Goal: Task Accomplishment & Management: Complete application form

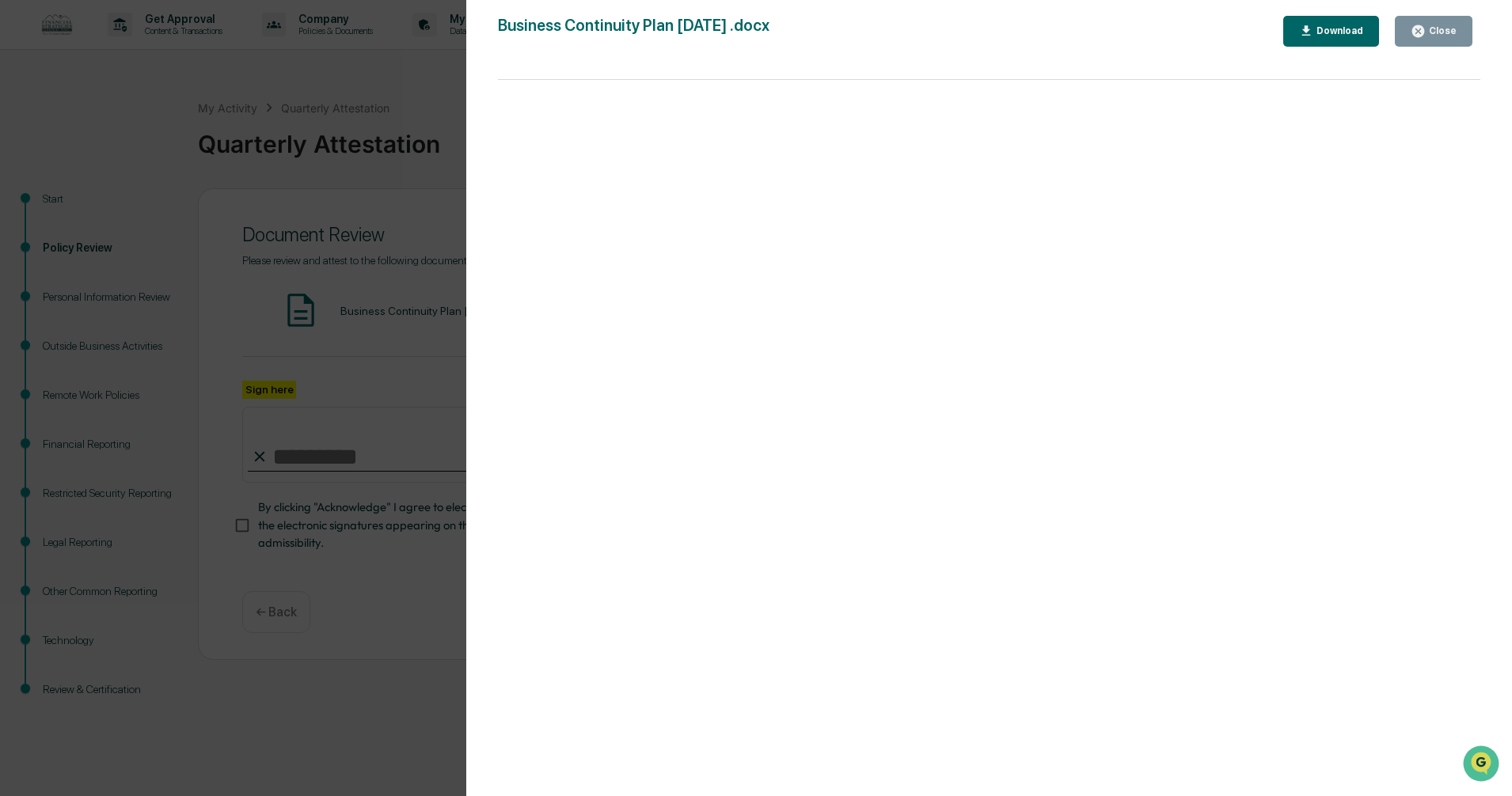
scroll to position [1, 0]
click at [1423, 30] on icon "button" at bounding box center [1418, 31] width 12 height 12
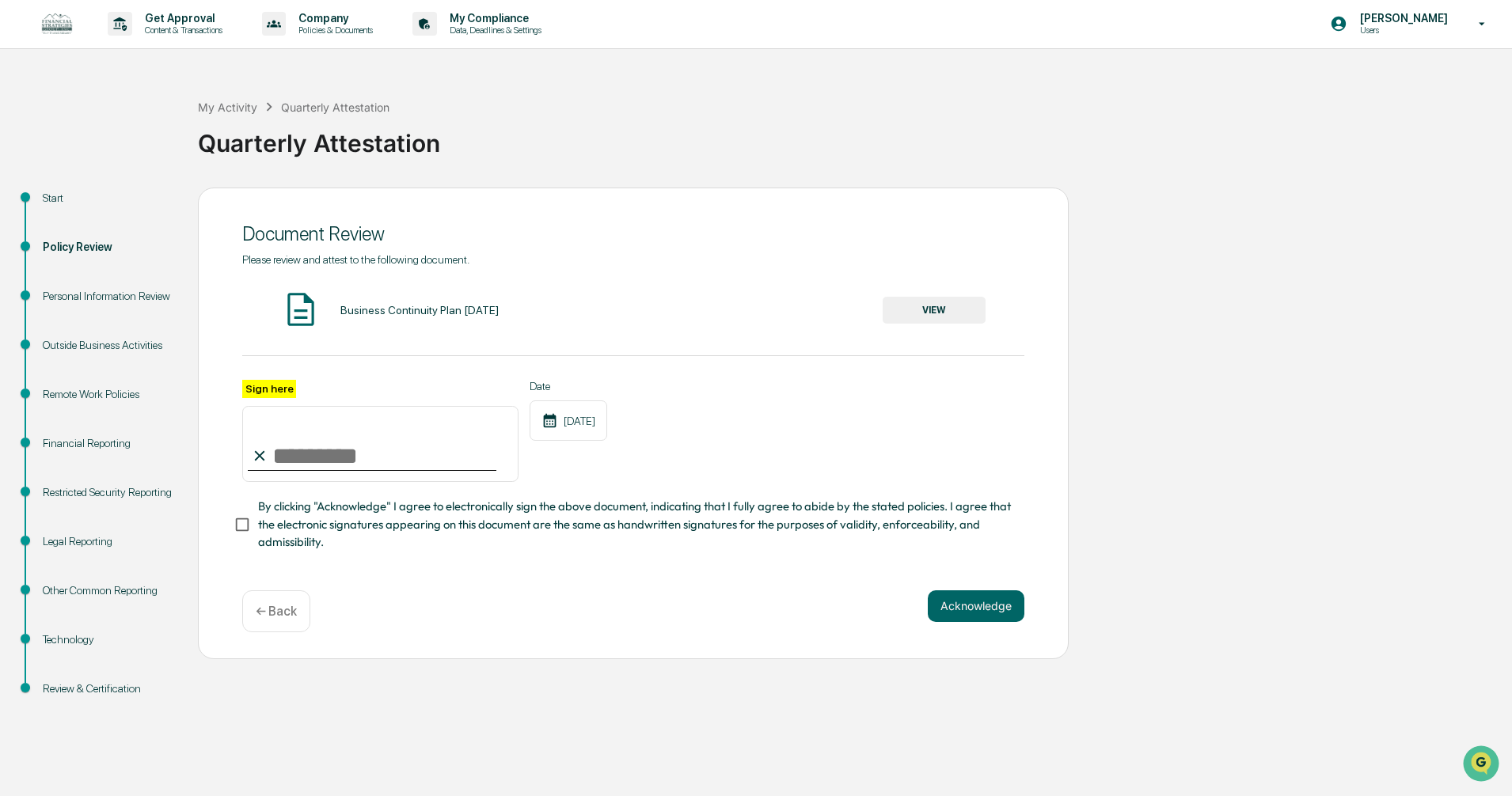
click at [362, 450] on input "Sign here" at bounding box center [380, 444] width 276 height 76
type input "**********"
click at [232, 531] on div "**********" at bounding box center [634, 423] width 871 height 472
click at [230, 524] on div "**********" at bounding box center [634, 423] width 871 height 472
click at [966, 604] on button "Acknowledge" at bounding box center [976, 606] width 97 height 32
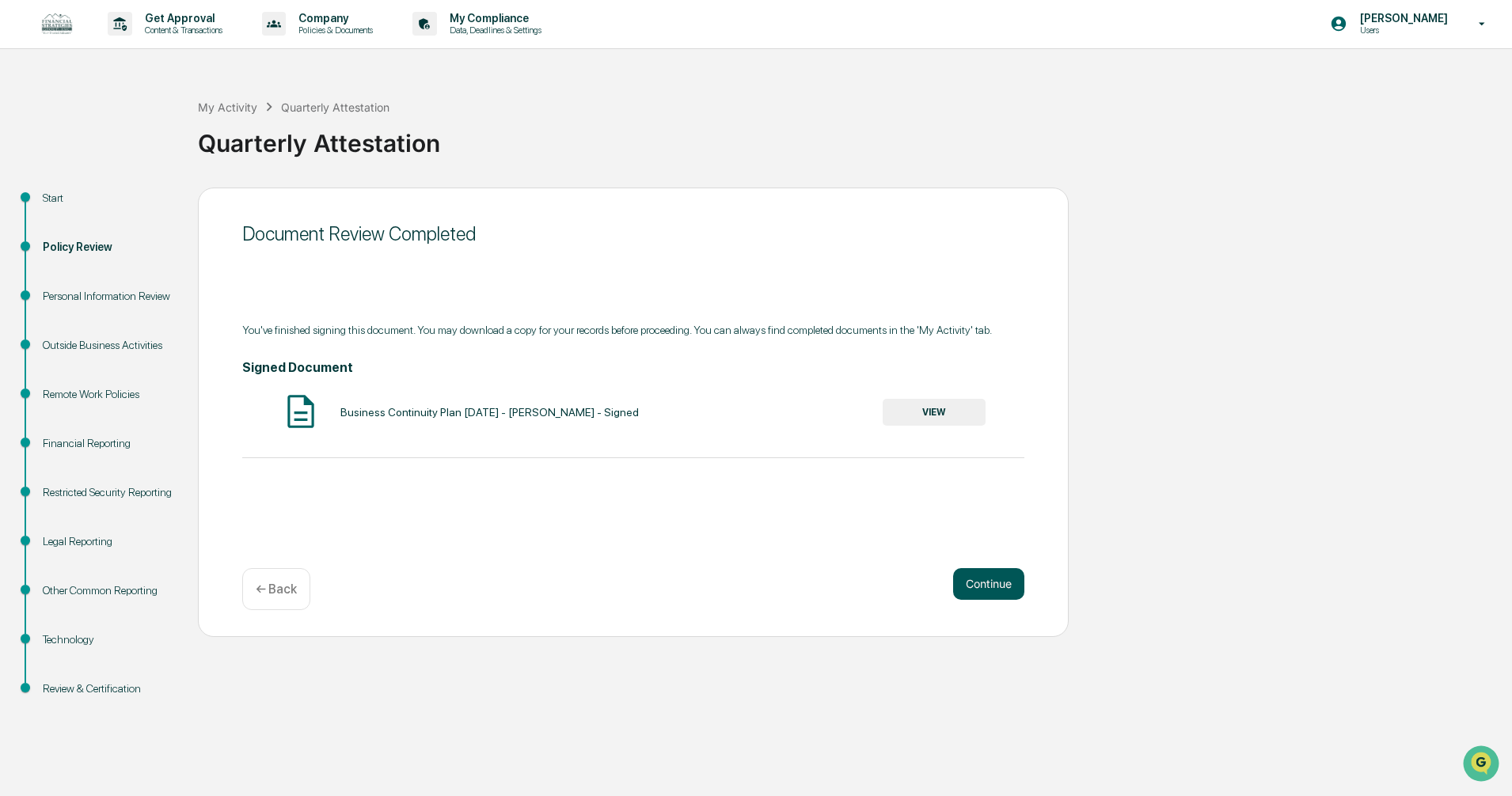
click at [975, 587] on button "Continue" at bounding box center [989, 584] width 71 height 32
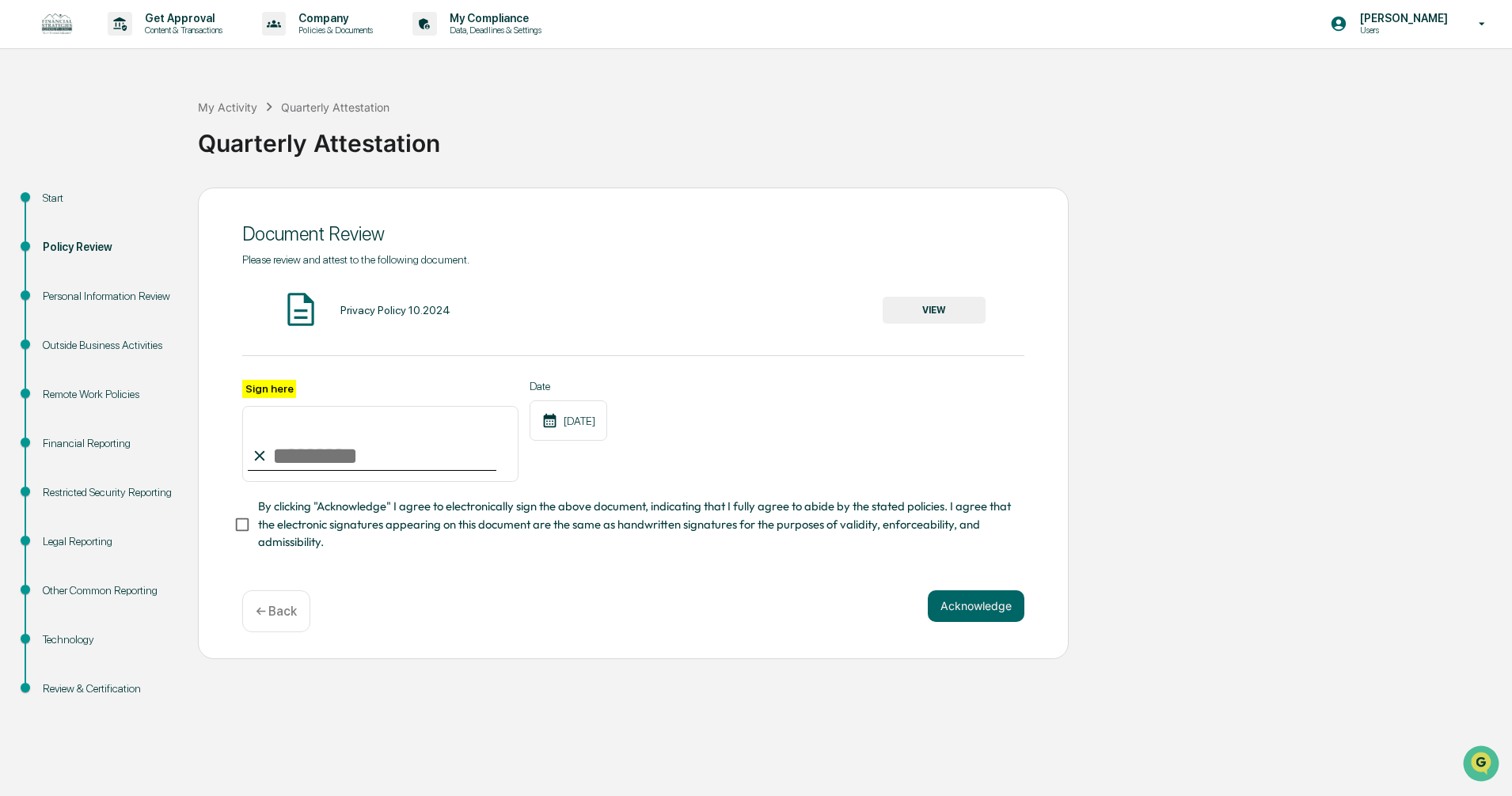
click at [942, 309] on button "VIEW" at bounding box center [933, 310] width 103 height 27
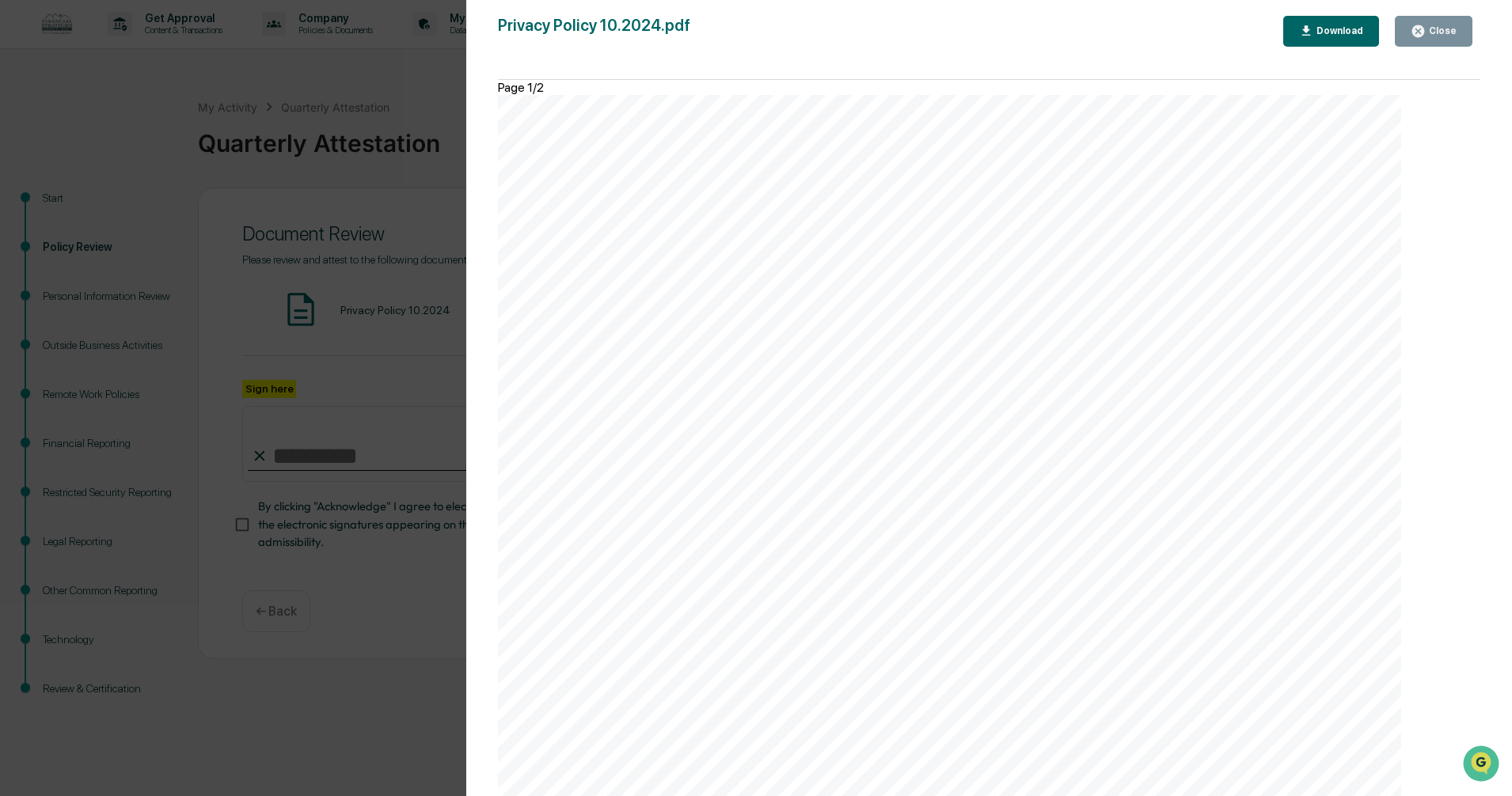
scroll to position [475, 0]
click at [1439, 29] on div "Close" at bounding box center [1441, 30] width 31 height 11
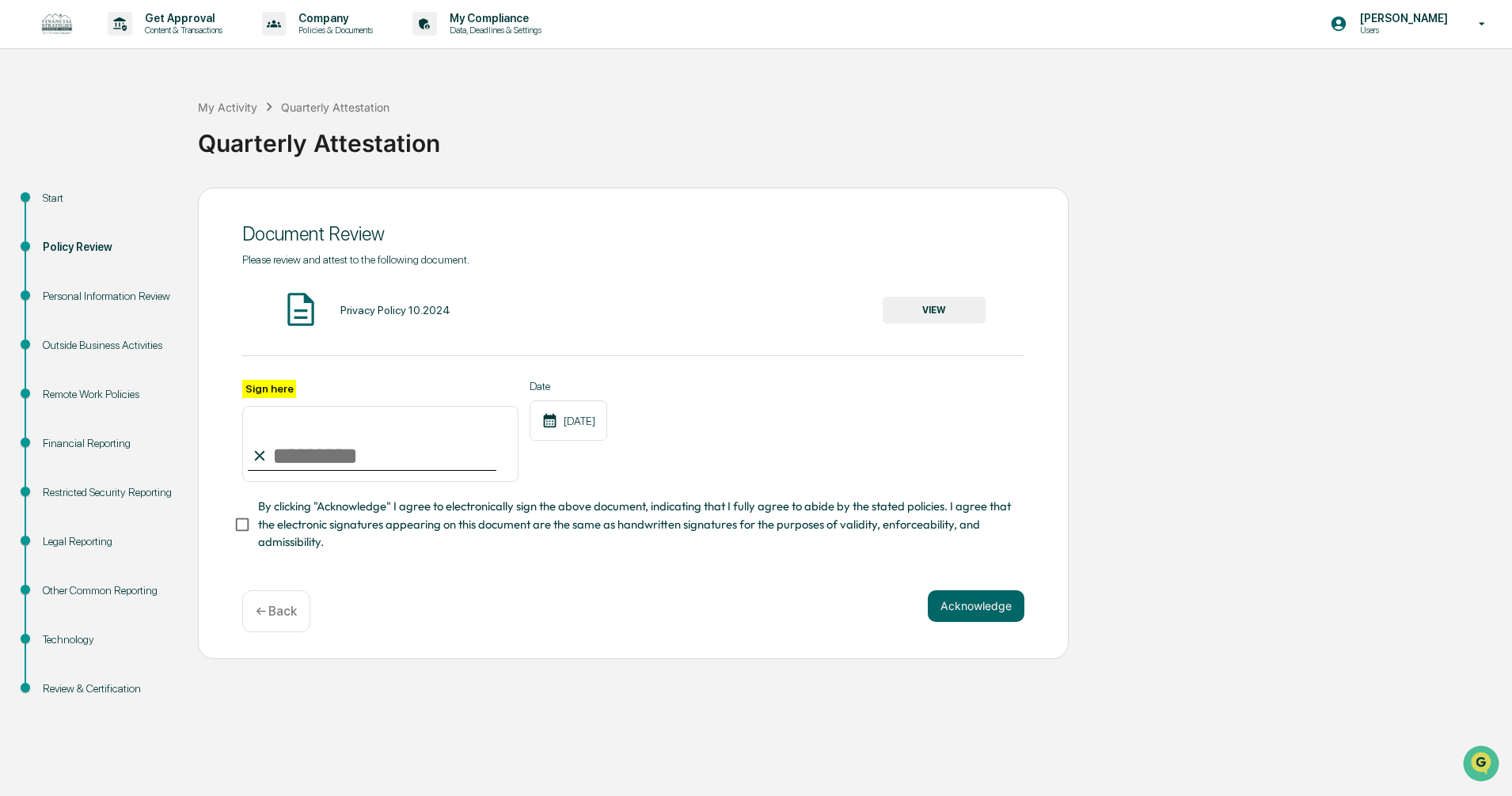
click at [314, 463] on input "Sign here" at bounding box center [380, 444] width 276 height 76
type input "**********"
click at [948, 614] on button "Acknowledge" at bounding box center [976, 606] width 97 height 32
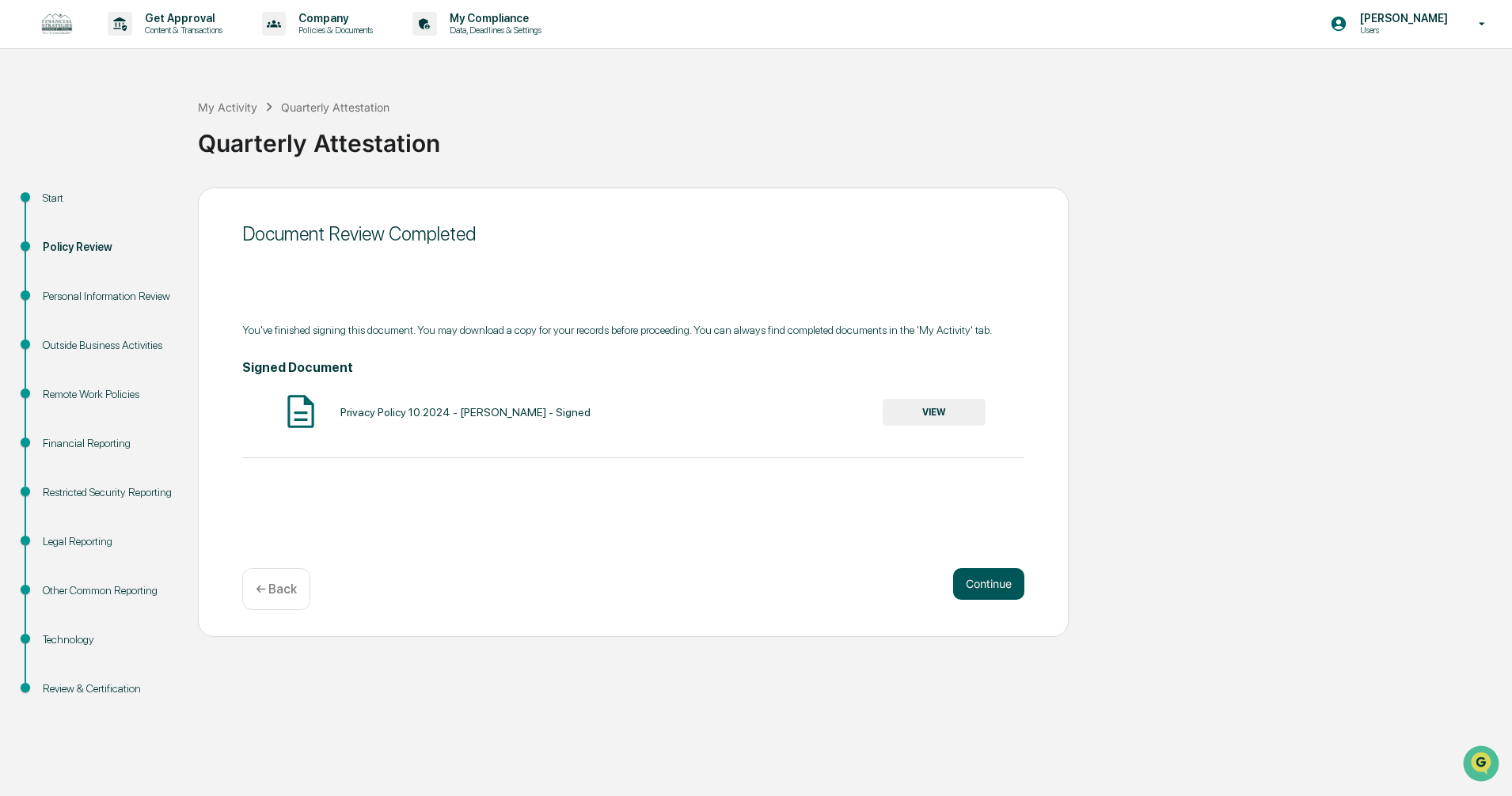
click at [967, 583] on button "Continue" at bounding box center [989, 584] width 71 height 32
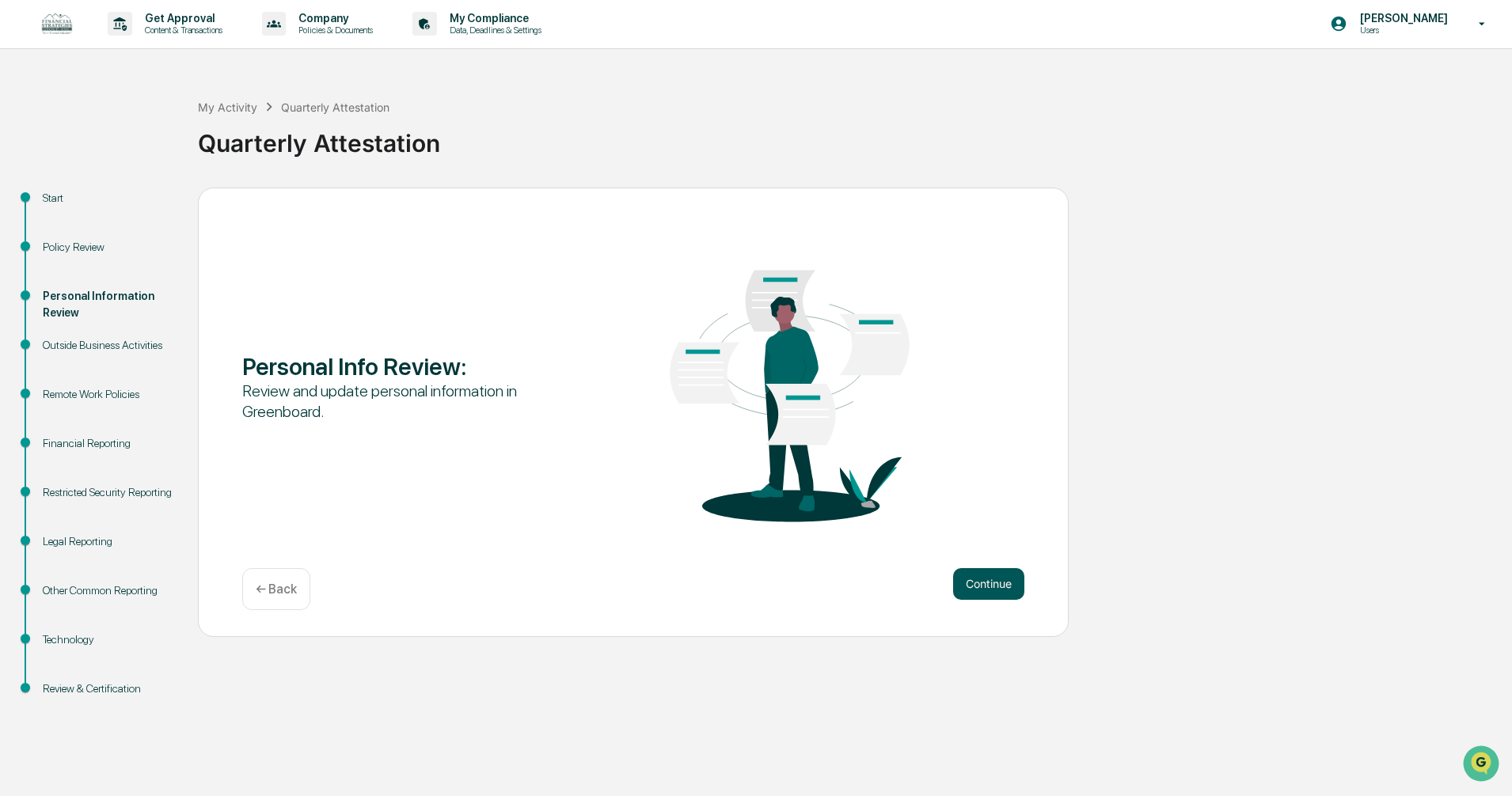
click at [984, 582] on button "Continue" at bounding box center [989, 584] width 71 height 32
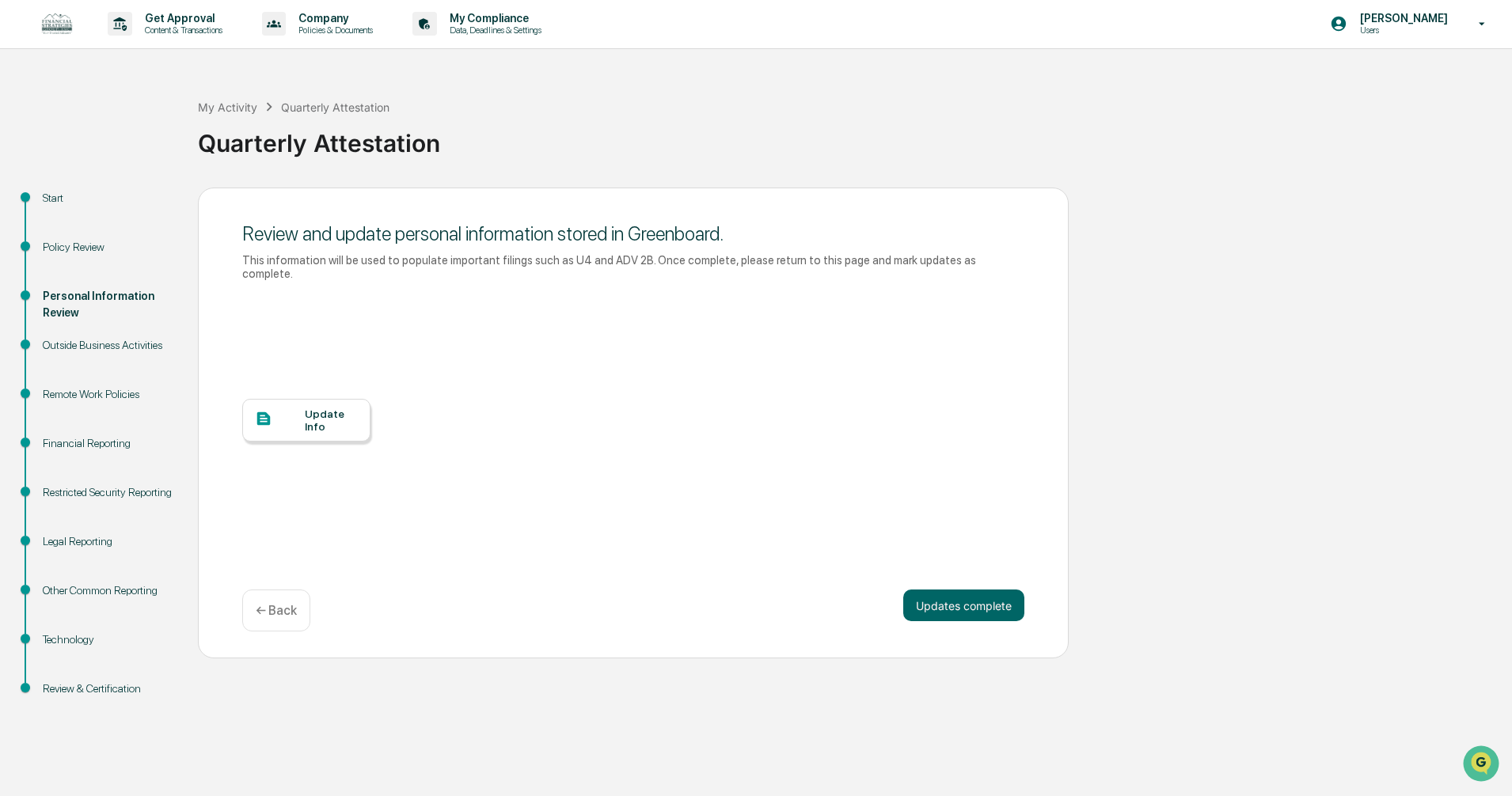
click at [338, 412] on div "Update Info" at bounding box center [331, 420] width 53 height 25
click at [947, 594] on button "Updates complete" at bounding box center [963, 605] width 121 height 32
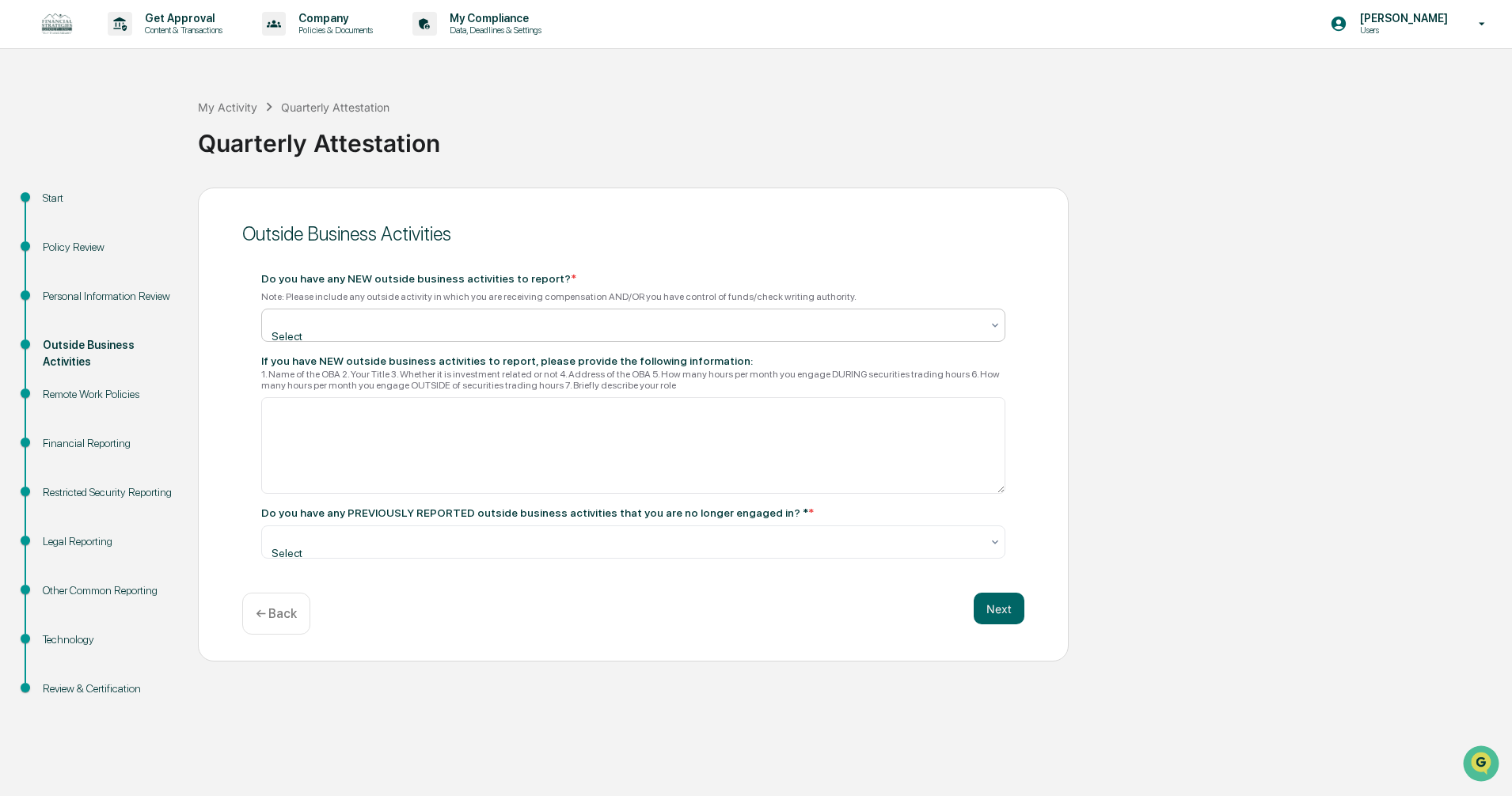
click at [345, 324] on div at bounding box center [626, 320] width 708 height 16
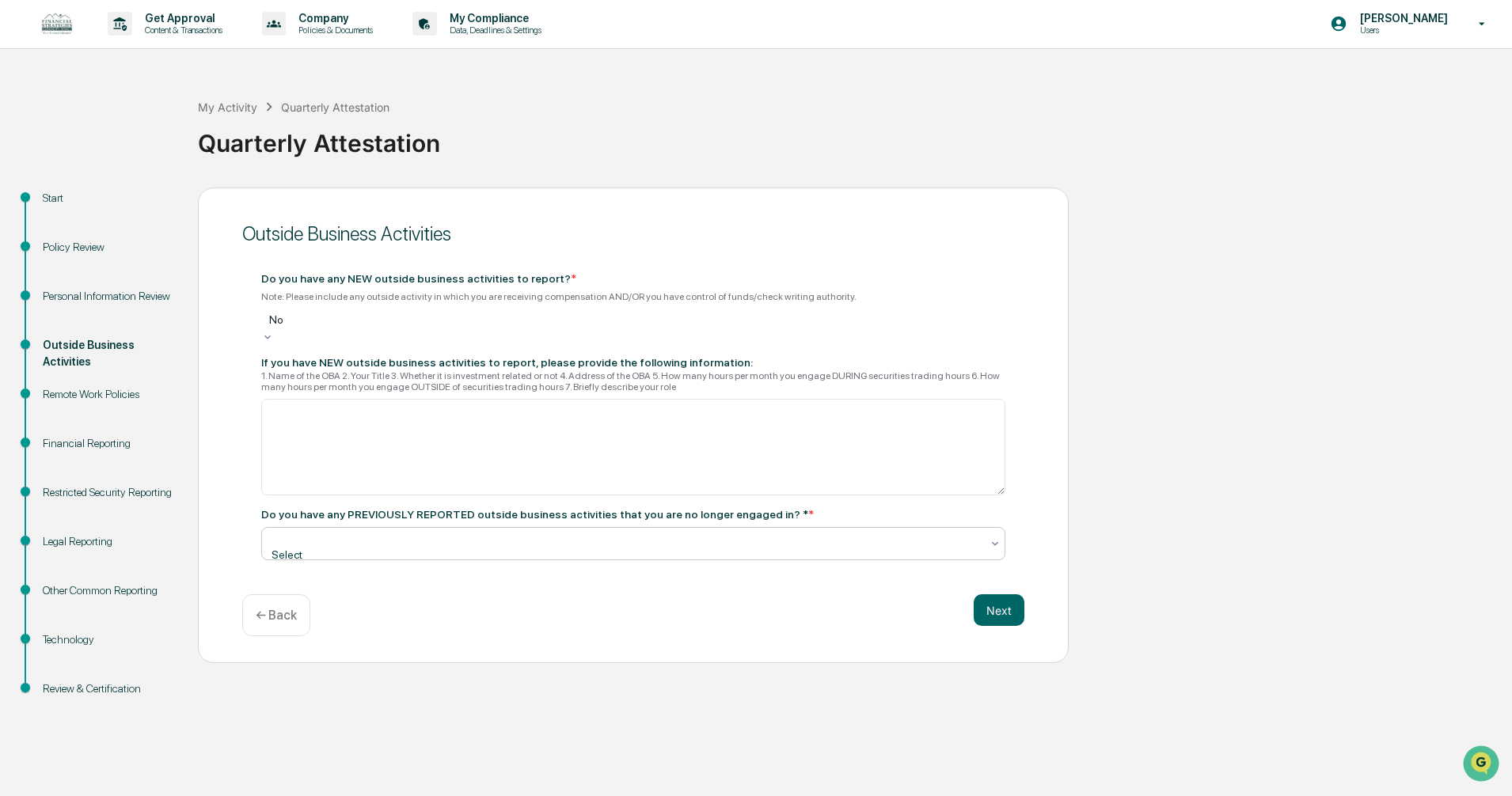
click at [342, 544] on div at bounding box center [626, 539] width 708 height 16
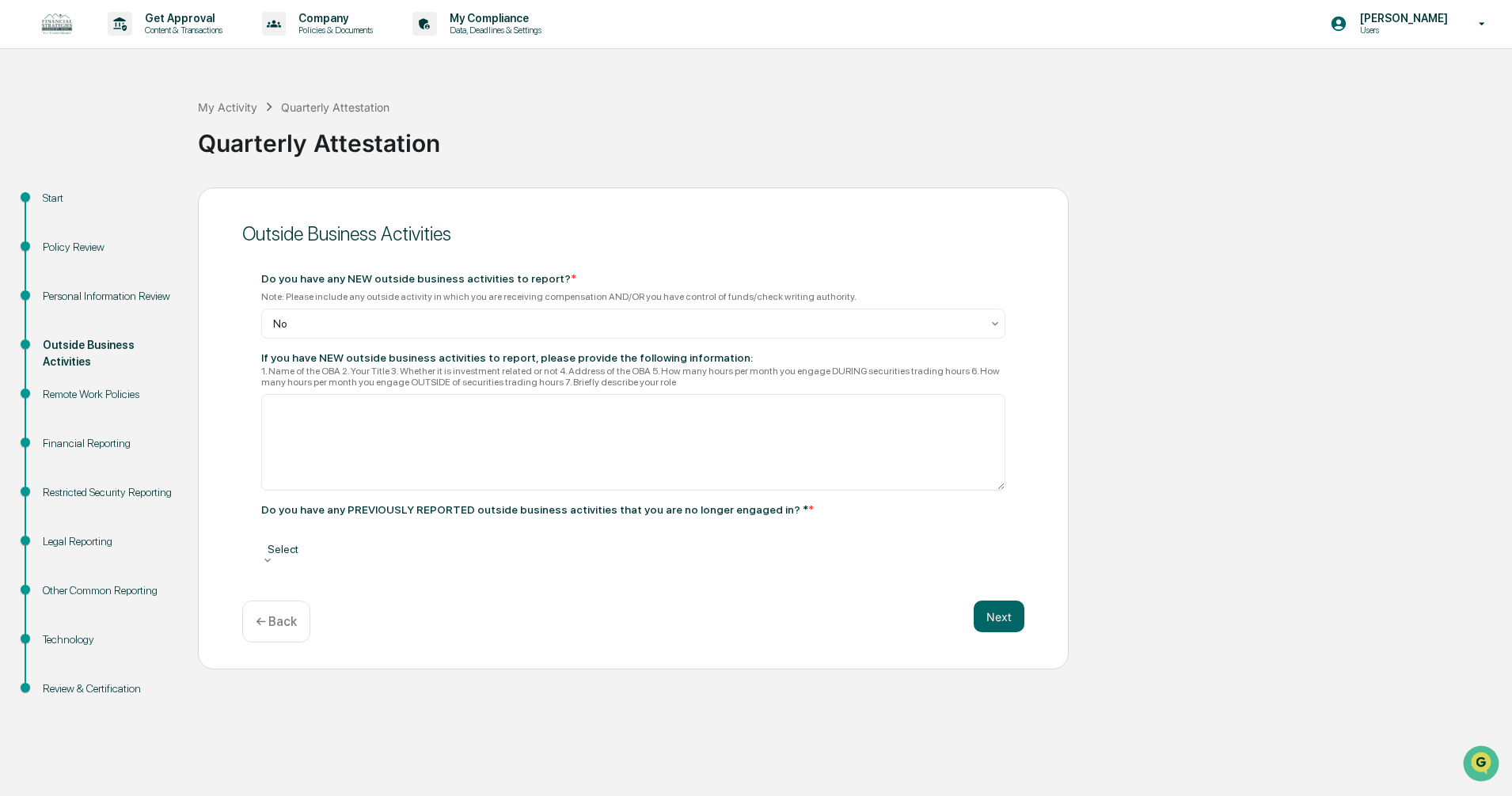
click at [1001, 597] on button "Next" at bounding box center [999, 602] width 51 height 32
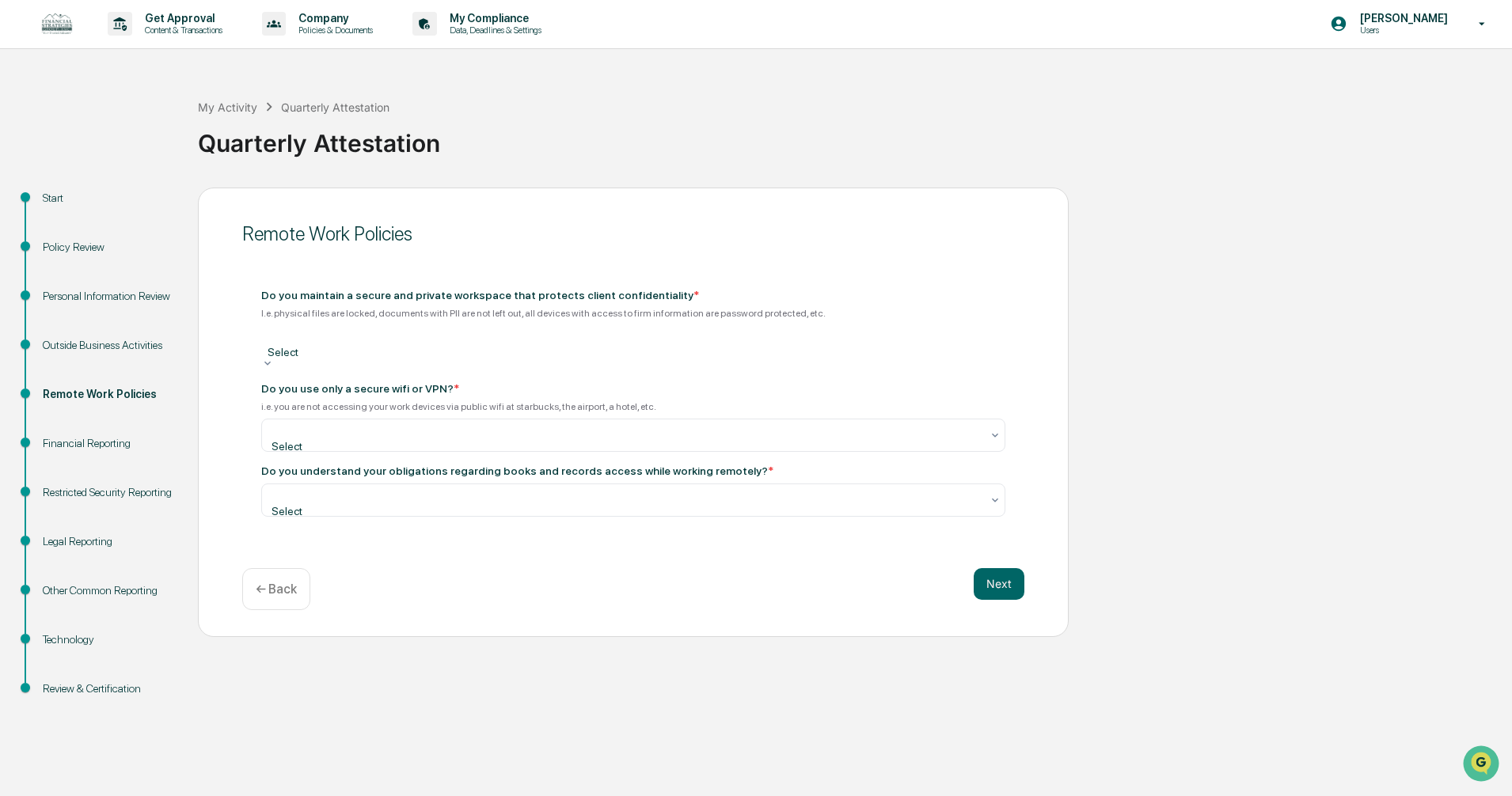
click at [371, 357] on div "Select" at bounding box center [634, 341] width 744 height 32
click at [347, 795] on div "Yes" at bounding box center [756, 811] width 1512 height 32
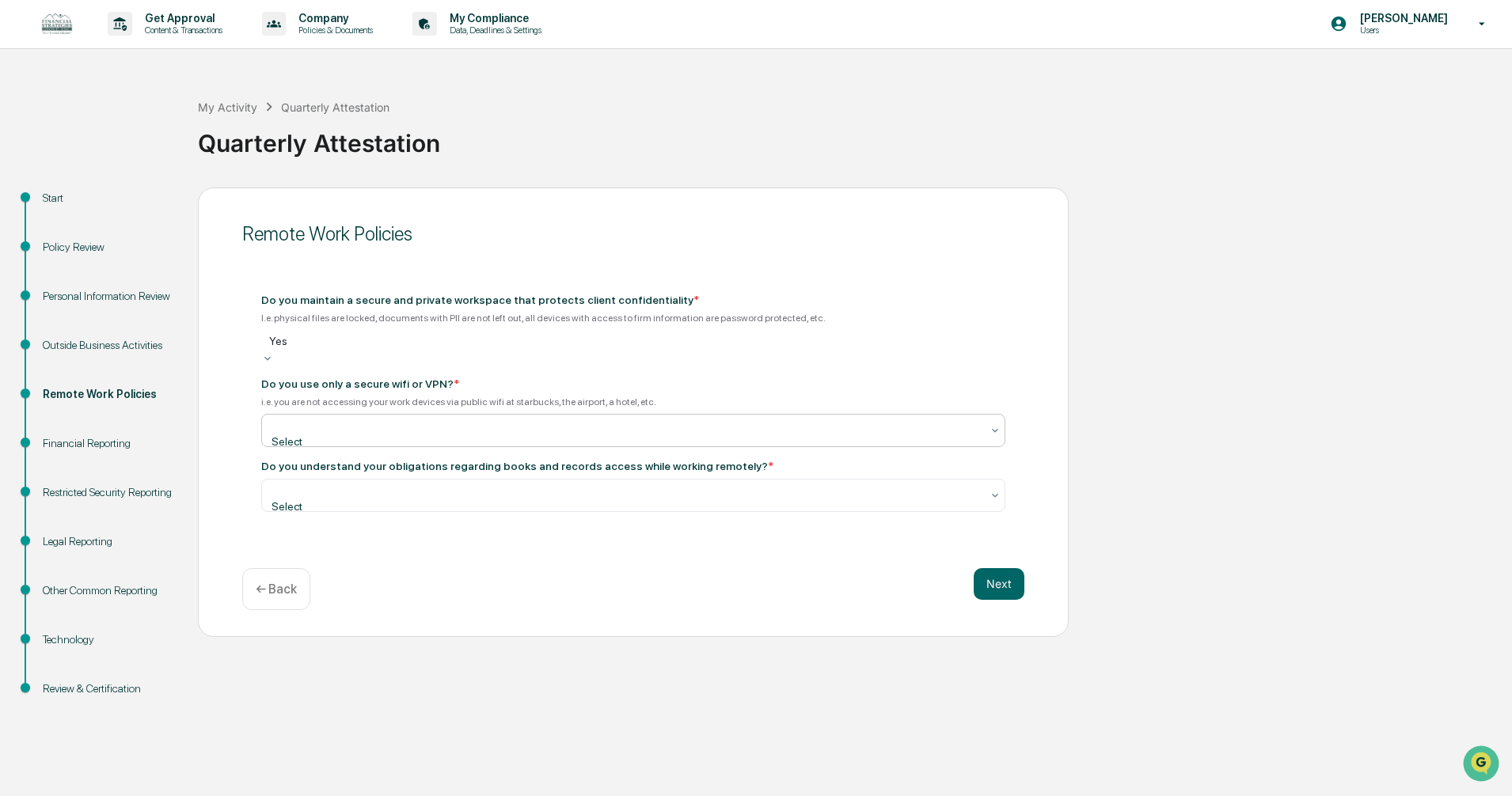
click at [345, 433] on div at bounding box center [626, 426] width 708 height 16
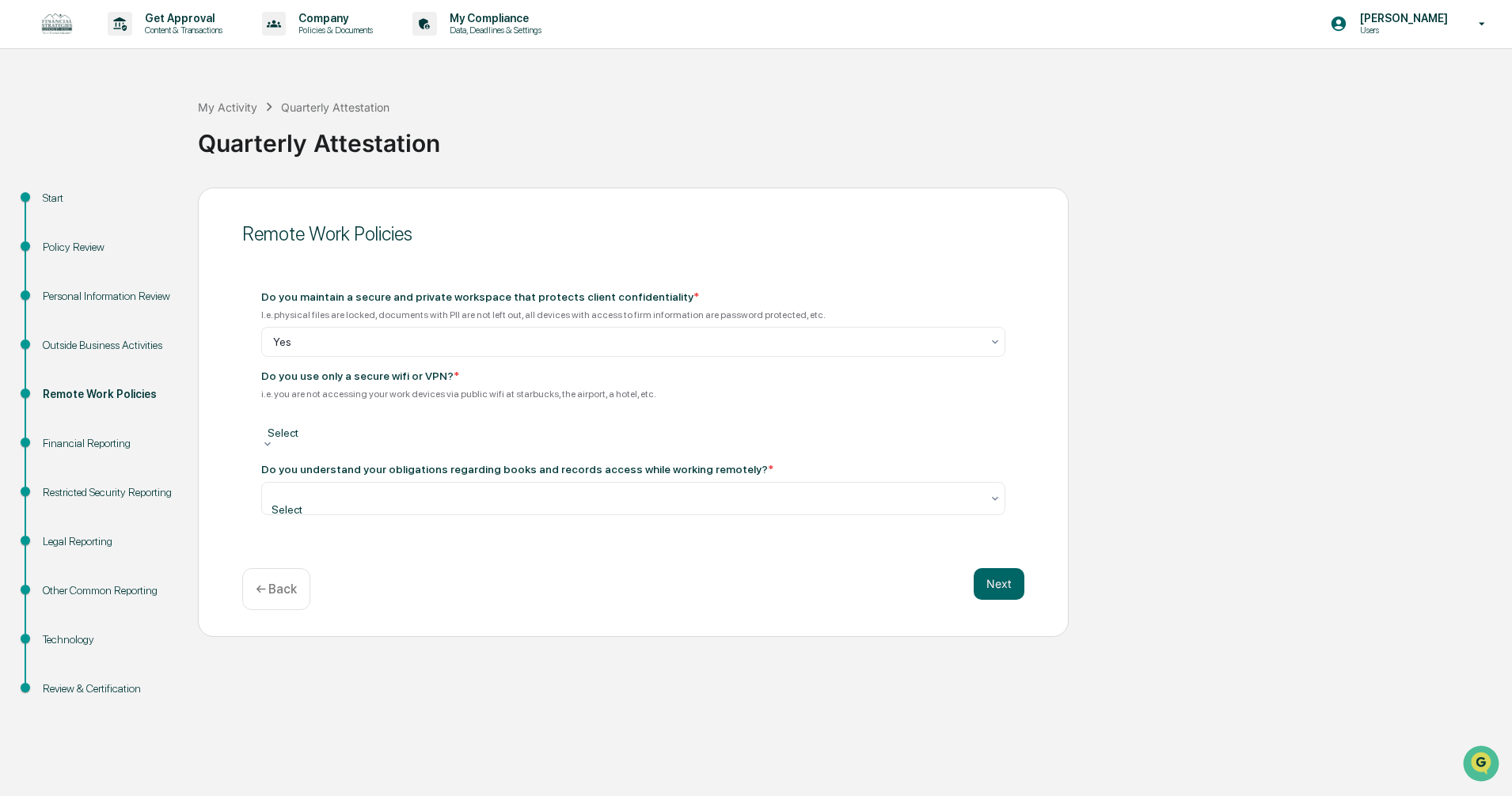
click at [335, 795] on div "Yes" at bounding box center [756, 811] width 1512 height 32
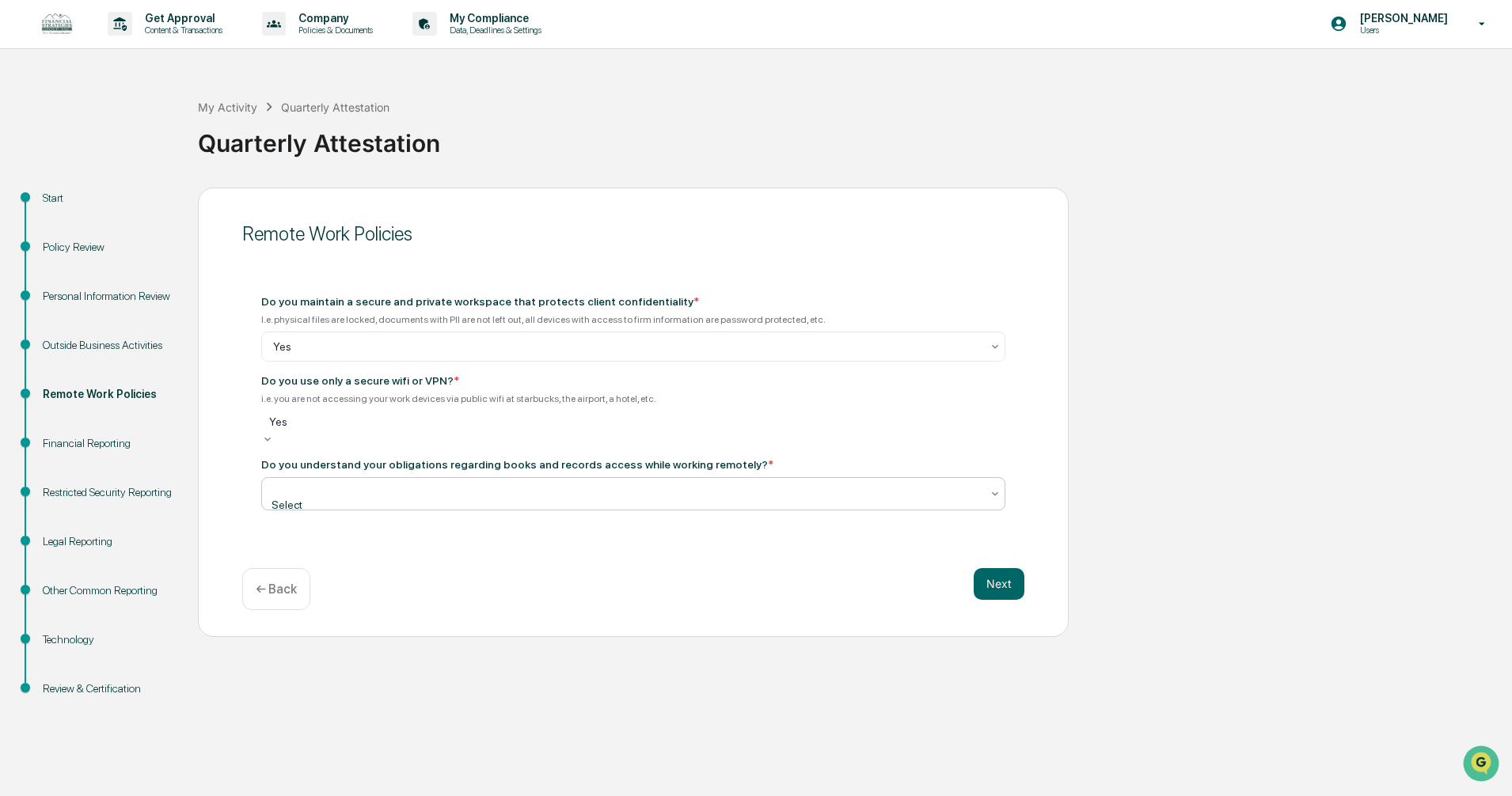
click at [330, 491] on div at bounding box center [626, 489] width 708 height 16
click at [325, 795] on div "Yes" at bounding box center [756, 811] width 1512 height 32
click at [993, 589] on button "Next" at bounding box center [999, 584] width 51 height 32
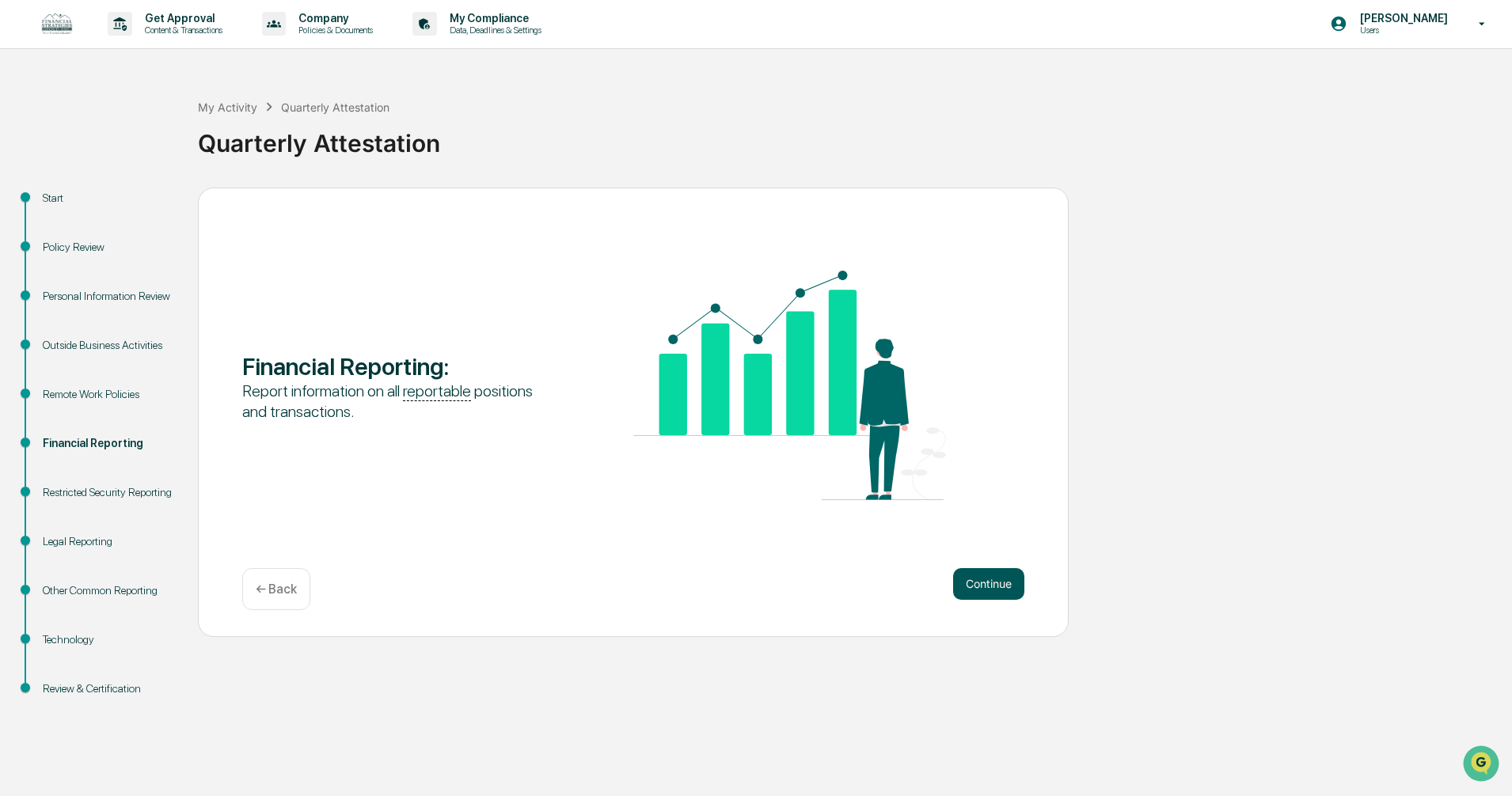
click at [973, 589] on button "Continue" at bounding box center [989, 584] width 71 height 32
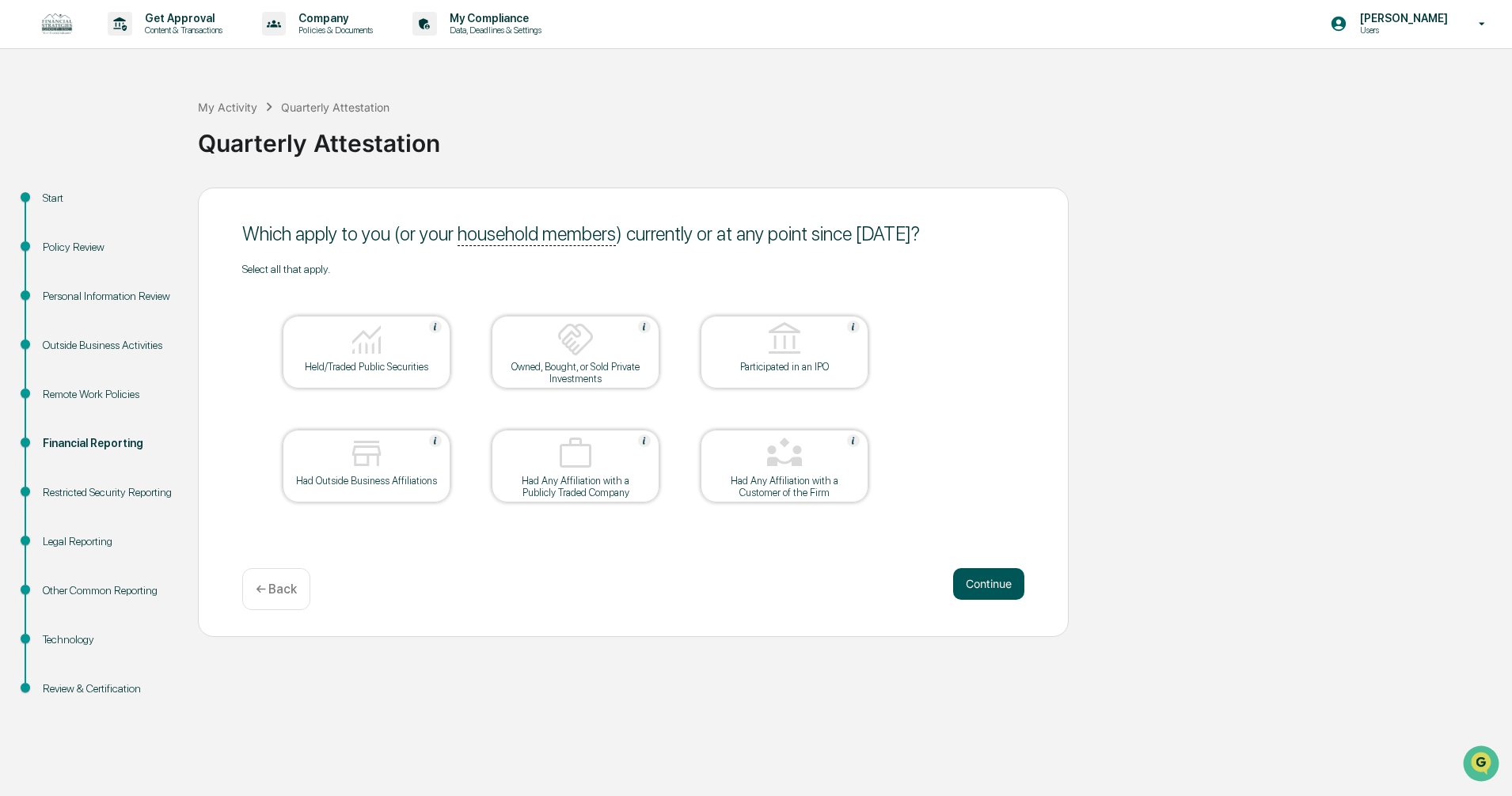
click at [967, 580] on button "Continue" at bounding box center [989, 584] width 71 height 32
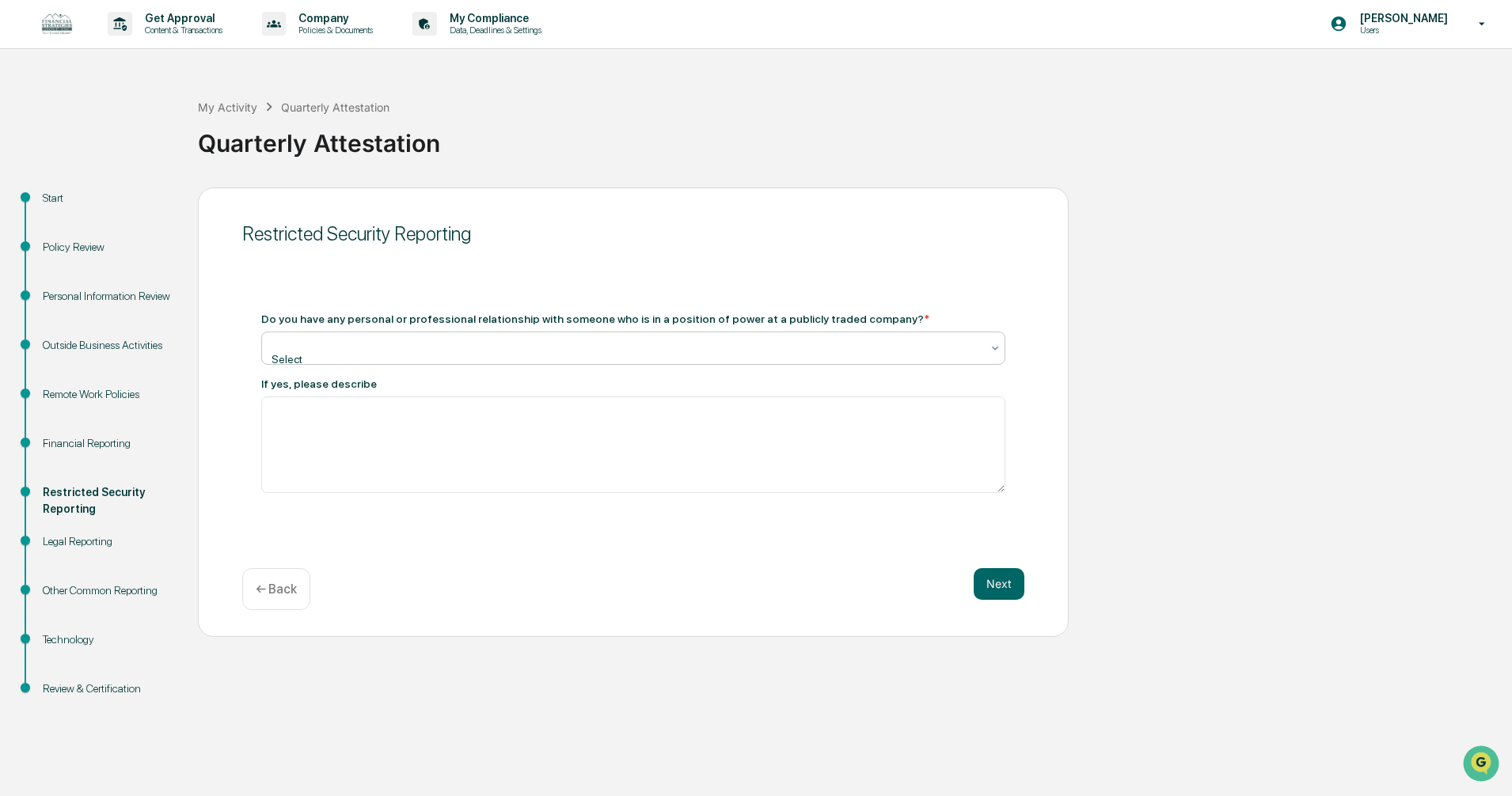
click at [358, 347] on div at bounding box center [626, 343] width 708 height 16
click at [986, 586] on button "Next" at bounding box center [999, 584] width 51 height 32
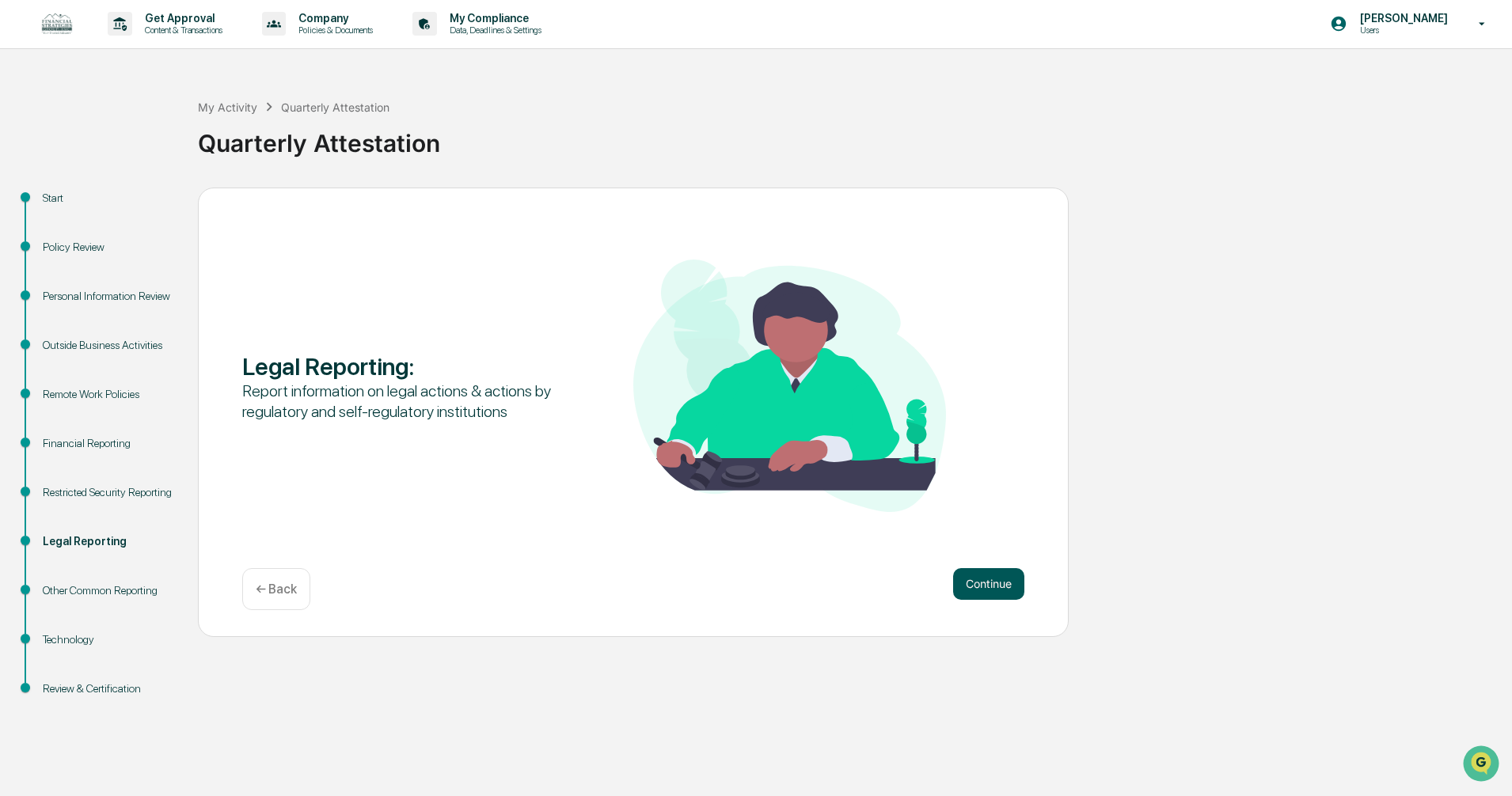
click at [996, 585] on button "Continue" at bounding box center [989, 584] width 71 height 32
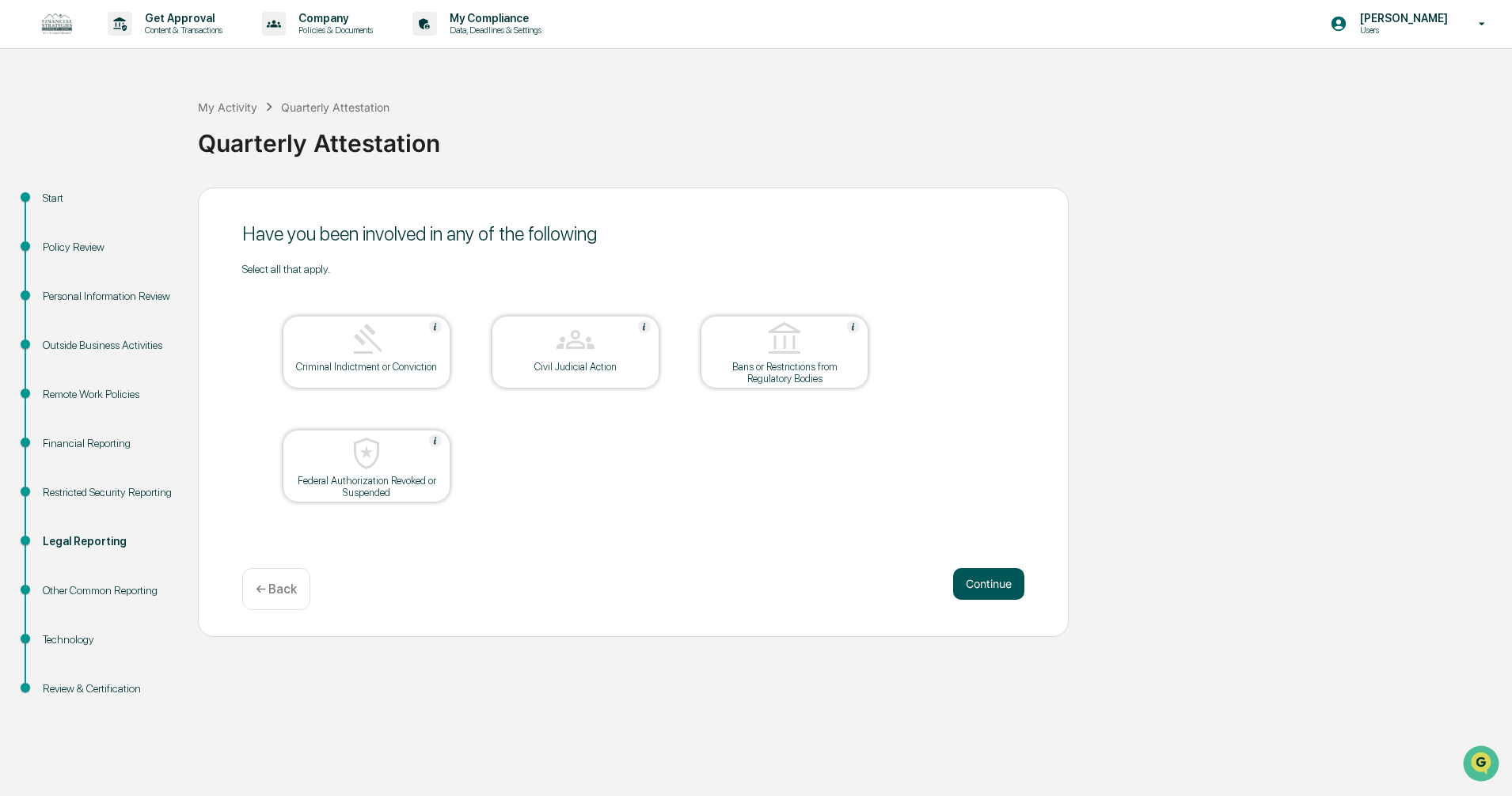
click at [979, 584] on button "Continue" at bounding box center [989, 584] width 71 height 32
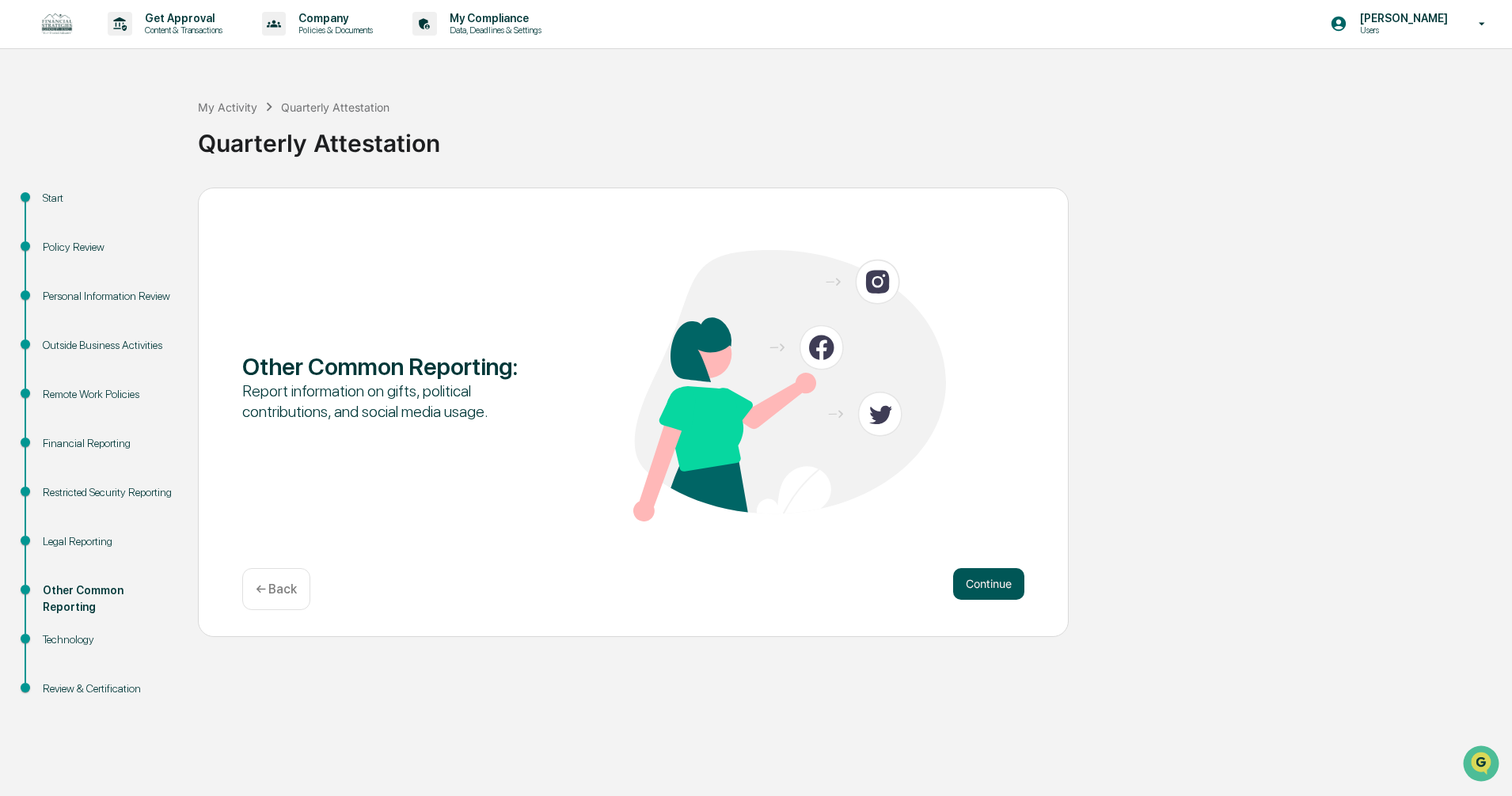
click at [980, 585] on button "Continue" at bounding box center [989, 584] width 71 height 32
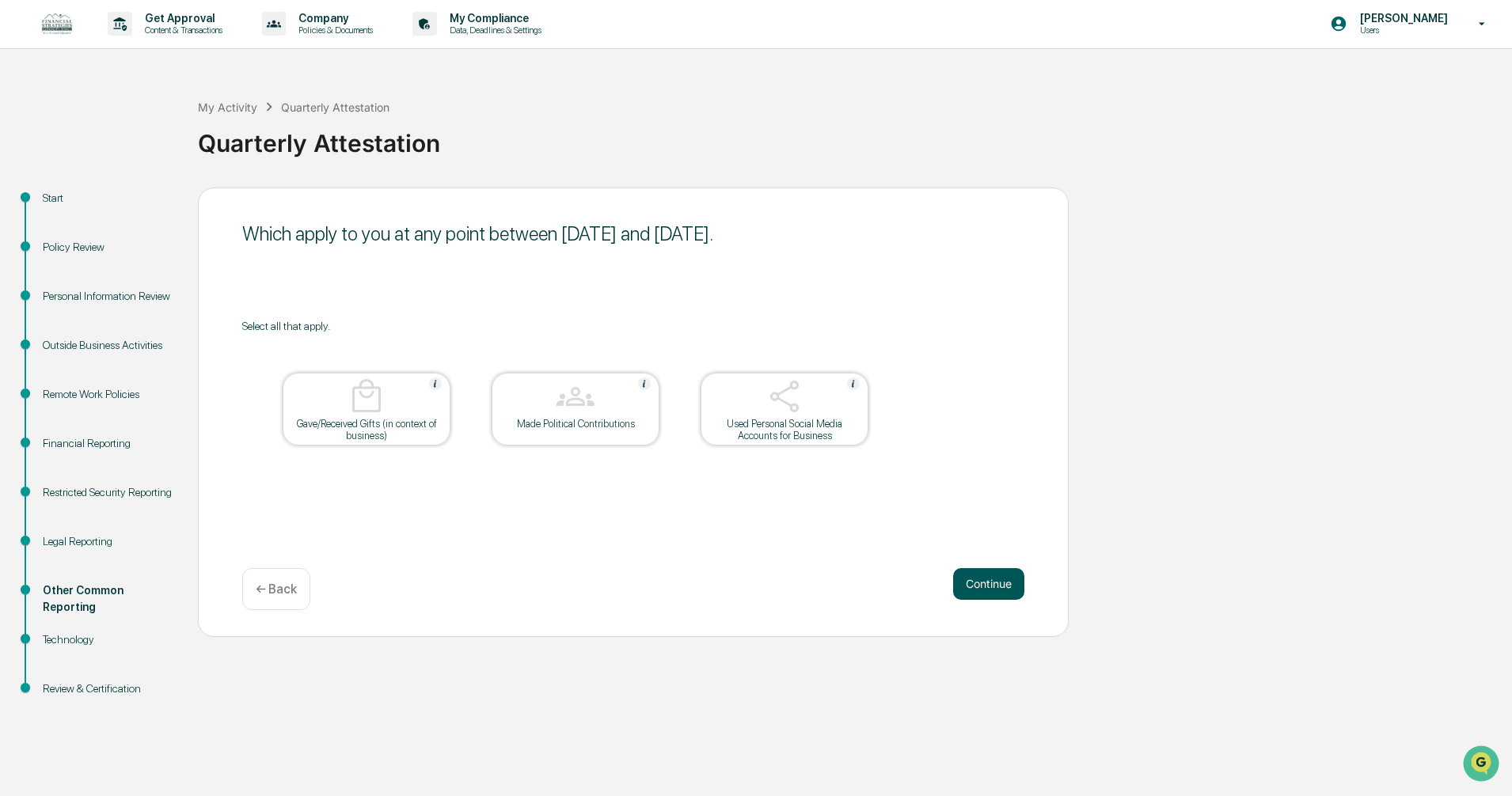
click at [980, 580] on button "Continue" at bounding box center [989, 584] width 71 height 32
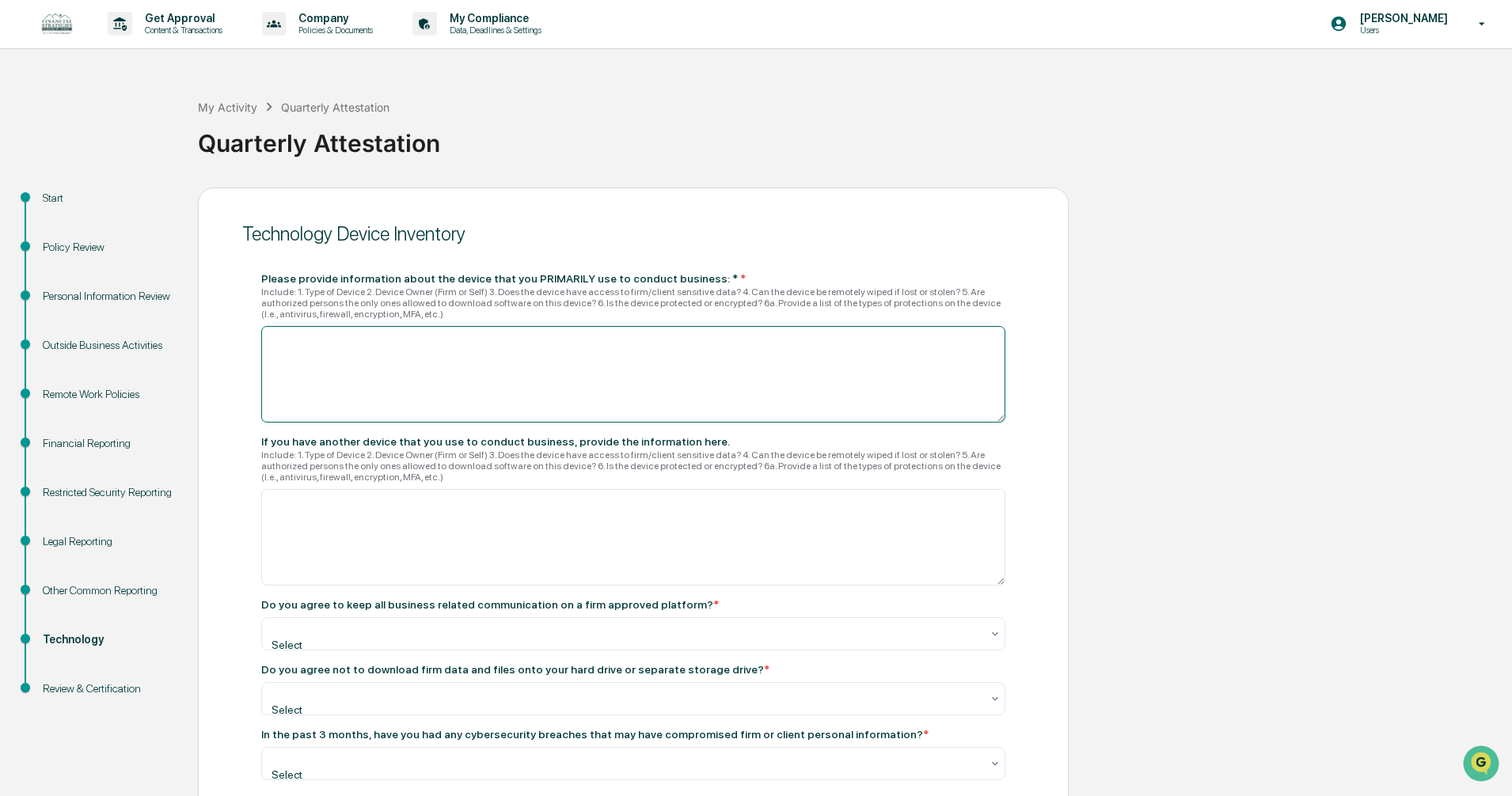
click at [532, 372] on textarea at bounding box center [634, 375] width 744 height 97
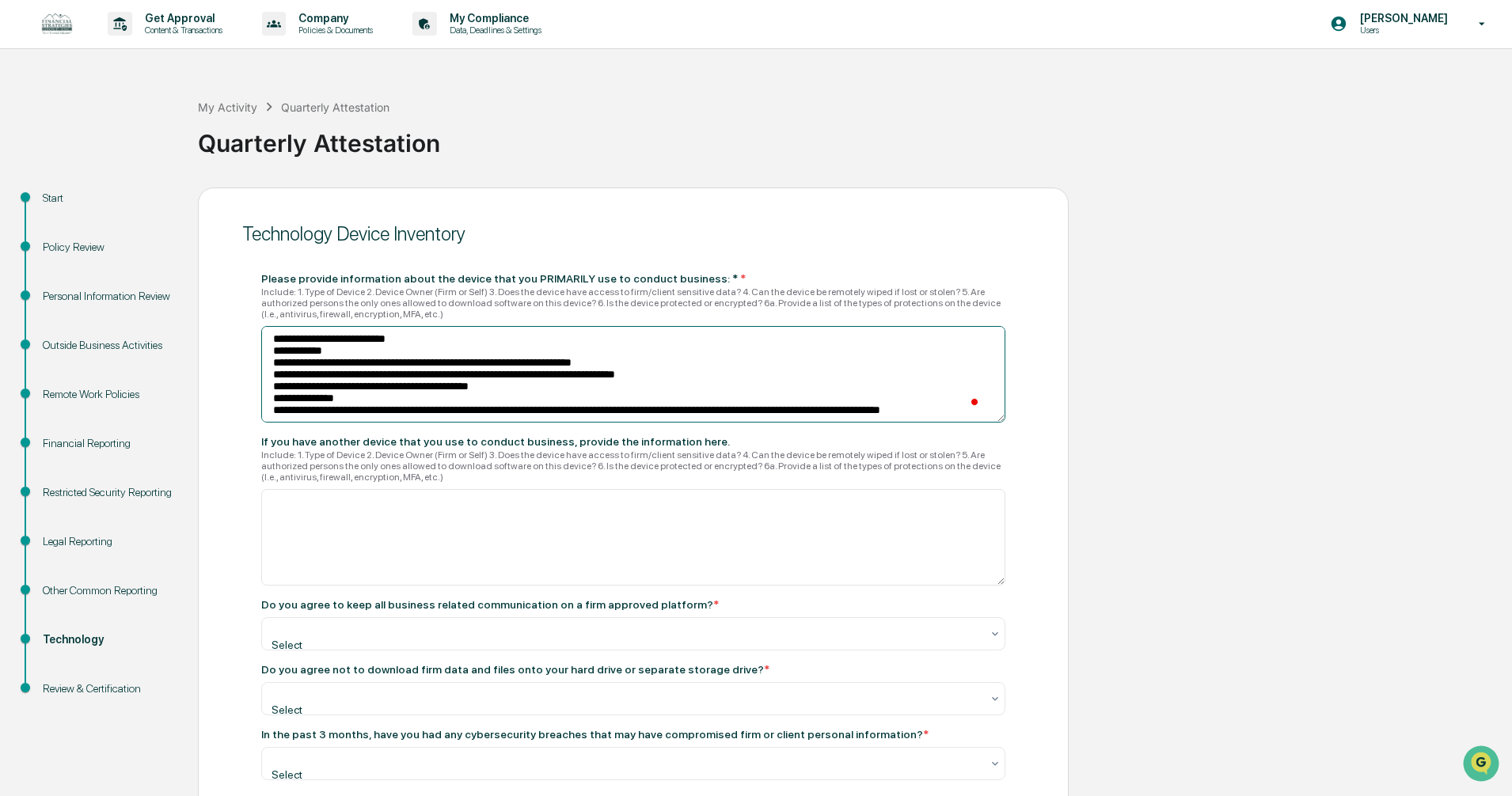
scroll to position [14, 0]
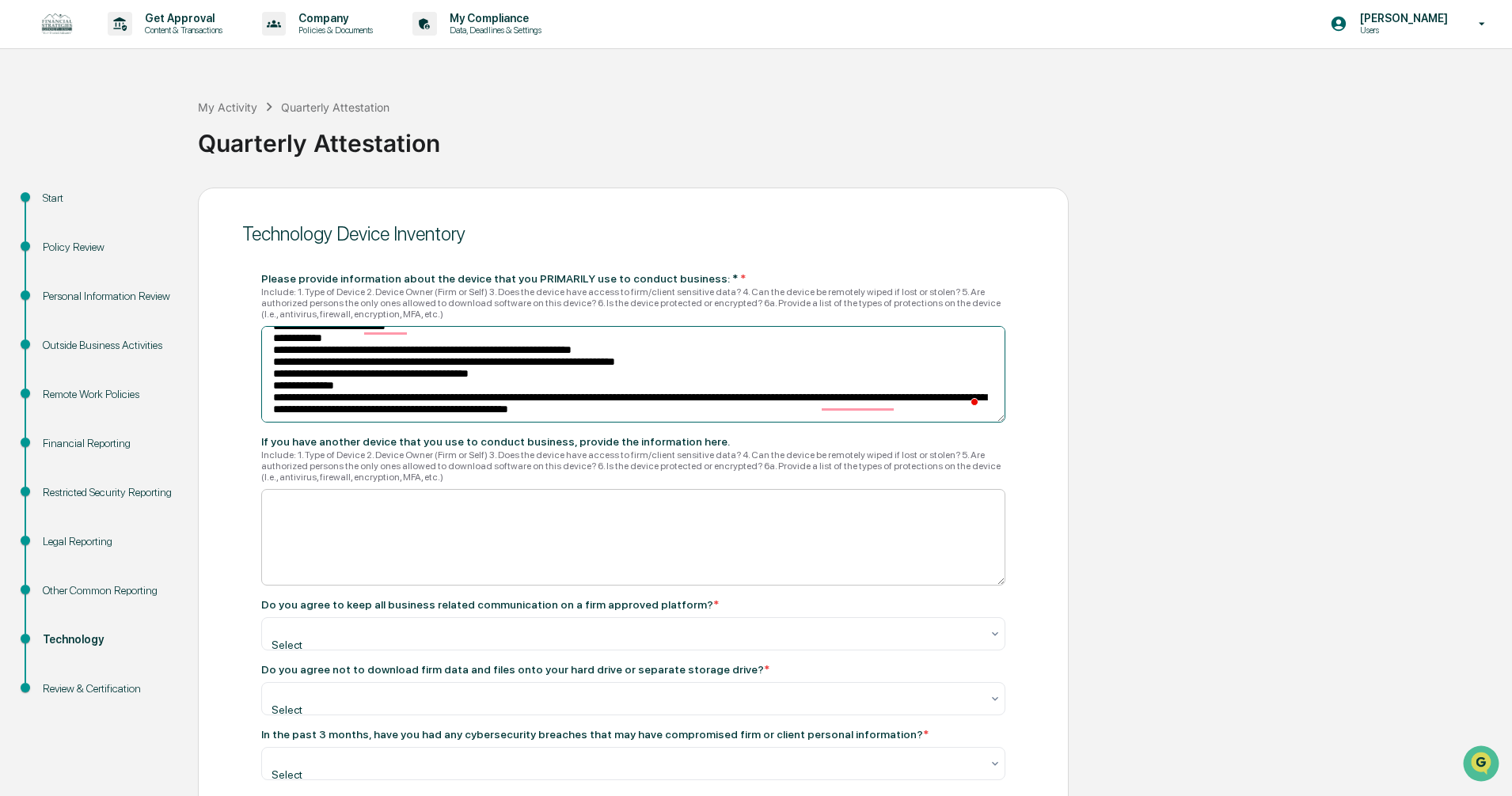
type textarea "**********"
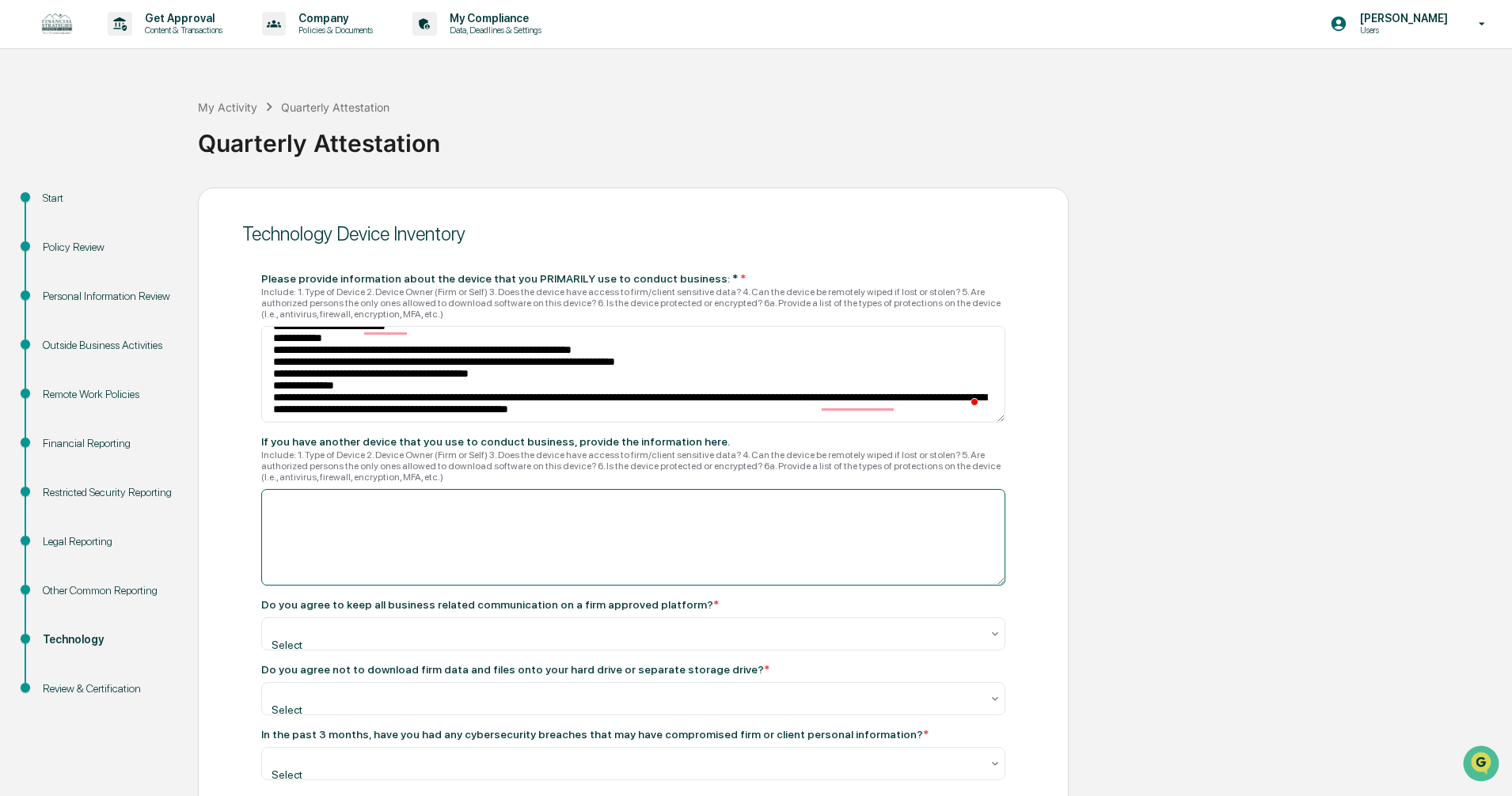
click at [414, 522] on textarea at bounding box center [634, 537] width 744 height 97
click at [489, 507] on textarea "**********" at bounding box center [634, 537] width 744 height 97
type textarea "**********"
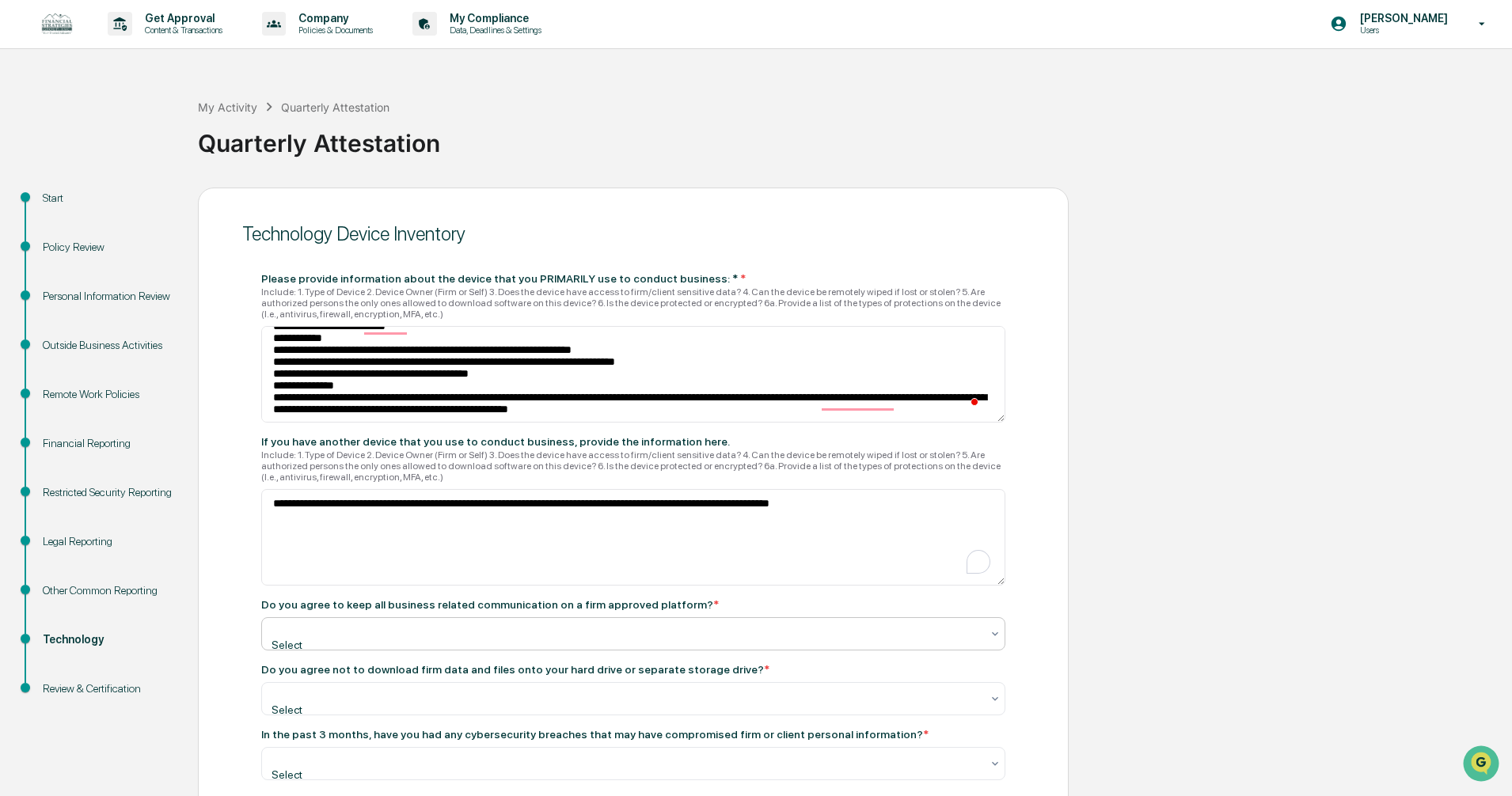
click at [530, 634] on div at bounding box center [626, 628] width 708 height 16
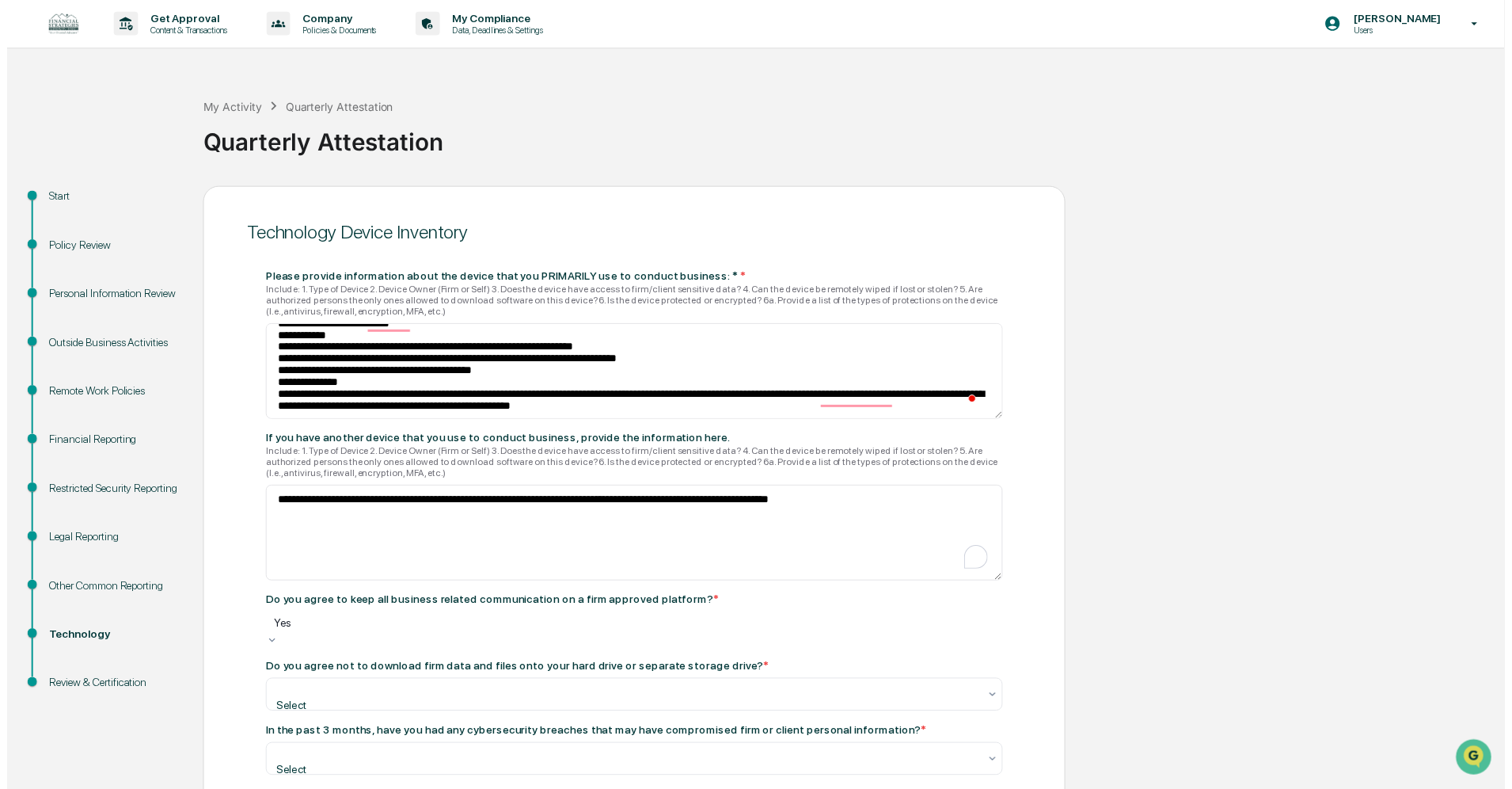
scroll to position [79, 0]
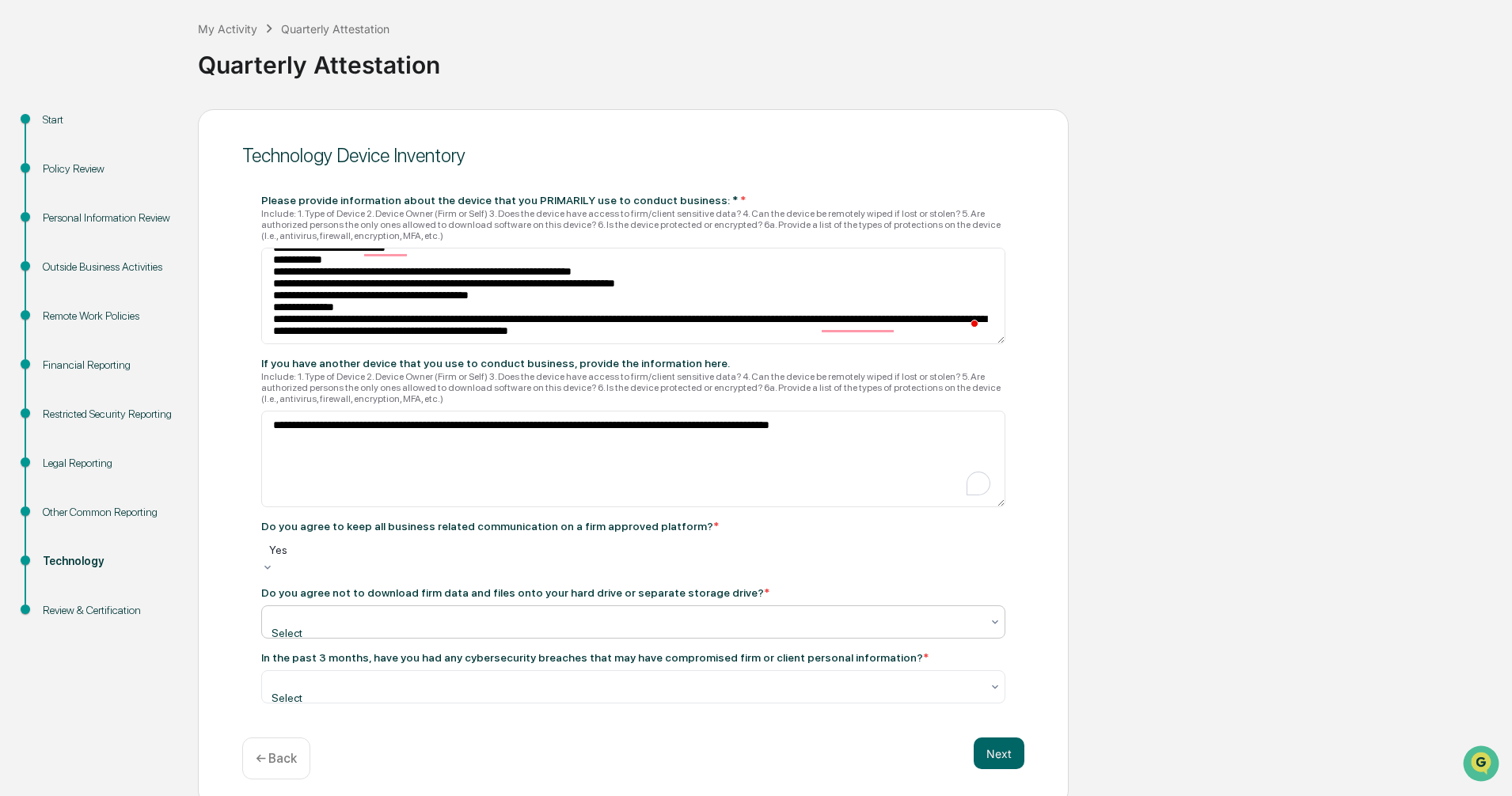
click at [456, 618] on div at bounding box center [626, 617] width 708 height 16
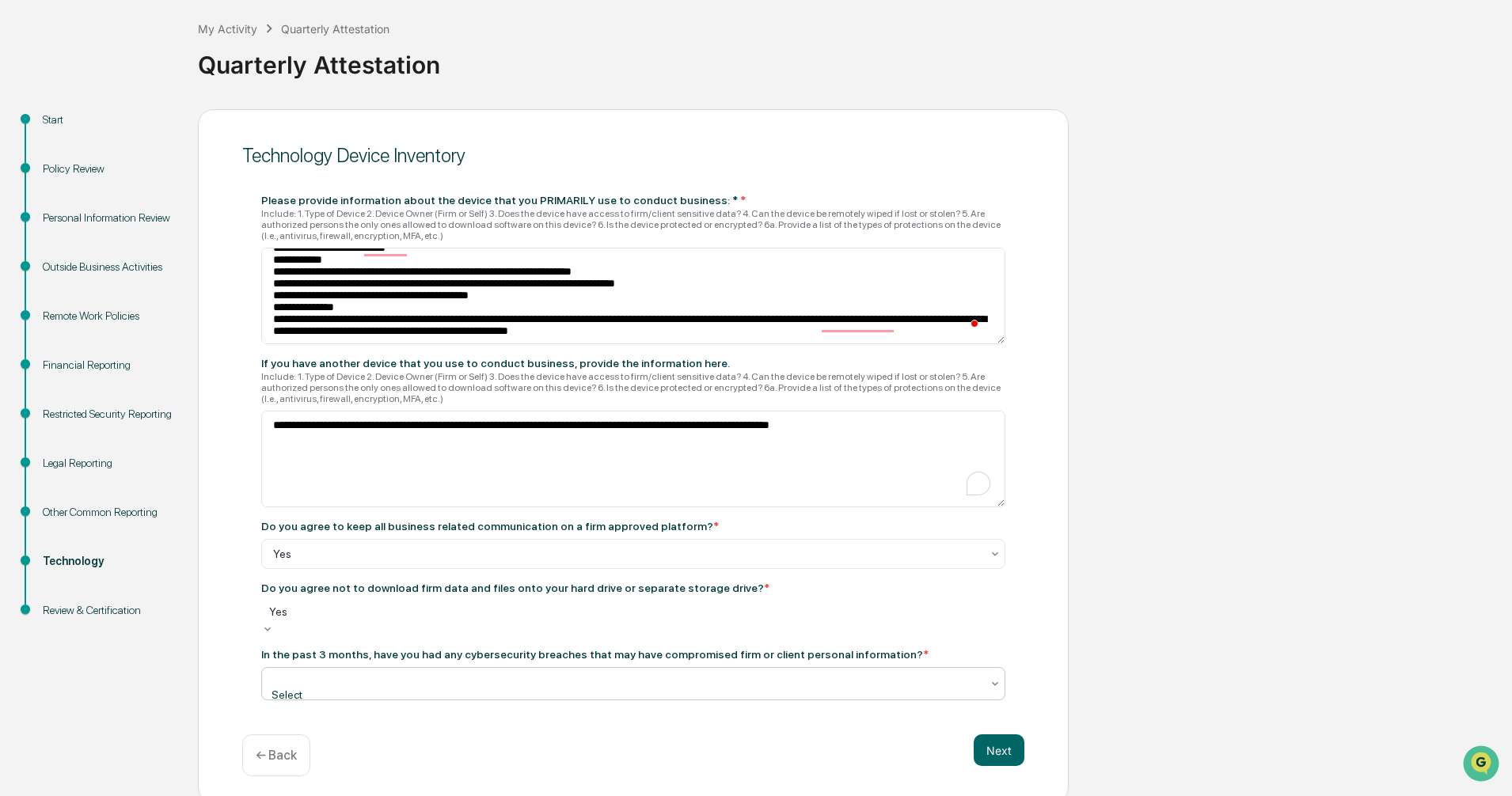
click at [411, 674] on div at bounding box center [626, 679] width 708 height 16
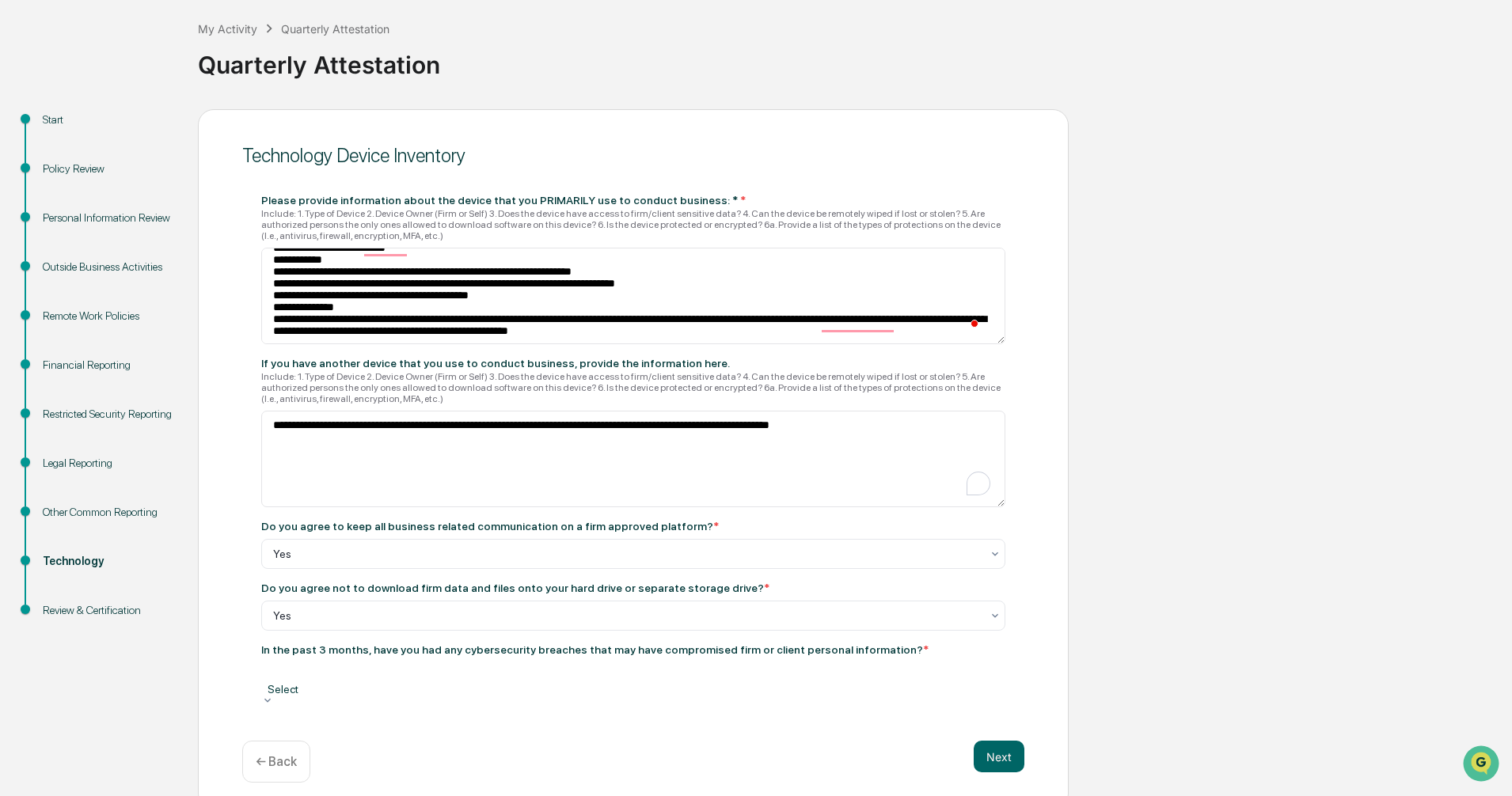
click at [999, 749] on button "Next" at bounding box center [999, 743] width 51 height 32
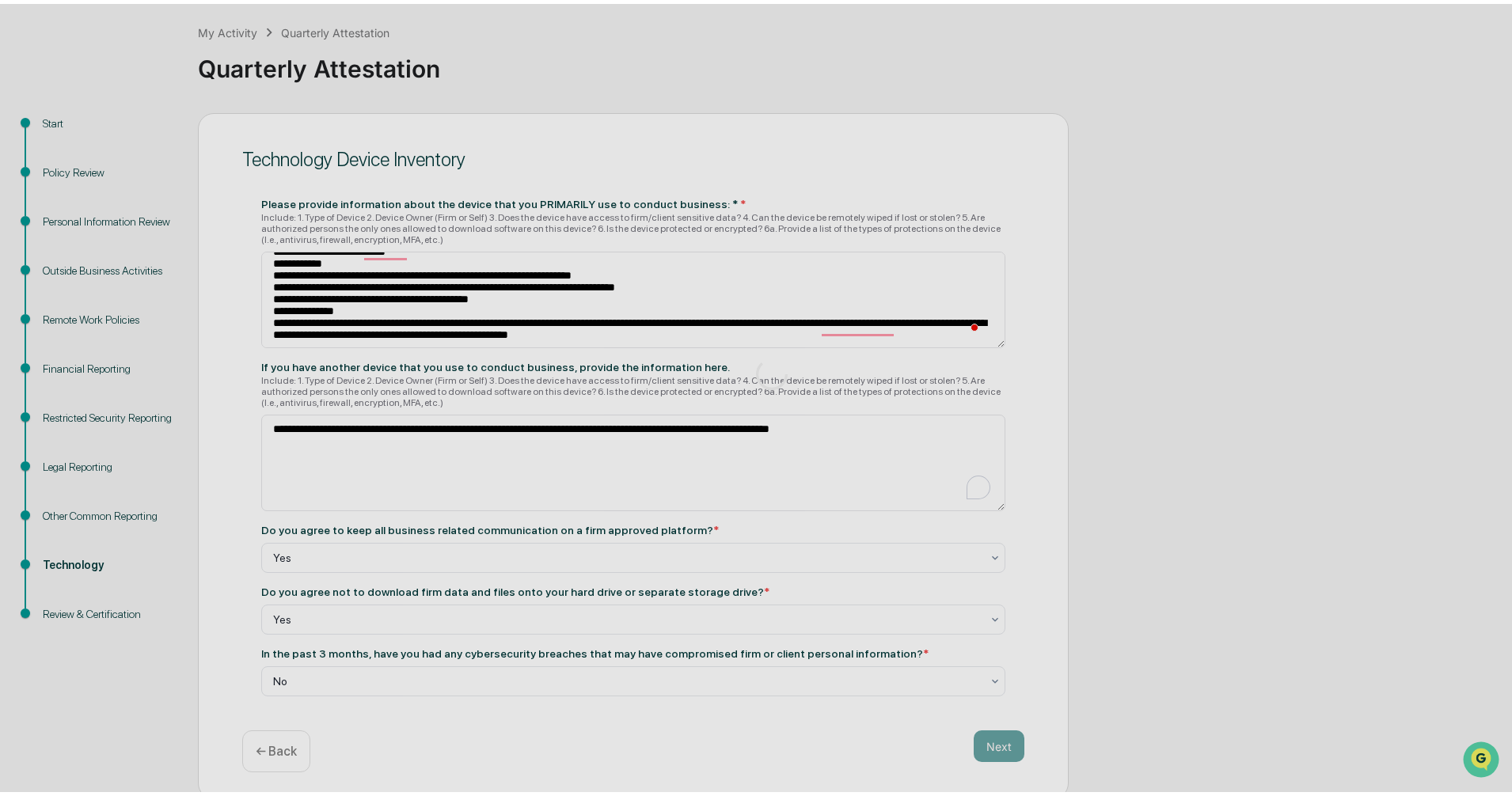
scroll to position [1, 0]
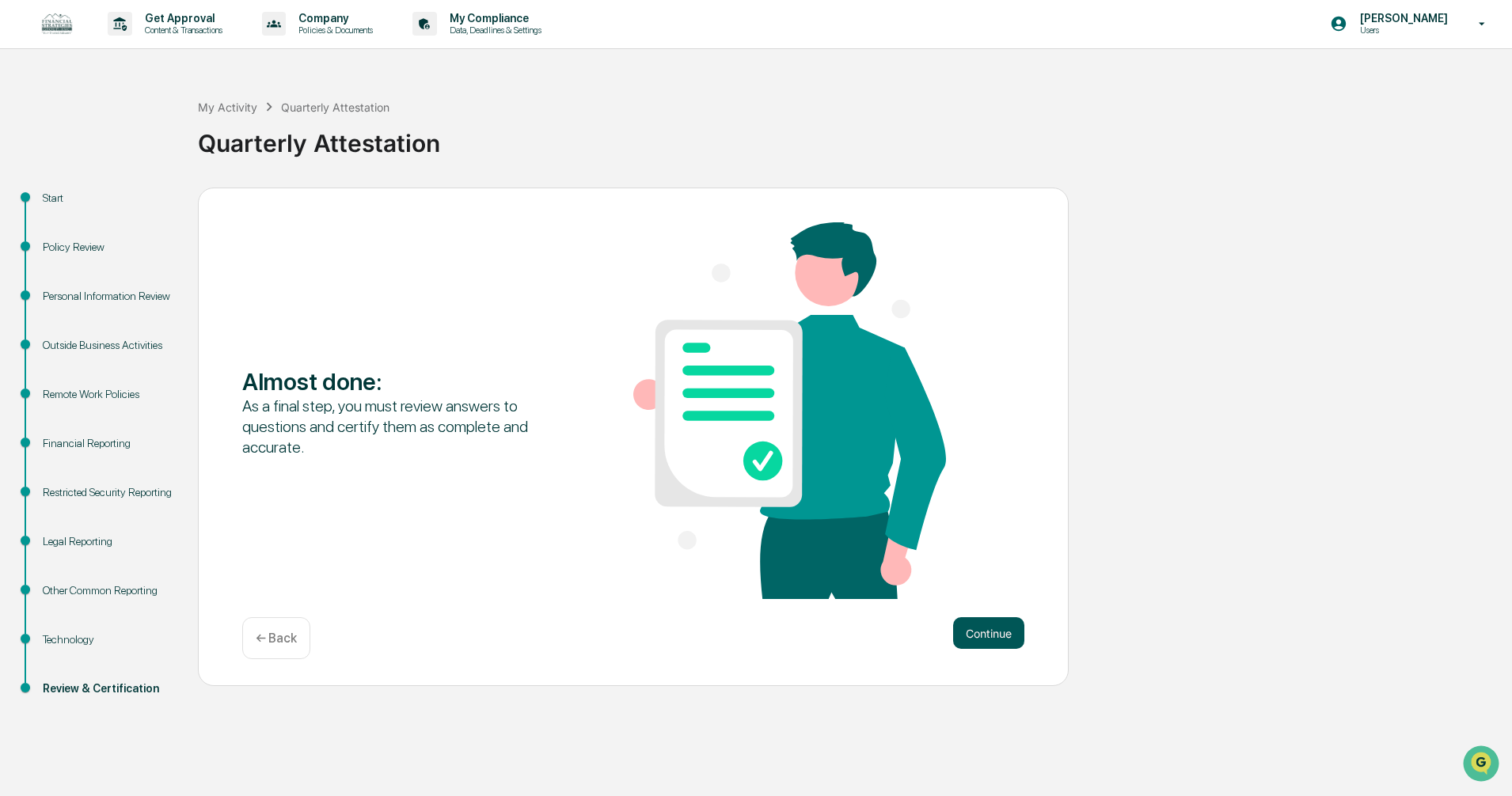
click at [988, 634] on button "Continue" at bounding box center [989, 633] width 71 height 32
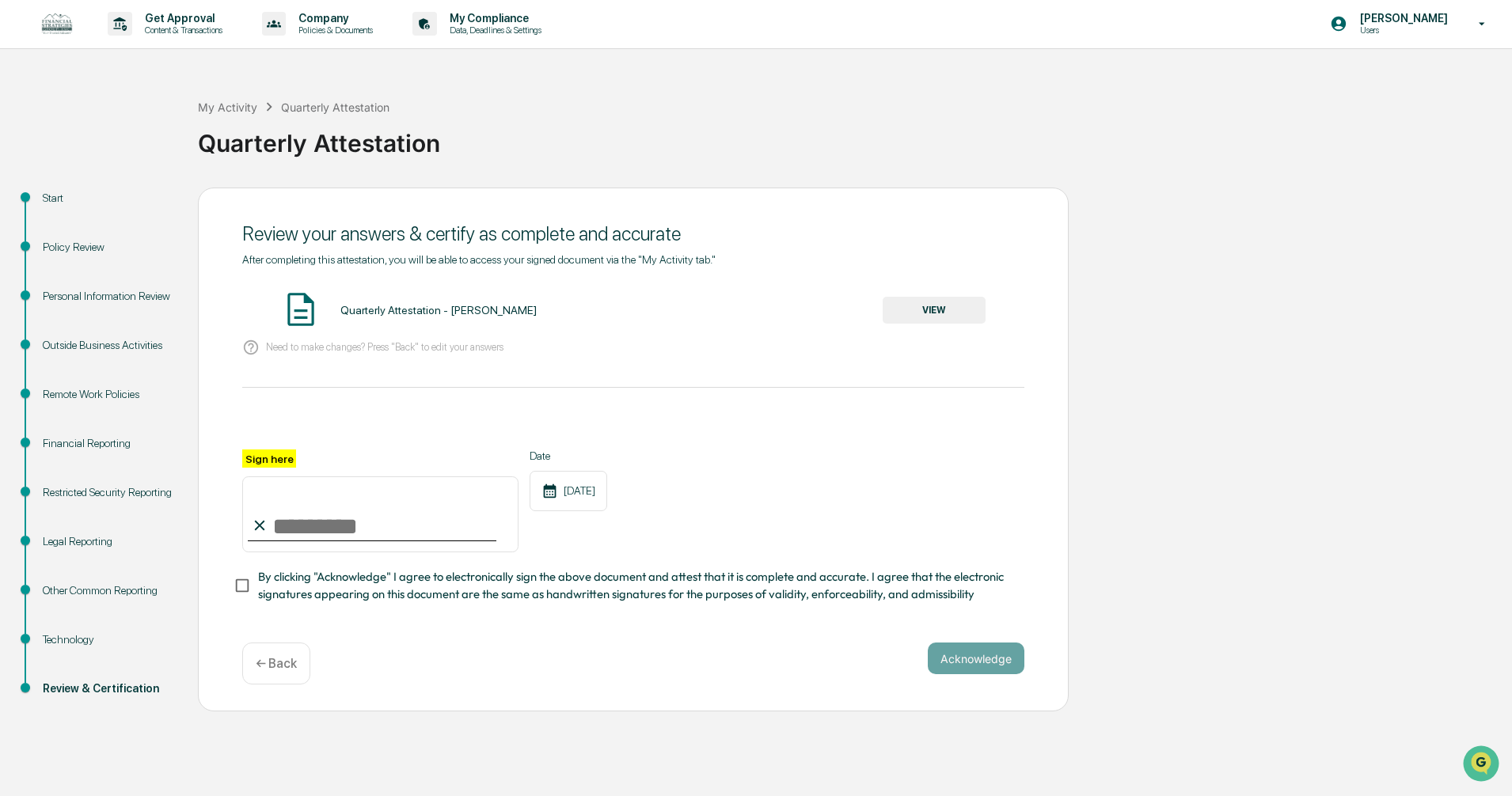
click at [936, 311] on button "VIEW" at bounding box center [933, 310] width 103 height 27
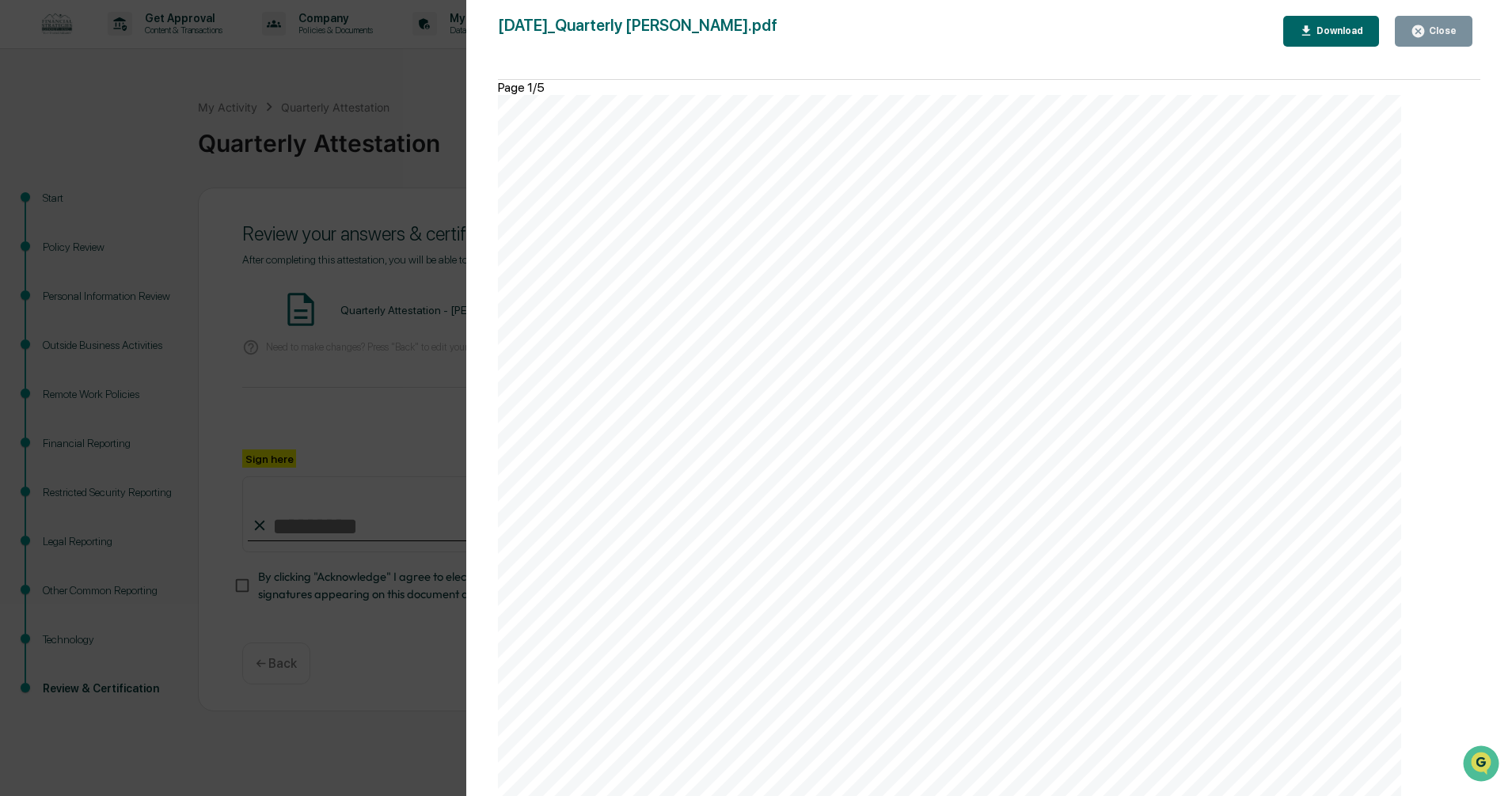
click at [1443, 26] on div "Close" at bounding box center [1441, 30] width 31 height 11
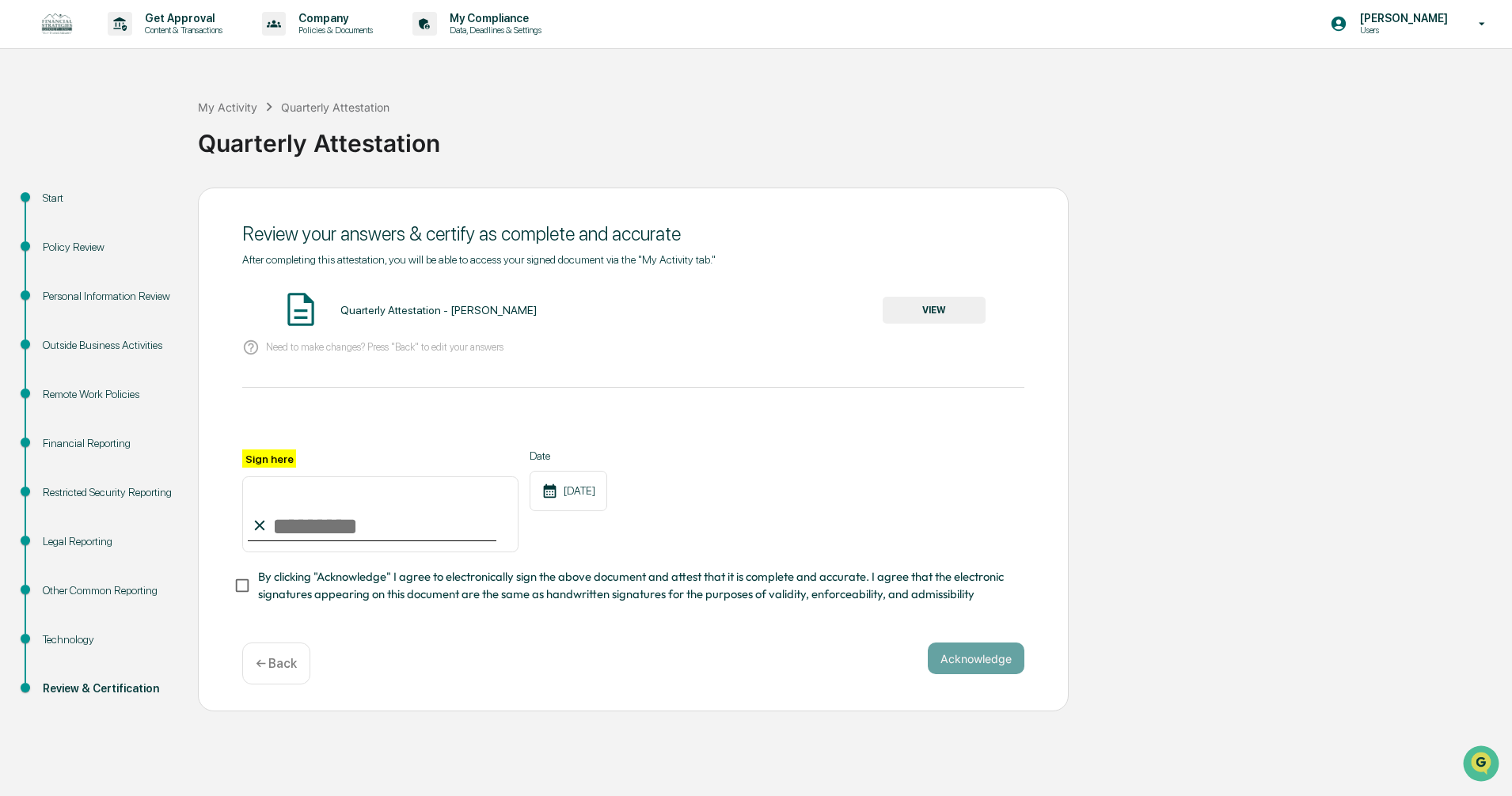
click at [343, 537] on input "Sign here" at bounding box center [380, 514] width 276 height 76
type input "**********"
click at [970, 663] on button "Acknowledge" at bounding box center [976, 658] width 97 height 32
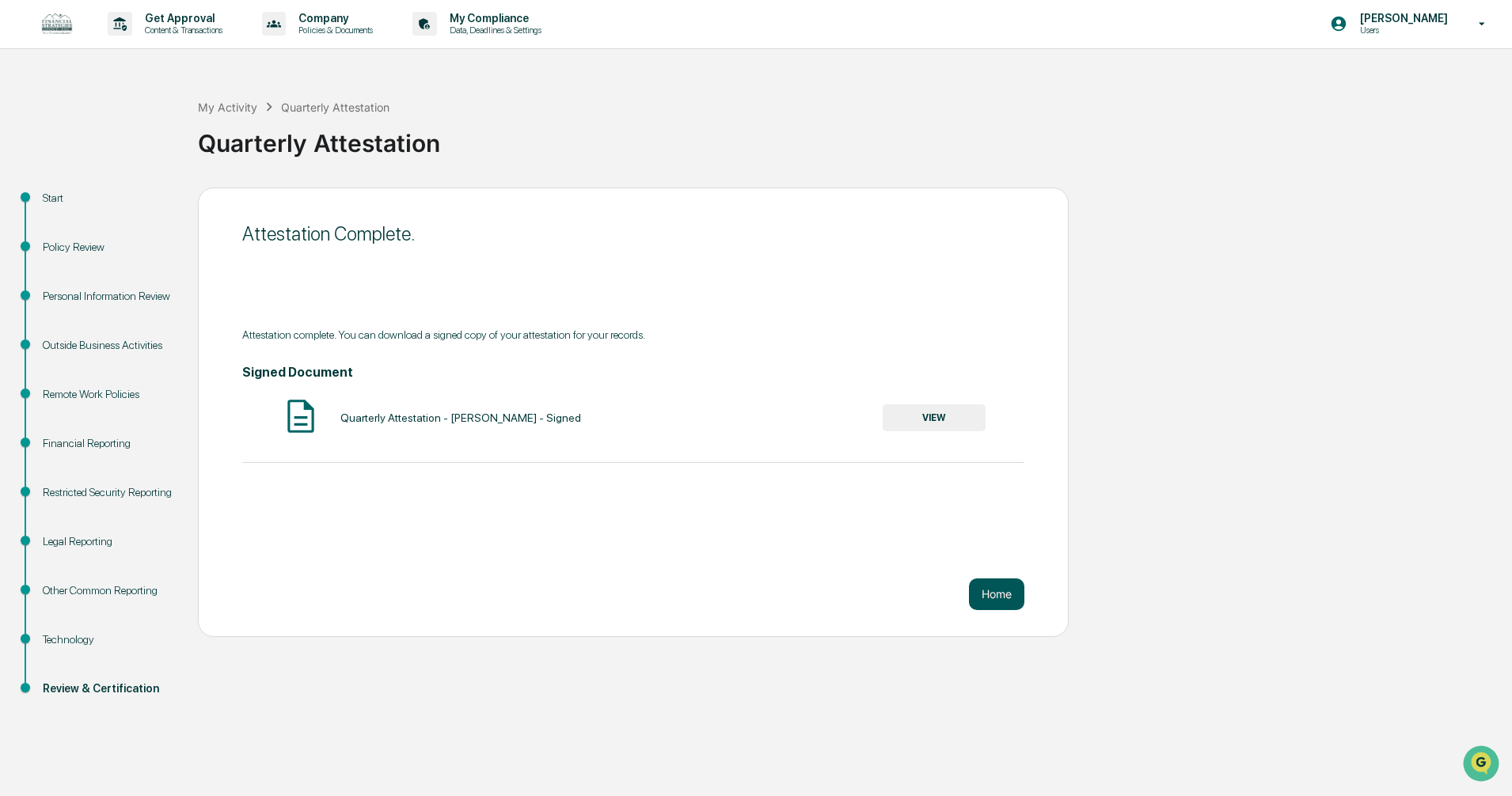
click at [993, 592] on button "Home" at bounding box center [996, 594] width 55 height 32
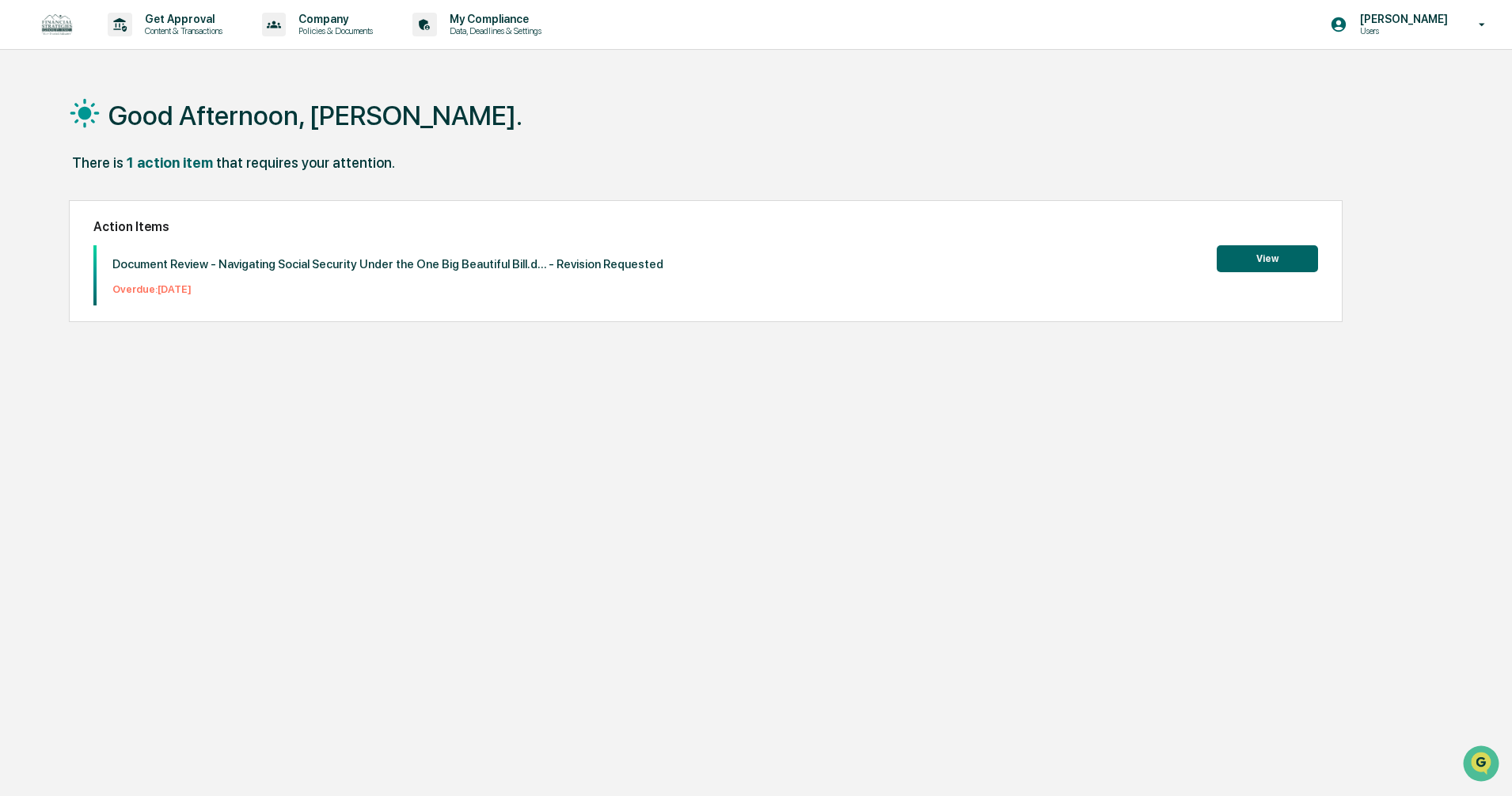
click at [1456, 25] on p "[PERSON_NAME]" at bounding box center [1402, 18] width 108 height 12
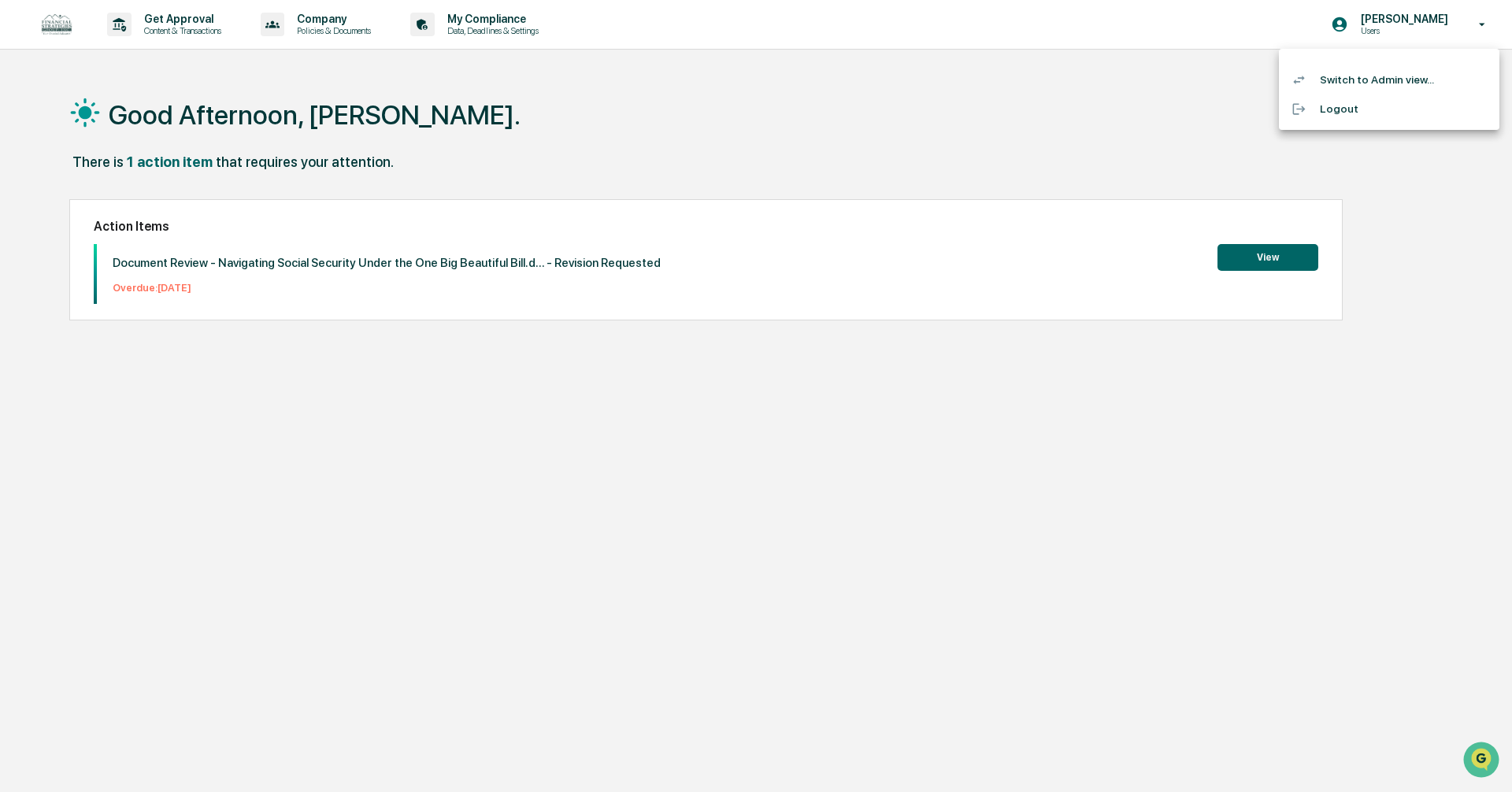
click at [1371, 74] on li "Switch to Admin view..." at bounding box center [1389, 80] width 221 height 29
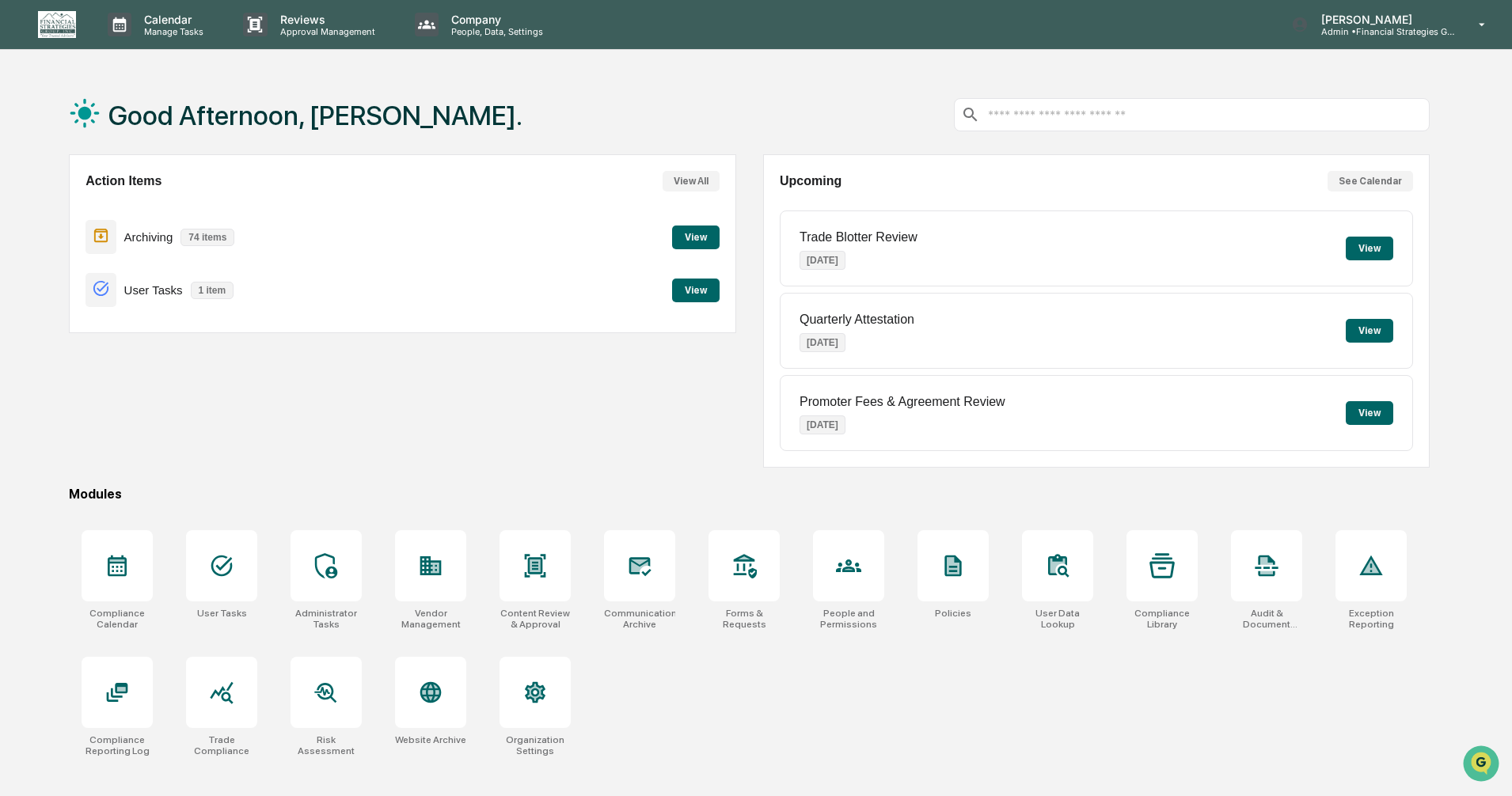
click at [690, 292] on button "View" at bounding box center [696, 290] width 48 height 24
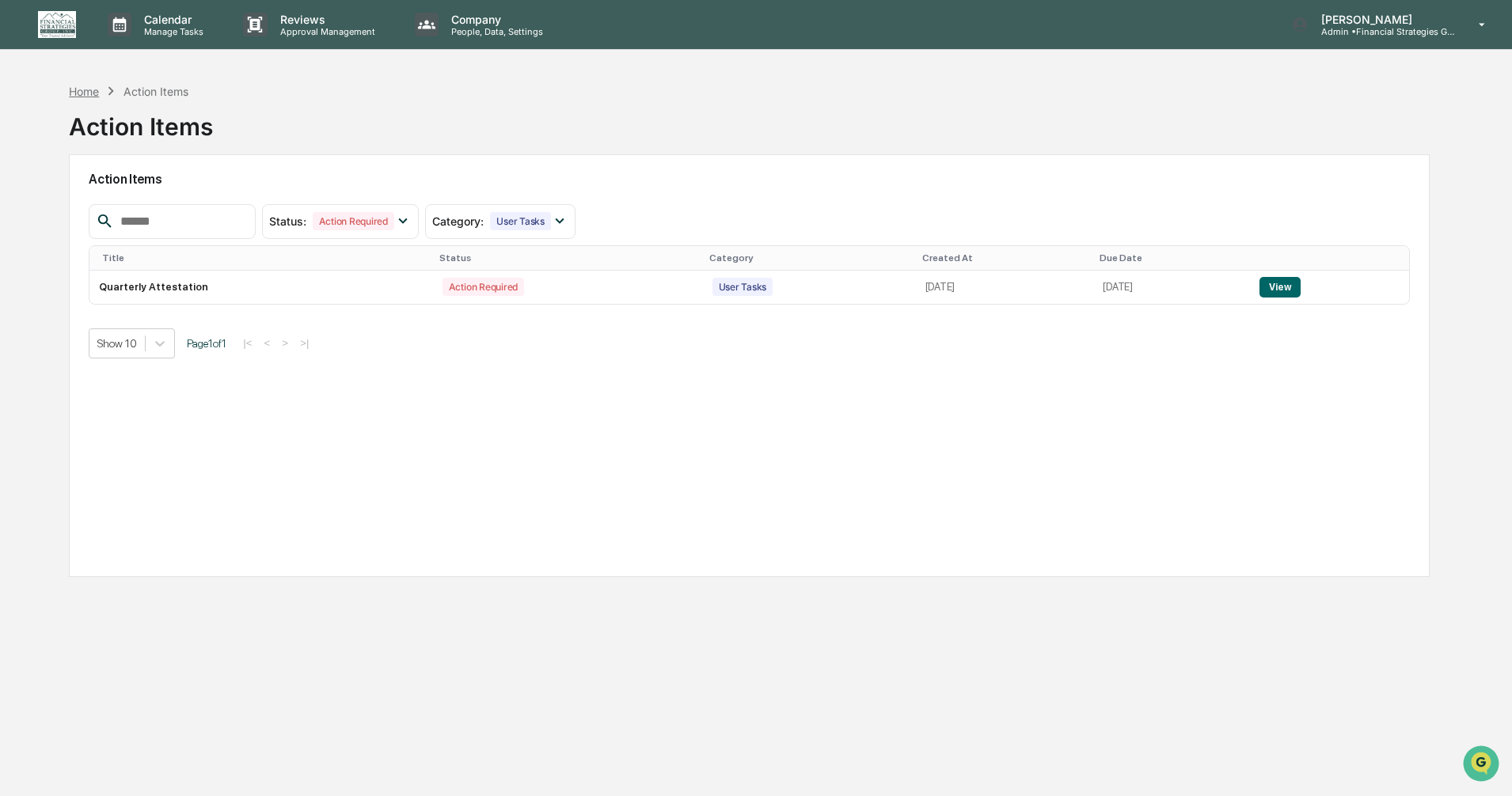
click at [77, 90] on div "Home" at bounding box center [84, 91] width 30 height 13
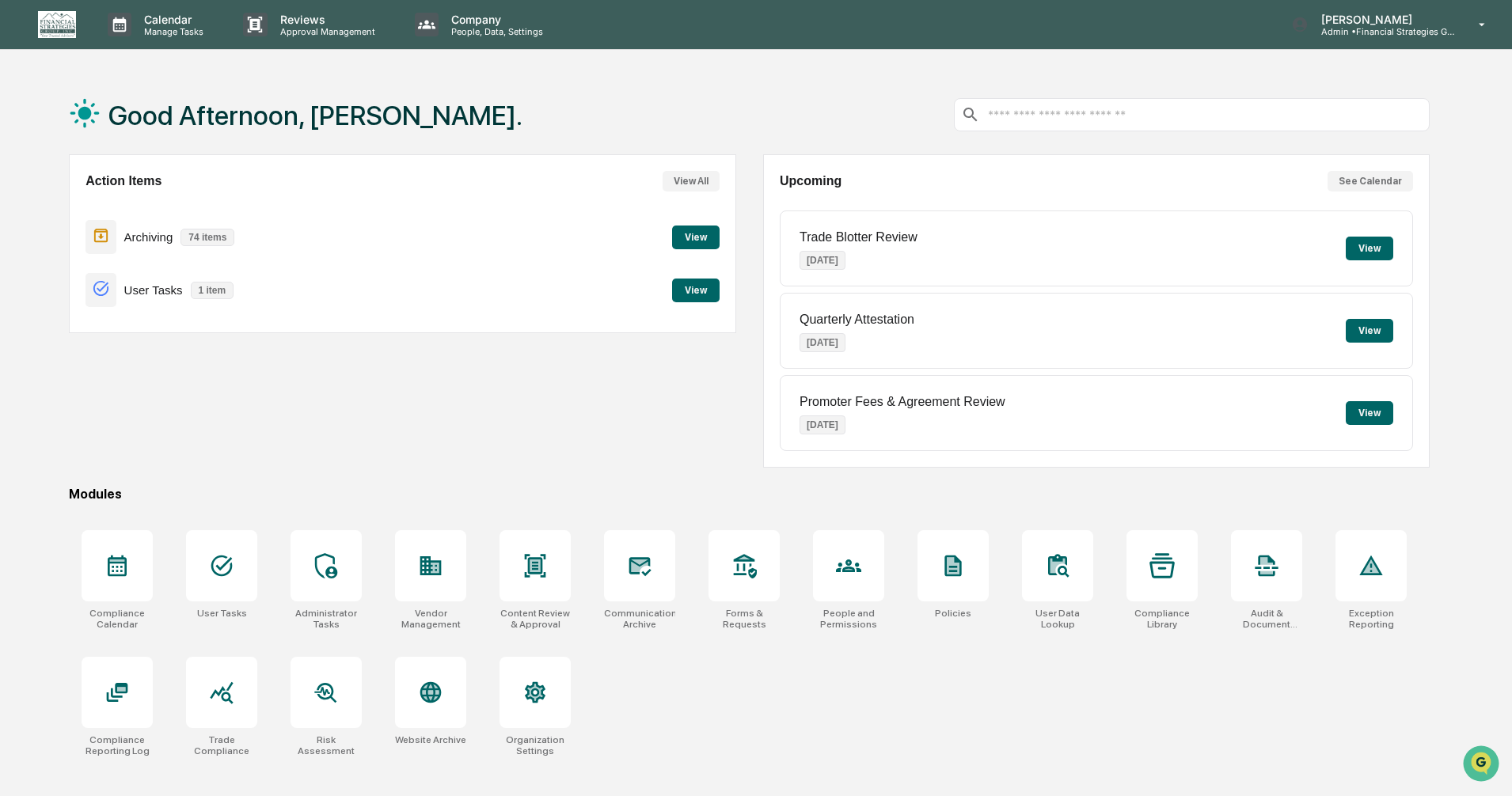
click at [696, 237] on button "View" at bounding box center [696, 237] width 48 height 24
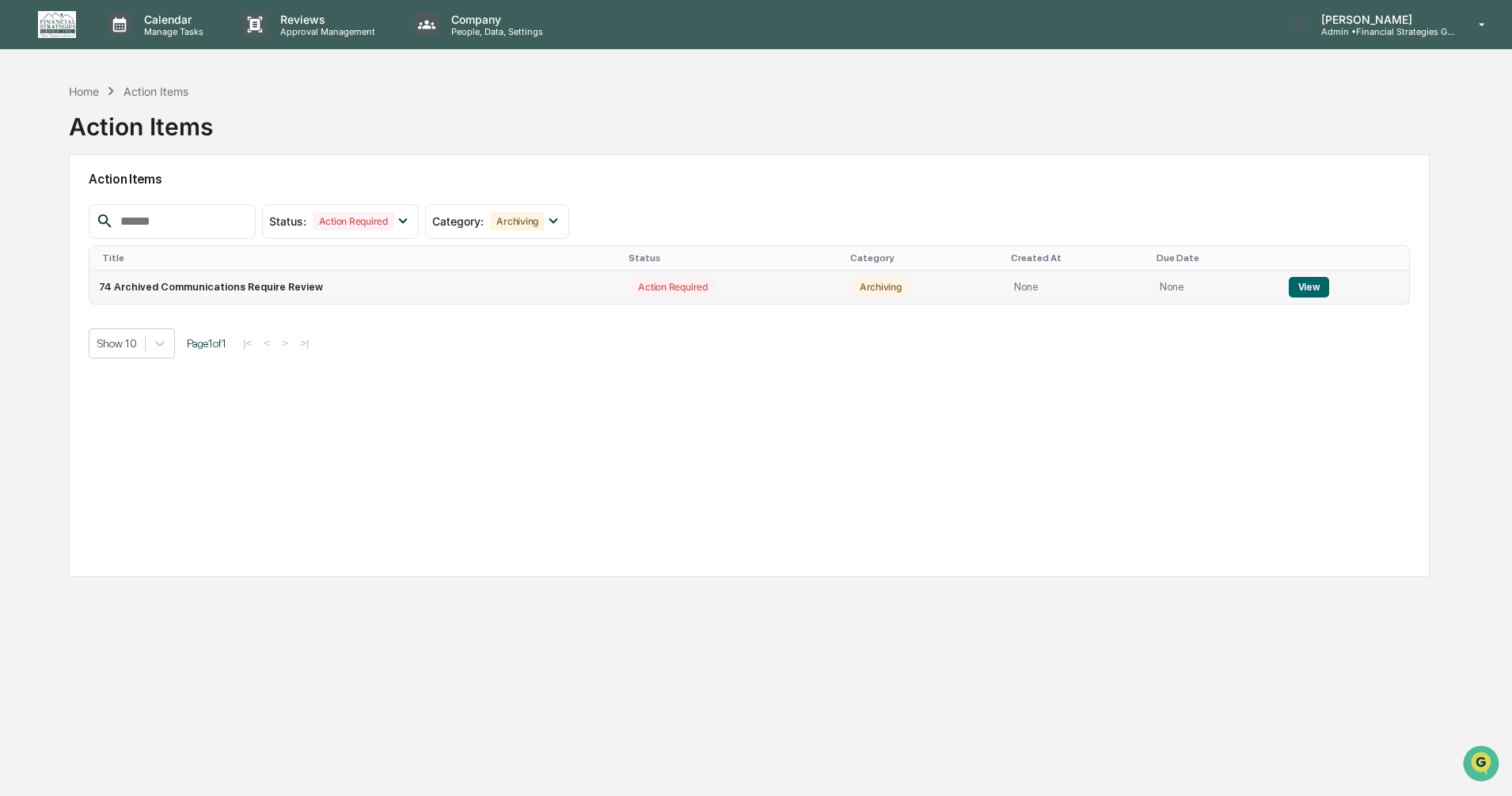
click at [1302, 286] on button "View" at bounding box center [1309, 287] width 40 height 21
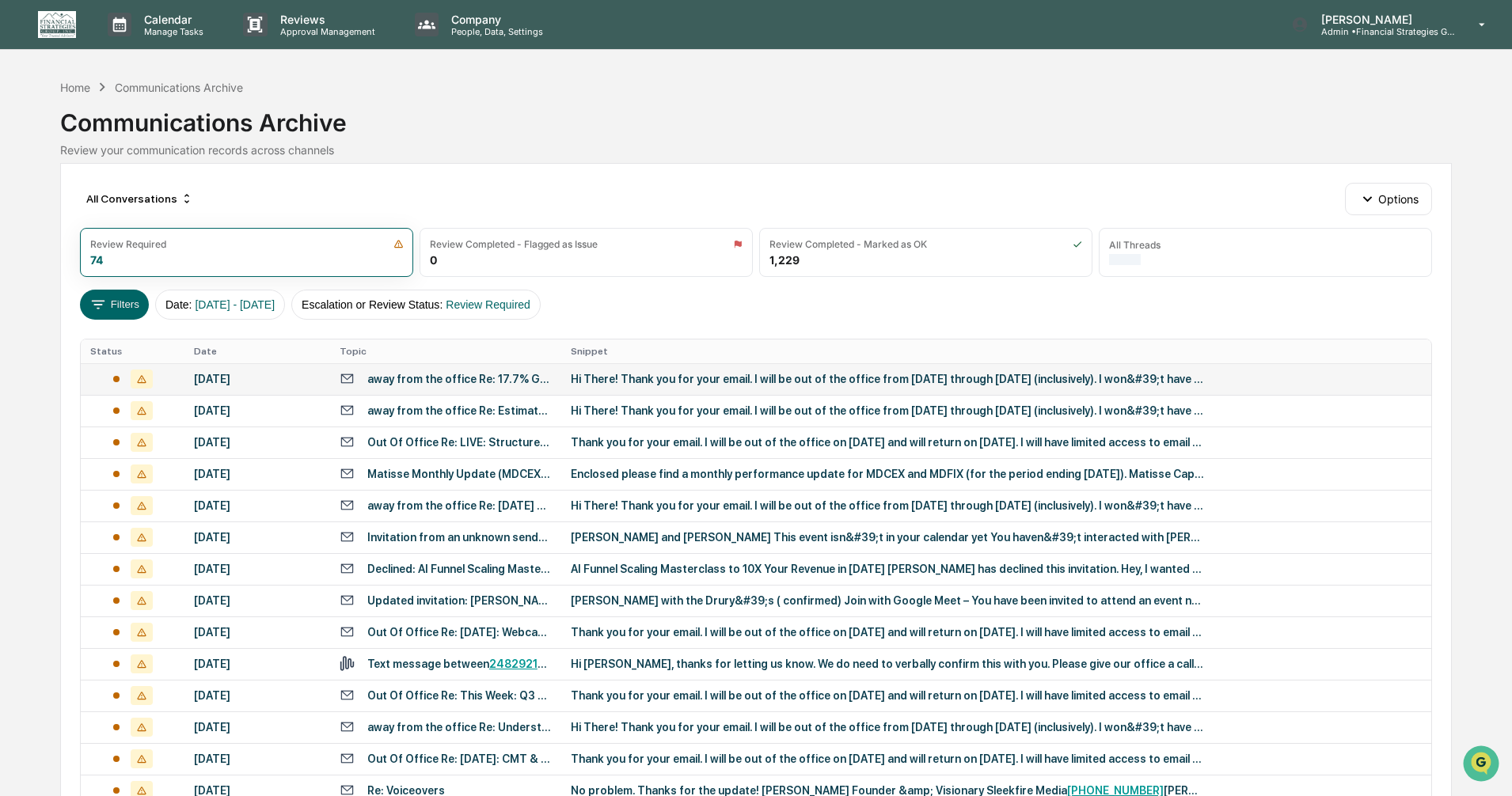
click at [704, 380] on div "Hi There! Thank you for your email. I will be out of the office from [DATE] thr…" at bounding box center [887, 379] width 634 height 12
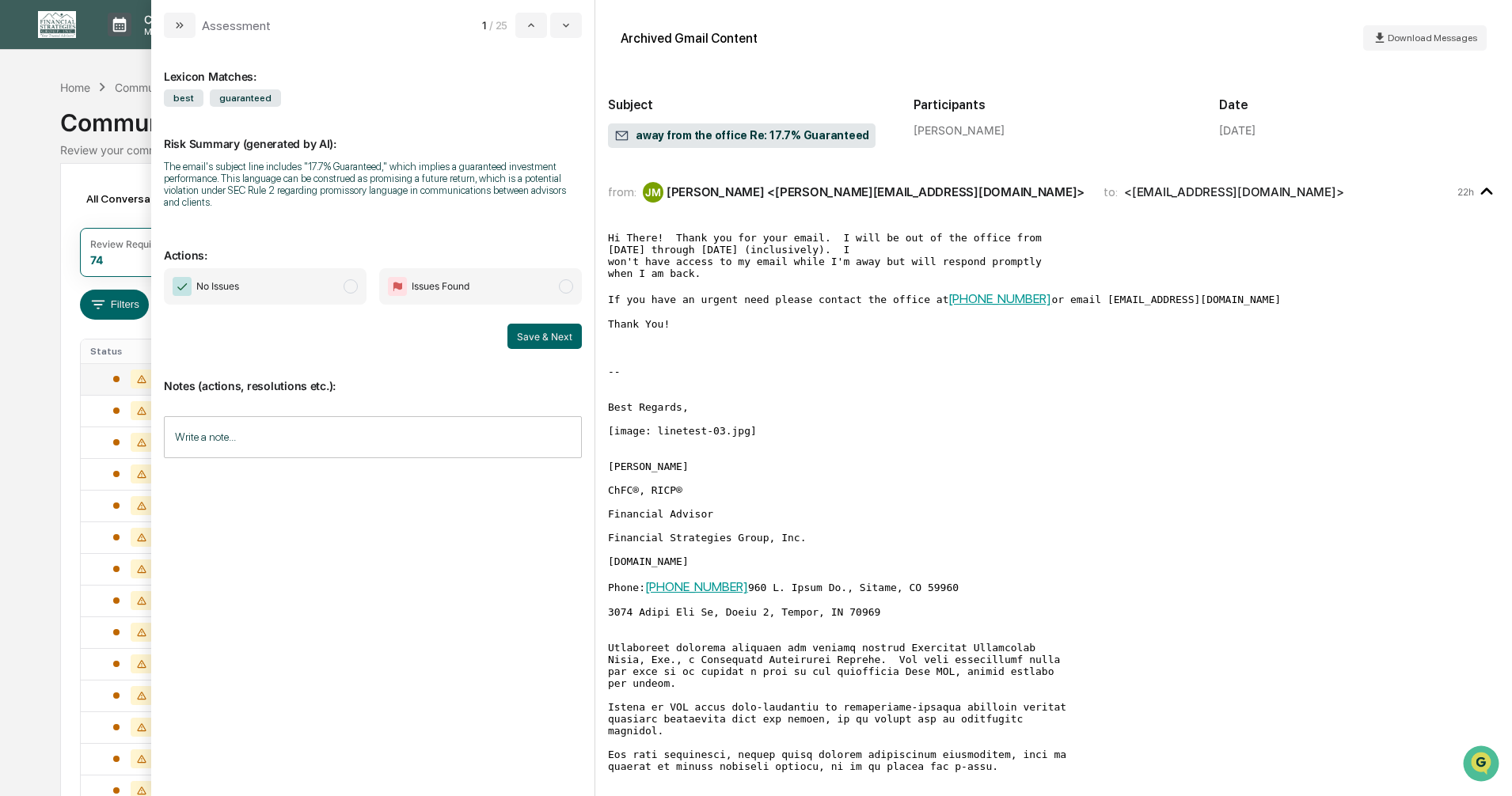
click at [348, 286] on span "modal" at bounding box center [350, 286] width 14 height 14
click at [548, 336] on button "Save & Next" at bounding box center [545, 336] width 75 height 25
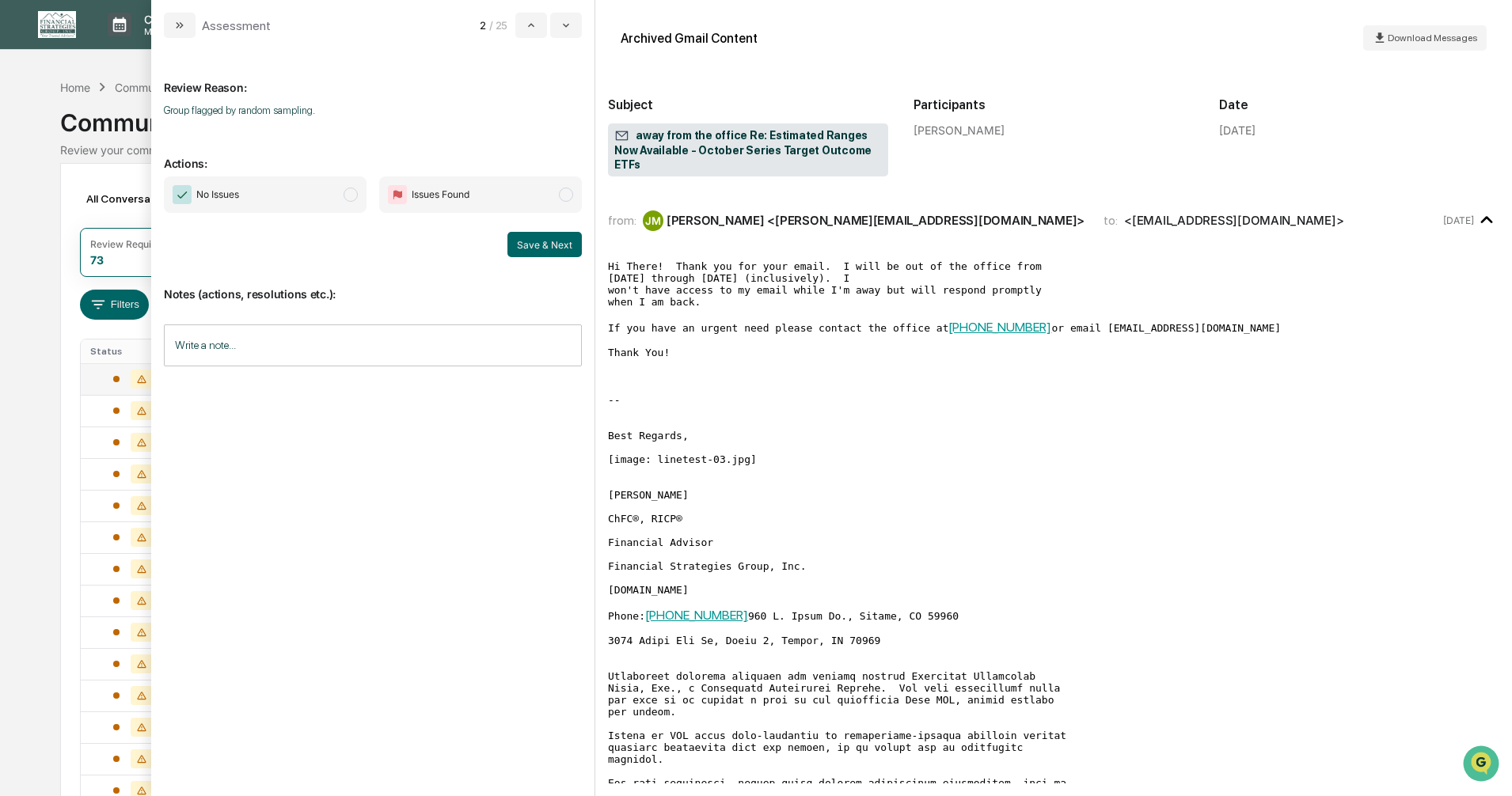
click at [349, 196] on span "modal" at bounding box center [350, 194] width 14 height 14
click at [550, 244] on button "Save & Next" at bounding box center [545, 244] width 75 height 25
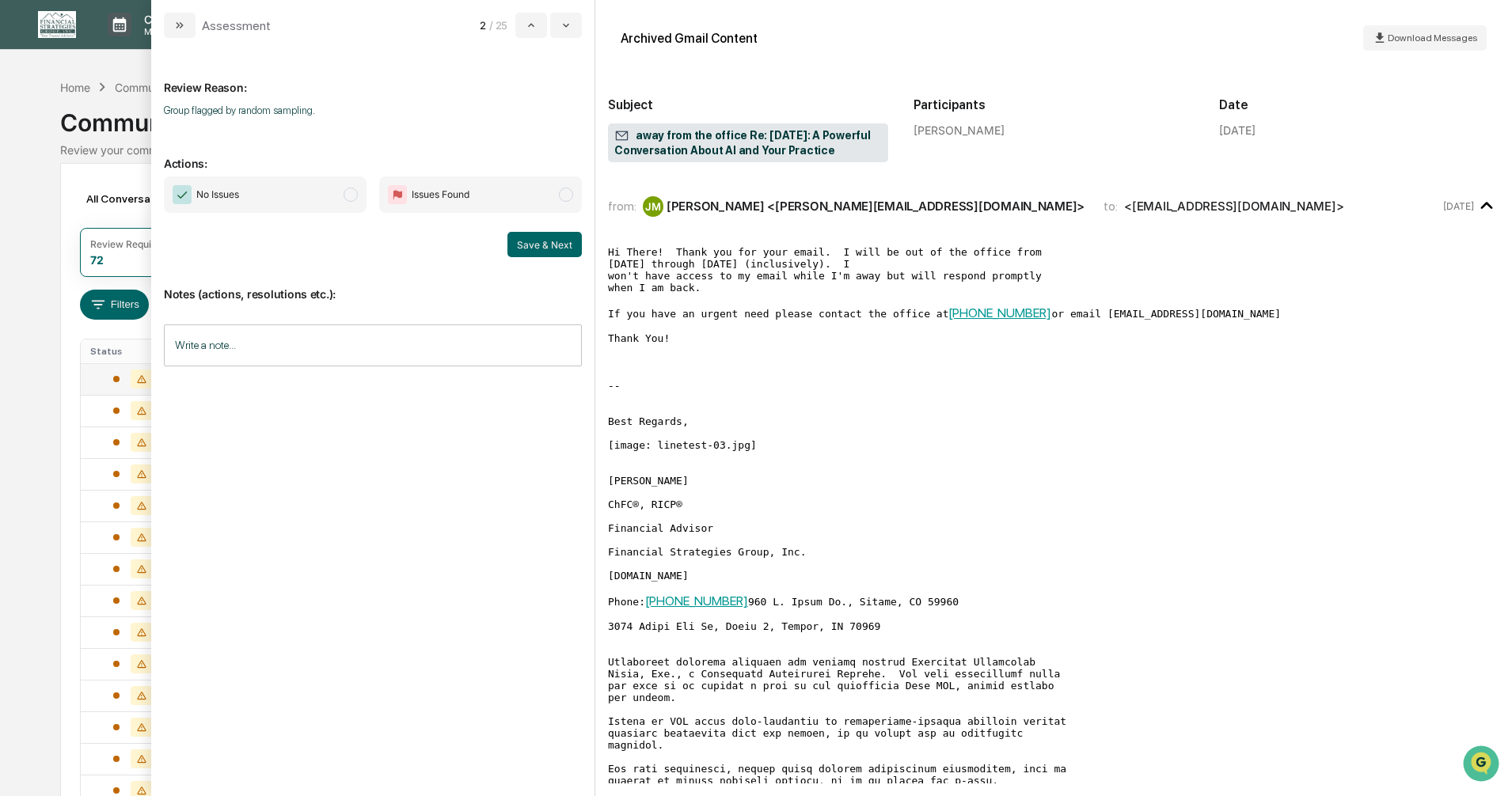
click at [346, 195] on span "modal" at bounding box center [350, 194] width 14 height 14
click at [530, 244] on button "Save & Next" at bounding box center [545, 244] width 75 height 25
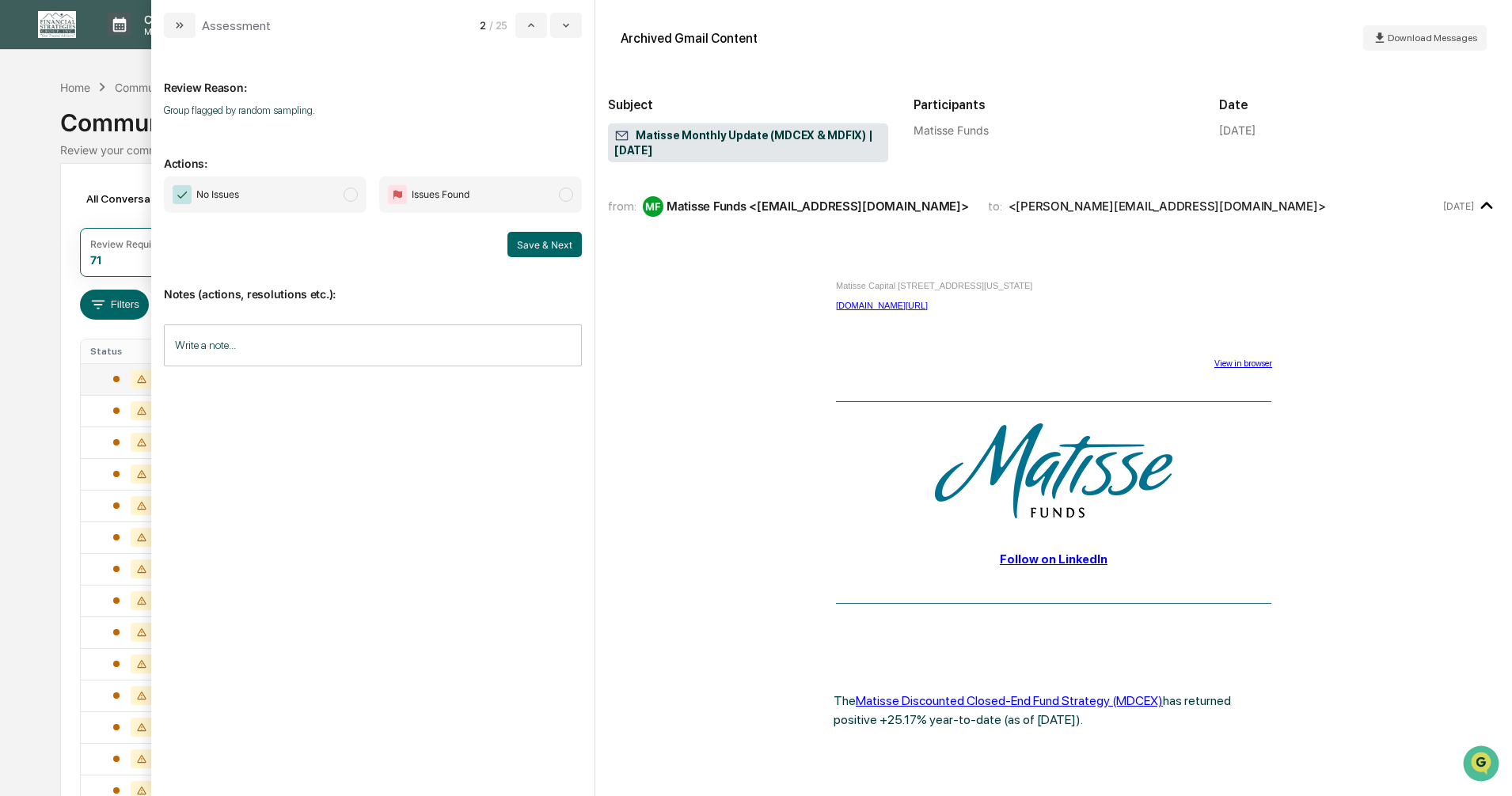
click at [353, 193] on span "modal" at bounding box center [350, 194] width 14 height 14
click at [528, 249] on button "Save & Next" at bounding box center [545, 244] width 75 height 25
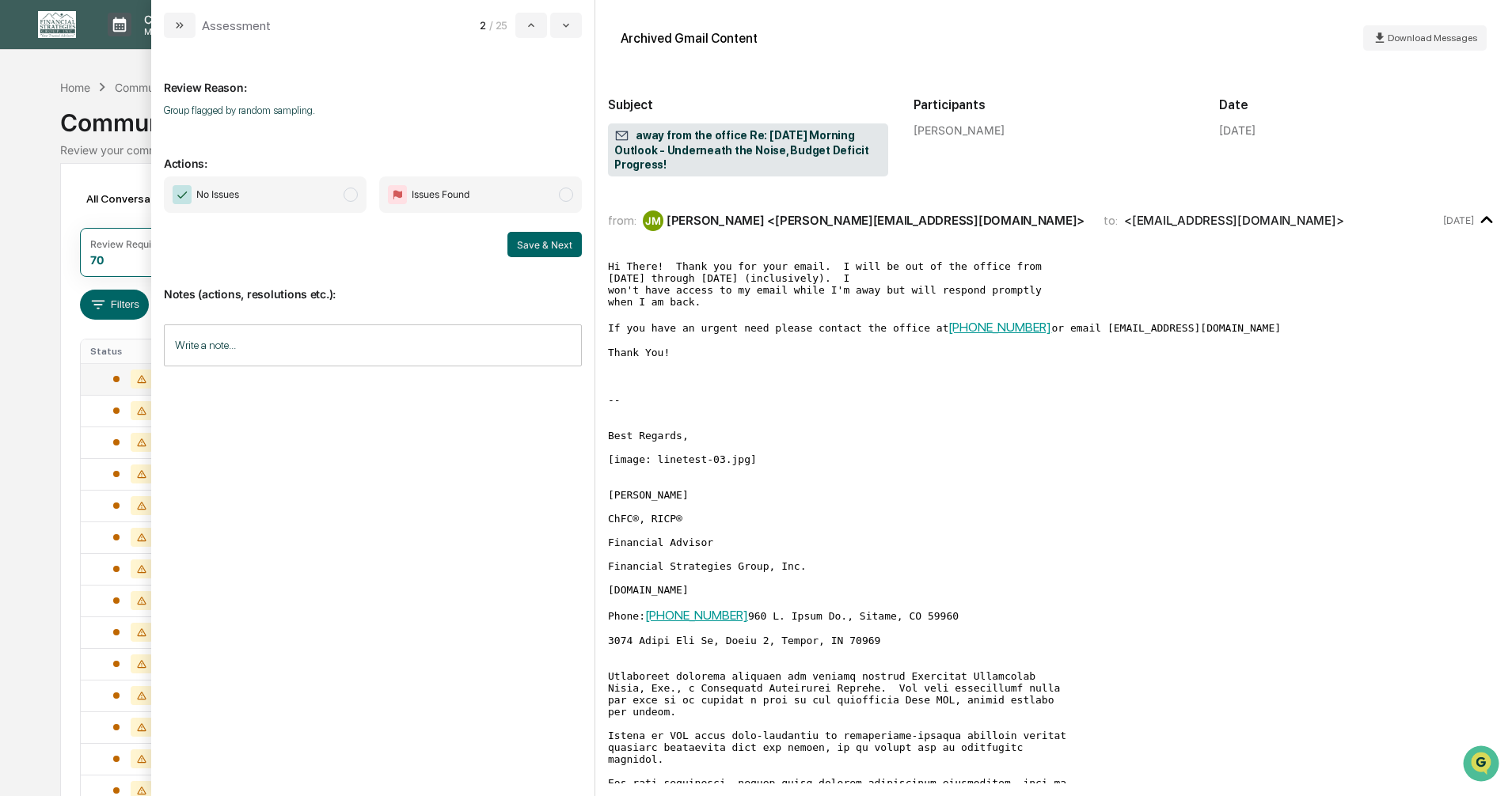
click at [350, 196] on span "modal" at bounding box center [350, 194] width 14 height 14
click at [537, 244] on button "Save & Next" at bounding box center [545, 244] width 75 height 25
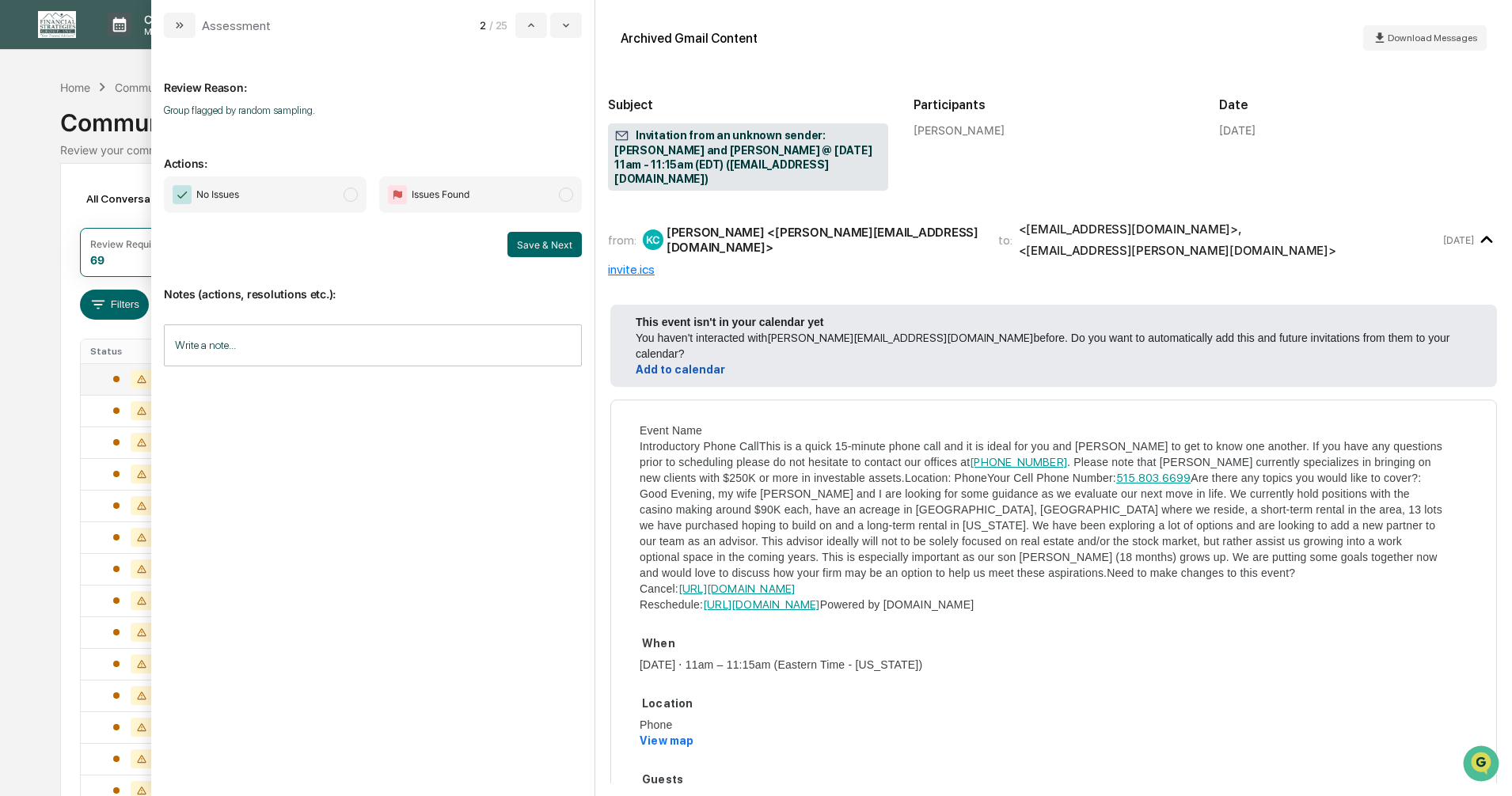
click at [347, 196] on span "modal" at bounding box center [350, 194] width 14 height 14
click at [534, 242] on button "Save & Next" at bounding box center [545, 244] width 75 height 25
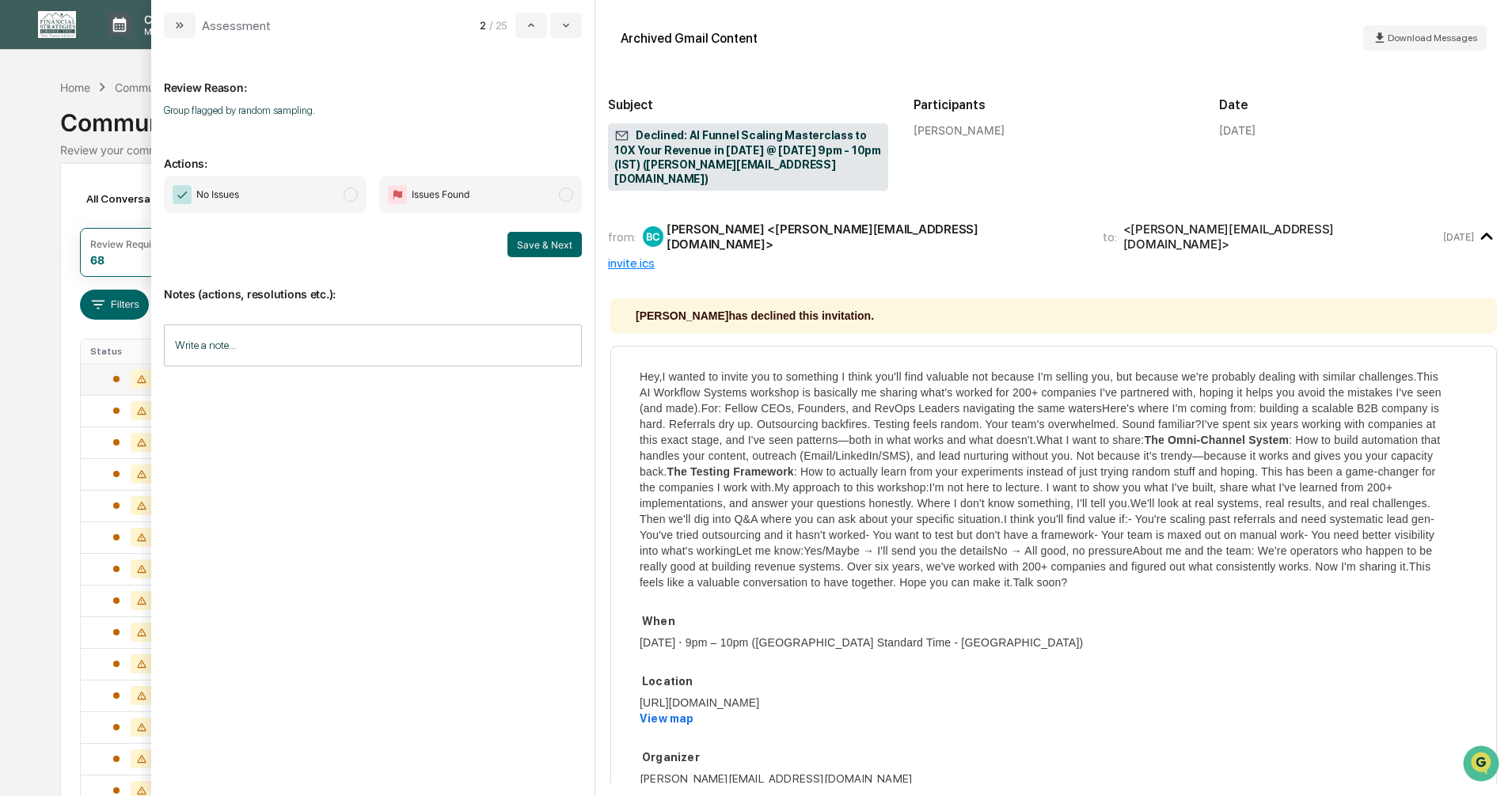
click at [355, 193] on span "modal" at bounding box center [350, 194] width 14 height 14
click at [528, 236] on button "Save & Next" at bounding box center [545, 244] width 75 height 25
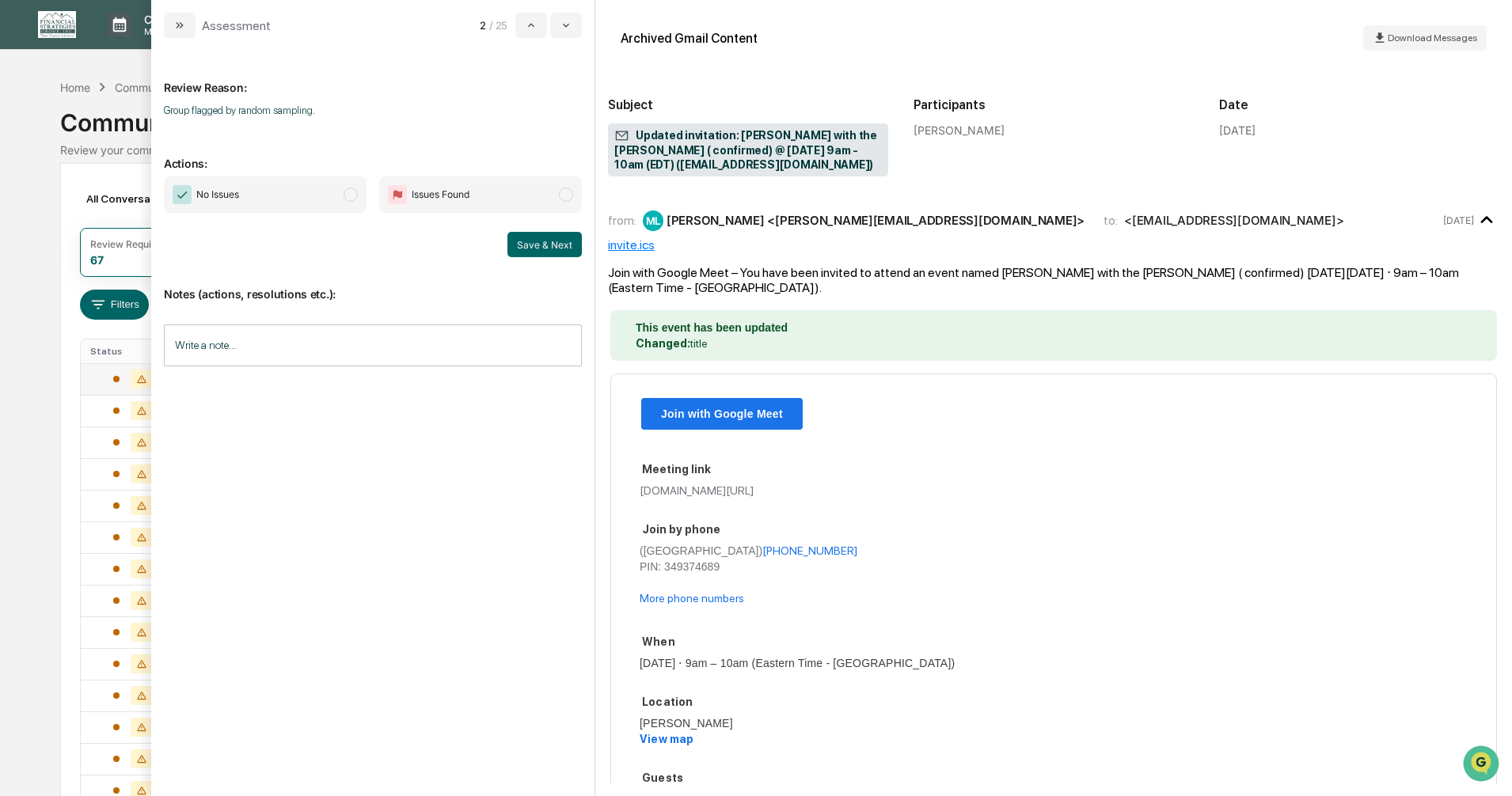
click at [345, 193] on span "modal" at bounding box center [350, 194] width 14 height 14
click at [547, 244] on button "Save & Next" at bounding box center [545, 244] width 75 height 25
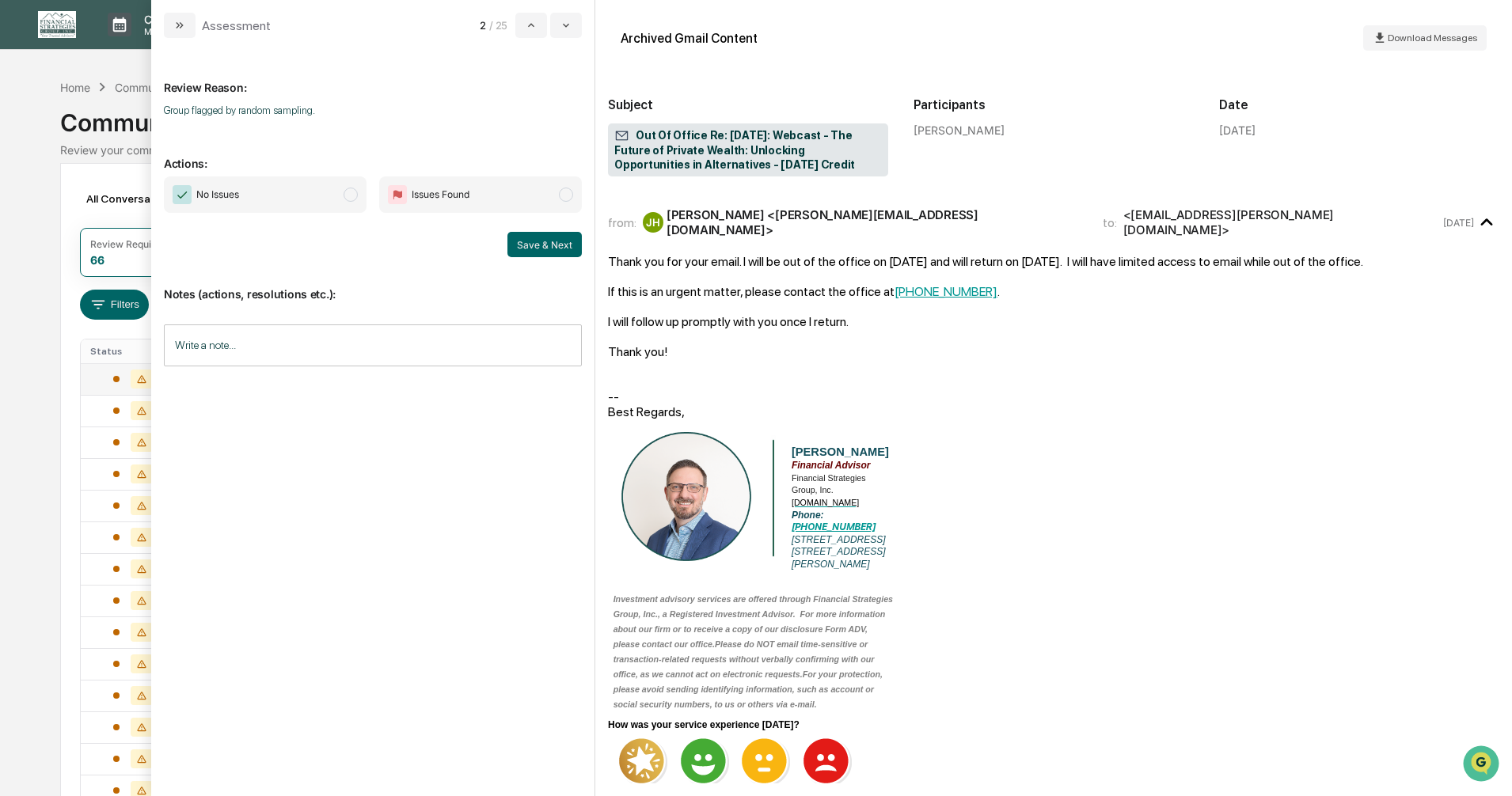
click at [353, 194] on span "modal" at bounding box center [350, 194] width 14 height 14
click at [542, 246] on button "Save & Next" at bounding box center [545, 244] width 75 height 25
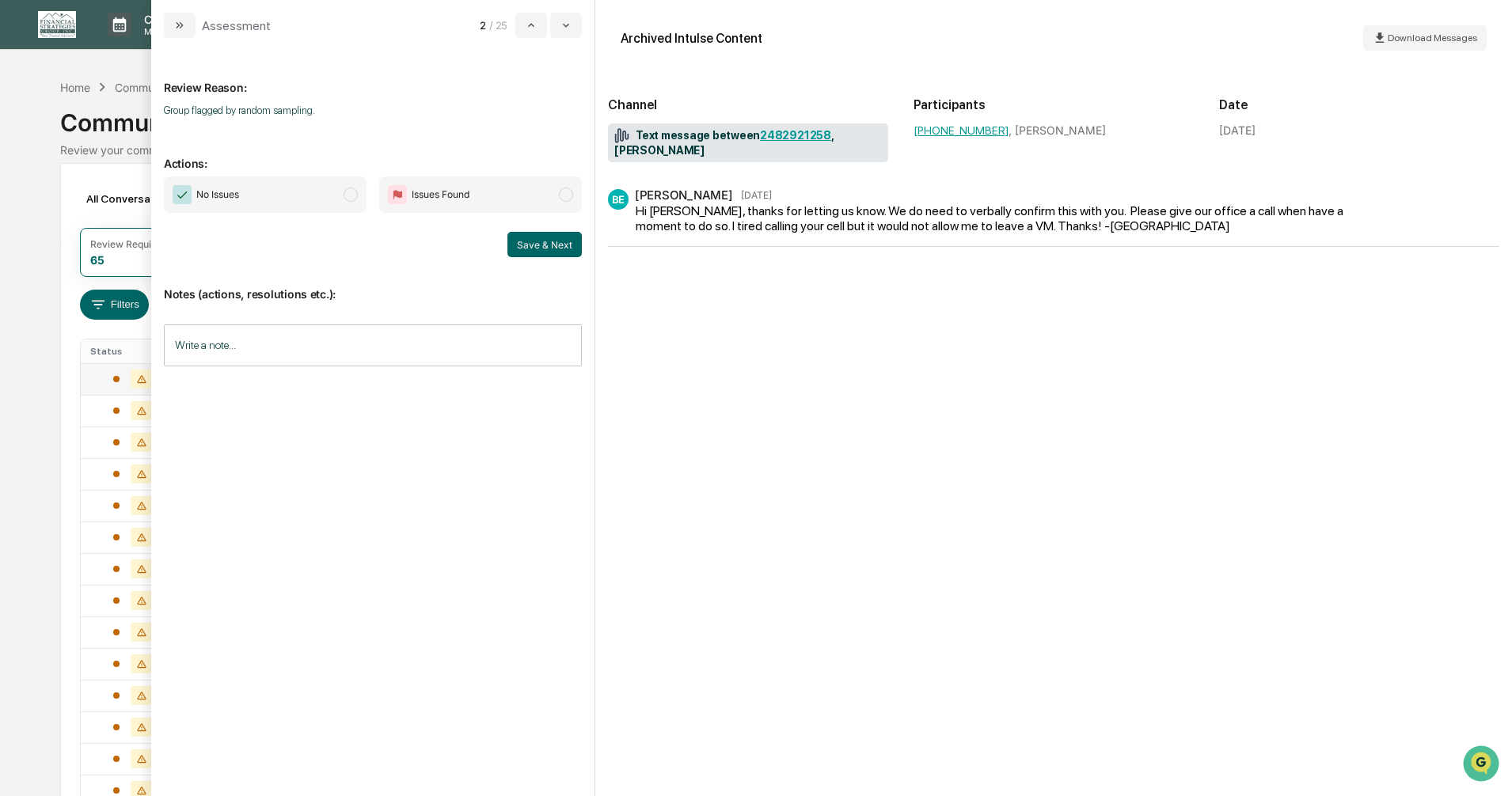
click at [353, 200] on span "modal" at bounding box center [350, 194] width 14 height 14
click at [527, 245] on button "Save & Next" at bounding box center [545, 244] width 75 height 25
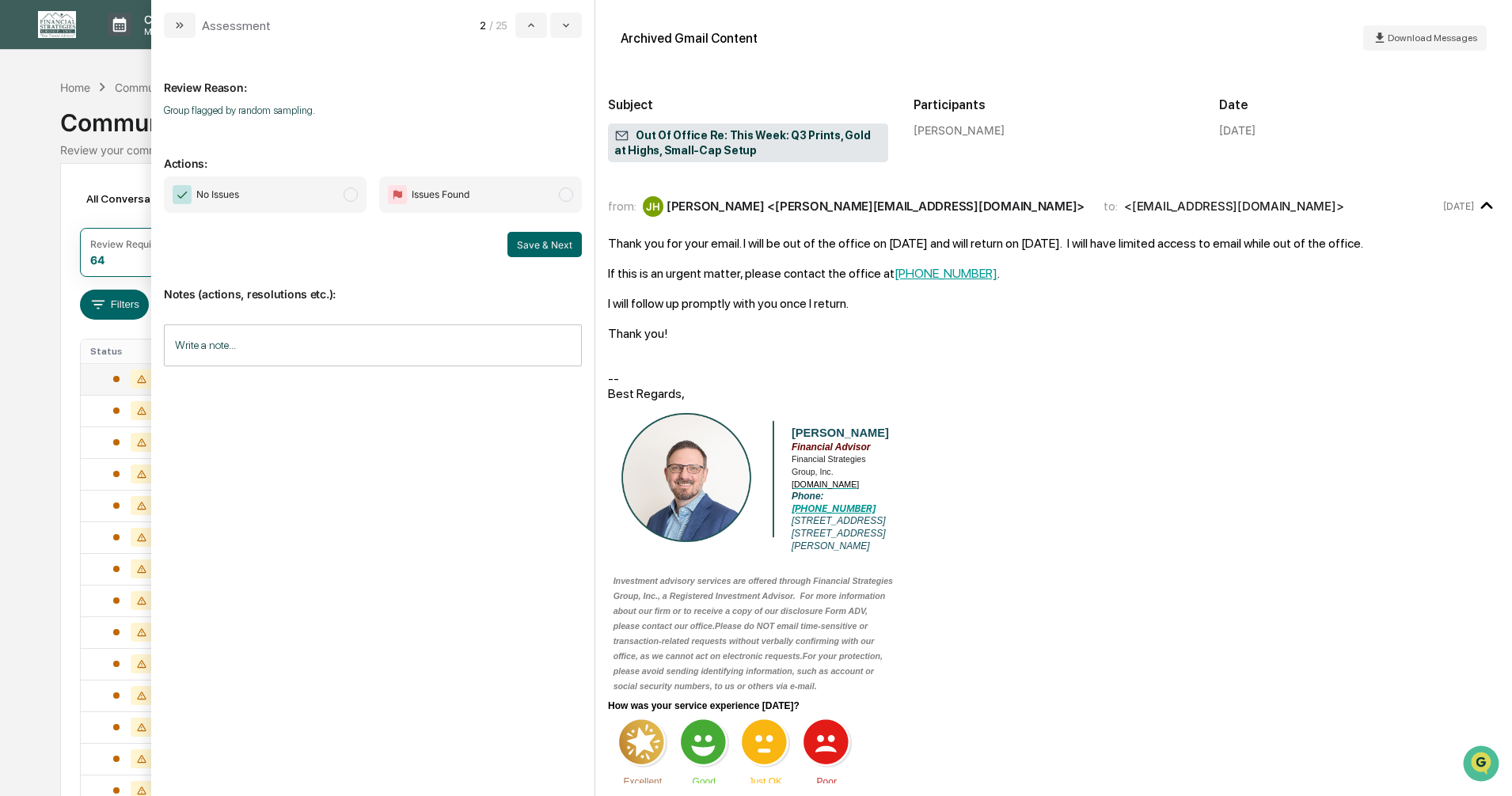
click at [353, 191] on span "modal" at bounding box center [350, 194] width 14 height 14
click at [537, 243] on button "Save & Next" at bounding box center [545, 244] width 75 height 25
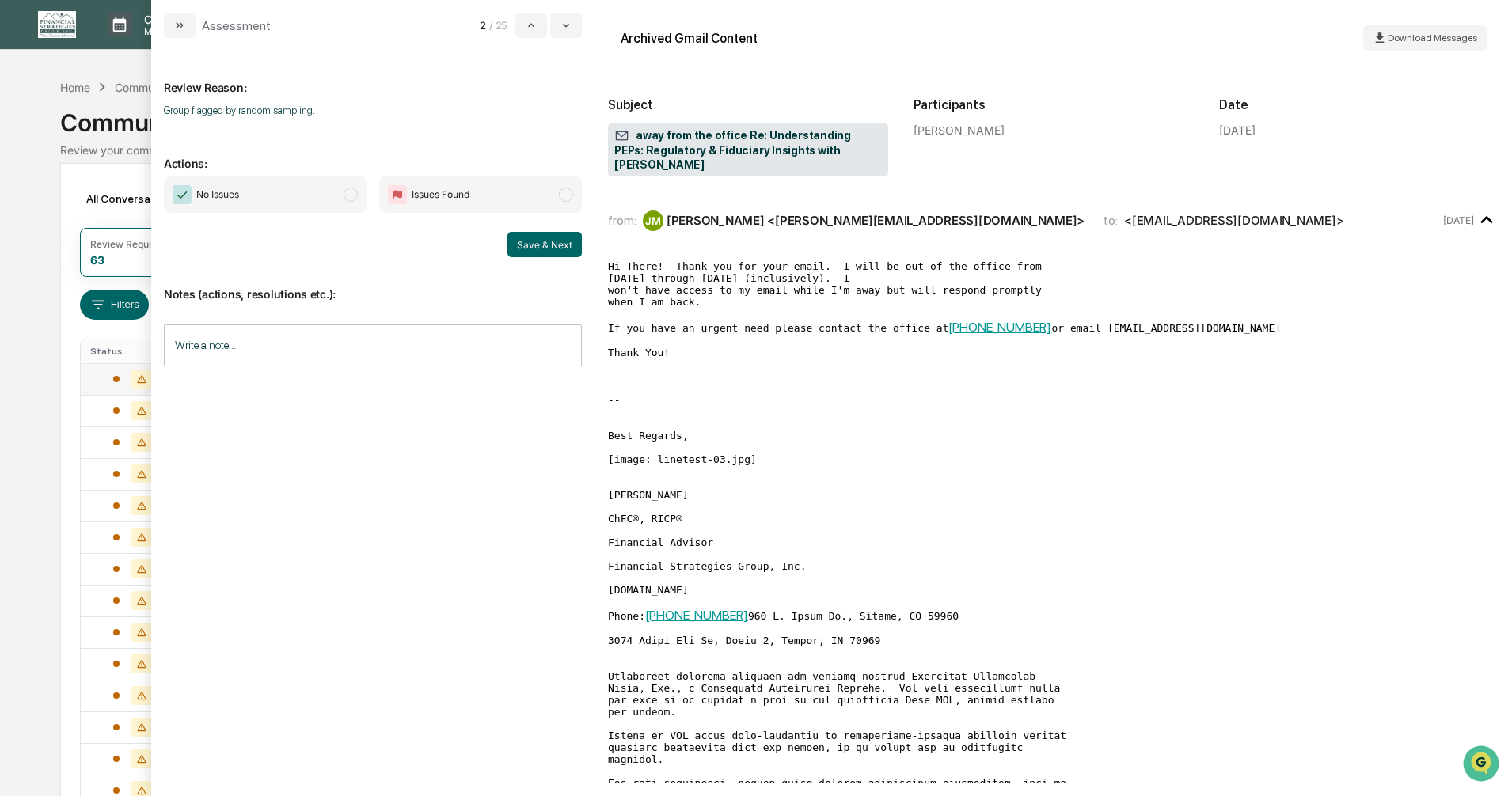
click at [351, 194] on span "modal" at bounding box center [350, 194] width 14 height 14
click at [531, 242] on button "Save & Next" at bounding box center [545, 244] width 75 height 25
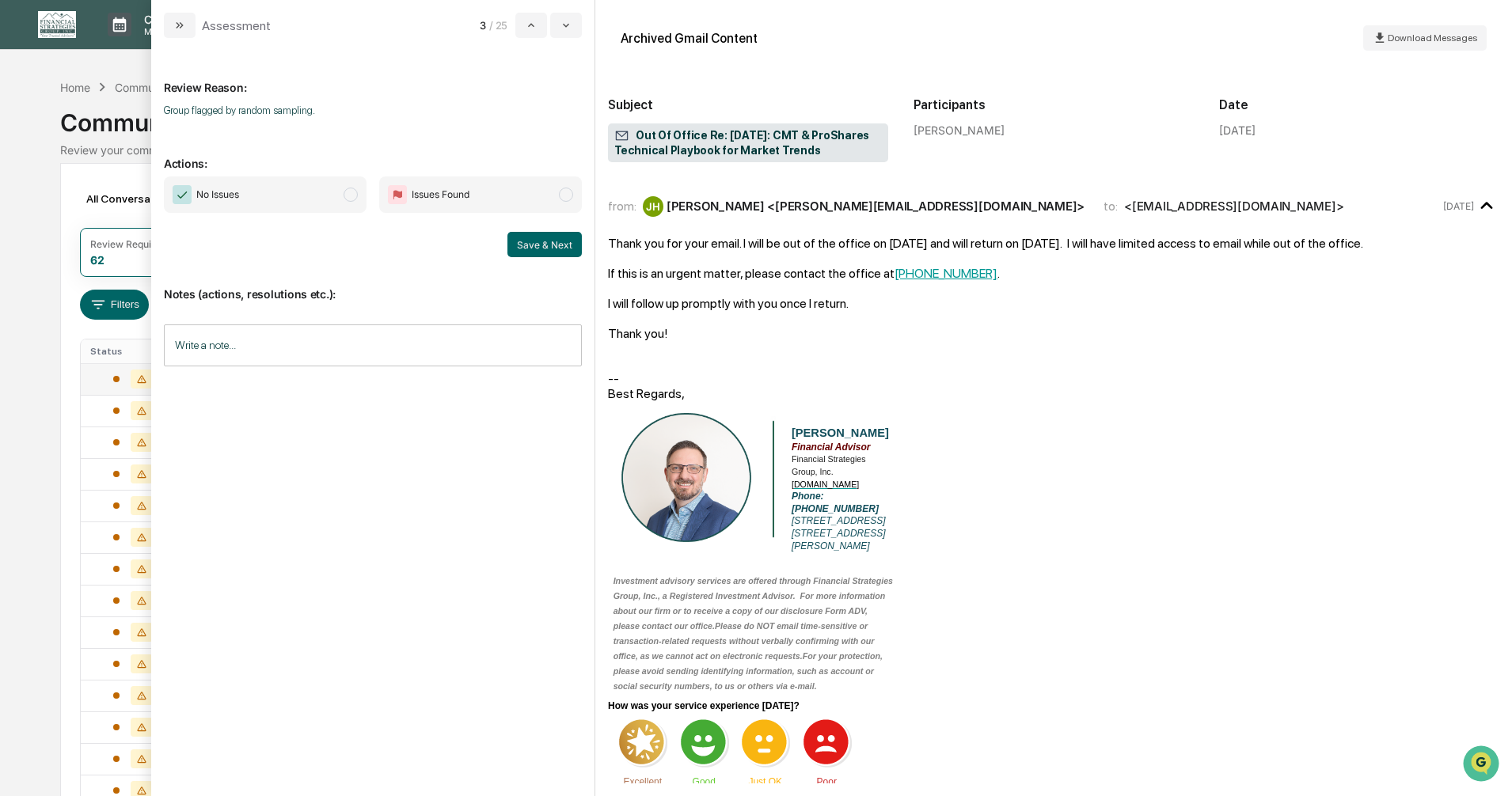
click at [351, 196] on span "modal" at bounding box center [350, 194] width 14 height 14
click at [542, 248] on button "Save & Next" at bounding box center [545, 244] width 75 height 25
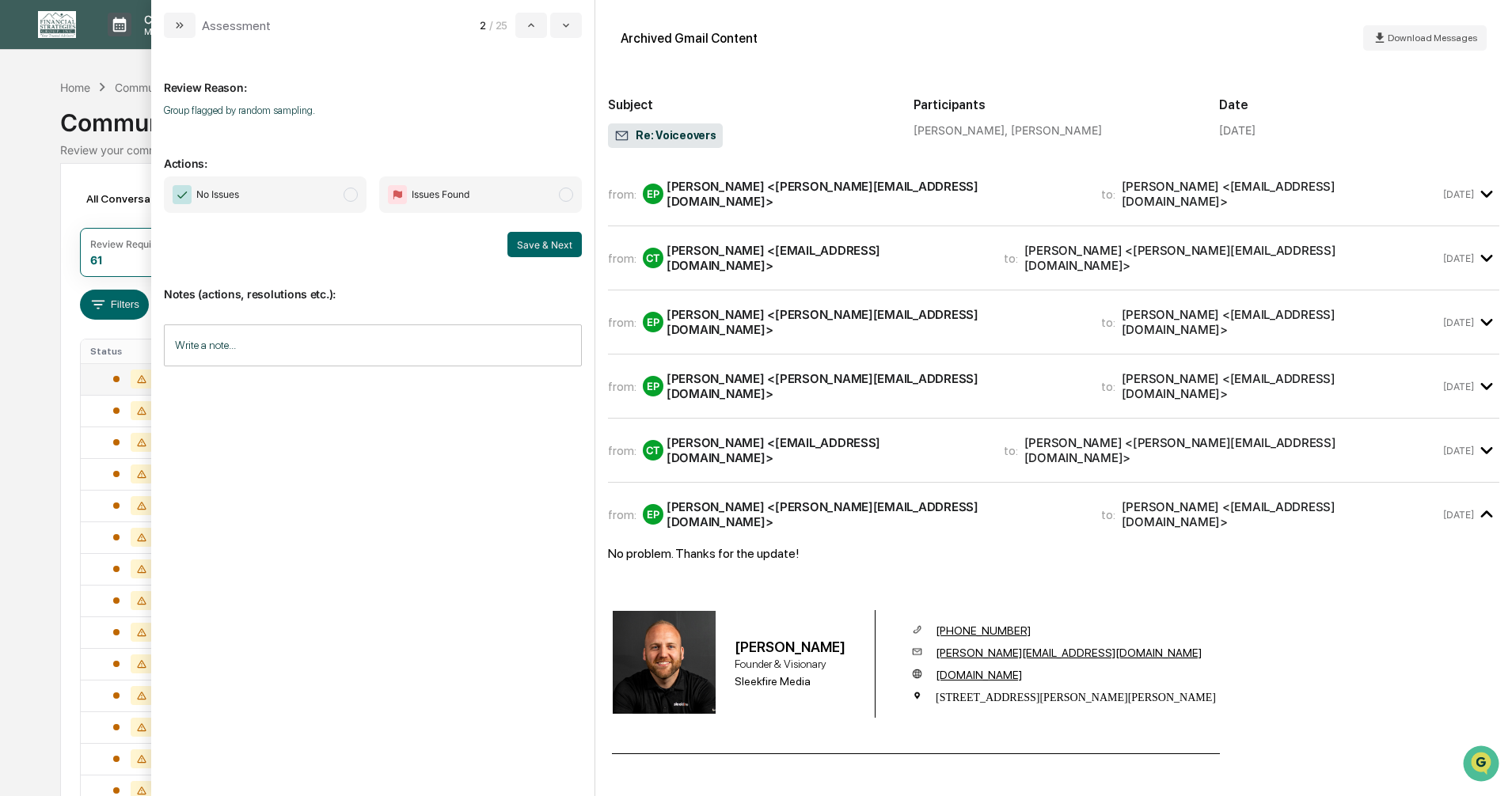
click at [353, 197] on span "modal" at bounding box center [350, 194] width 14 height 14
click at [531, 246] on button "Save & Next" at bounding box center [545, 244] width 75 height 25
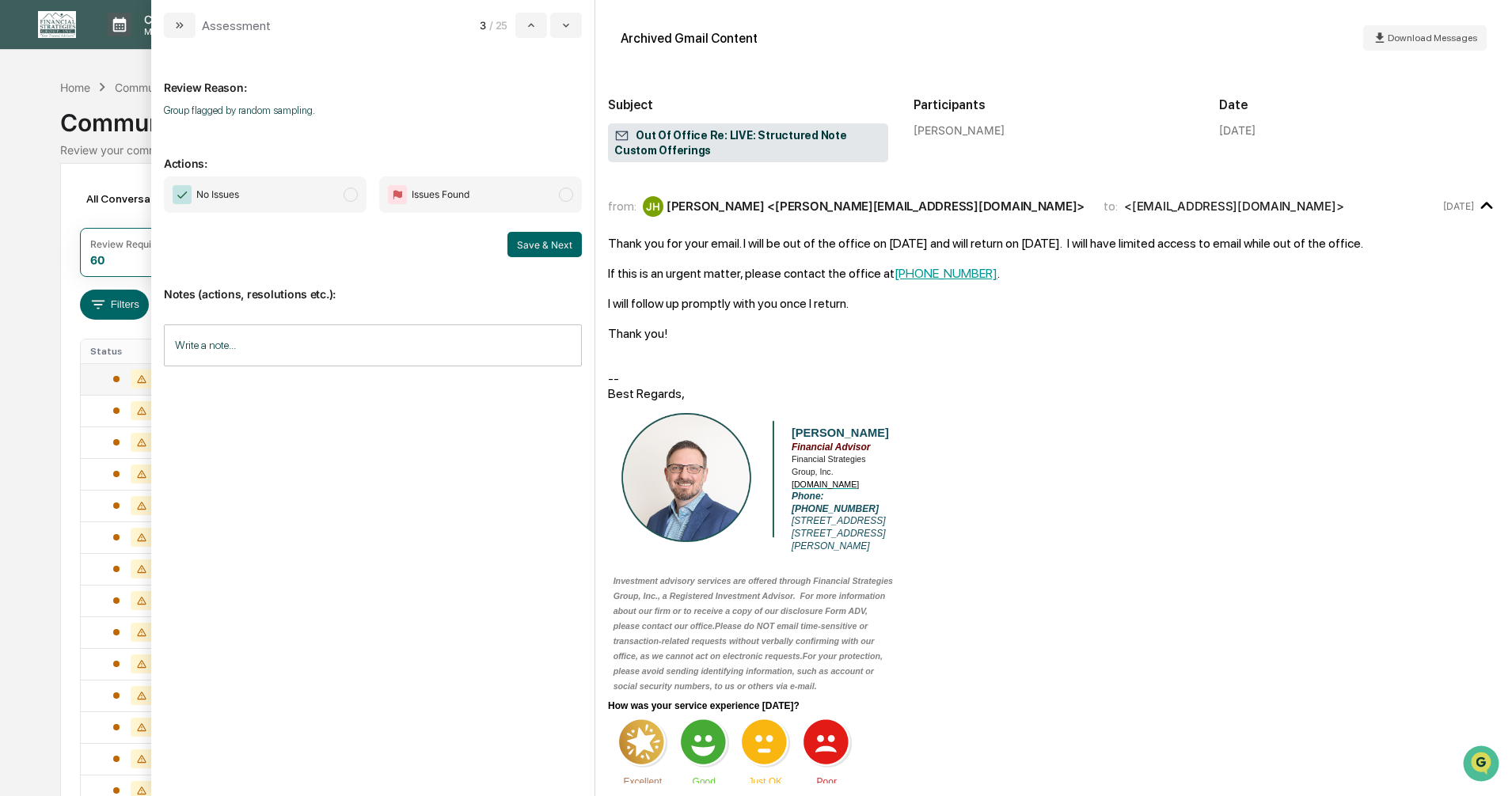
click at [353, 196] on span "modal" at bounding box center [350, 194] width 14 height 14
click at [521, 243] on button "Save & Next" at bounding box center [545, 244] width 75 height 25
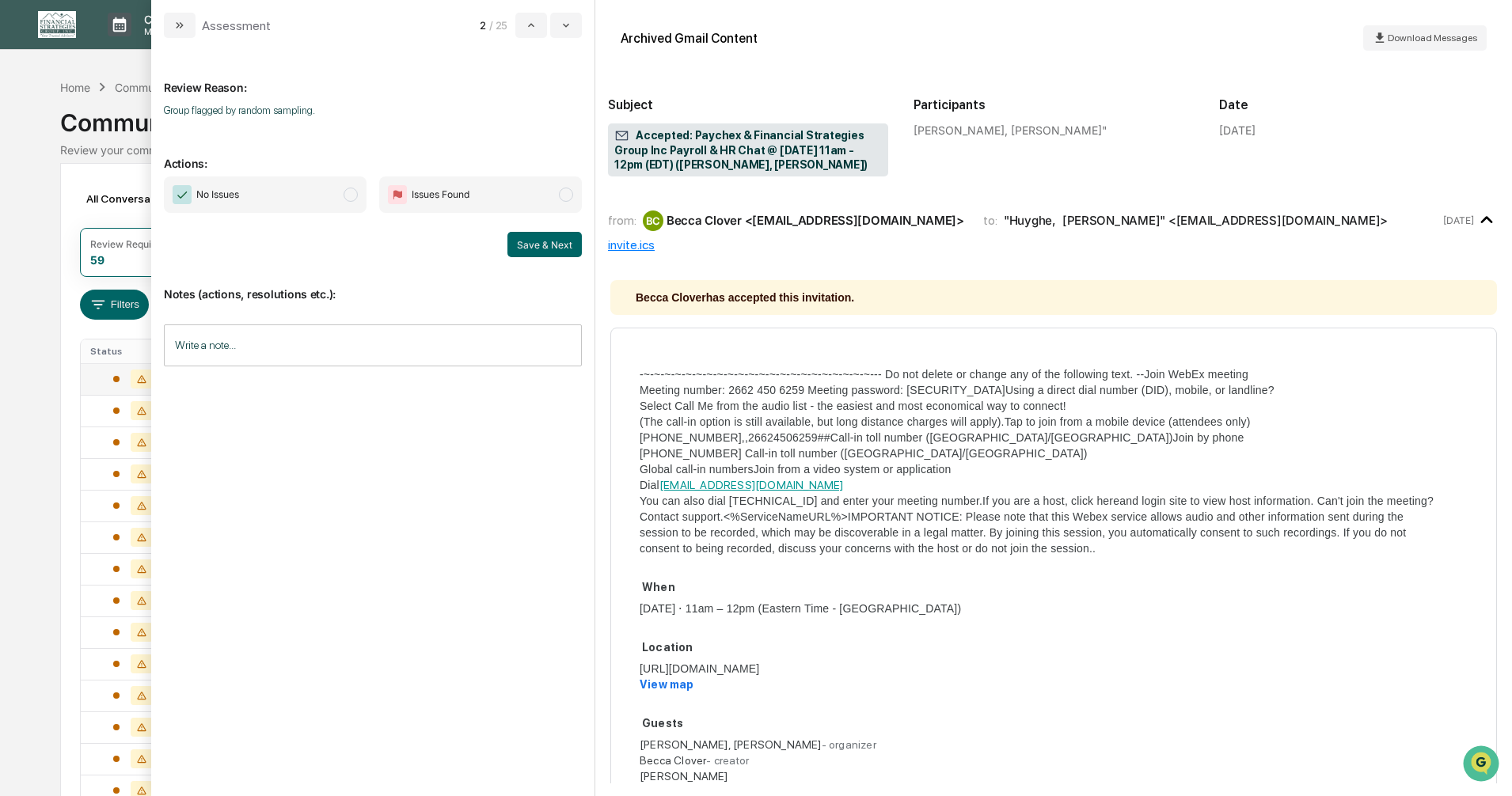
click at [356, 193] on span "modal" at bounding box center [350, 194] width 14 height 14
click at [543, 248] on button "Save & Next" at bounding box center [545, 244] width 75 height 25
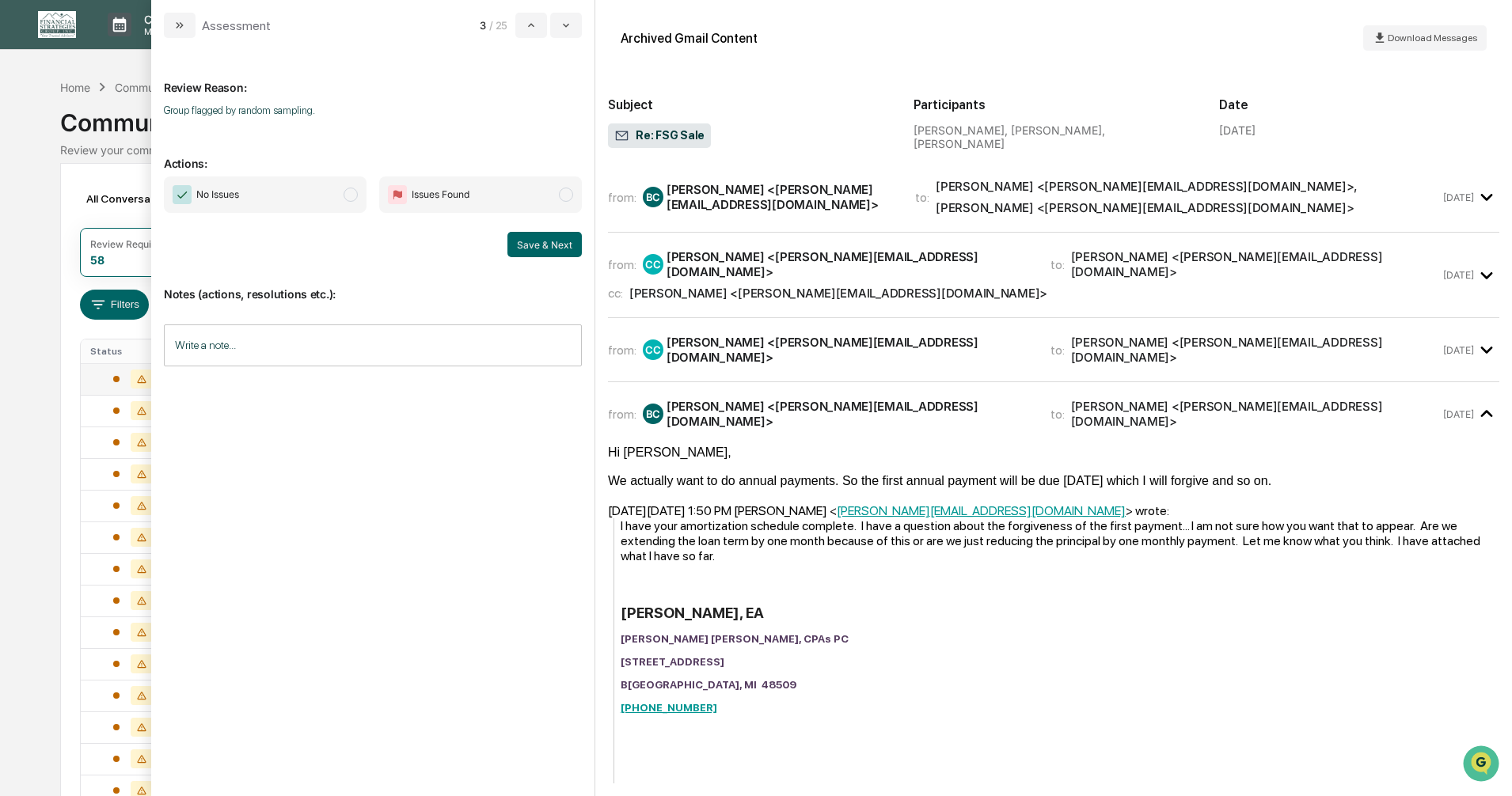
click at [351, 196] on span "modal" at bounding box center [350, 194] width 14 height 14
click at [529, 242] on button "Save & Next" at bounding box center [545, 244] width 75 height 25
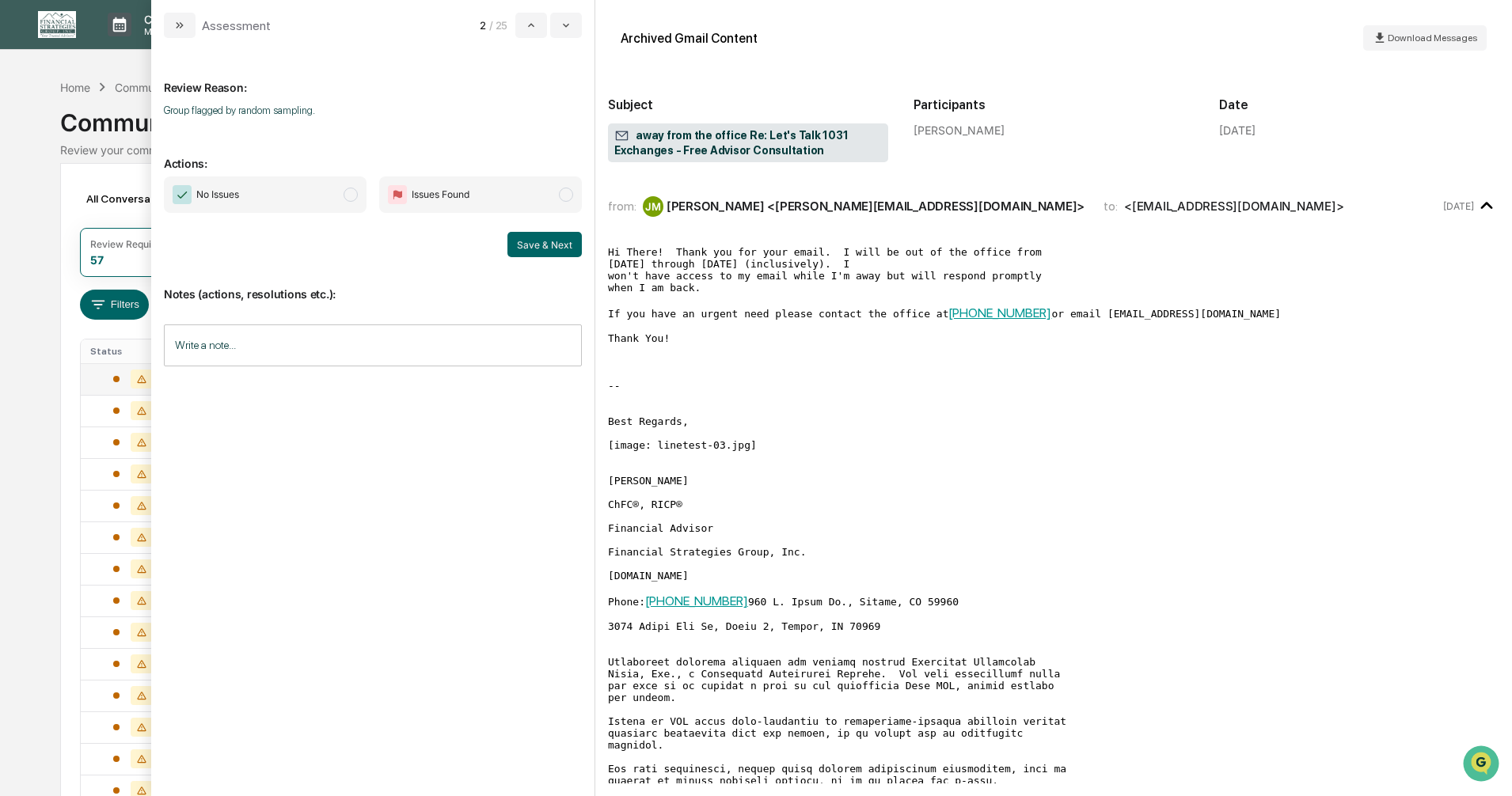
click at [356, 195] on span "modal" at bounding box center [350, 194] width 14 height 14
click at [534, 249] on button "Save & Next" at bounding box center [545, 244] width 75 height 25
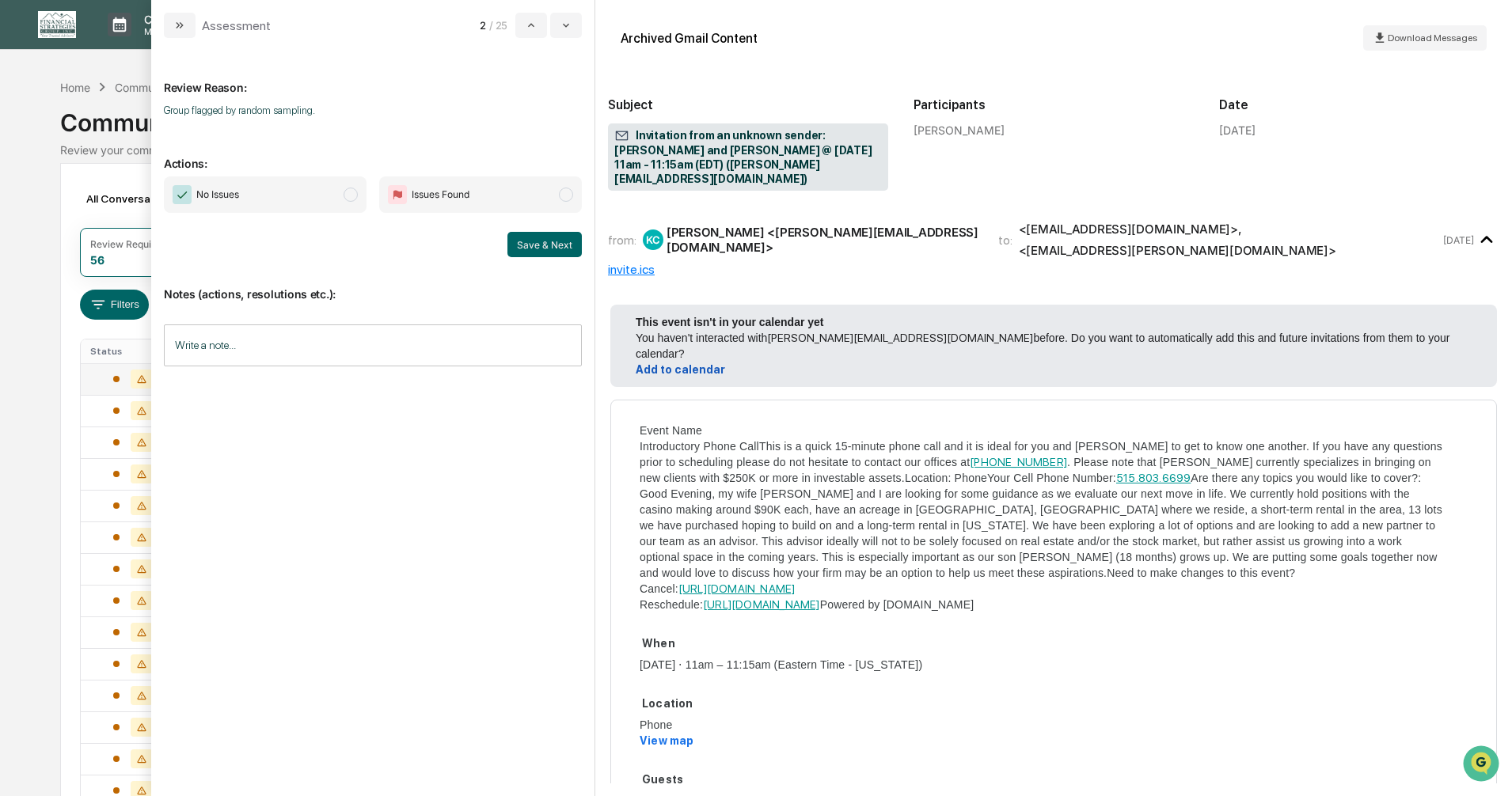
click at [348, 195] on span "modal" at bounding box center [350, 194] width 14 height 14
click at [526, 246] on button "Save & Next" at bounding box center [545, 244] width 75 height 25
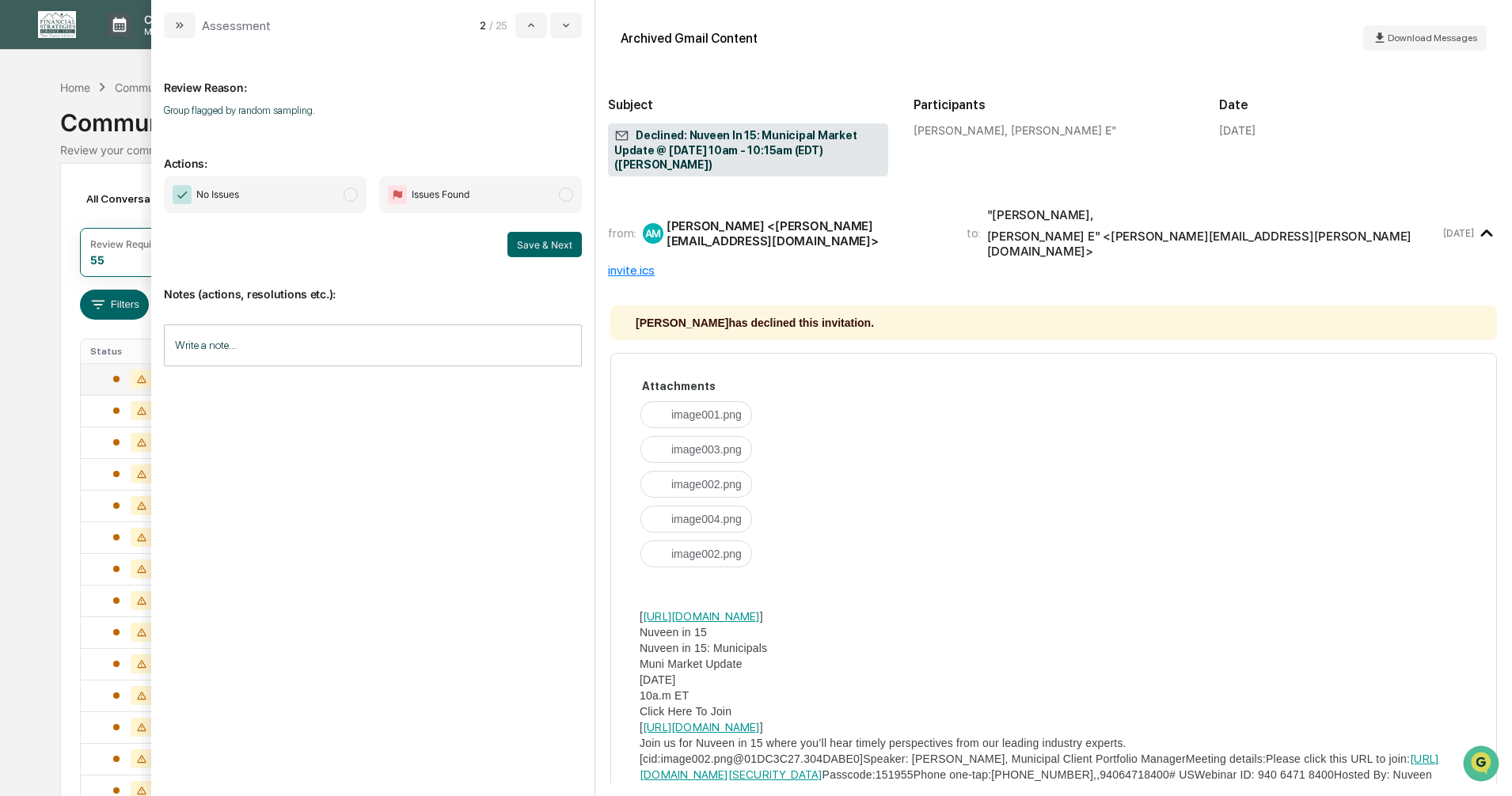
click at [350, 197] on span "modal" at bounding box center [350, 194] width 14 height 14
click at [519, 245] on button "Save & Next" at bounding box center [545, 244] width 75 height 25
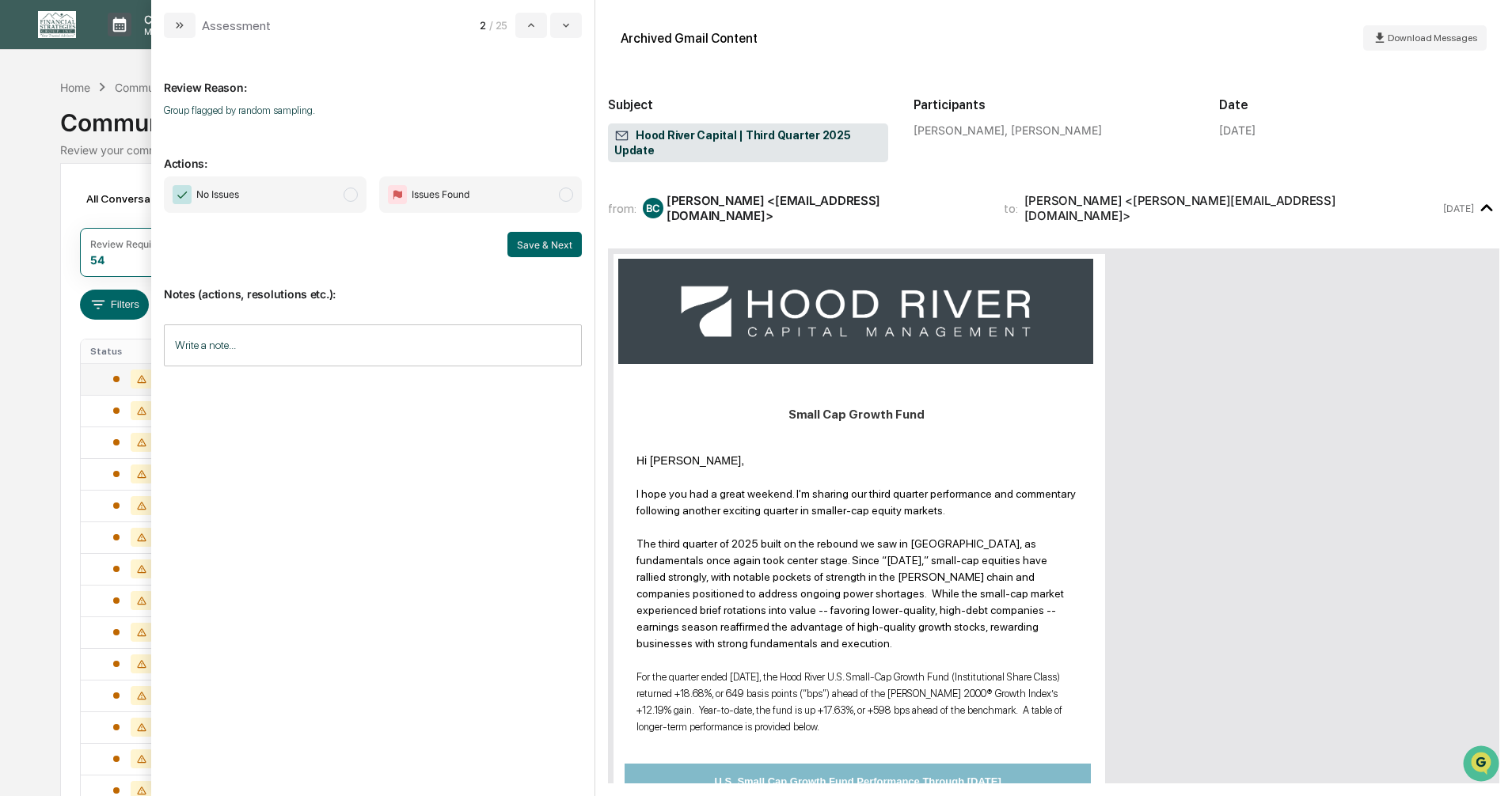
click at [350, 194] on span "modal" at bounding box center [350, 194] width 14 height 14
click at [532, 246] on button "Save & Next" at bounding box center [545, 244] width 75 height 25
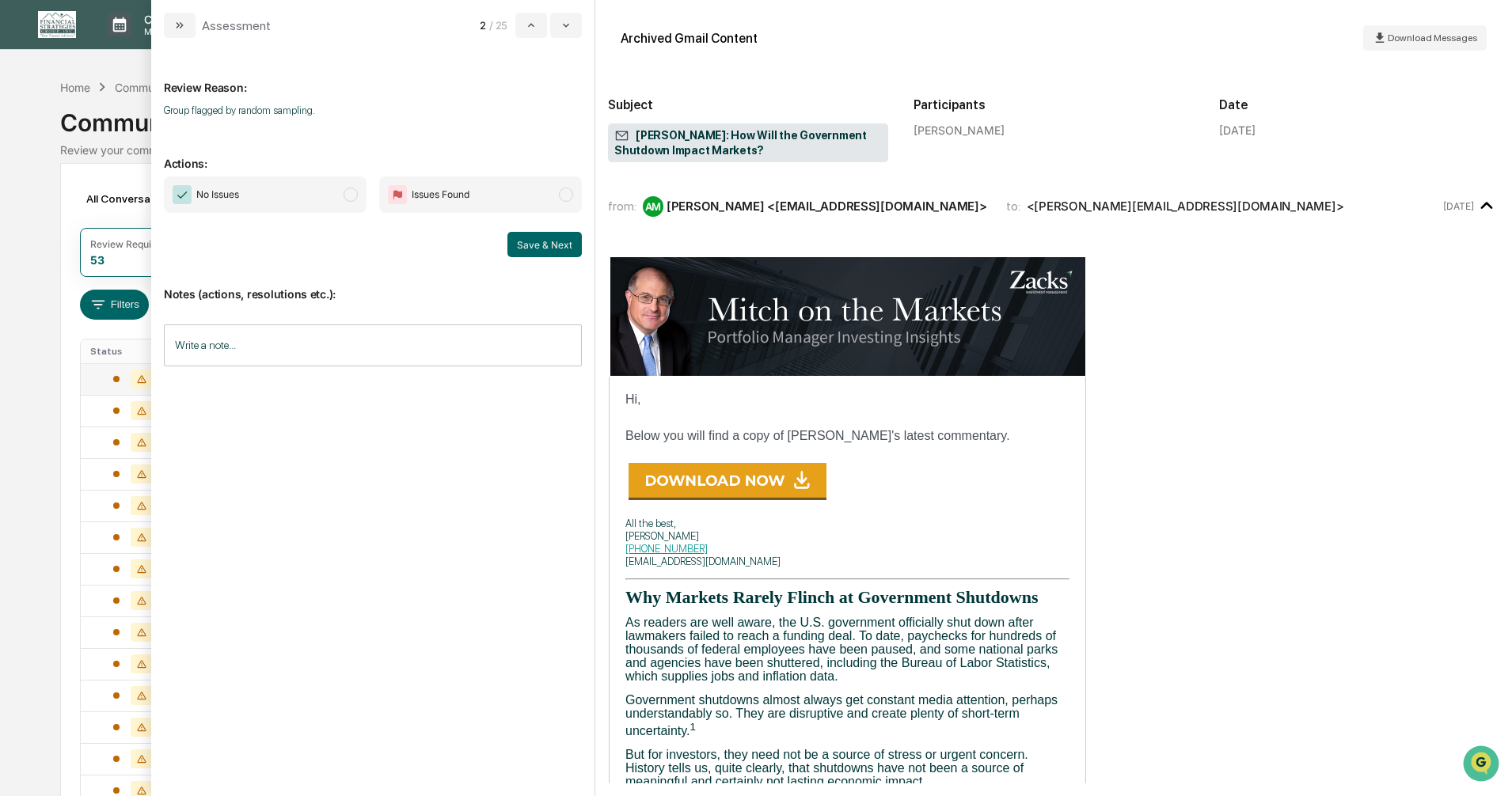
click at [355, 194] on span "modal" at bounding box center [350, 194] width 14 height 14
click at [542, 240] on button "Save & Next" at bounding box center [545, 244] width 75 height 25
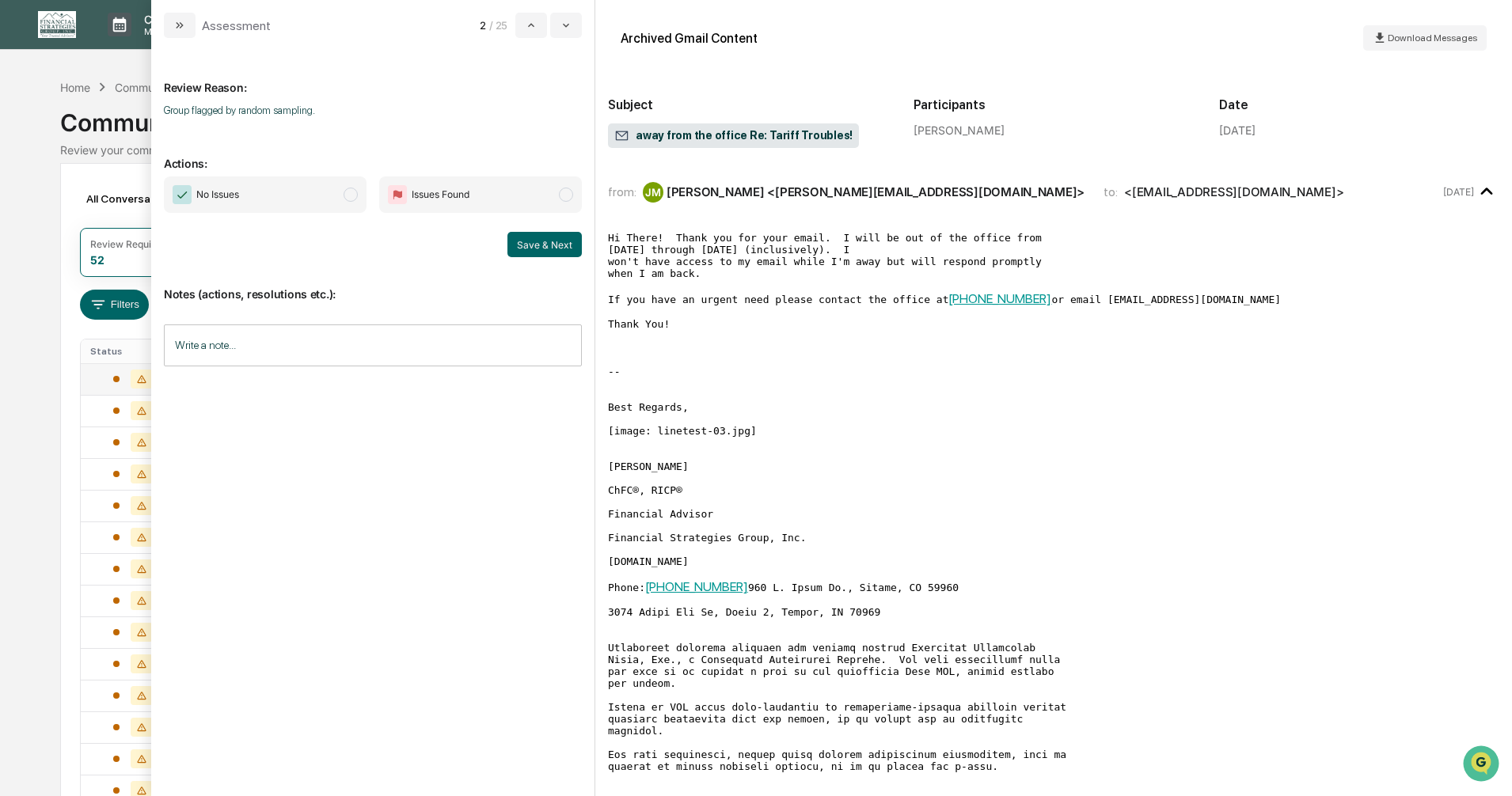
click at [353, 196] on span "modal" at bounding box center [350, 194] width 14 height 14
click at [544, 241] on button "Save & Next" at bounding box center [545, 244] width 75 height 25
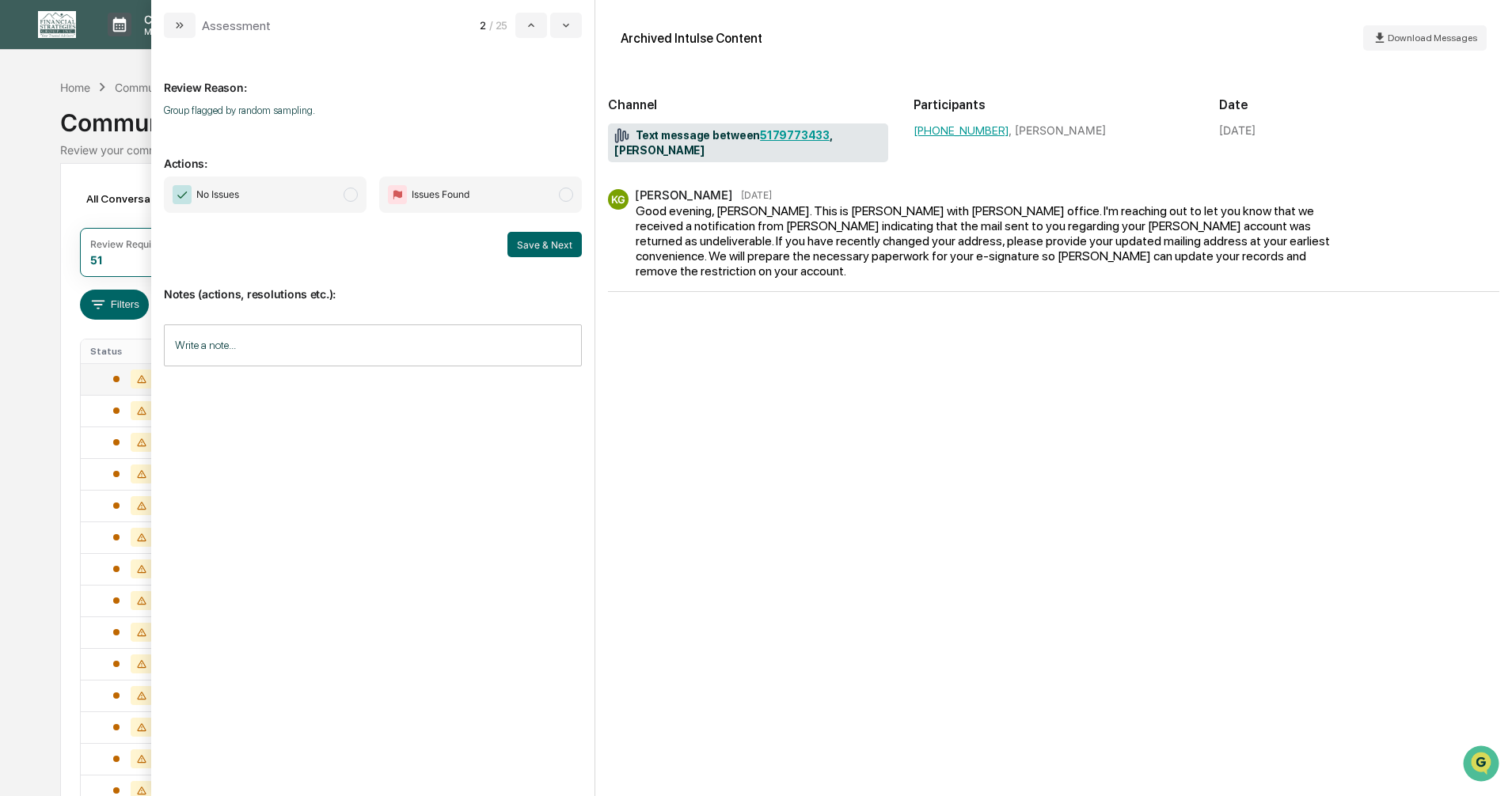
click at [354, 195] on span "modal" at bounding box center [350, 194] width 14 height 14
click at [545, 246] on button "Save & Next" at bounding box center [545, 244] width 75 height 25
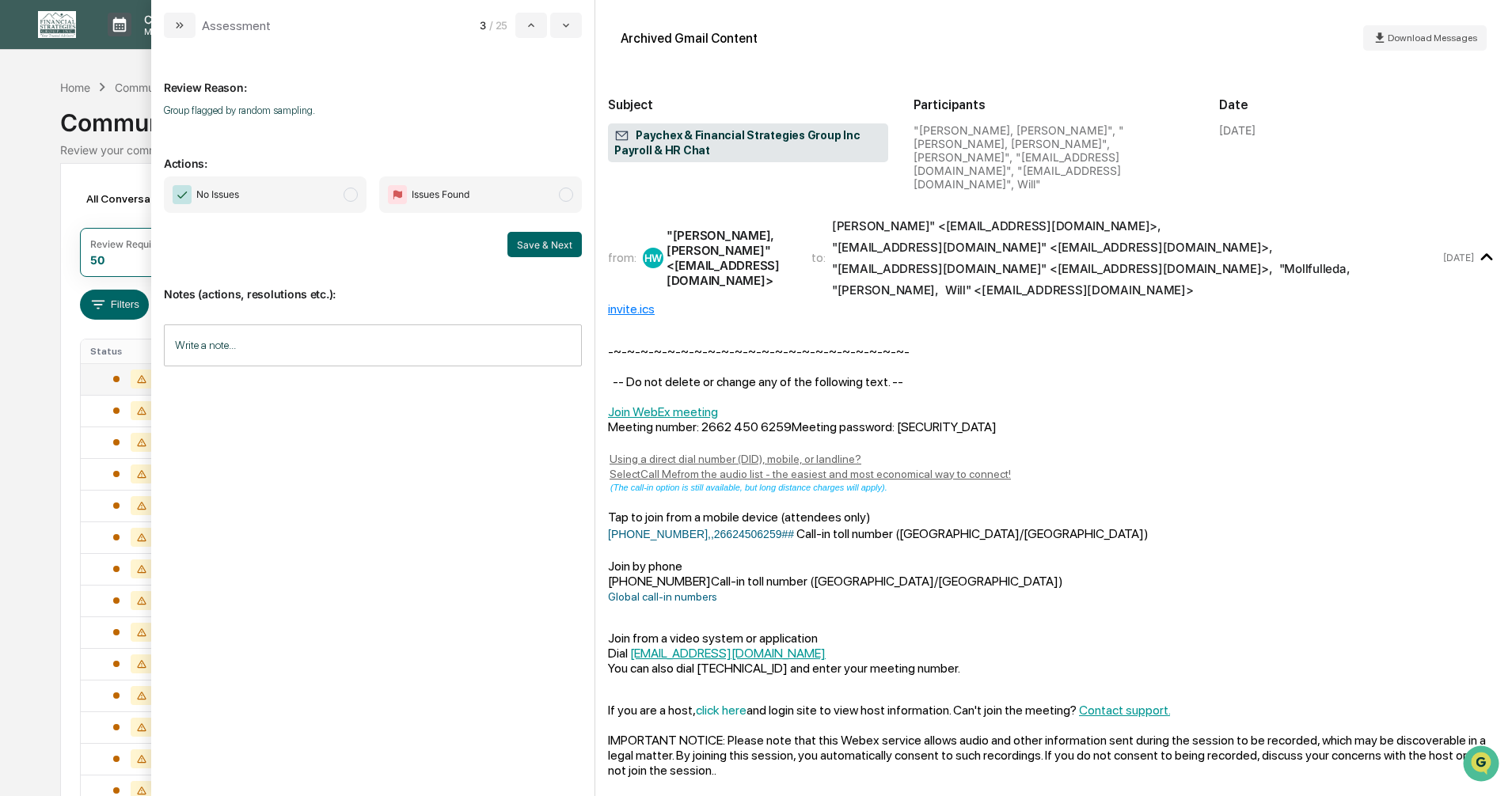
click at [351, 193] on span "modal" at bounding box center [350, 194] width 14 height 14
click at [541, 246] on button "Save & Next" at bounding box center [545, 244] width 75 height 25
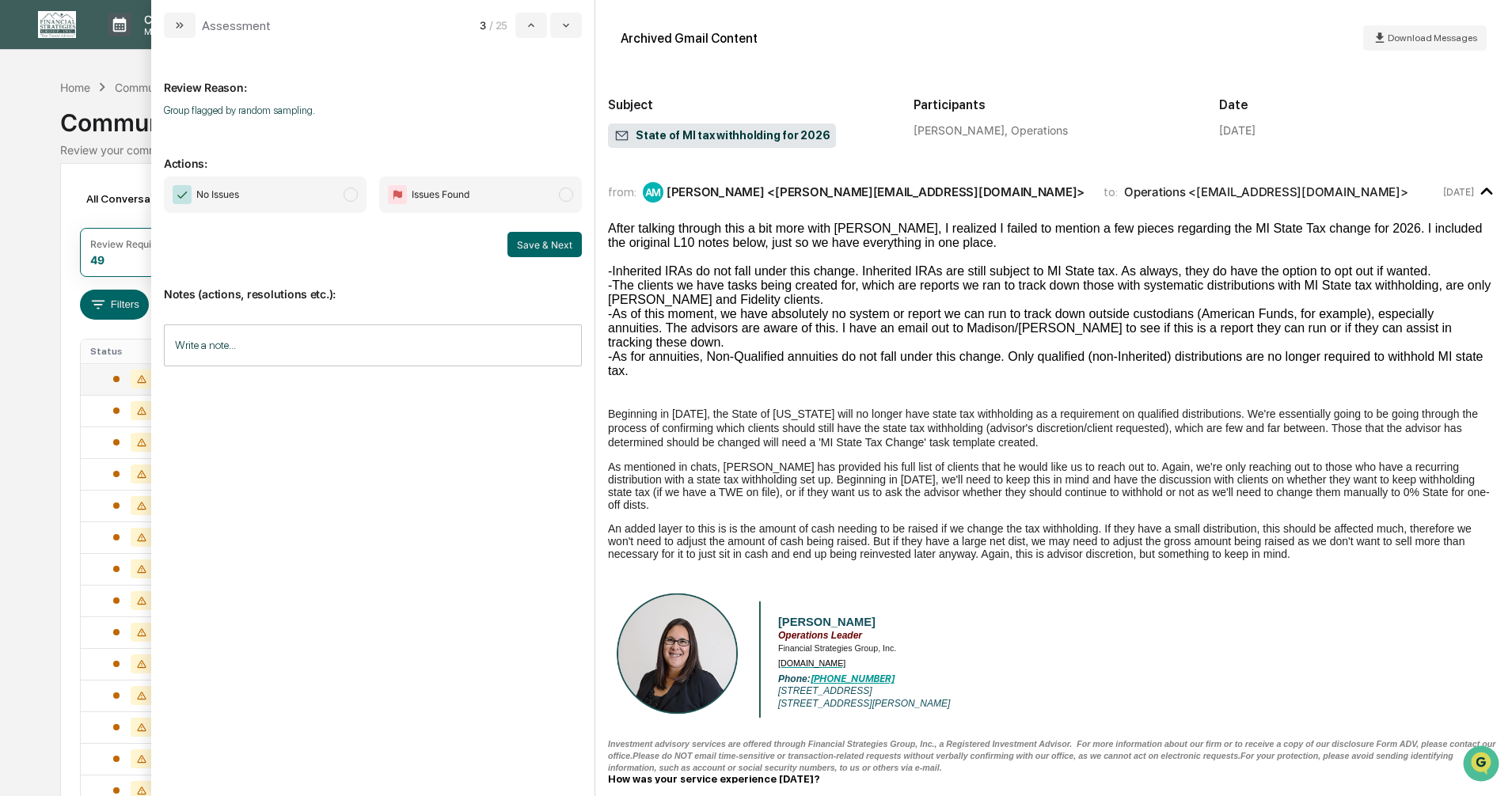
click at [348, 195] on span "modal" at bounding box center [350, 194] width 14 height 14
click at [542, 247] on button "Save & Next" at bounding box center [545, 244] width 75 height 25
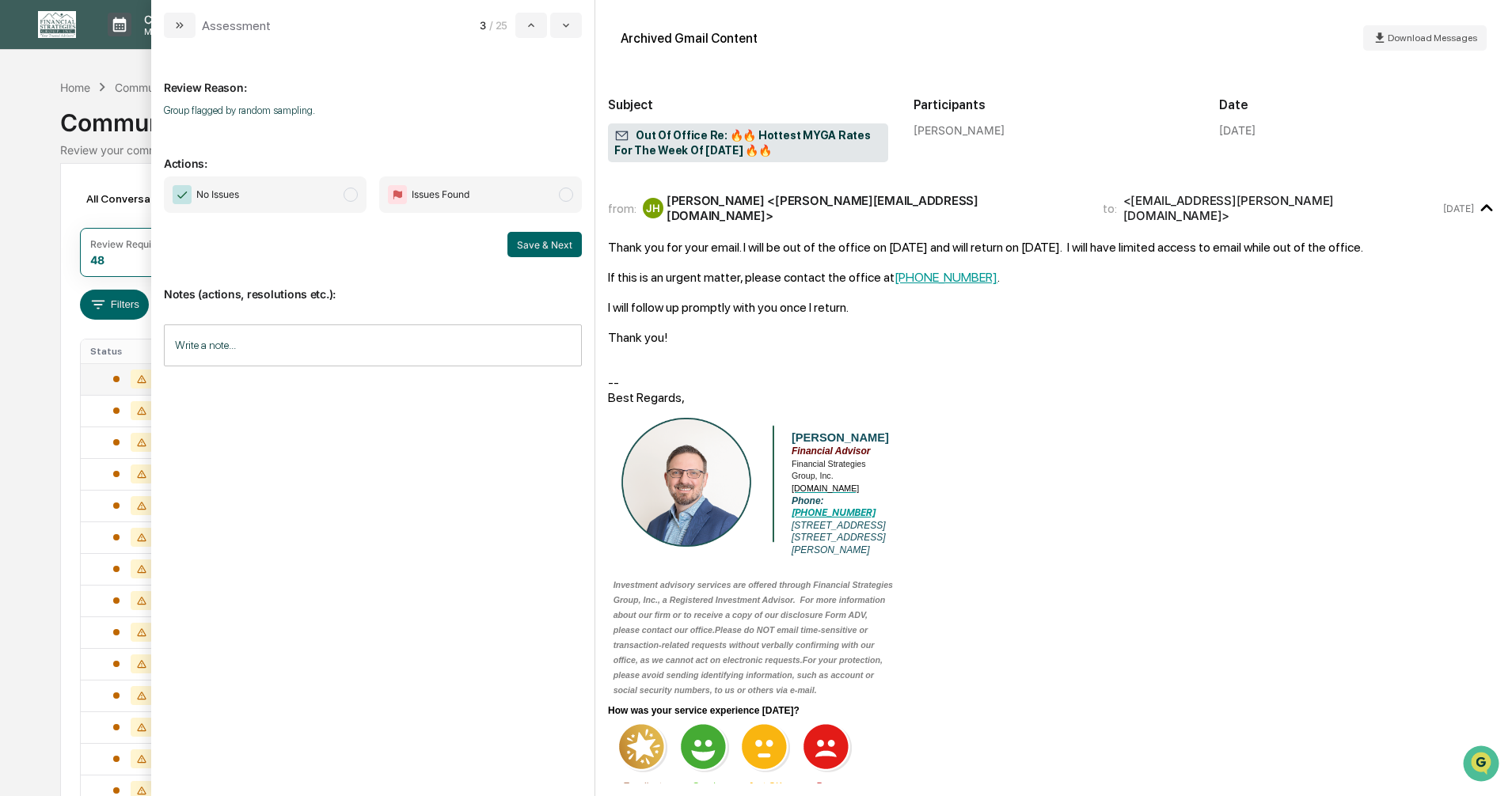
click at [348, 195] on span "modal" at bounding box center [350, 194] width 14 height 14
click at [528, 247] on button "Save & Next" at bounding box center [545, 244] width 75 height 25
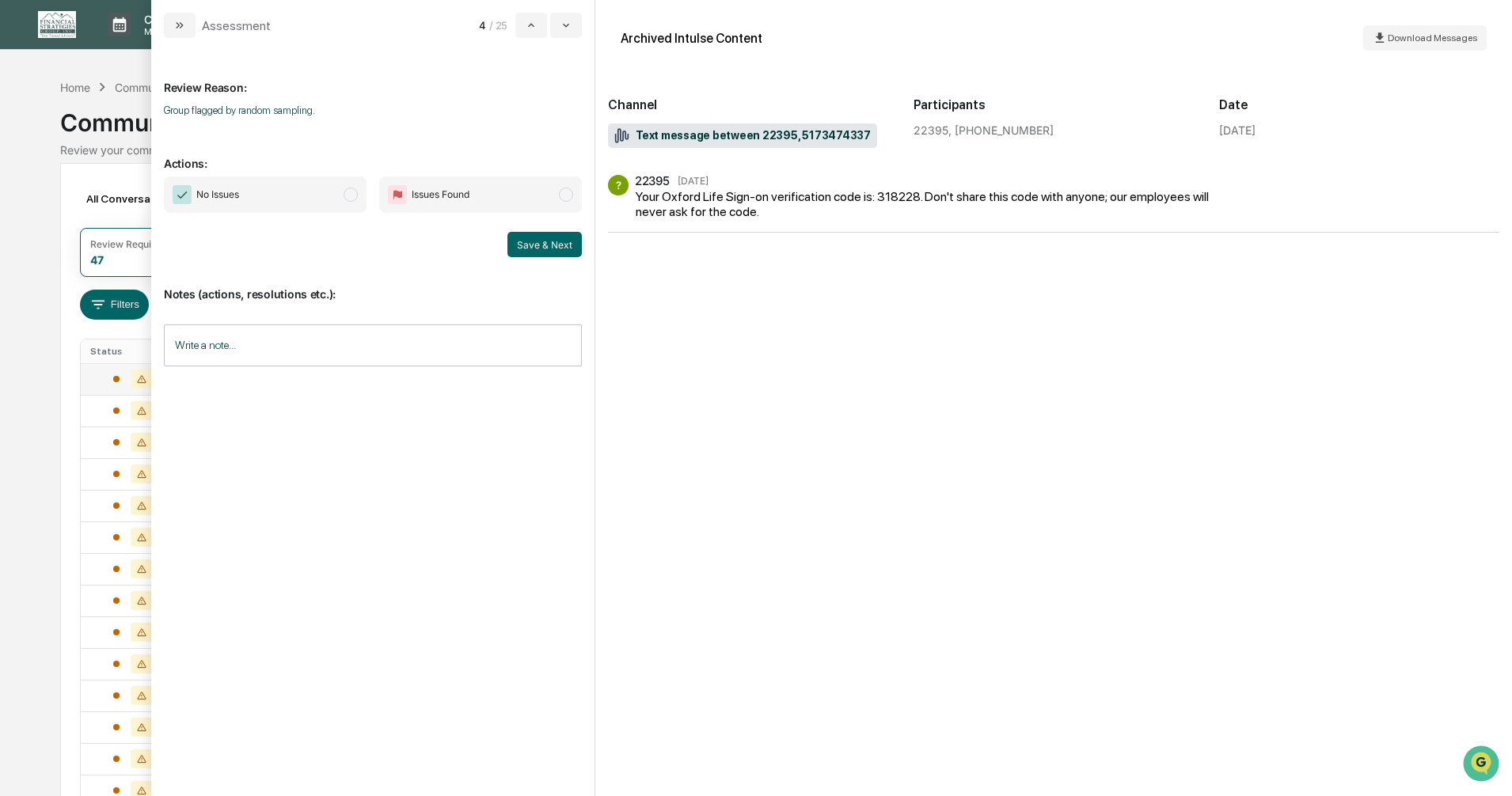
click at [346, 200] on span "modal" at bounding box center [350, 194] width 14 height 14
click at [527, 246] on button "Save & Next" at bounding box center [545, 244] width 75 height 25
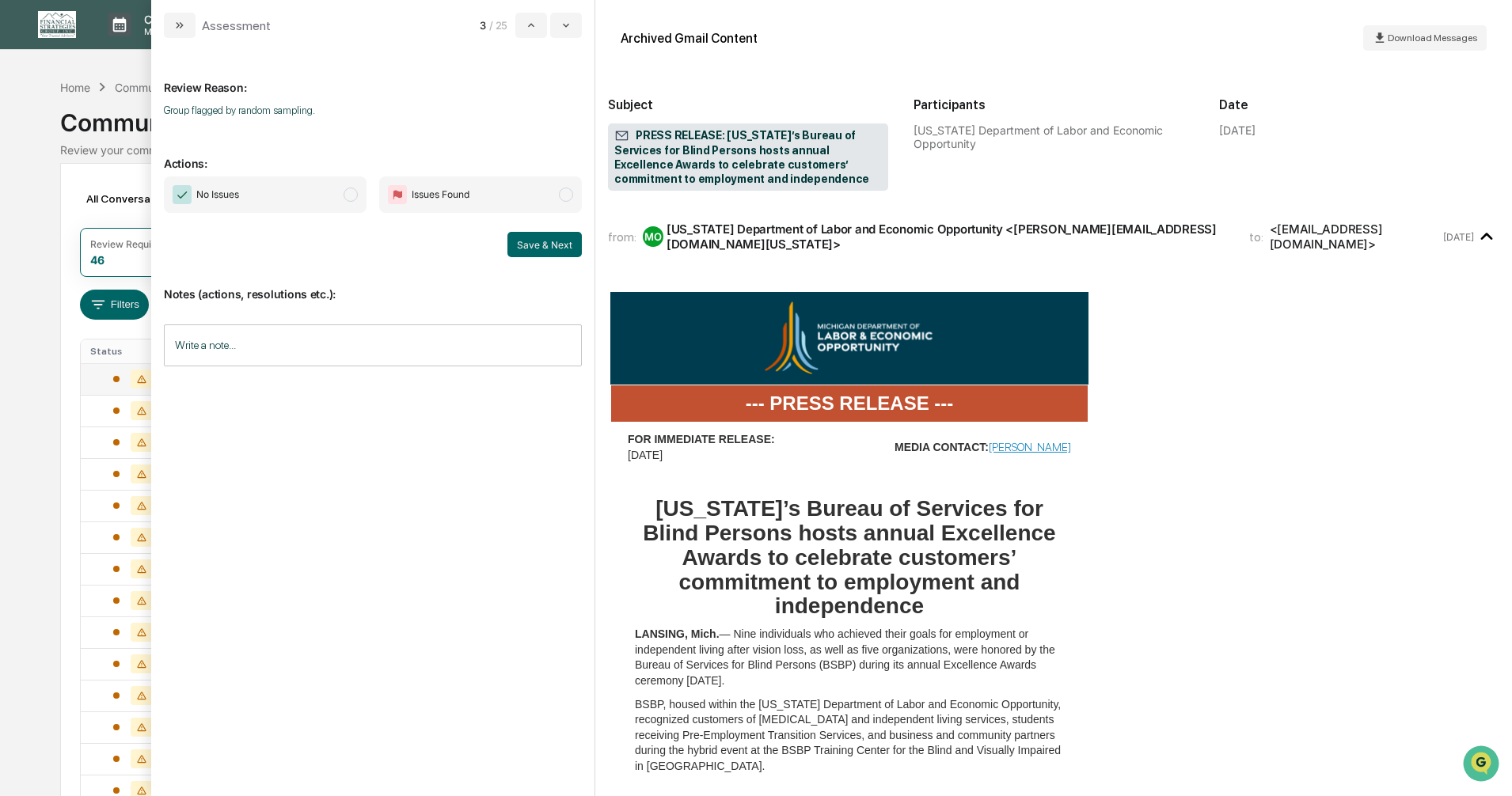
click at [348, 191] on span "modal" at bounding box center [350, 194] width 14 height 14
click at [531, 244] on button "Save & Next" at bounding box center [545, 244] width 75 height 25
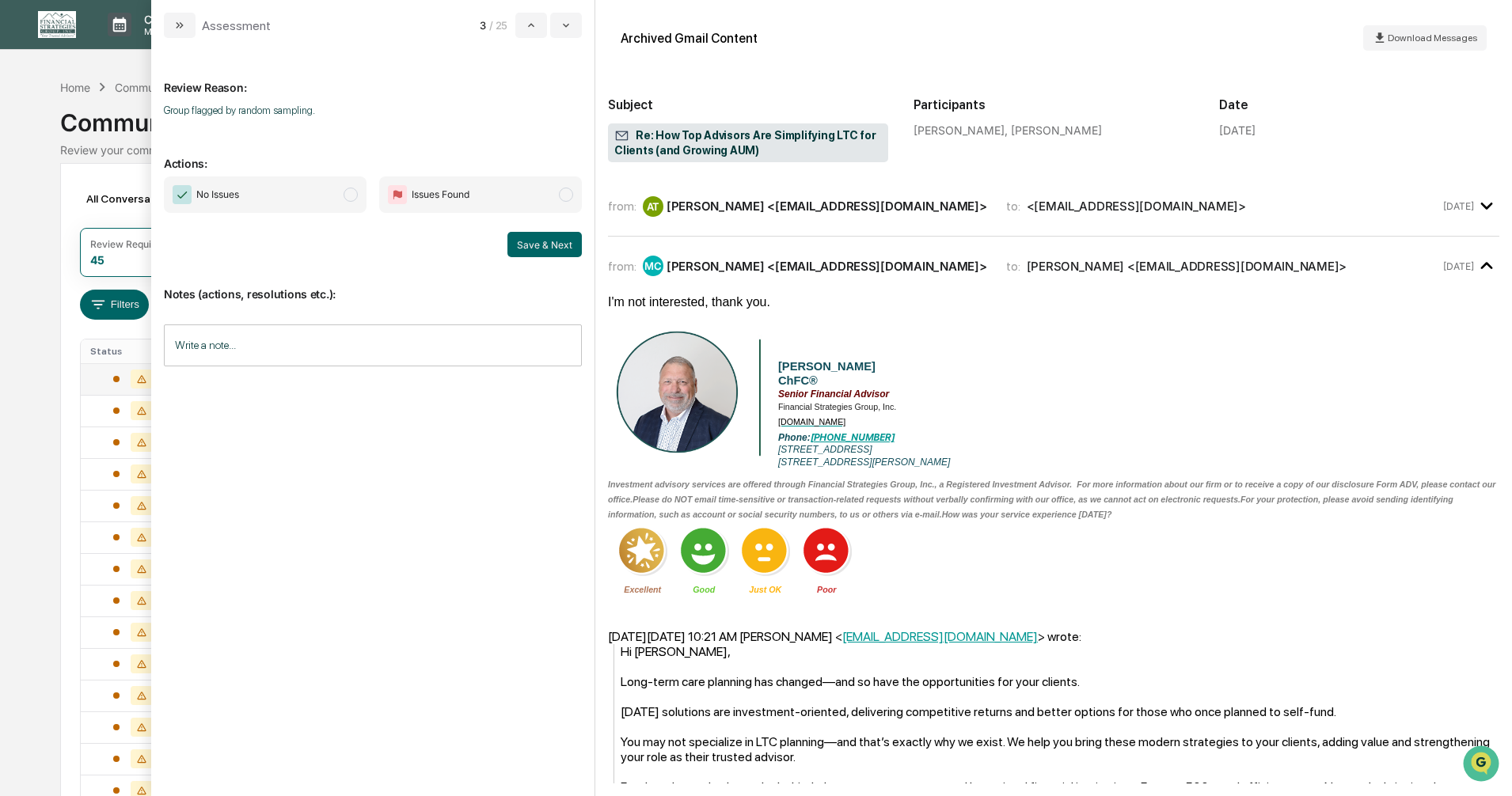
click at [348, 195] on span "modal" at bounding box center [350, 194] width 14 height 14
click at [527, 243] on button "Save & Next" at bounding box center [545, 244] width 75 height 25
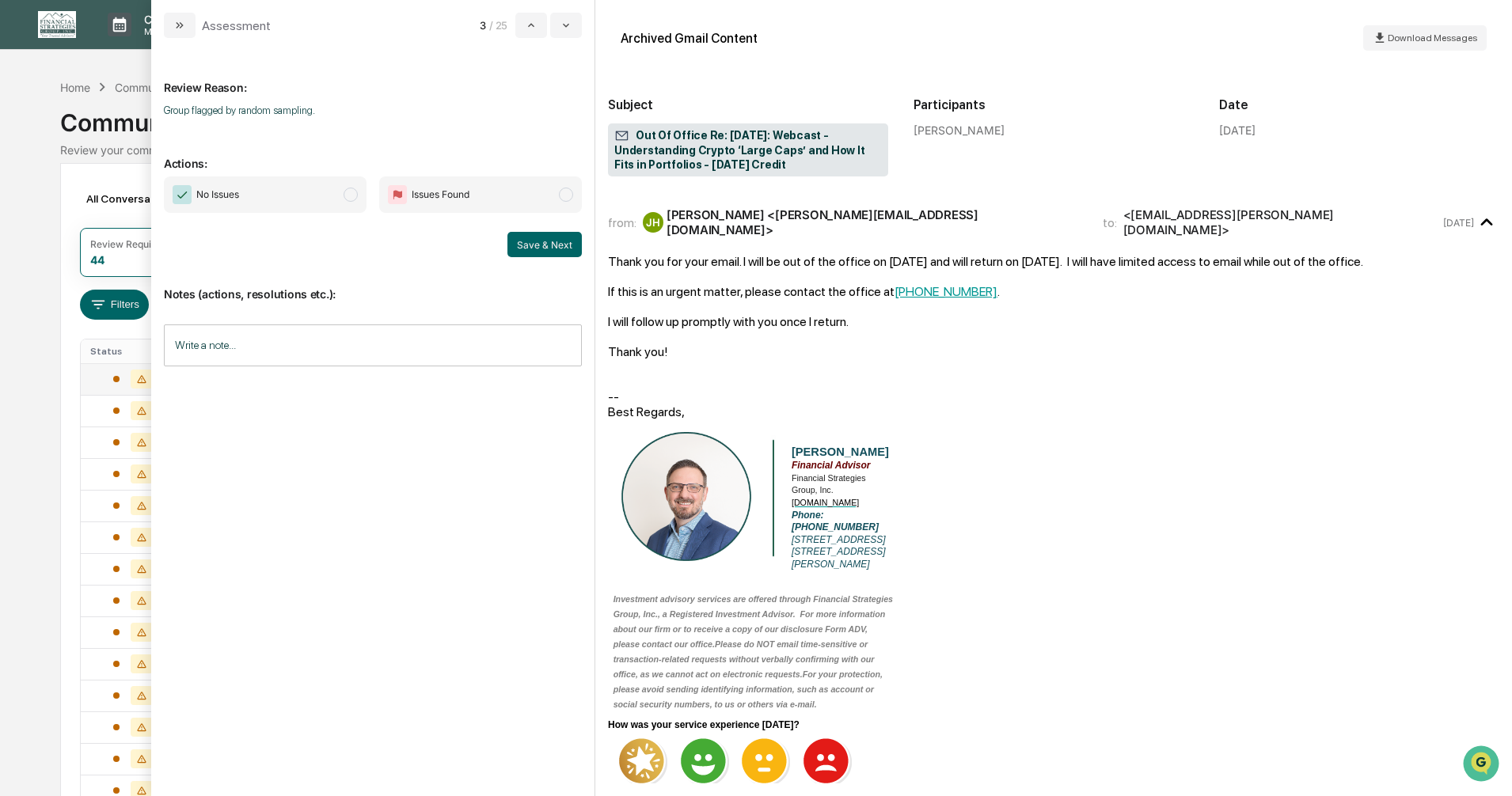
click at [354, 197] on span "modal" at bounding box center [350, 194] width 14 height 14
click at [517, 242] on button "Save & Next" at bounding box center [545, 244] width 75 height 25
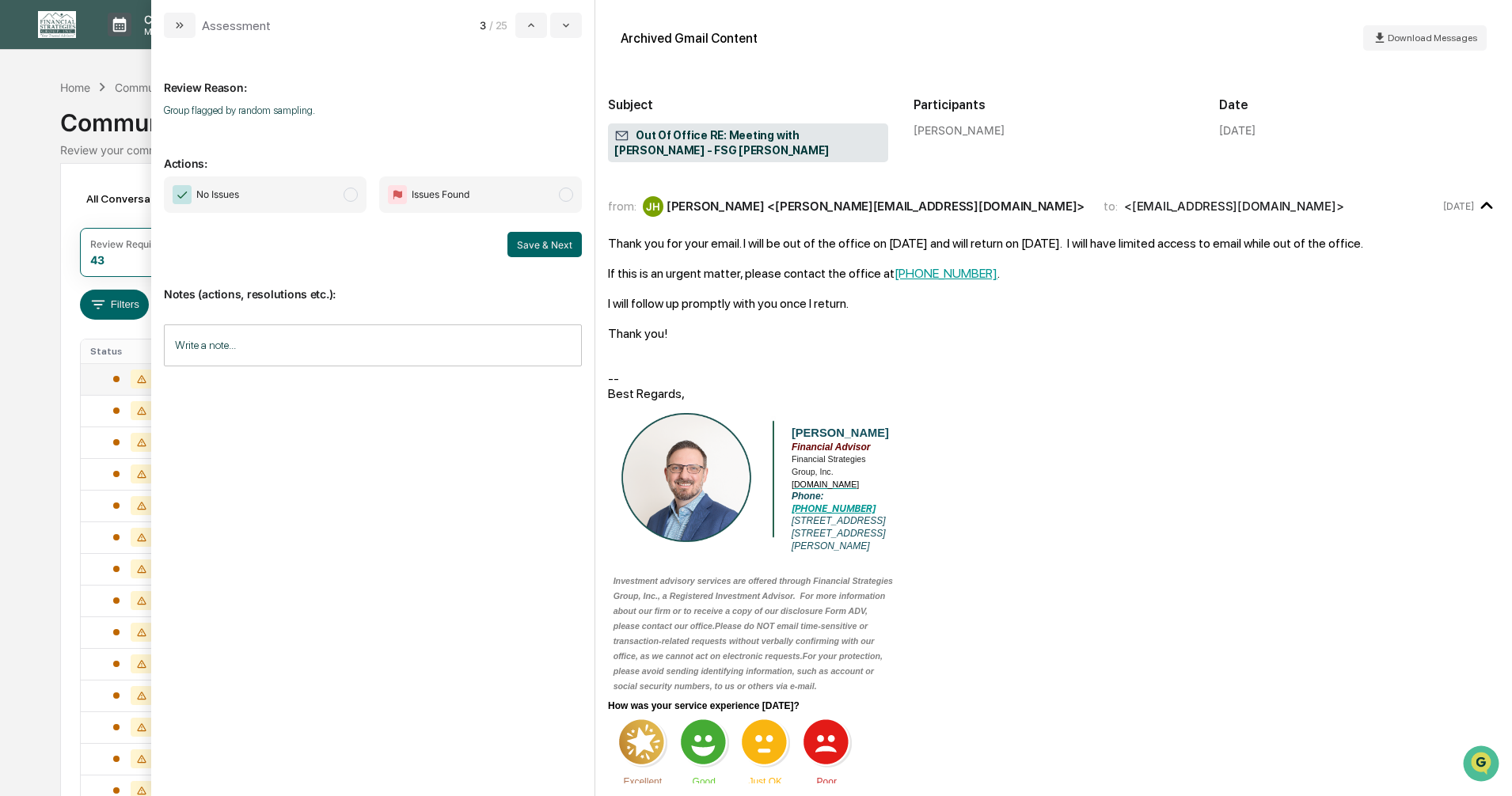
click at [354, 199] on span "modal" at bounding box center [350, 194] width 14 height 14
click at [532, 245] on button "Save & Next" at bounding box center [545, 244] width 75 height 25
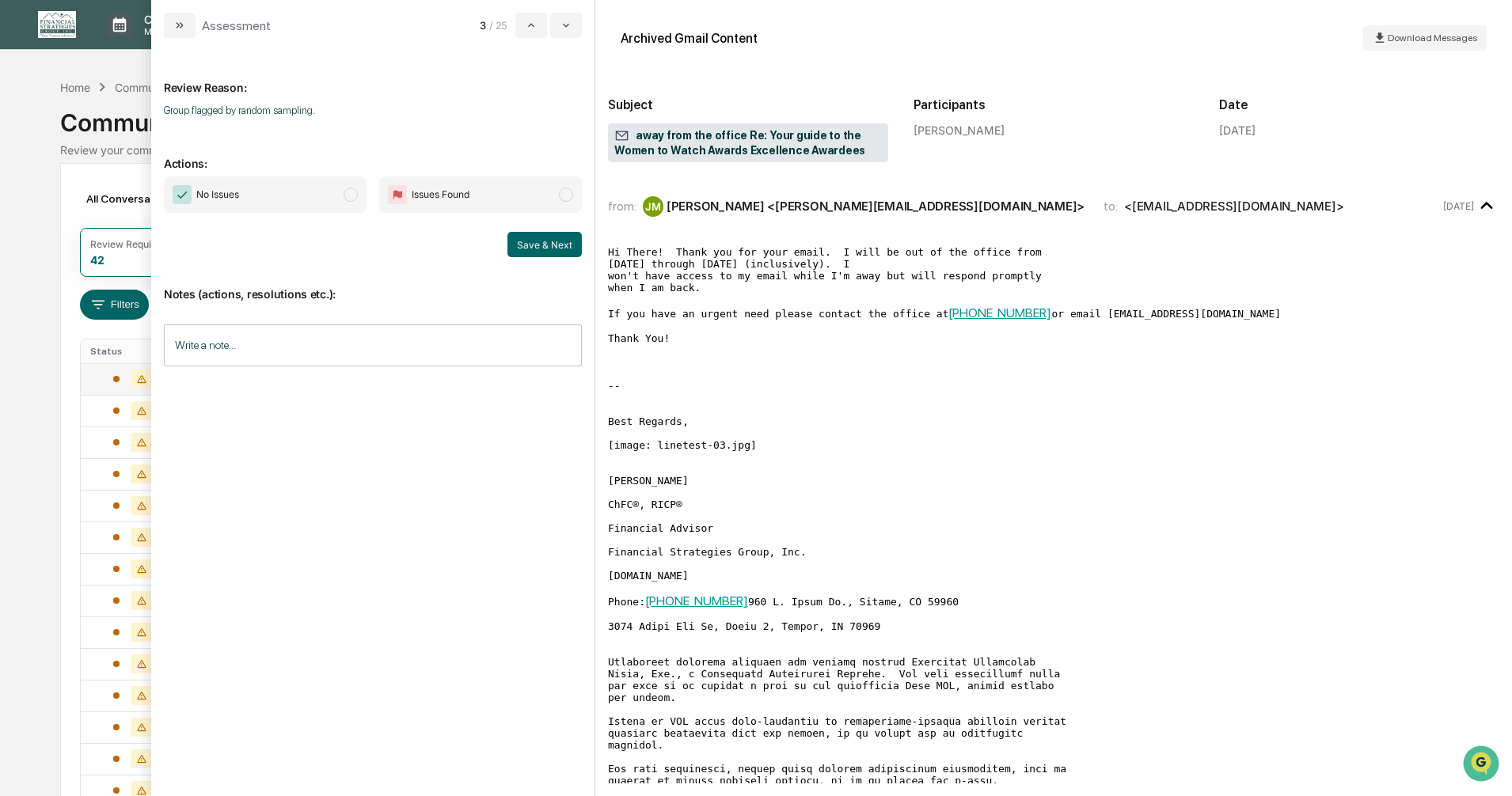
click at [351, 192] on span "modal" at bounding box center [350, 194] width 14 height 14
click at [523, 246] on button "Save & Next" at bounding box center [545, 244] width 75 height 25
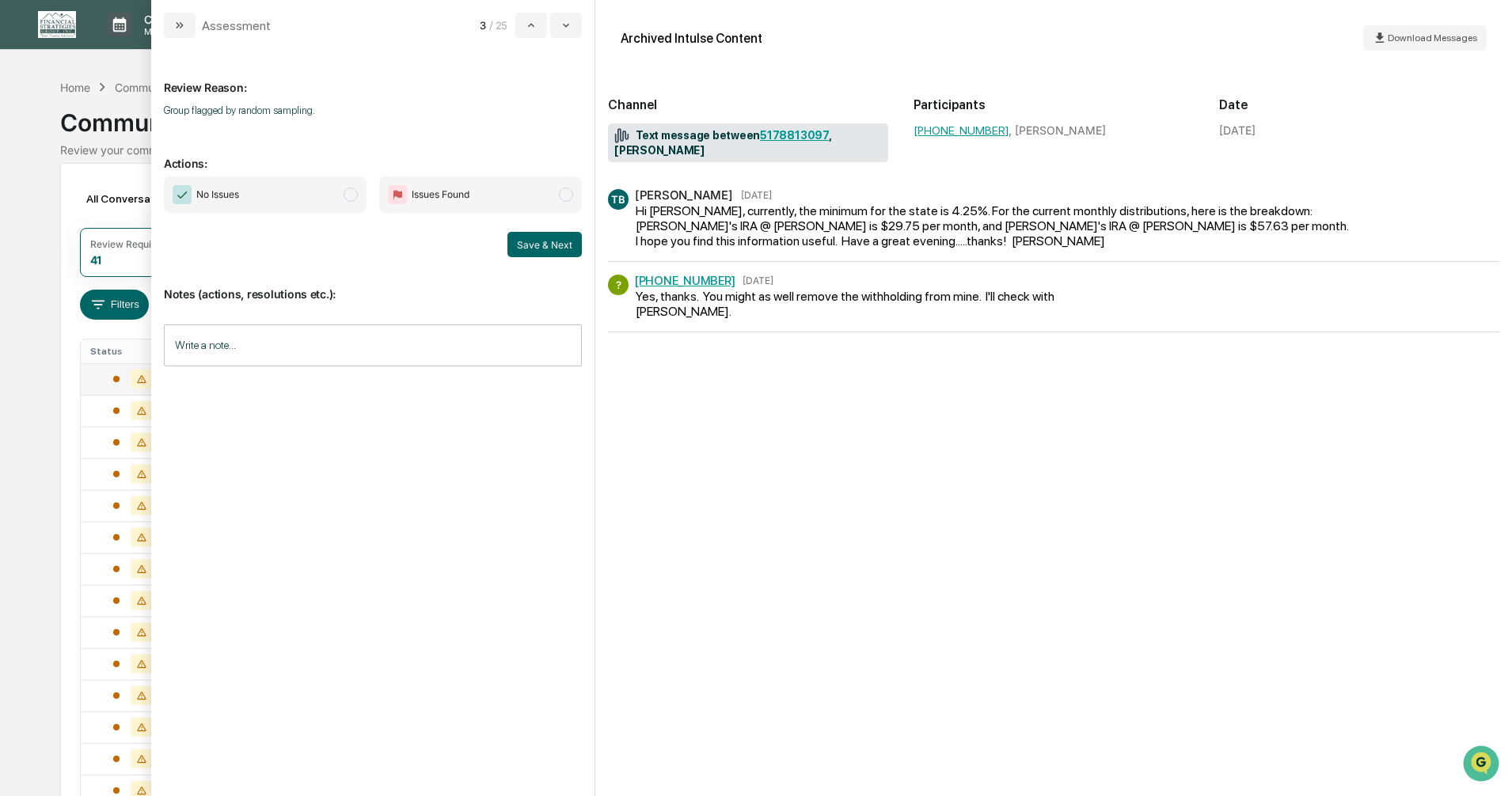
click at [350, 197] on span "modal" at bounding box center [350, 194] width 14 height 14
click at [525, 242] on button "Save & Next" at bounding box center [545, 244] width 75 height 25
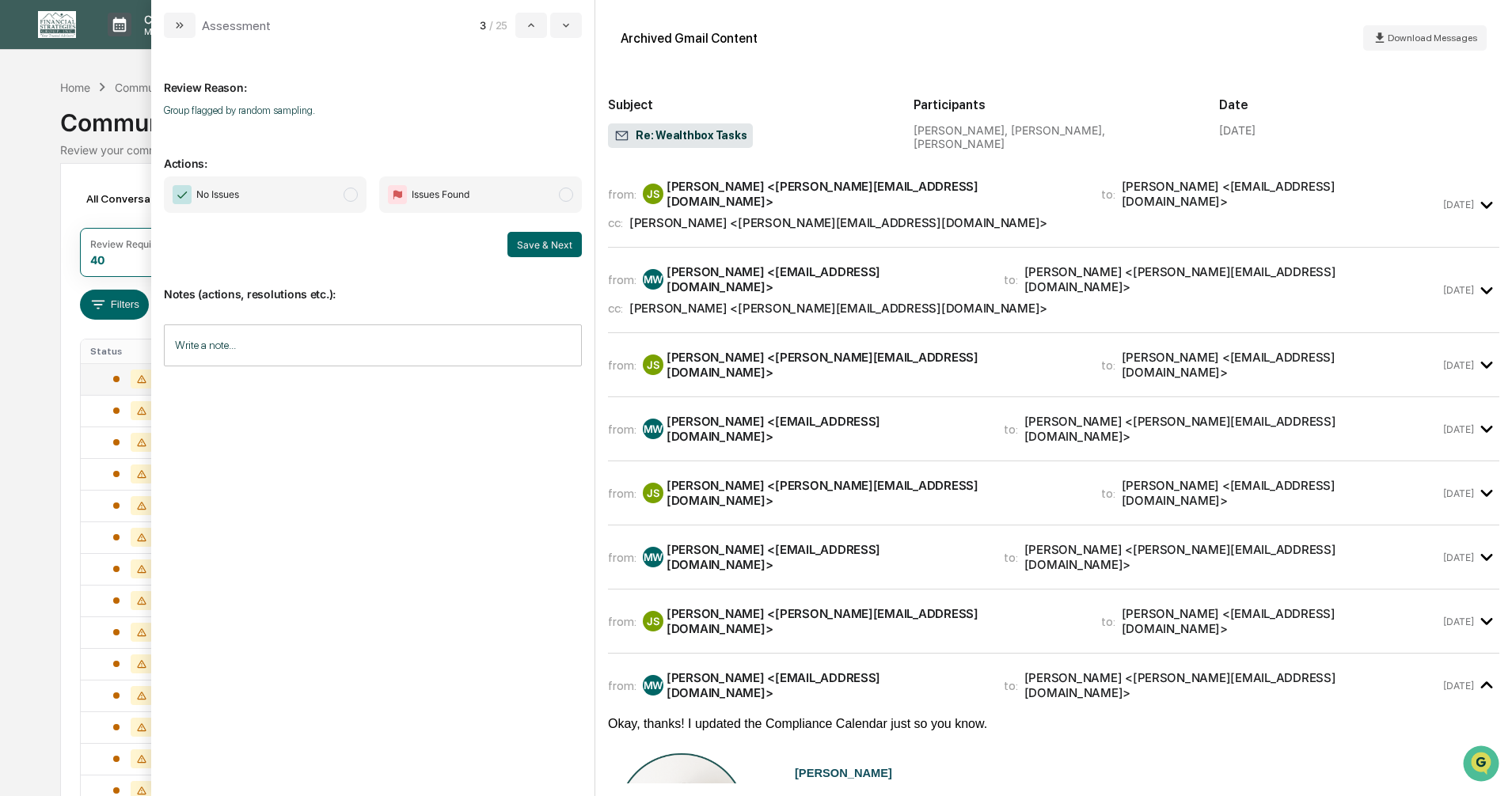
click at [351, 195] on span "modal" at bounding box center [350, 194] width 14 height 14
click at [533, 243] on button "Save & Next" at bounding box center [545, 244] width 75 height 25
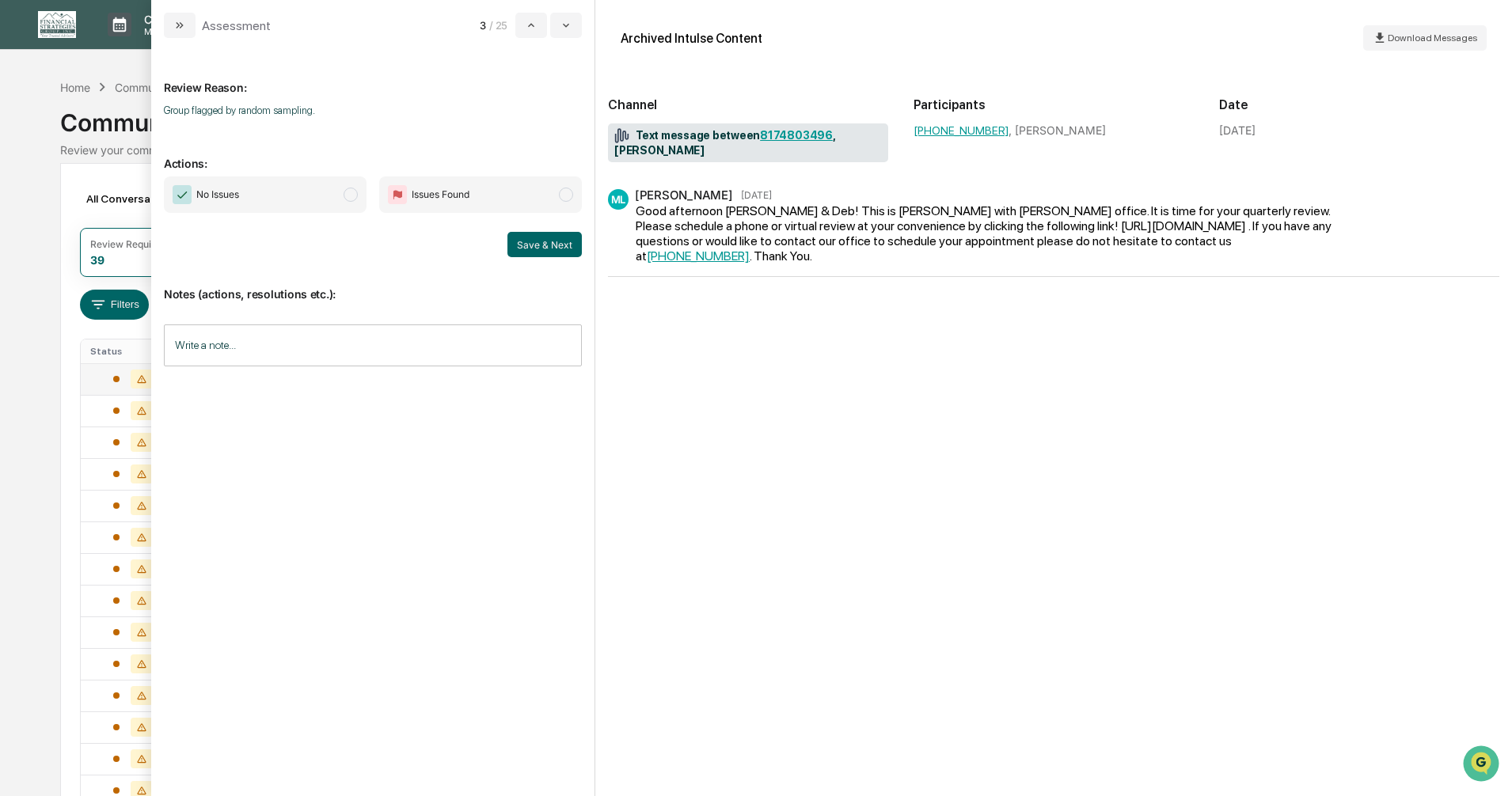
click at [350, 193] on span "modal" at bounding box center [350, 194] width 14 height 14
click at [532, 246] on button "Save & Next" at bounding box center [545, 244] width 75 height 25
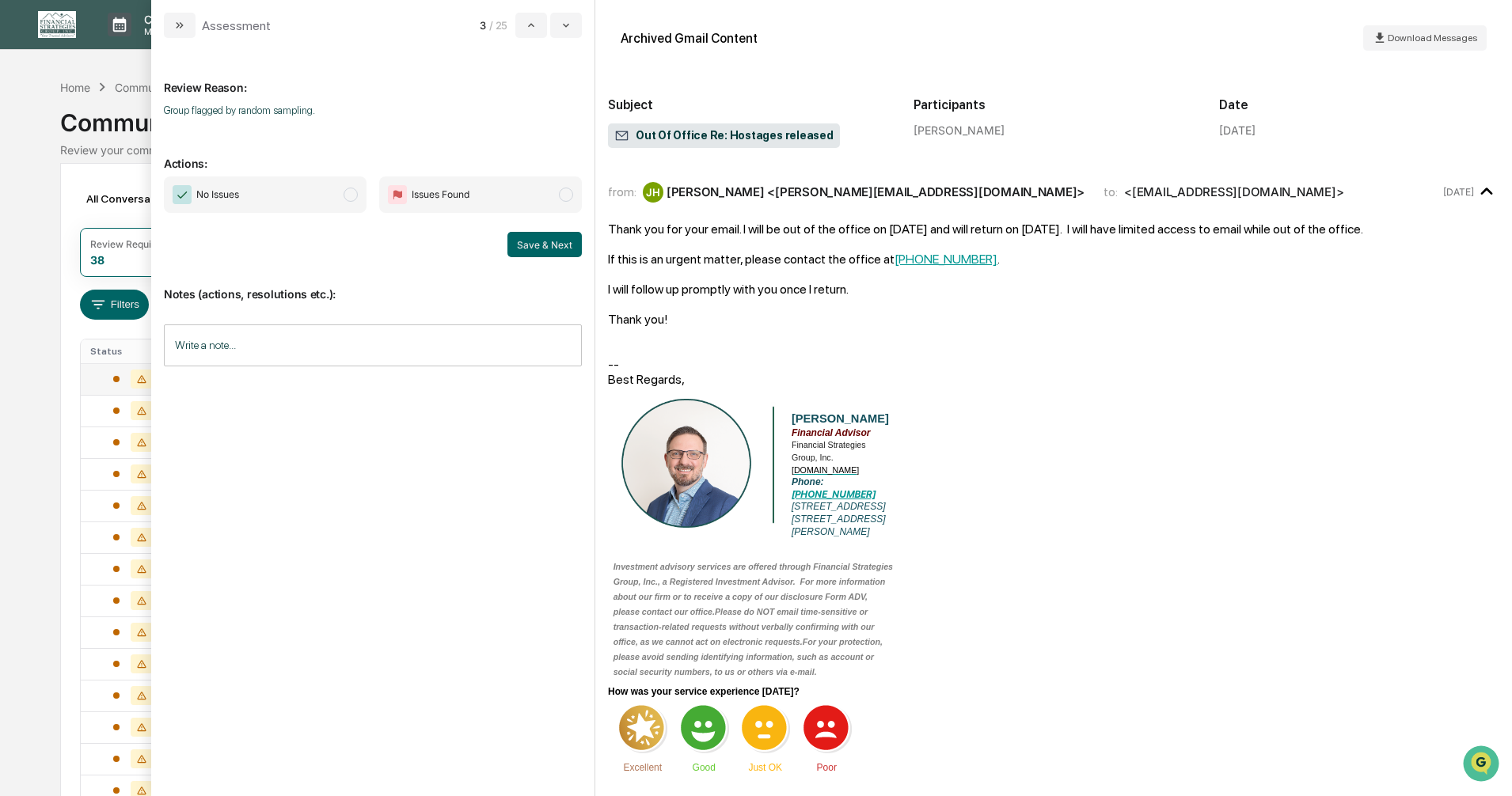
click at [350, 196] on span "modal" at bounding box center [350, 194] width 14 height 14
click at [530, 247] on button "Save & Next" at bounding box center [545, 244] width 75 height 25
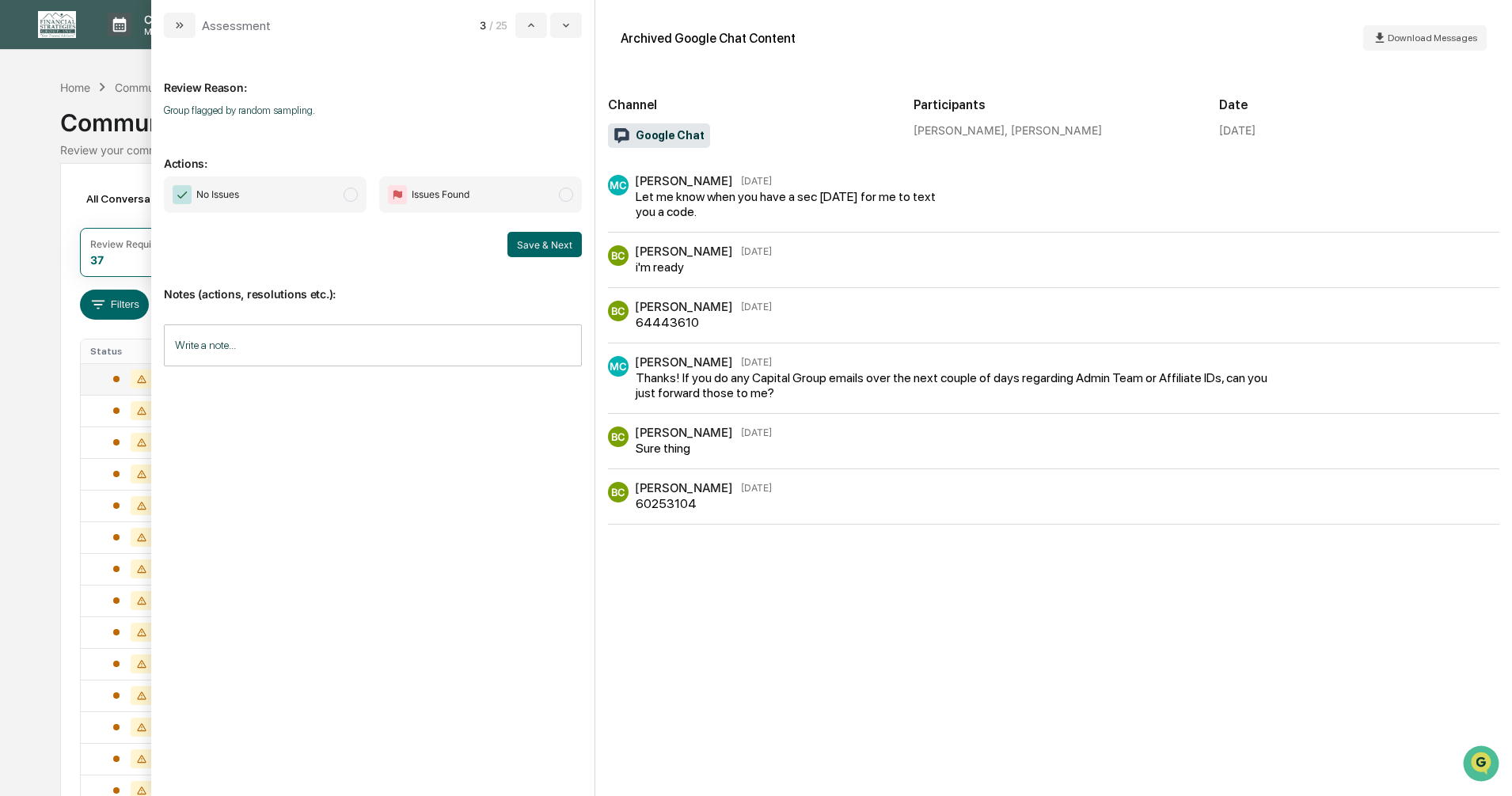
click at [351, 193] on span "modal" at bounding box center [350, 194] width 14 height 14
click at [532, 249] on button "Save & Next" at bounding box center [545, 244] width 75 height 25
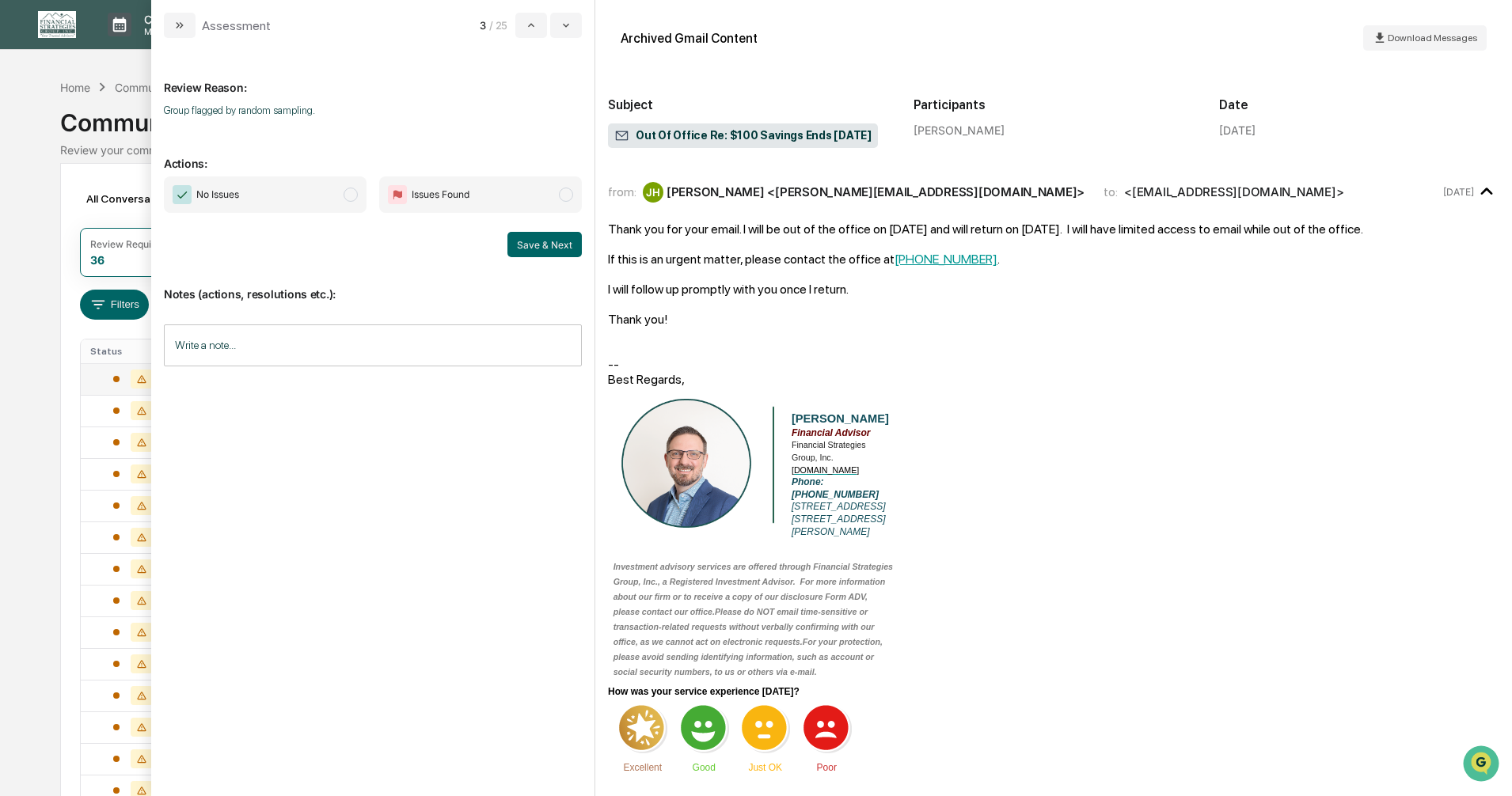
click at [349, 198] on span "modal" at bounding box center [350, 194] width 14 height 14
click at [532, 242] on button "Save & Next" at bounding box center [545, 244] width 75 height 25
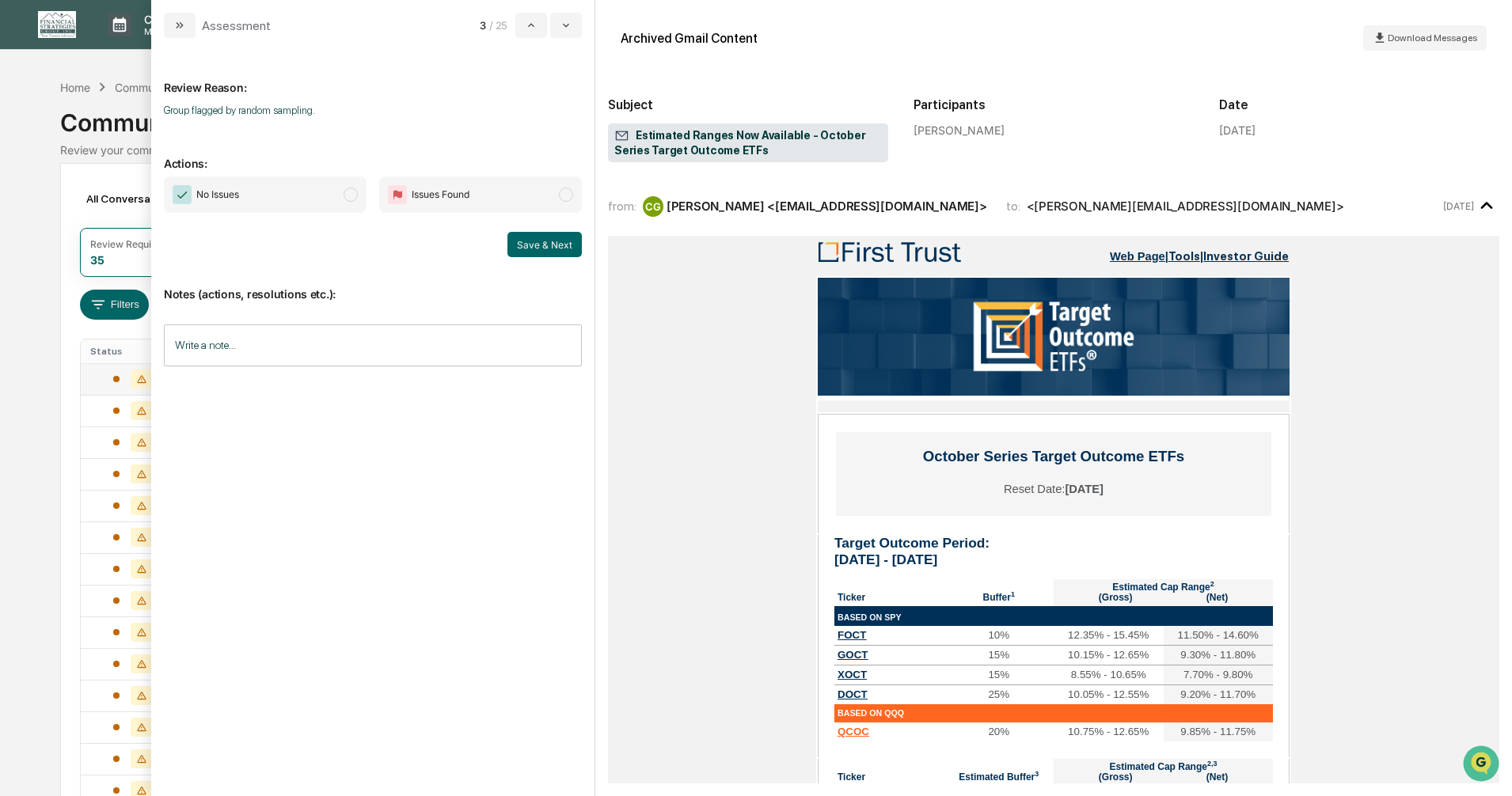
click at [356, 191] on span "modal" at bounding box center [350, 194] width 14 height 14
click at [528, 246] on button "Save & Next" at bounding box center [545, 244] width 75 height 25
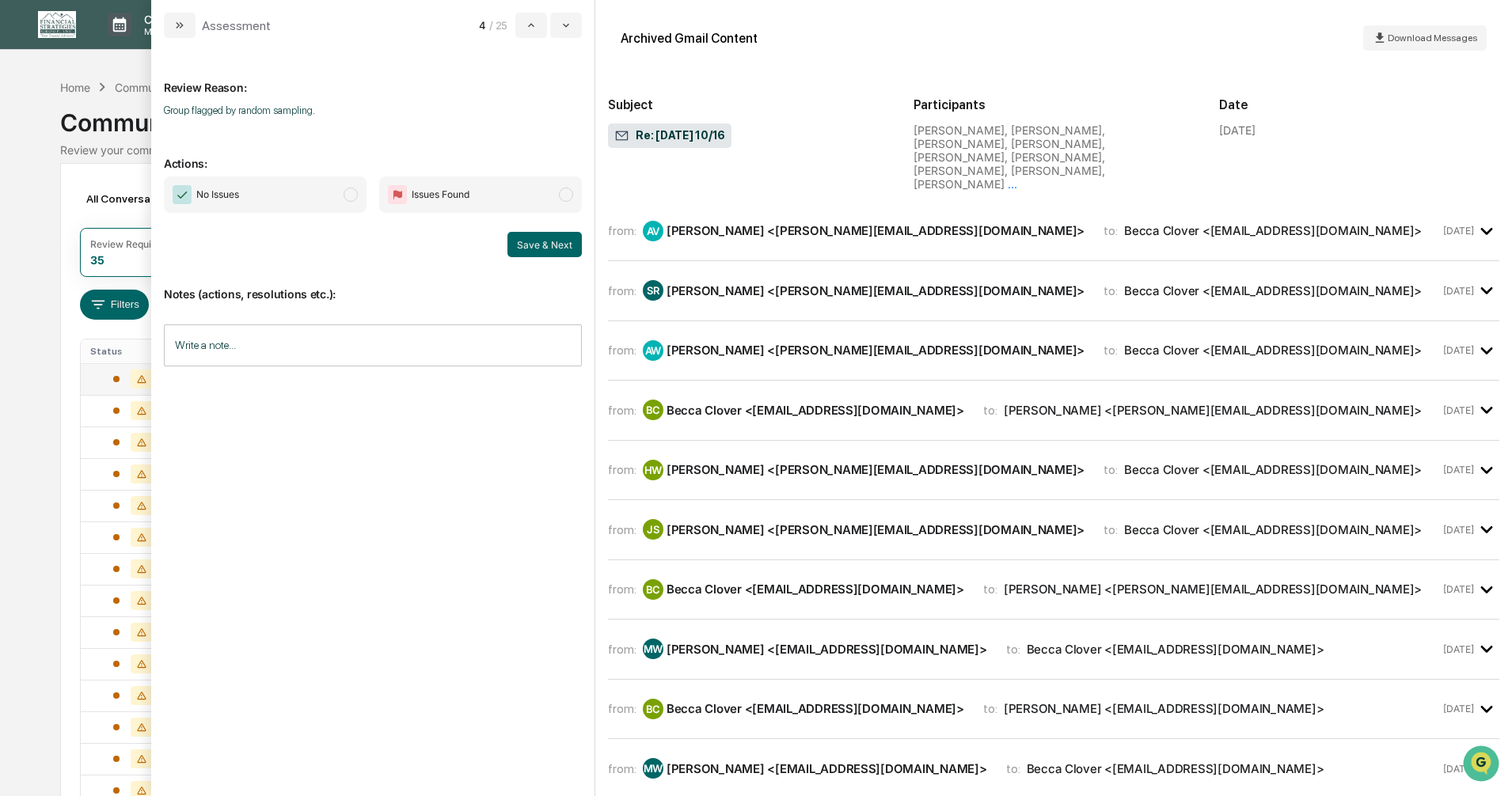
click at [342, 193] on span "No Issues" at bounding box center [265, 195] width 203 height 36
click at [531, 245] on button "Save & Next" at bounding box center [545, 244] width 75 height 25
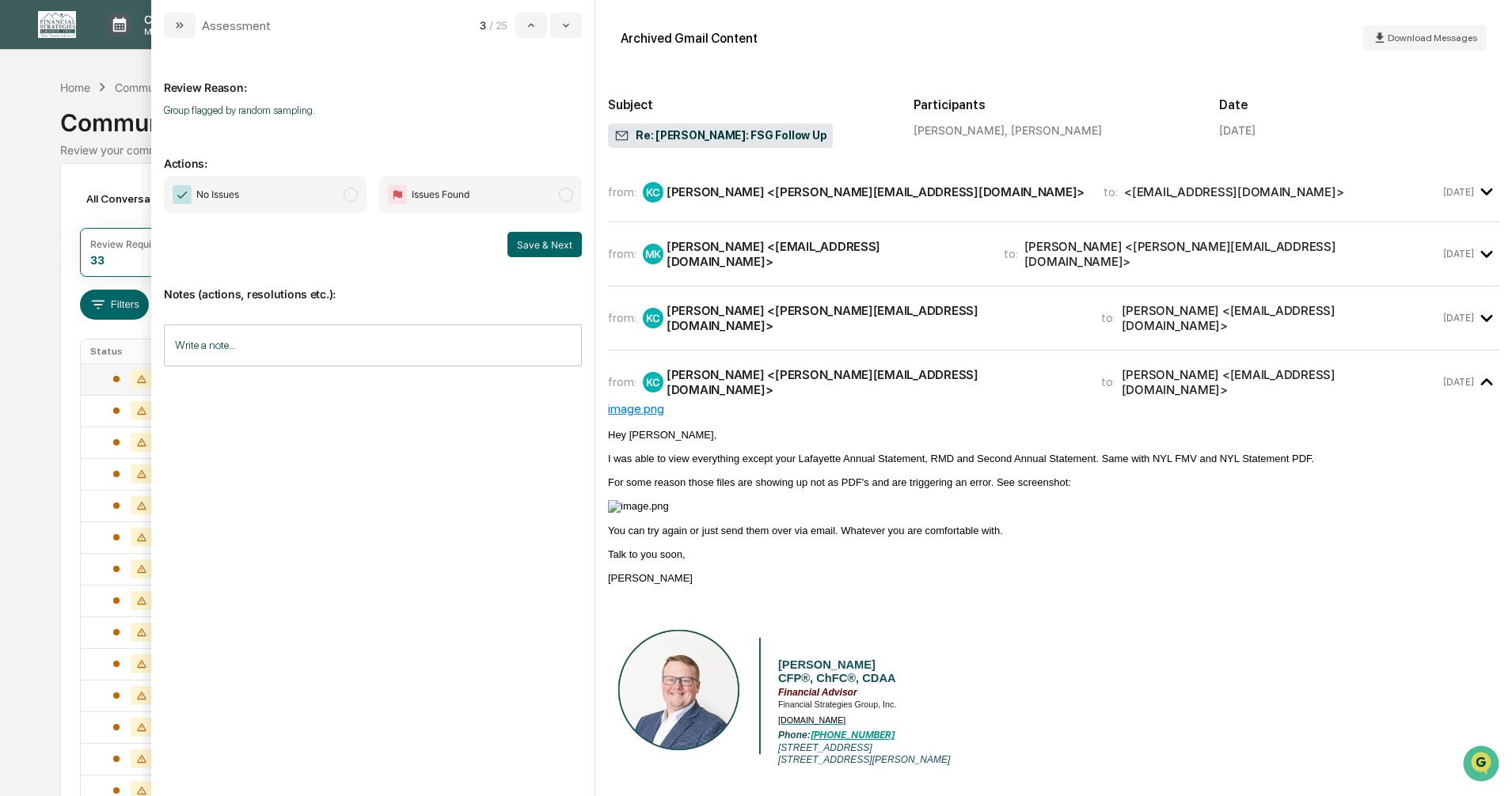
click at [350, 193] on span "modal" at bounding box center [350, 194] width 14 height 14
click at [537, 243] on button "Save & Next" at bounding box center [545, 244] width 75 height 25
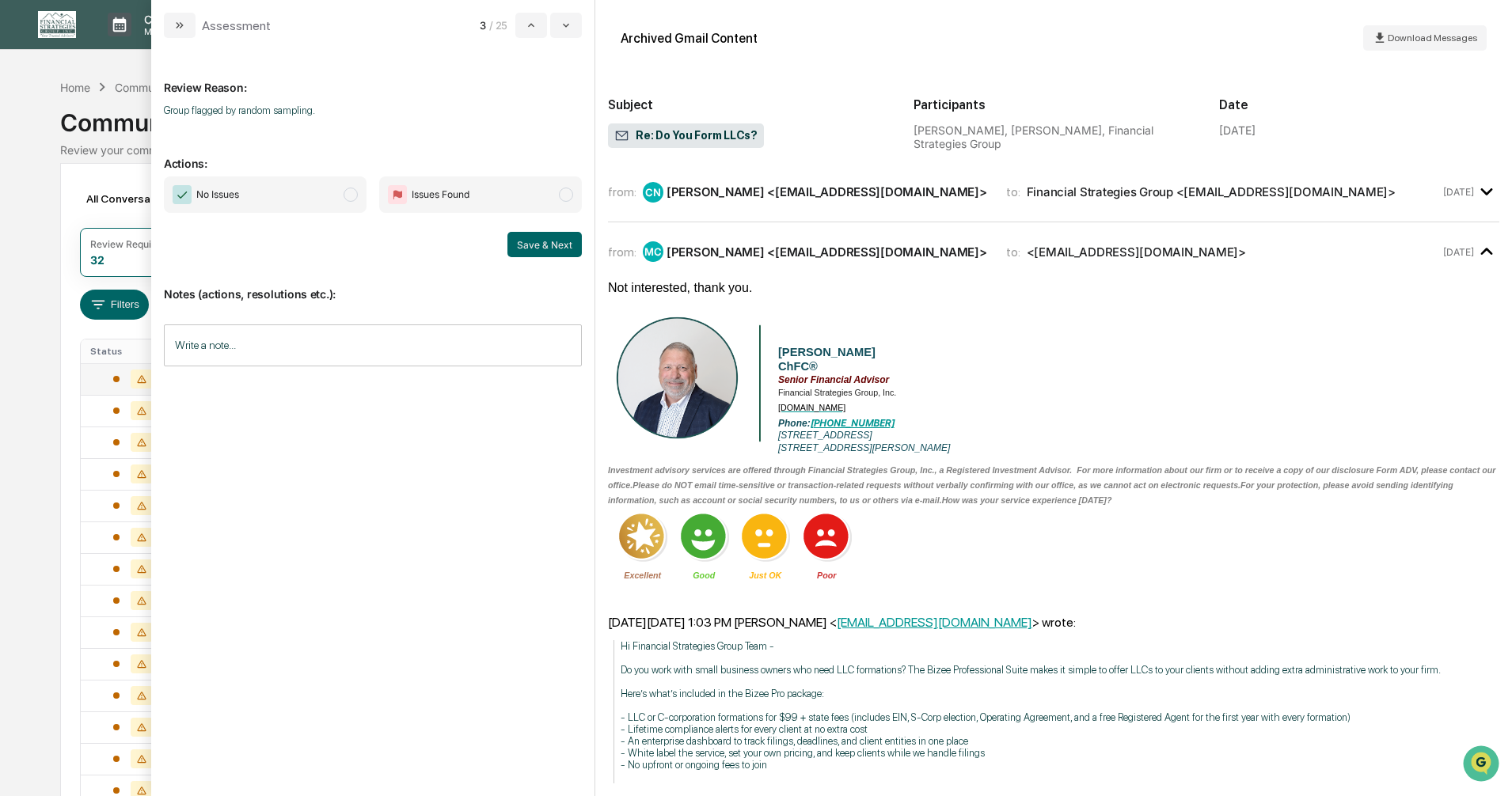
click at [353, 198] on span "modal" at bounding box center [350, 194] width 14 height 14
click at [546, 246] on button "Save & Next" at bounding box center [545, 244] width 75 height 25
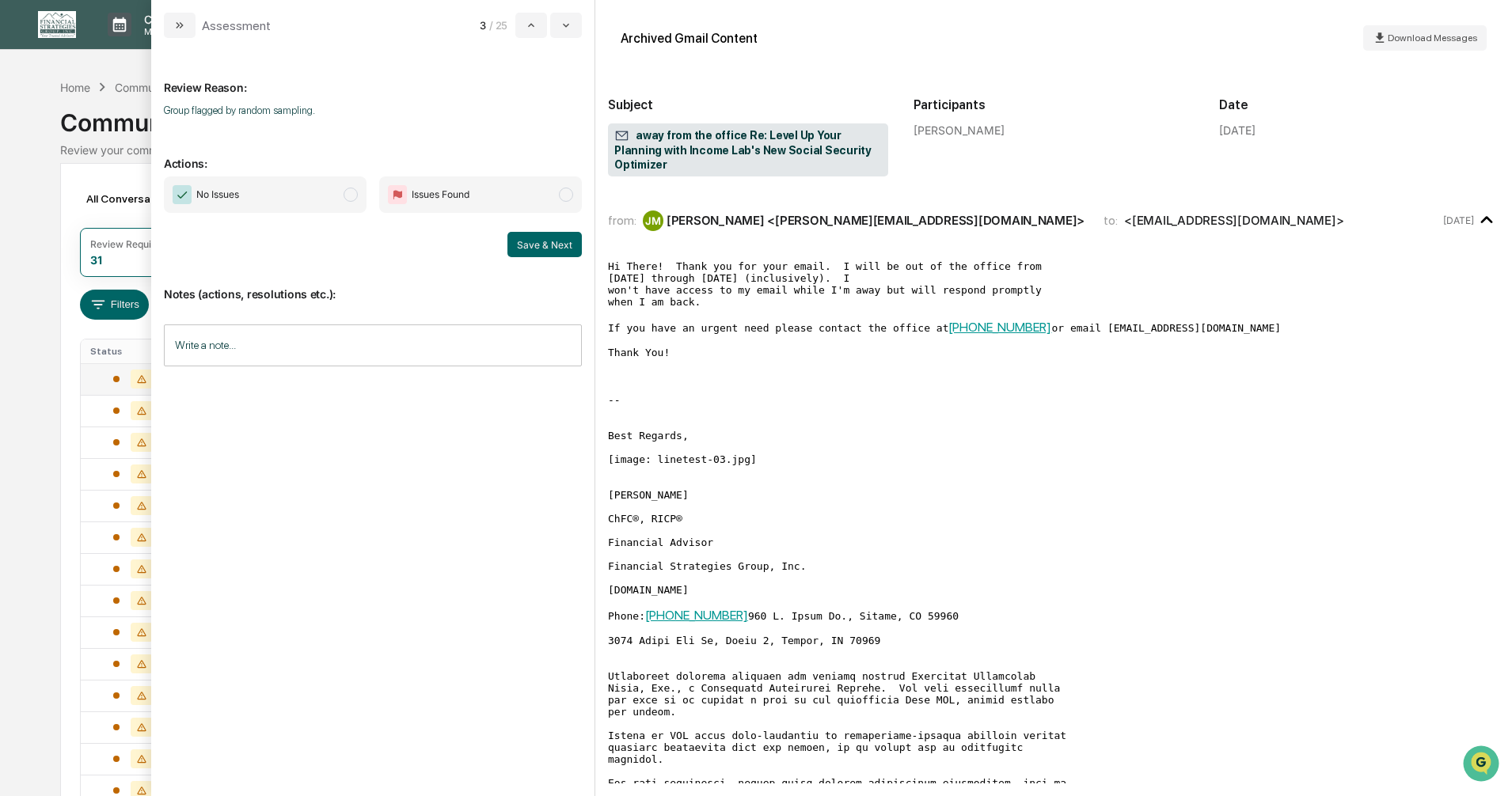
click at [349, 194] on span "modal" at bounding box center [350, 194] width 14 height 14
click at [527, 243] on button "Save & Next" at bounding box center [545, 244] width 75 height 25
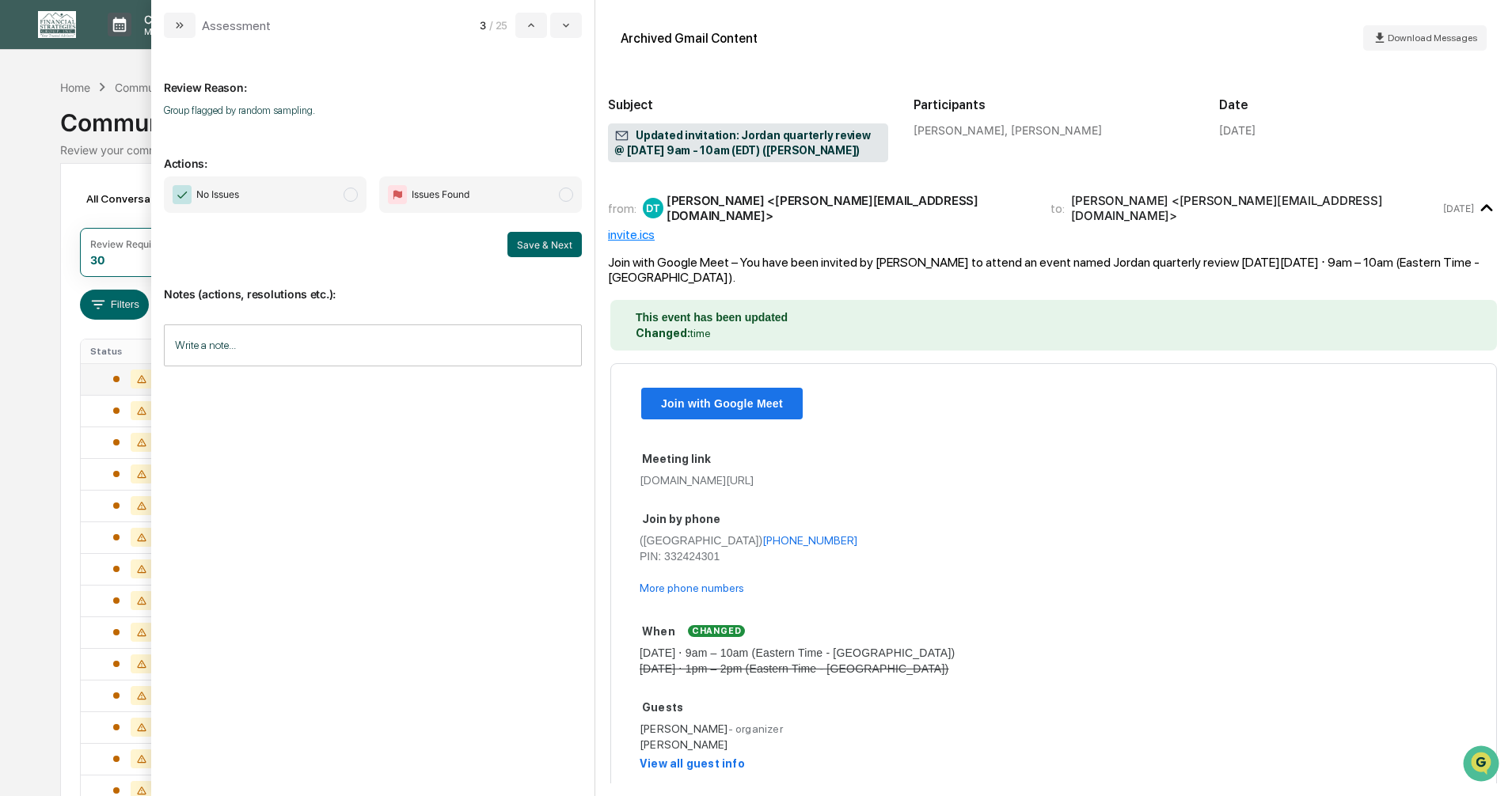
click at [355, 196] on span "modal" at bounding box center [350, 194] width 14 height 14
click at [525, 241] on button "Save & Next" at bounding box center [545, 244] width 75 height 25
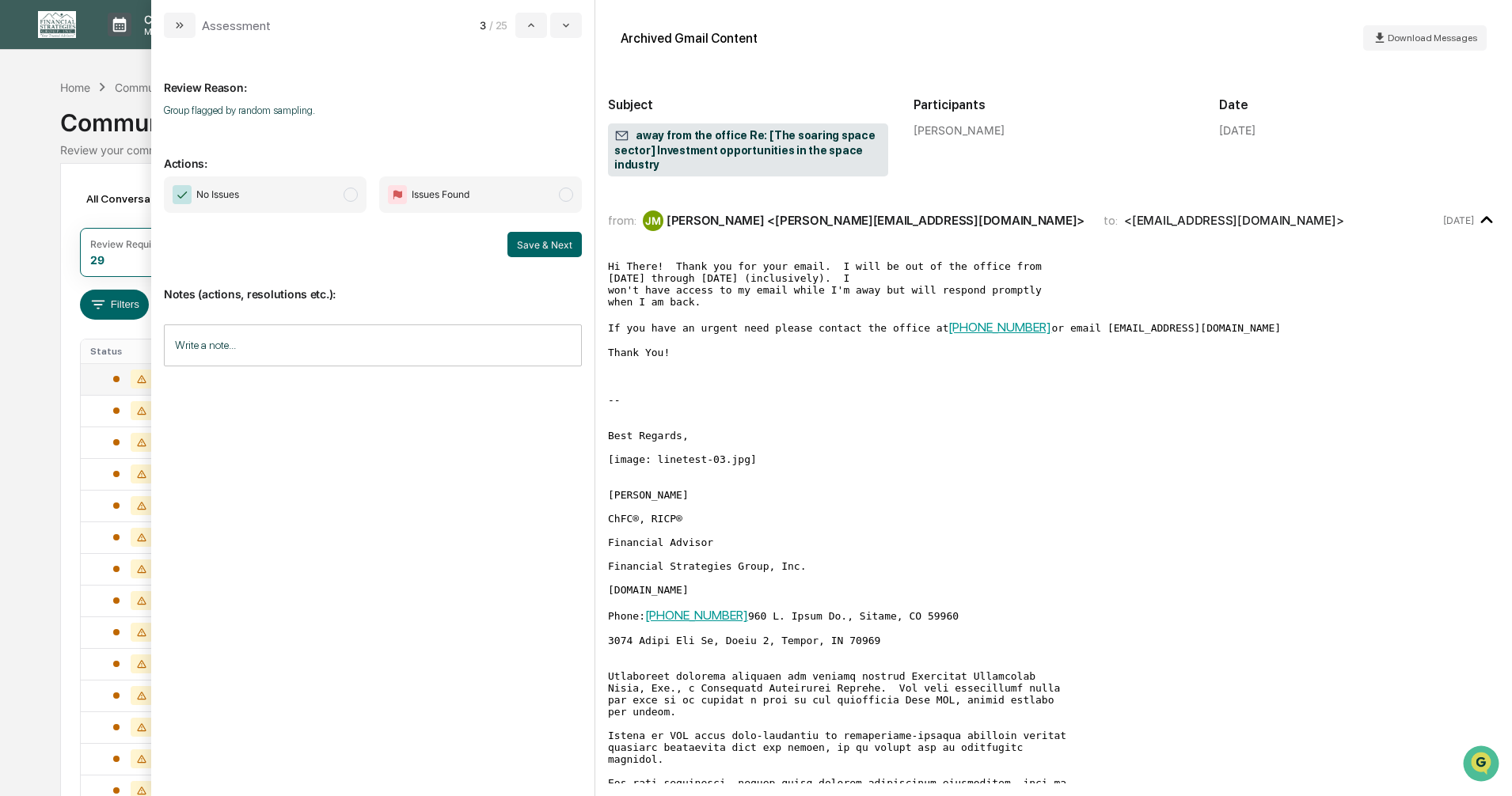
click at [349, 196] on span "modal" at bounding box center [350, 194] width 14 height 14
click at [532, 241] on button "Save & Next" at bounding box center [545, 244] width 75 height 25
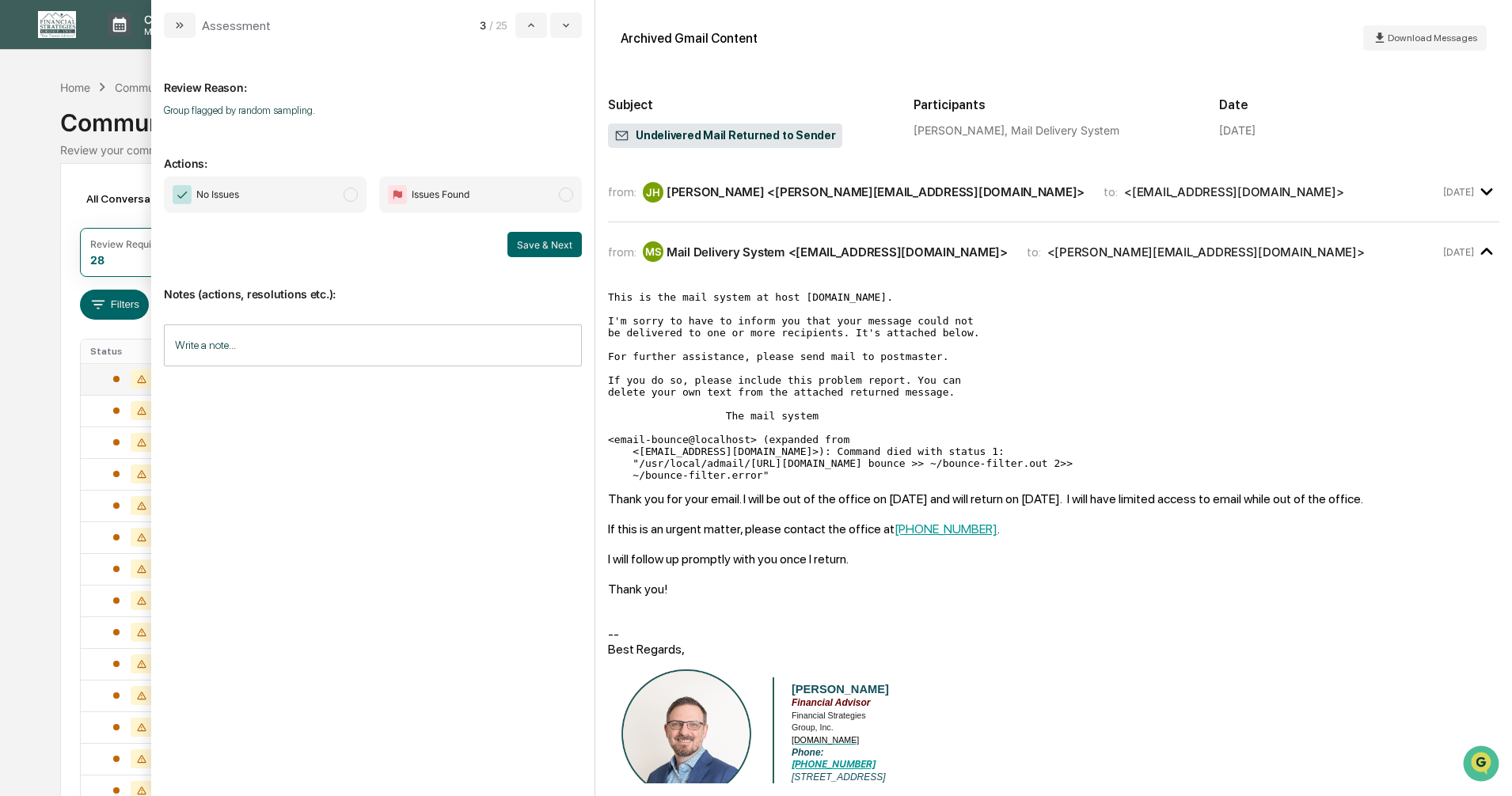
click at [353, 195] on span "modal" at bounding box center [350, 194] width 14 height 14
click at [518, 244] on button "Save & Next" at bounding box center [545, 244] width 75 height 25
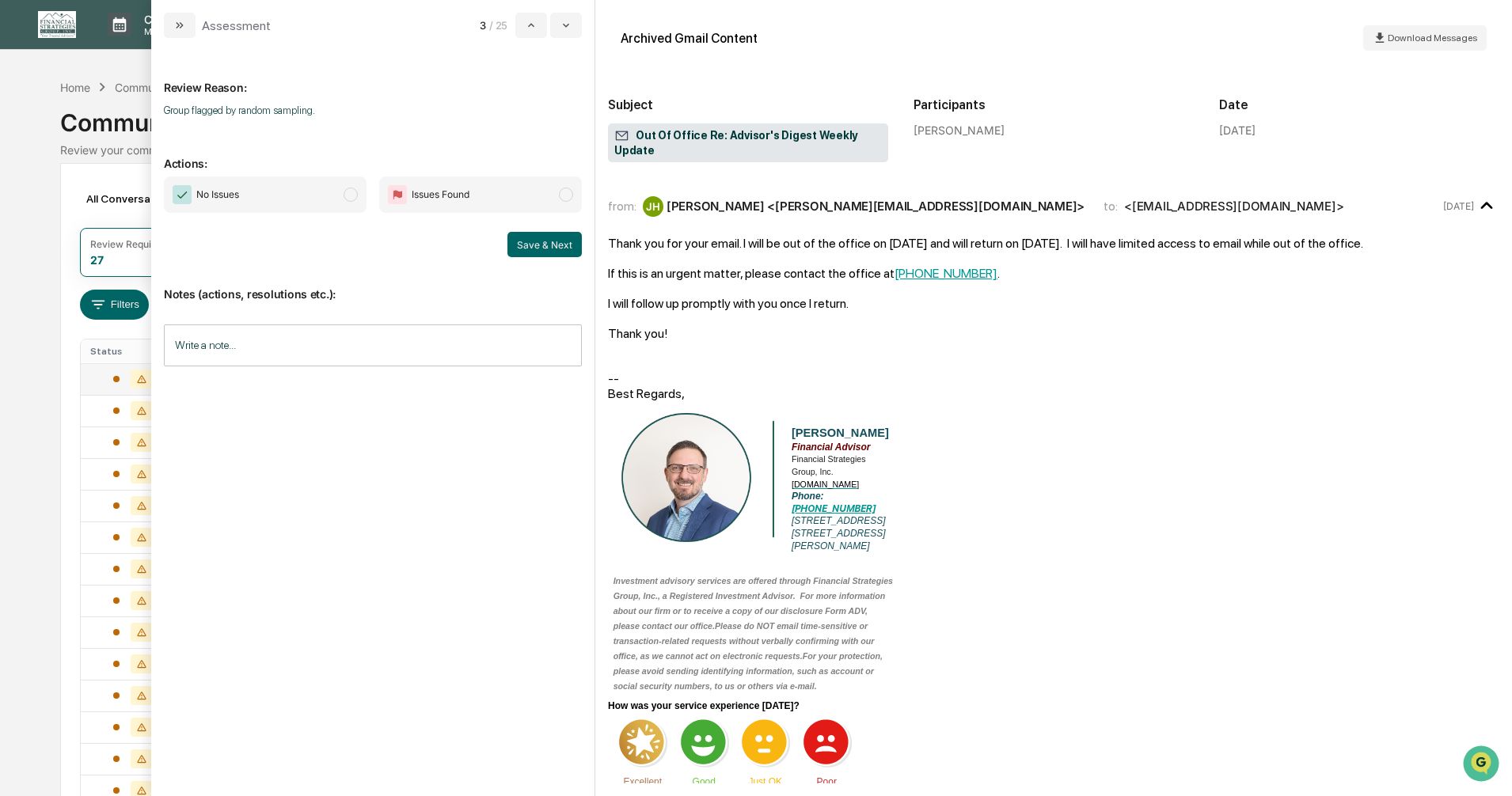
click at [348, 196] on span "modal" at bounding box center [350, 194] width 14 height 14
click at [531, 241] on button "Save & Next" at bounding box center [545, 244] width 75 height 25
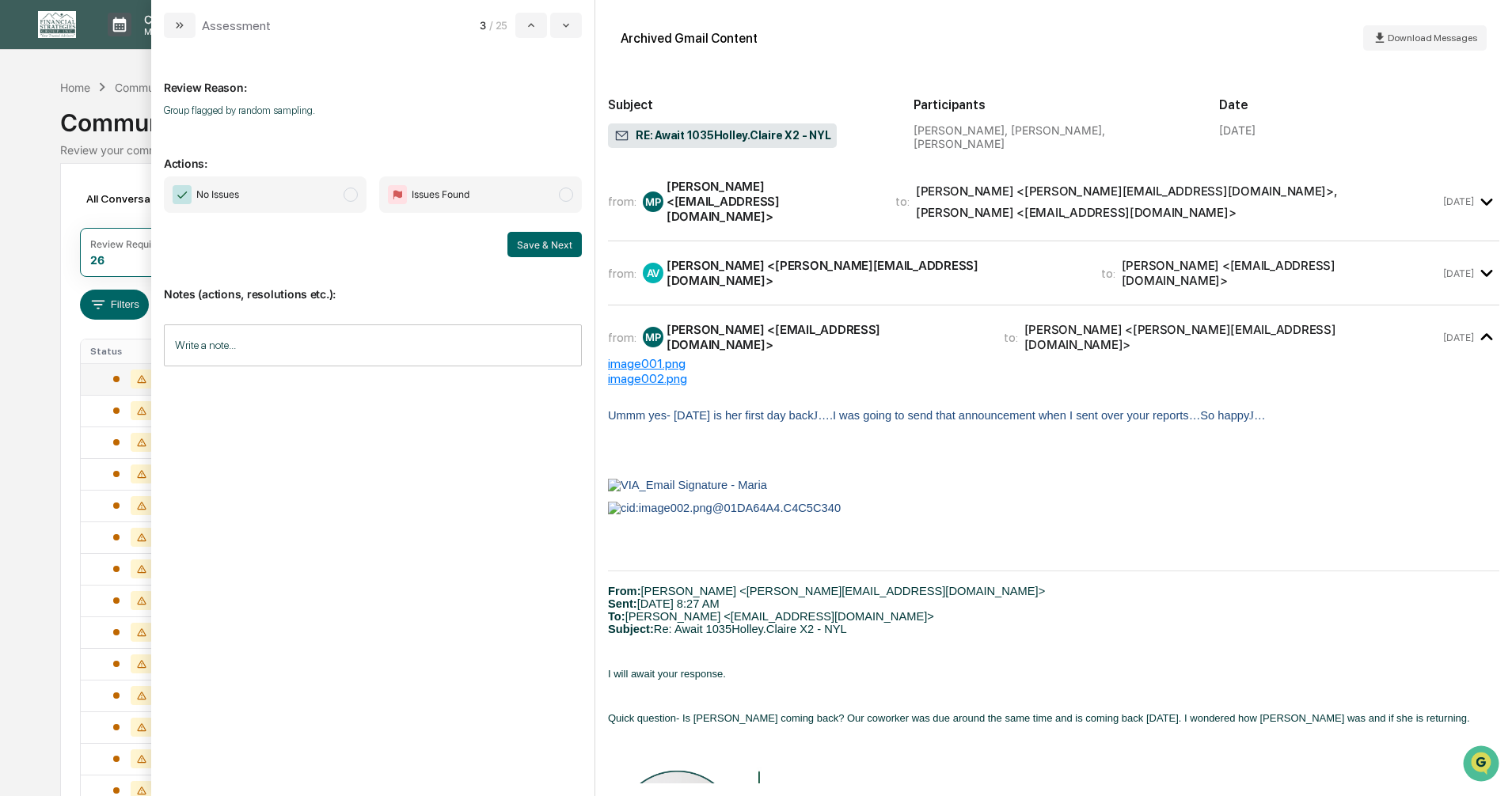
click at [345, 193] on span "modal" at bounding box center [350, 194] width 14 height 14
click at [527, 245] on button "Save & Next" at bounding box center [545, 244] width 75 height 25
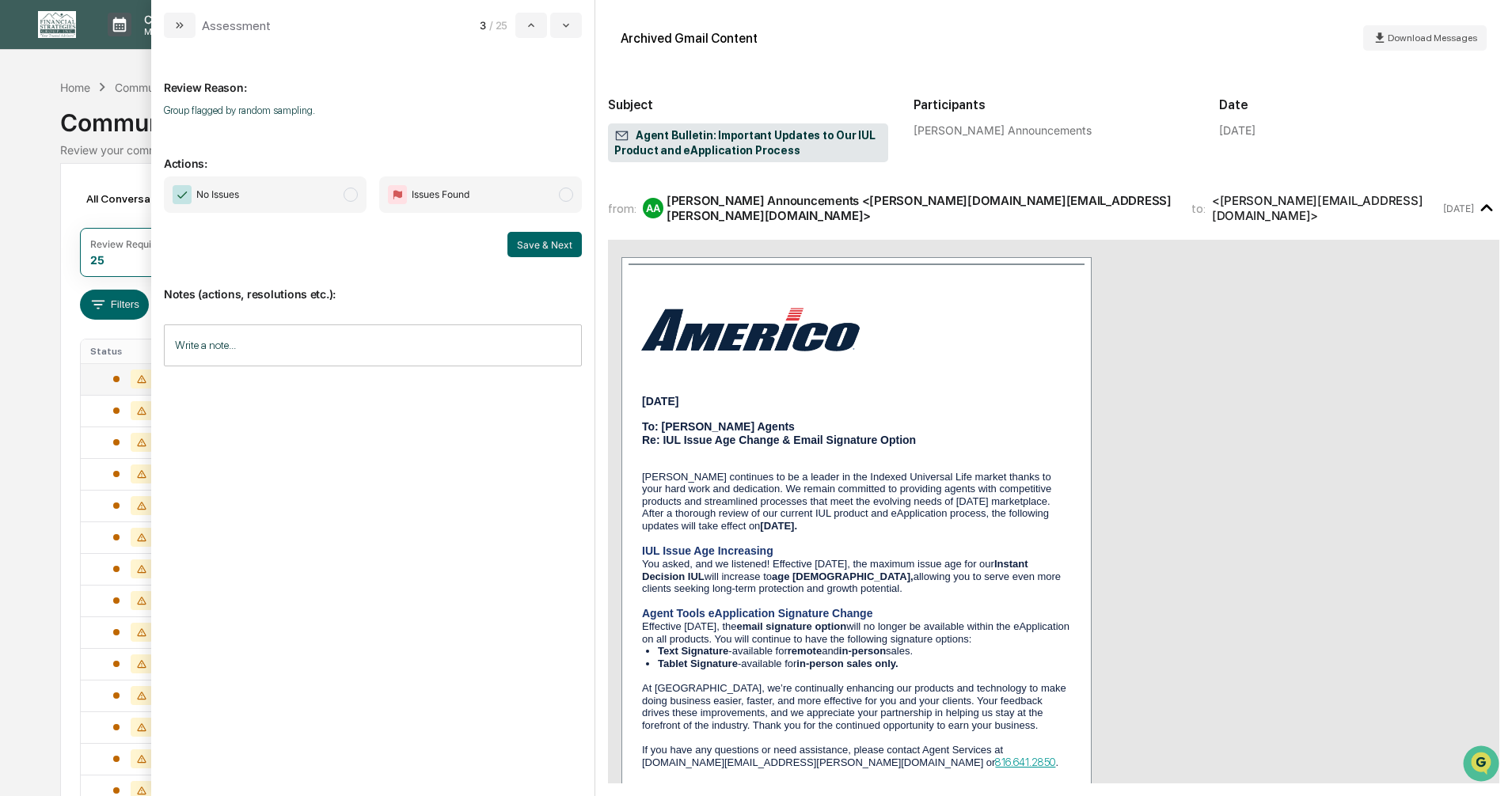
drag, startPoint x: 348, startPoint y: 191, endPoint x: 350, endPoint y: 200, distance: 9.2
click at [347, 191] on span "modal" at bounding box center [350, 194] width 14 height 14
click at [542, 247] on button "Save & Next" at bounding box center [545, 244] width 75 height 25
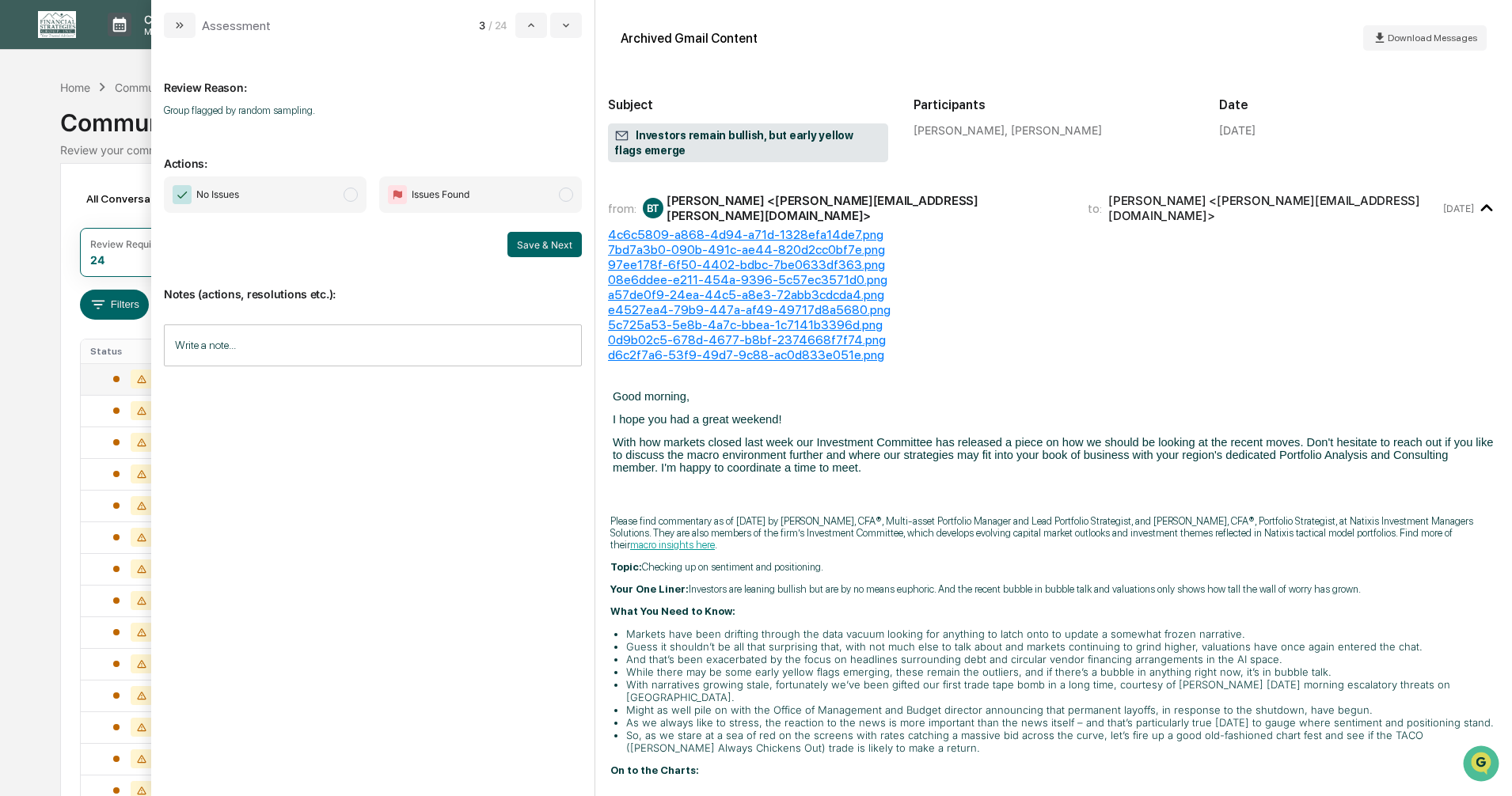
click at [349, 195] on span "modal" at bounding box center [350, 194] width 14 height 14
click at [531, 246] on button "Save & Next" at bounding box center [545, 244] width 75 height 25
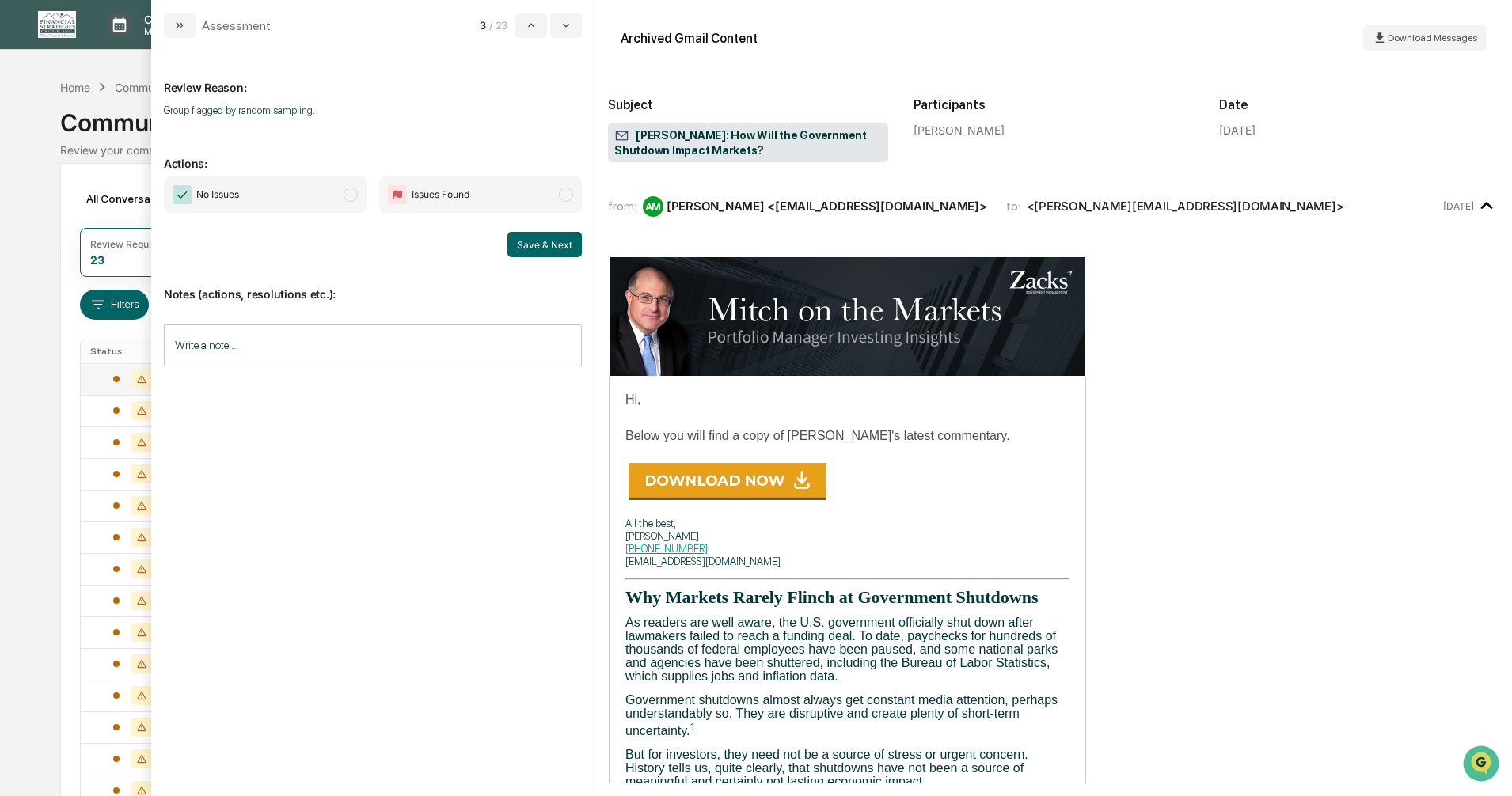
click at [352, 196] on span "modal" at bounding box center [350, 194] width 14 height 14
click at [530, 248] on button "Save & Next" at bounding box center [545, 244] width 75 height 25
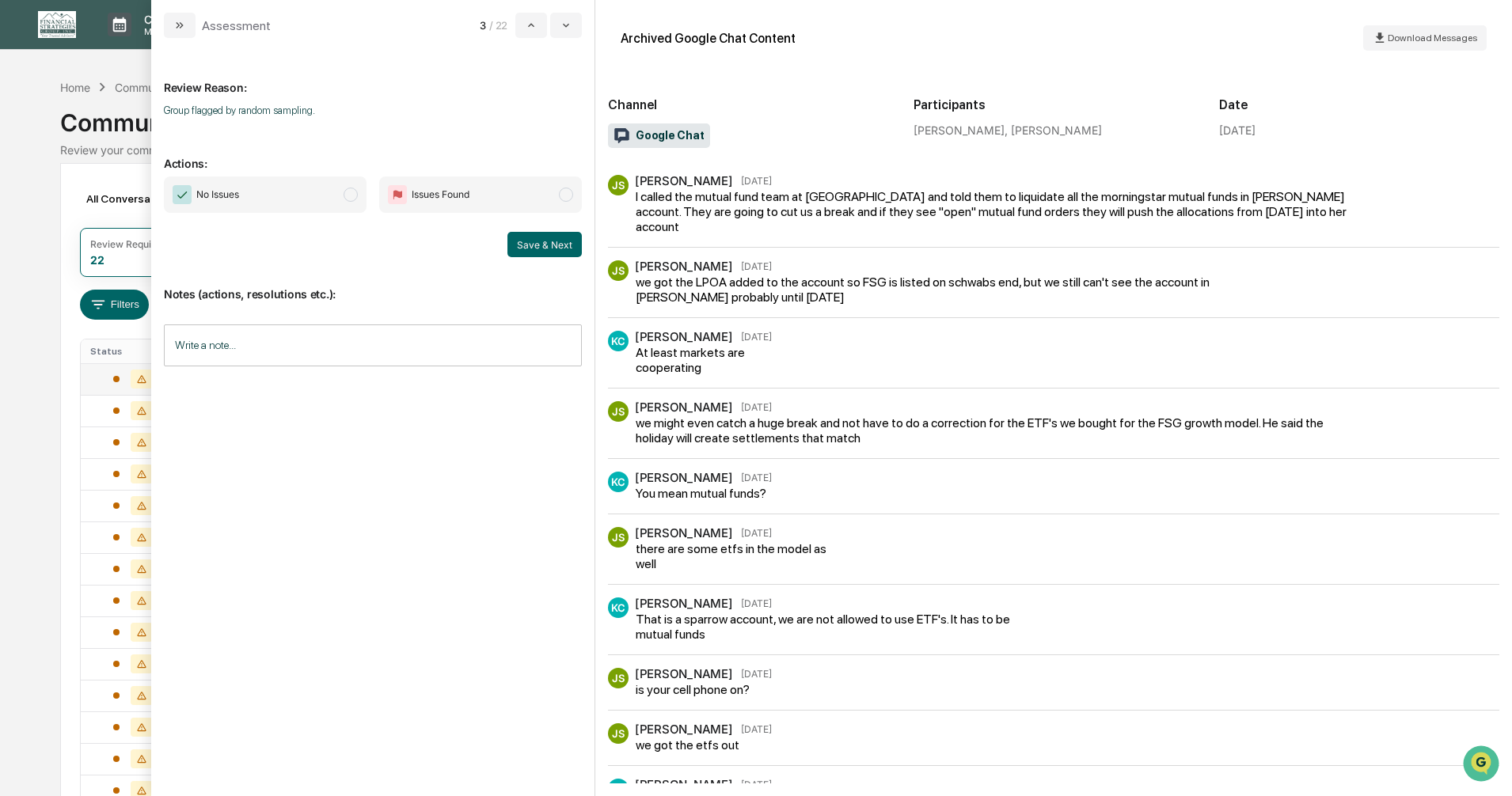
click at [347, 193] on span "modal" at bounding box center [350, 194] width 14 height 14
click at [515, 237] on button "Save & Next" at bounding box center [545, 244] width 75 height 25
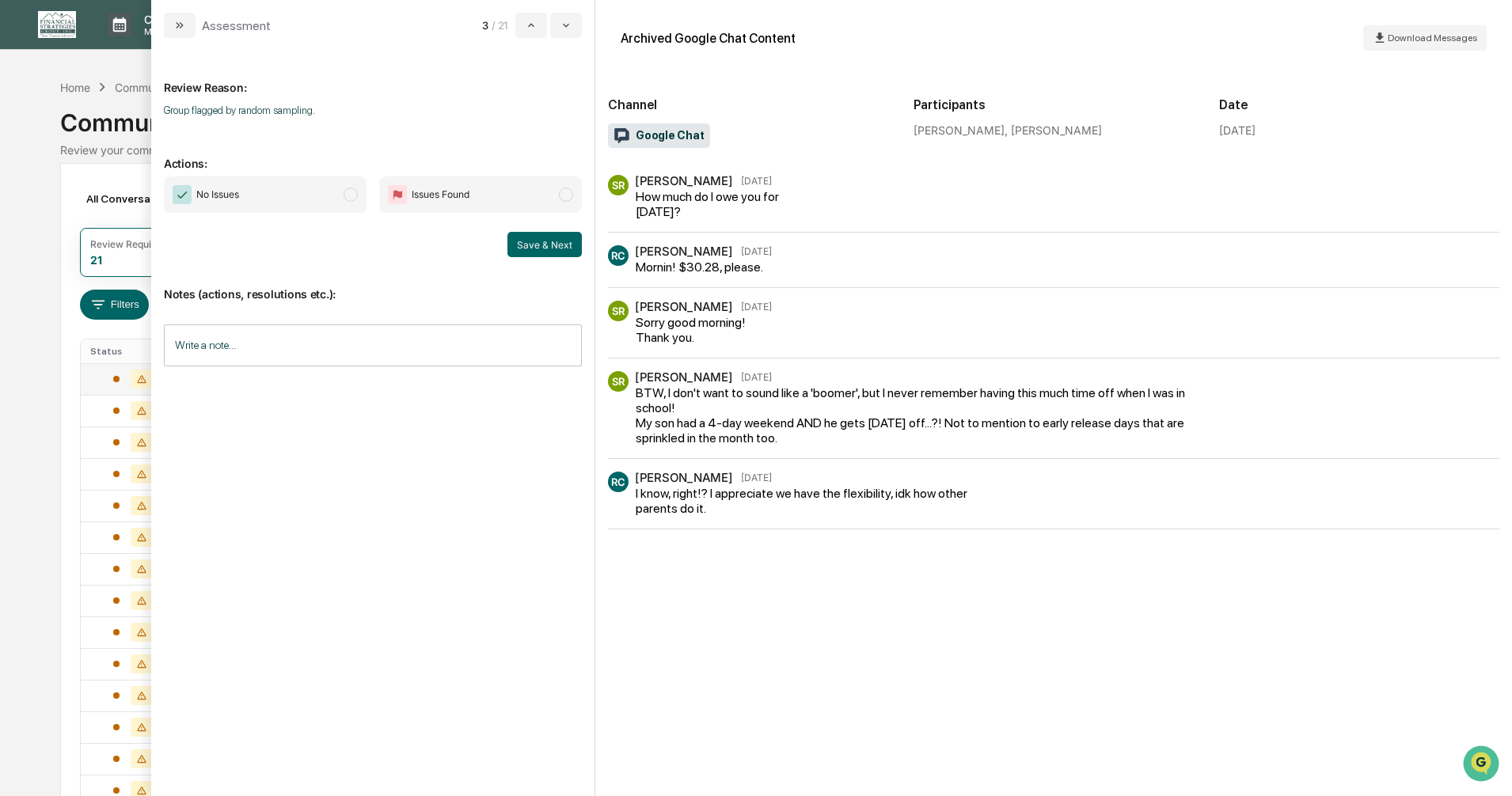
click at [350, 194] on span "modal" at bounding box center [350, 194] width 14 height 14
click at [528, 242] on button "Save & Next" at bounding box center [545, 244] width 75 height 25
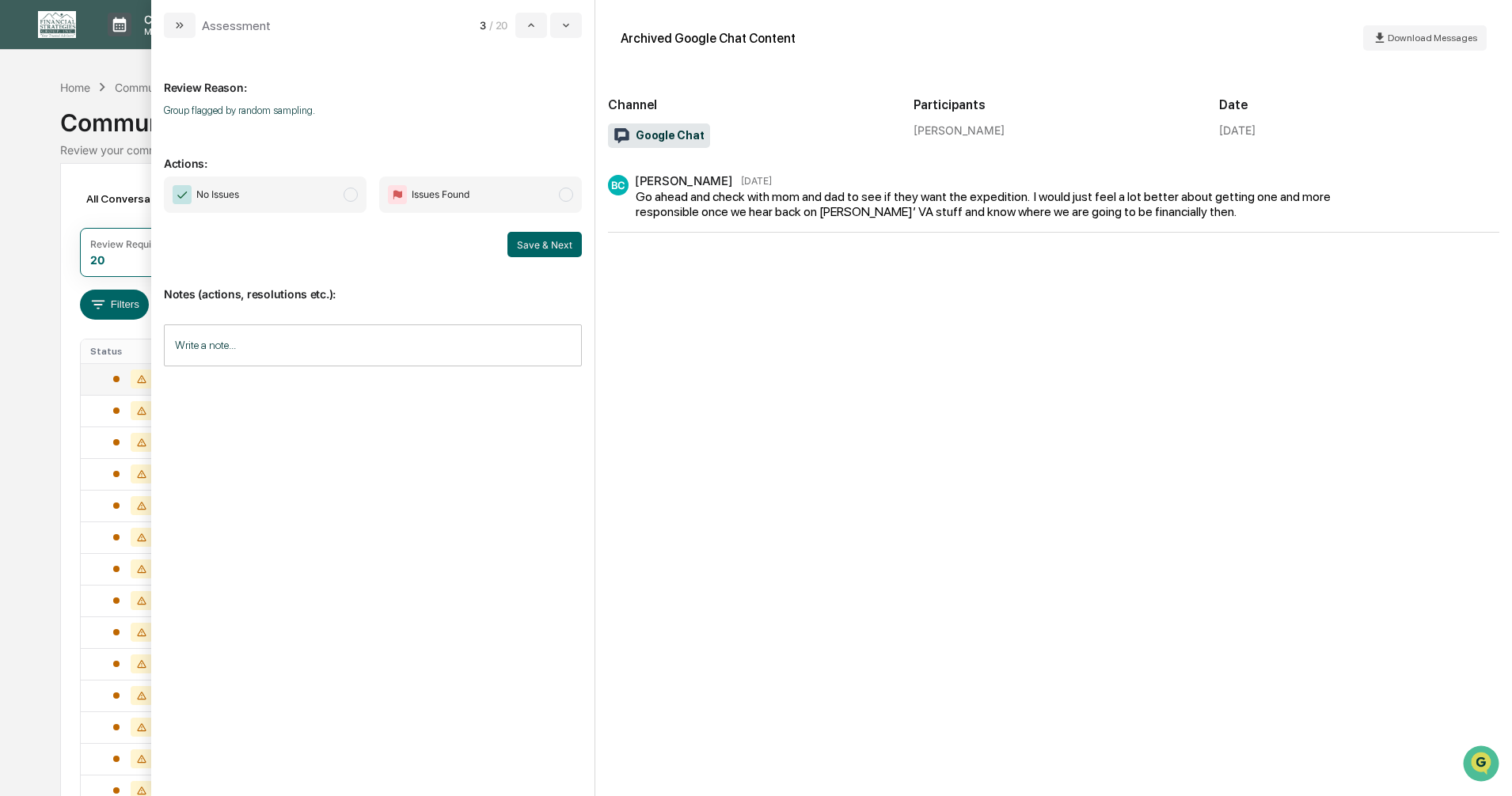
click at [350, 196] on span "modal" at bounding box center [350, 194] width 14 height 14
click at [526, 245] on button "Save & Next" at bounding box center [545, 244] width 75 height 25
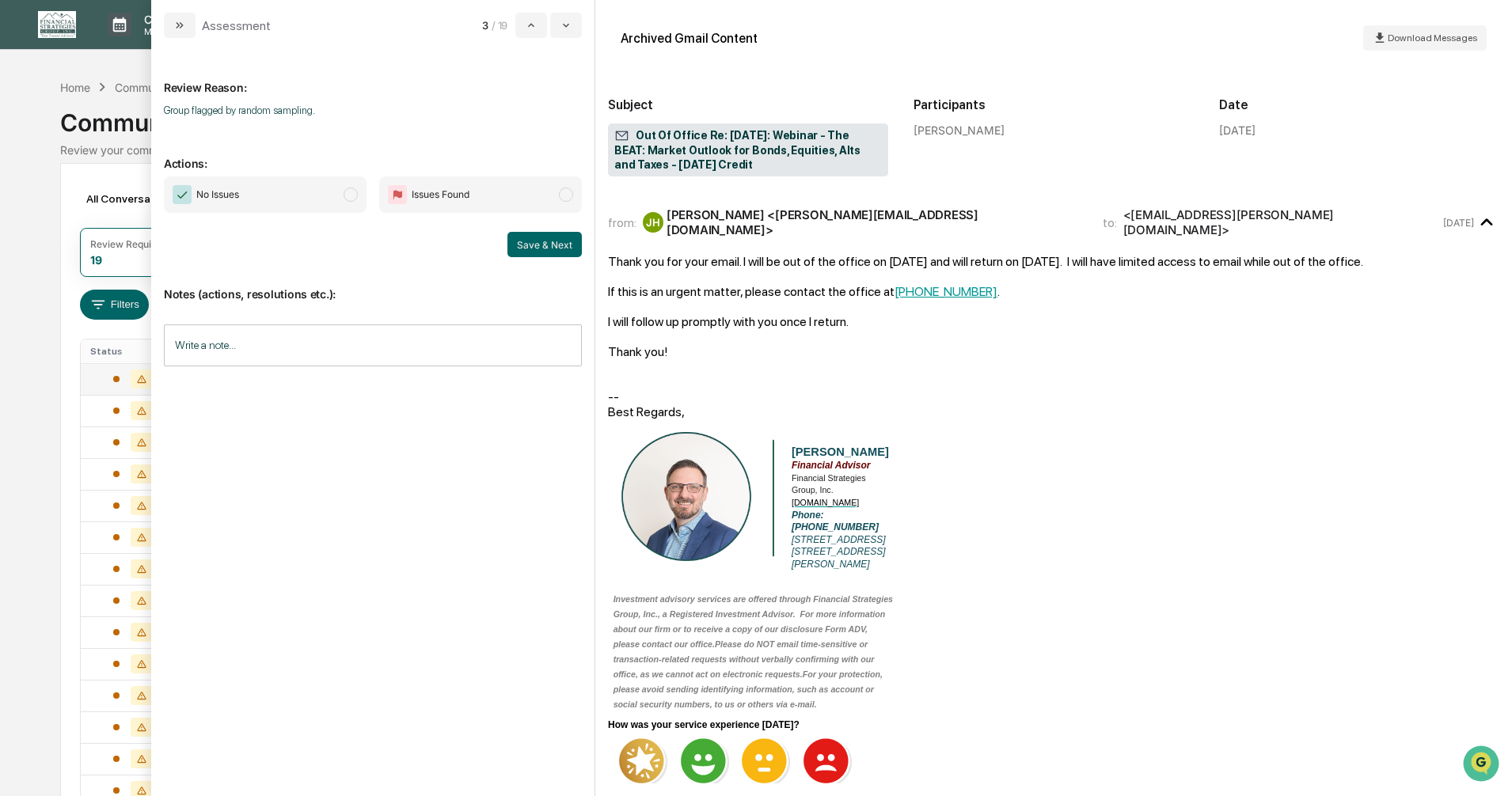
click at [349, 196] on span "modal" at bounding box center [350, 194] width 14 height 14
click at [532, 244] on button "Save & Next" at bounding box center [545, 244] width 75 height 25
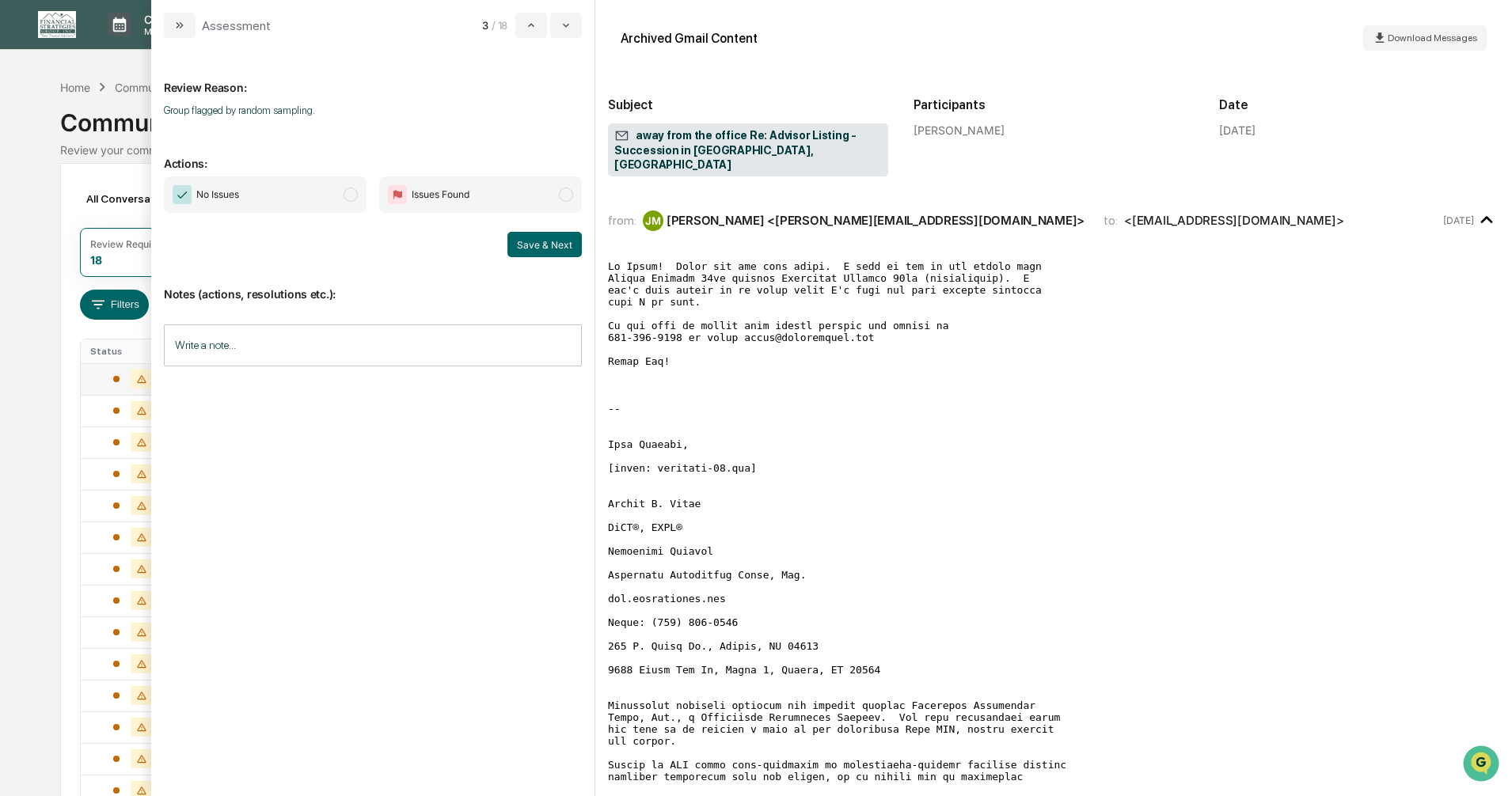
click at [349, 196] on span "modal" at bounding box center [350, 194] width 14 height 14
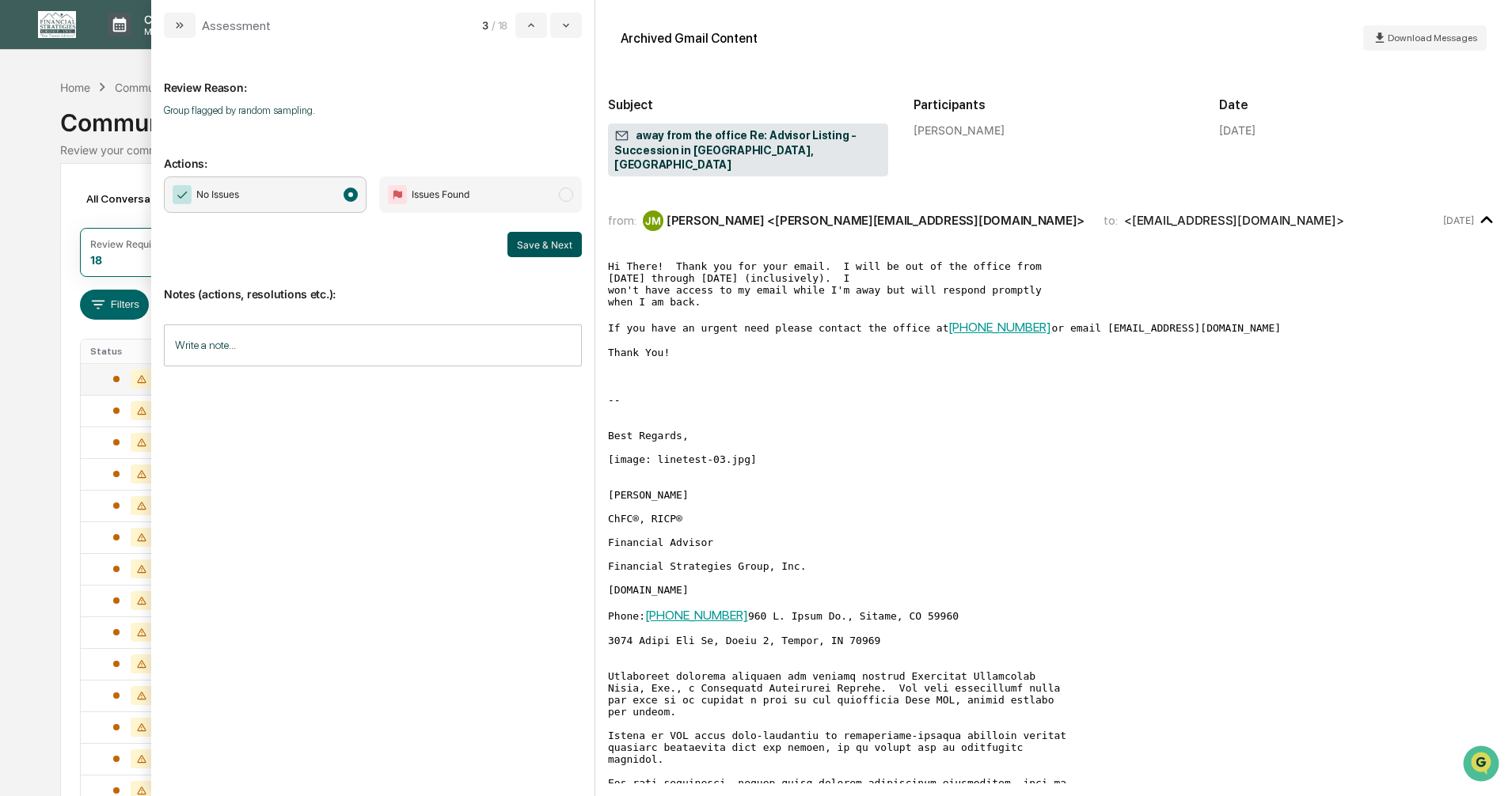
click at [527, 246] on button "Save & Next" at bounding box center [545, 244] width 75 height 25
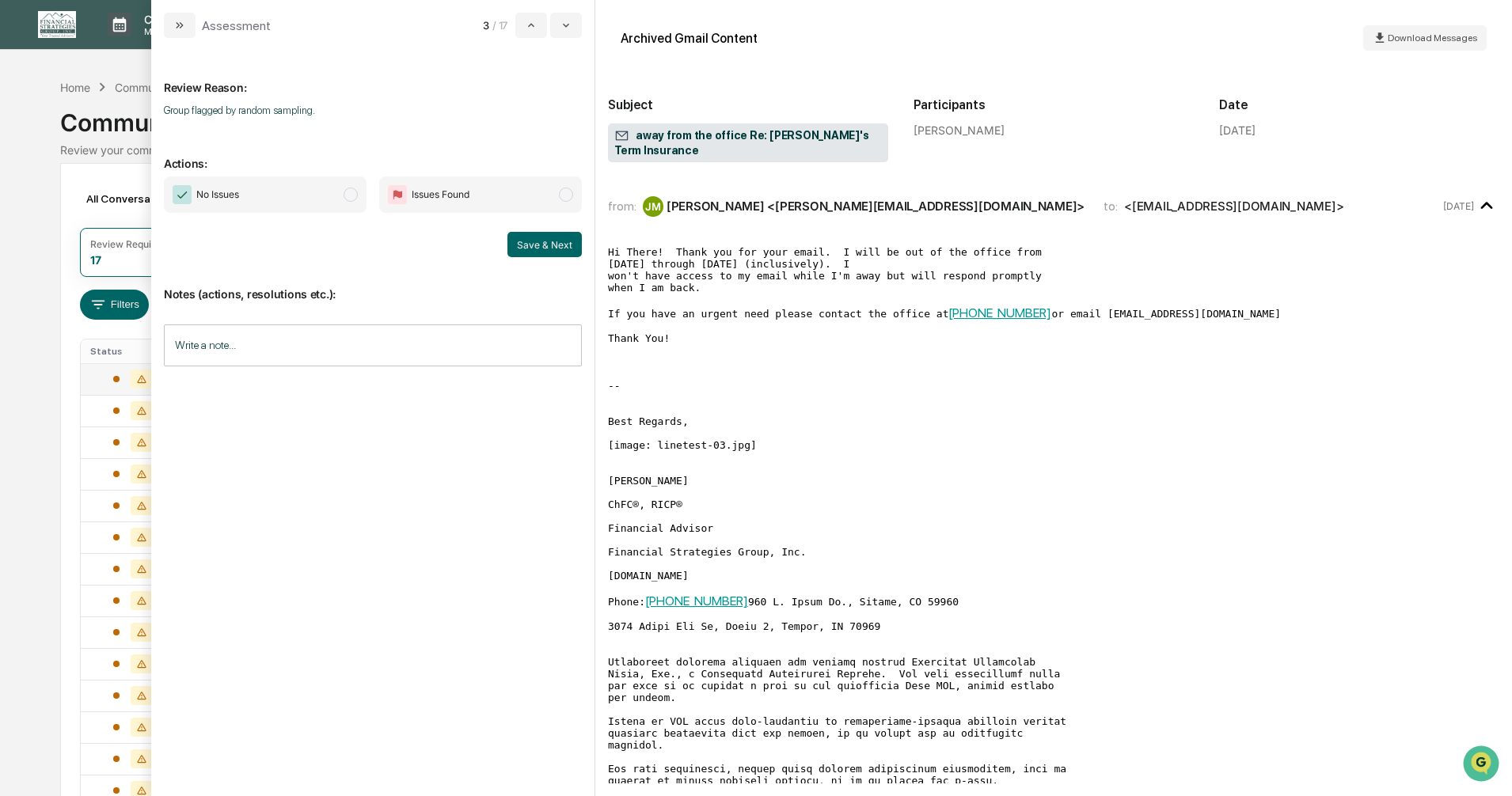
click at [348, 192] on span "modal" at bounding box center [350, 194] width 14 height 14
click at [528, 242] on button "Save & Next" at bounding box center [545, 244] width 75 height 25
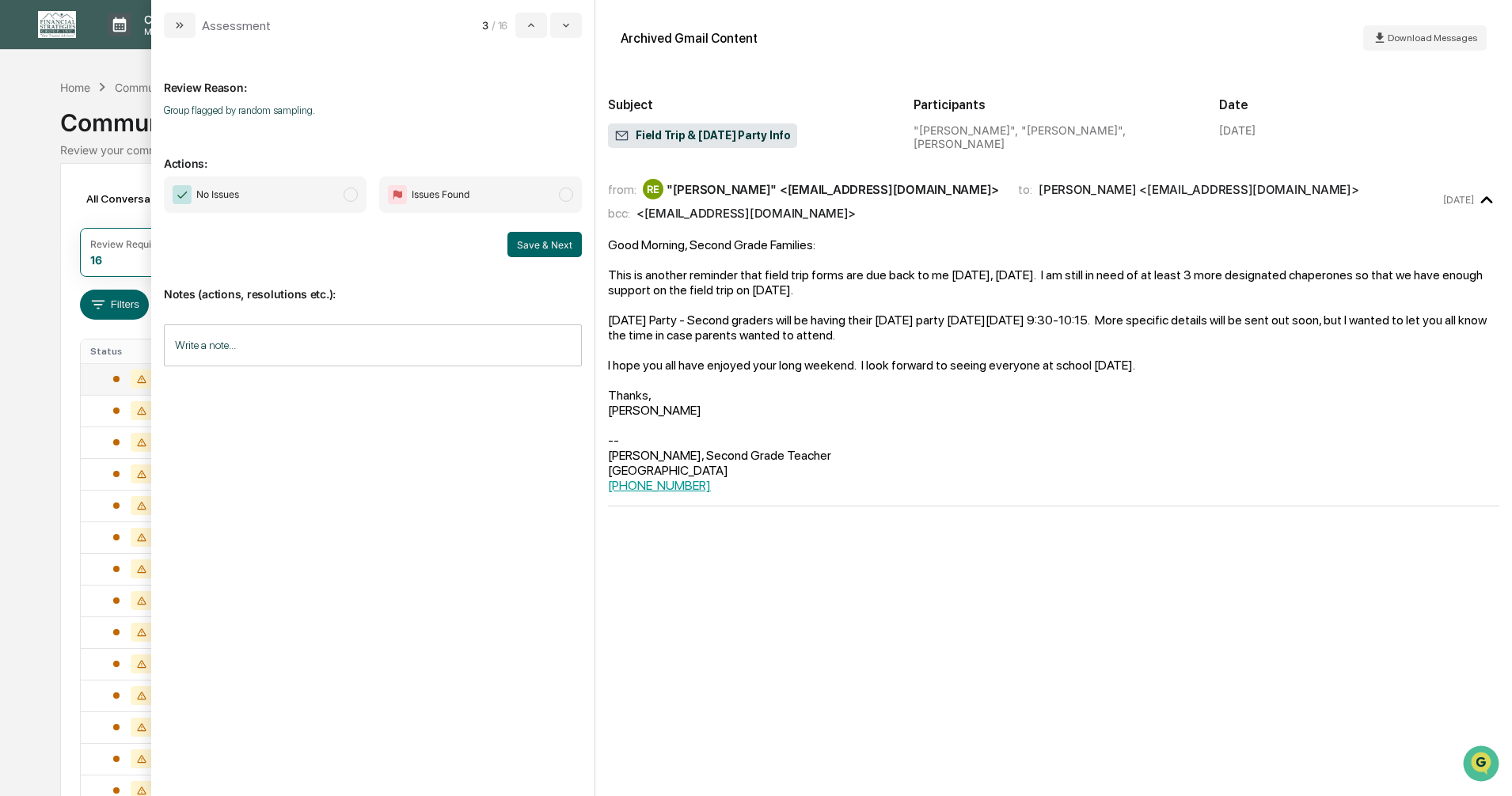
click at [352, 196] on span "modal" at bounding box center [350, 194] width 14 height 14
click at [538, 244] on button "Save & Next" at bounding box center [545, 244] width 75 height 25
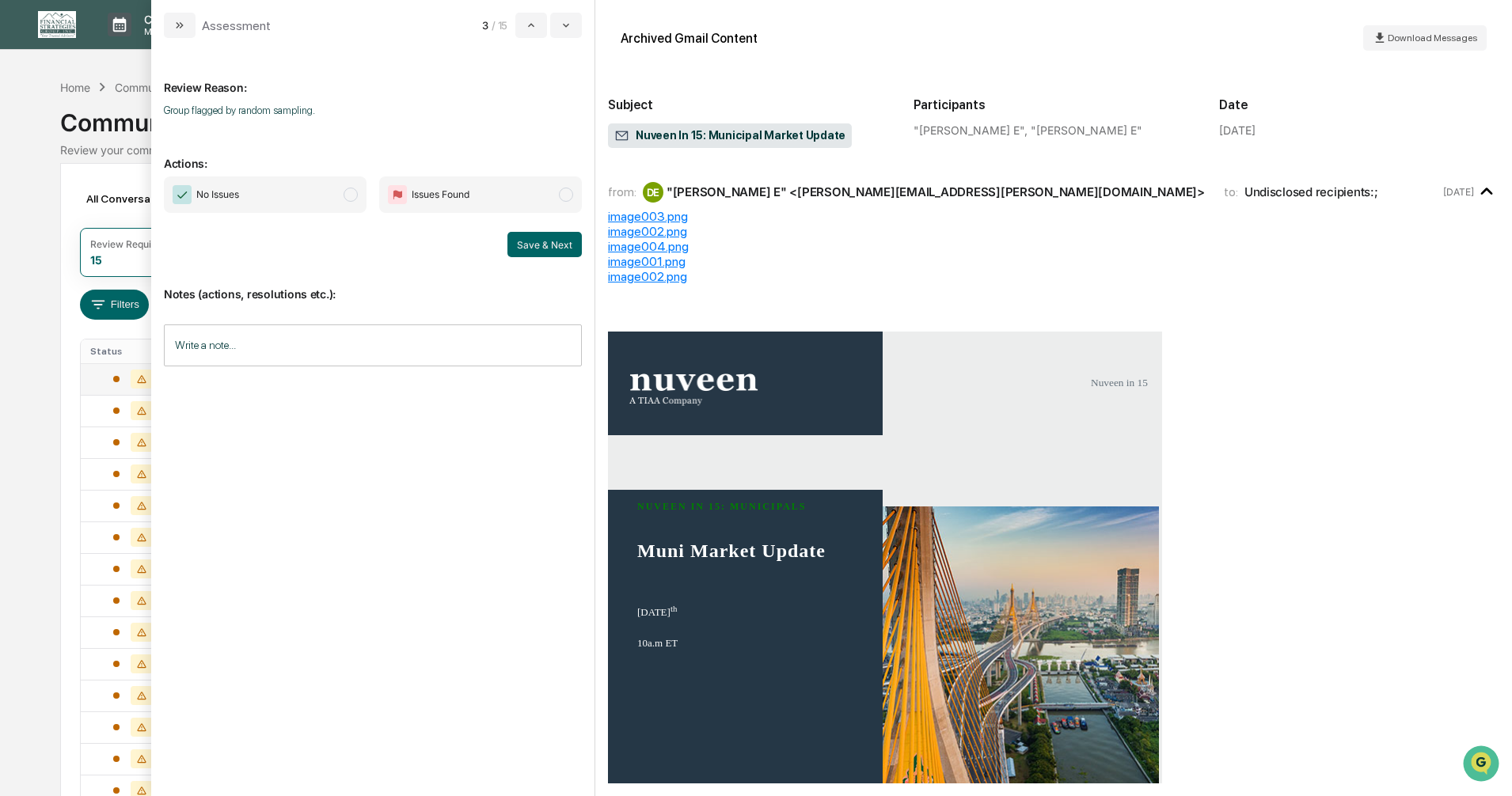
click at [350, 190] on span "modal" at bounding box center [350, 194] width 14 height 14
click at [533, 246] on button "Save & Next" at bounding box center [545, 244] width 75 height 25
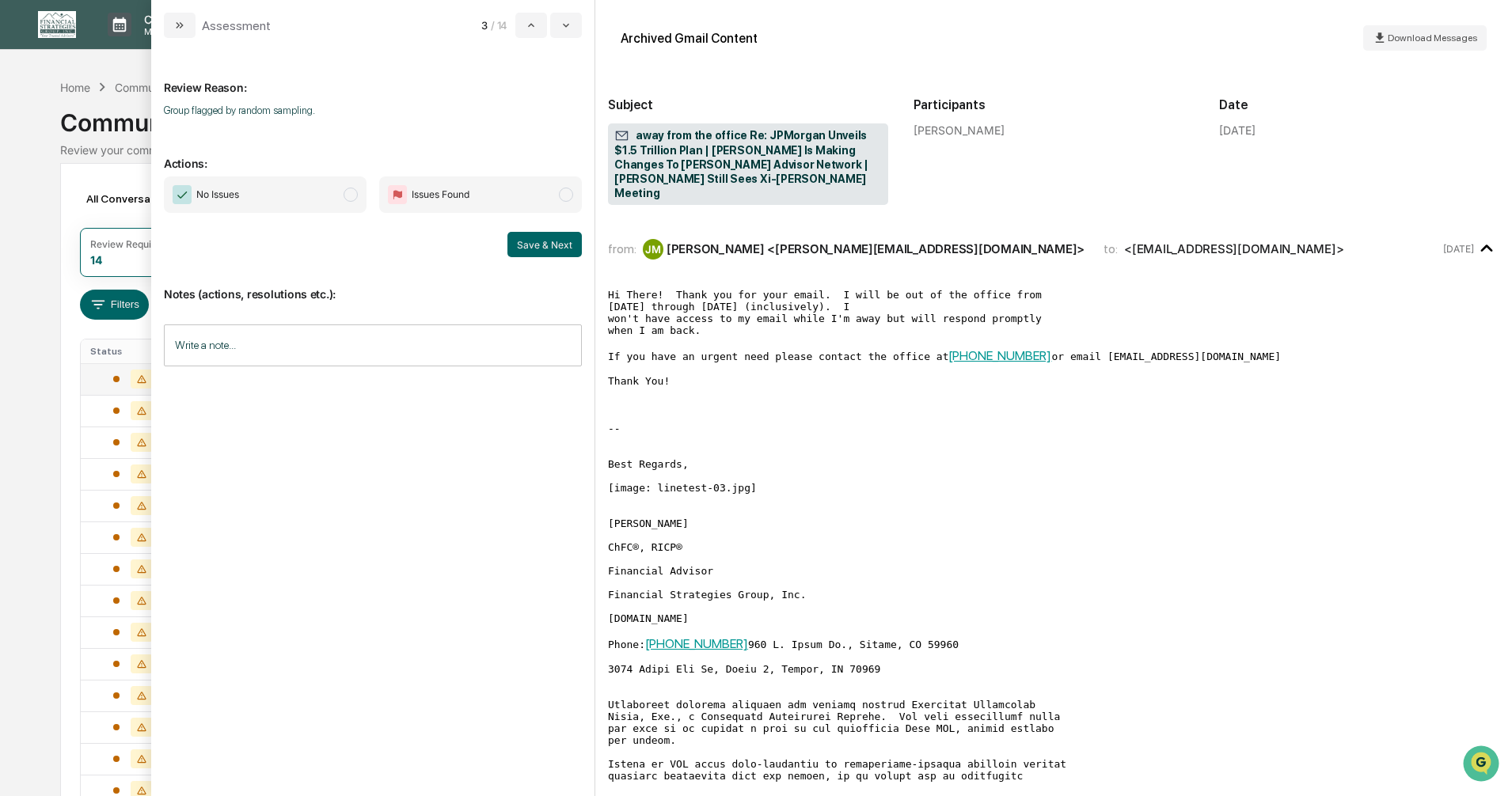
click at [350, 195] on span "modal" at bounding box center [350, 194] width 14 height 14
click at [535, 244] on button "Save & Next" at bounding box center [545, 244] width 75 height 25
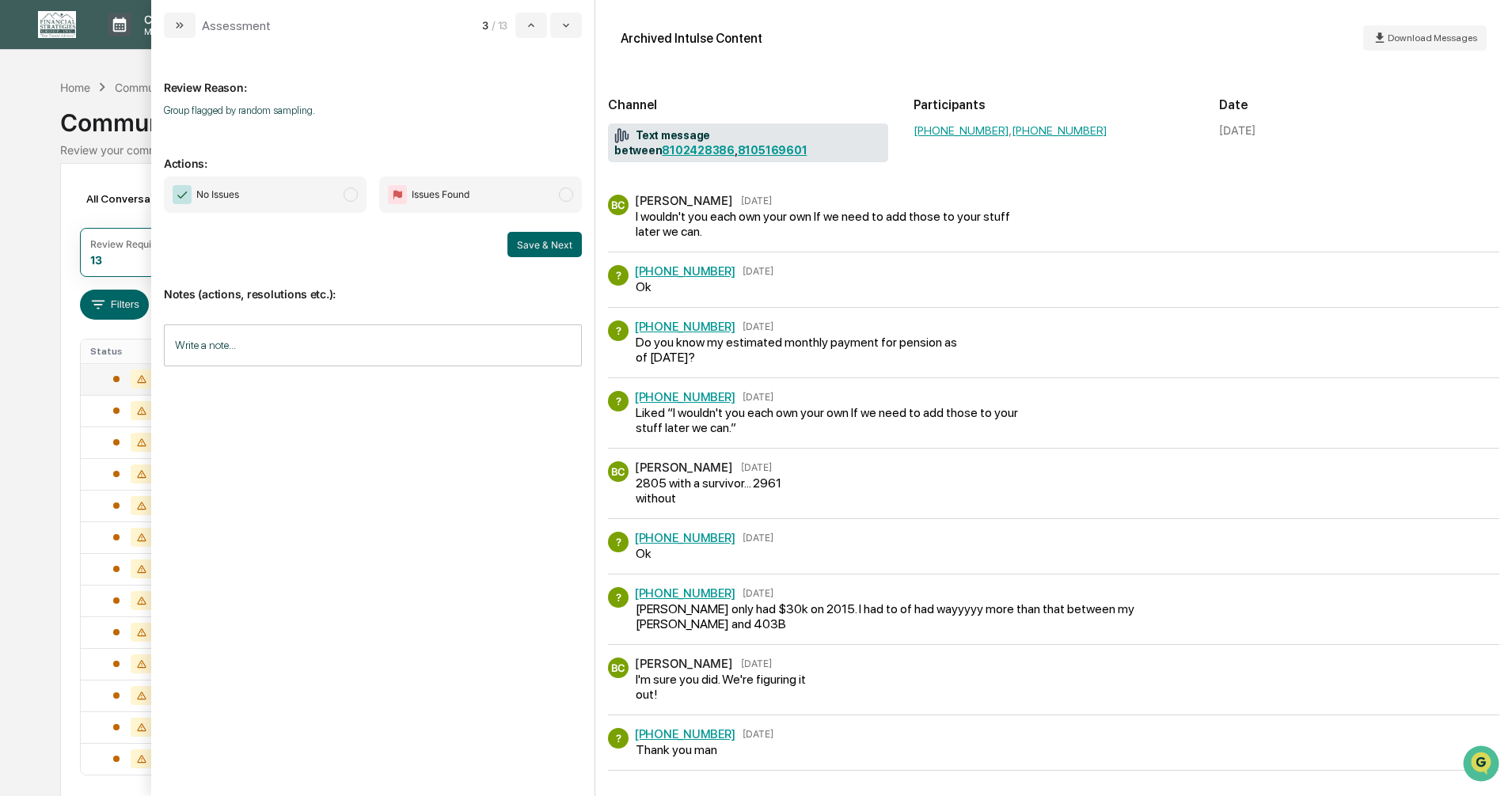
scroll to position [1387, 0]
click at [349, 199] on span "modal" at bounding box center [350, 194] width 14 height 14
click at [528, 241] on button "Save & Next" at bounding box center [545, 244] width 75 height 25
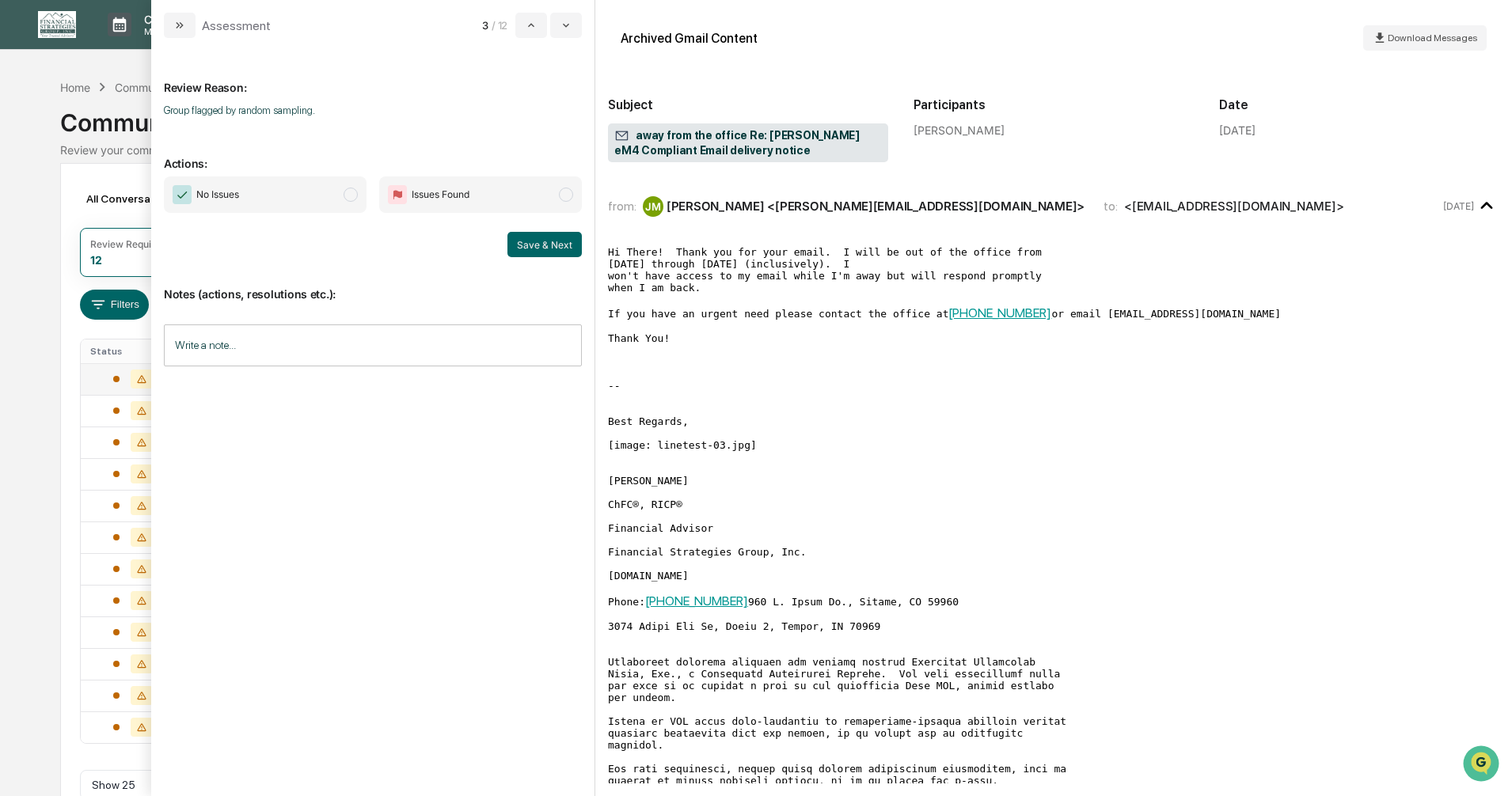
click at [348, 193] on span "modal" at bounding box center [350, 194] width 14 height 14
click at [535, 236] on button "Save & Next" at bounding box center [545, 244] width 75 height 25
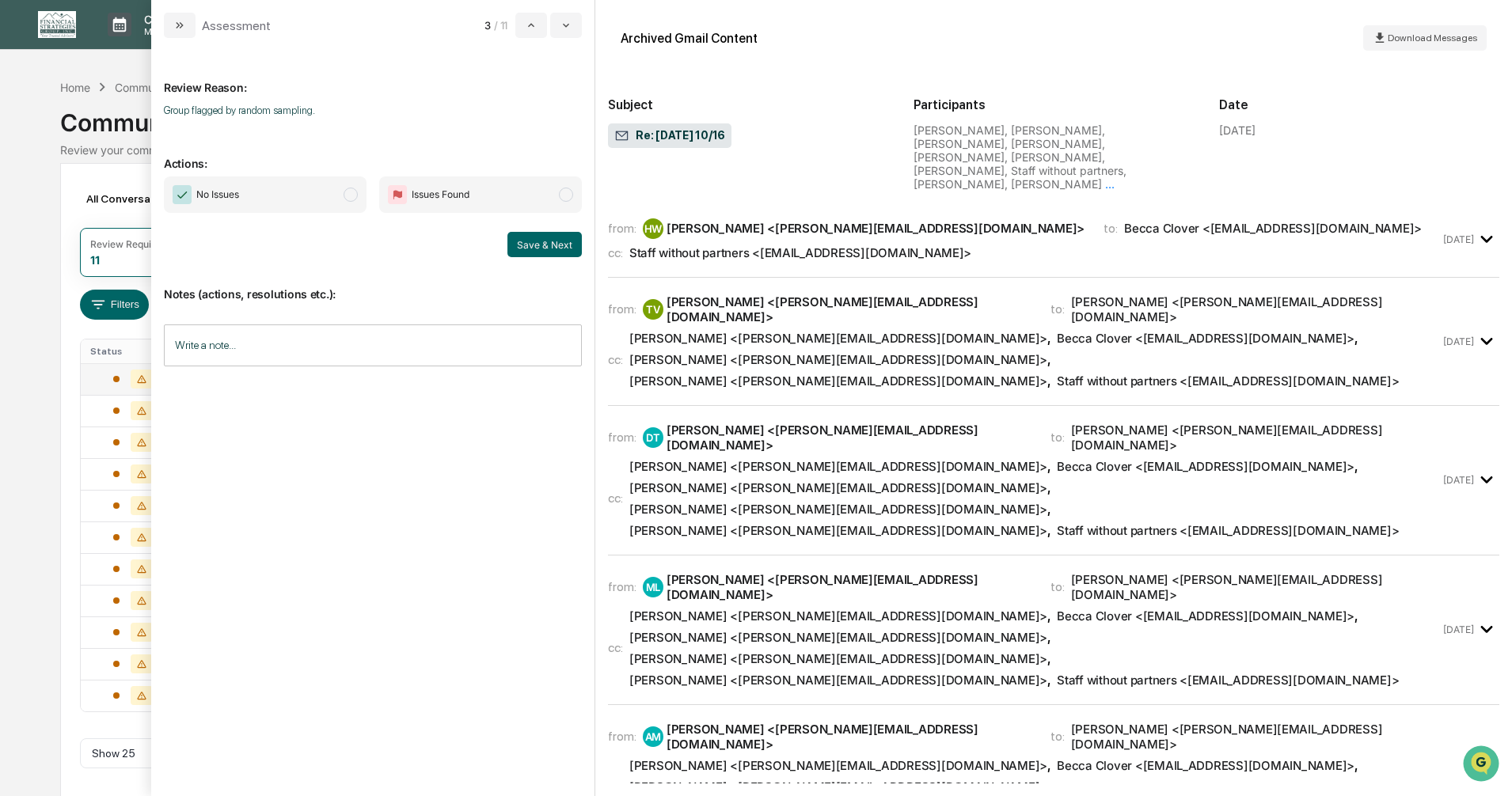
click at [349, 196] on span "modal" at bounding box center [350, 194] width 14 height 14
click at [533, 242] on button "Save & Next" at bounding box center [545, 244] width 75 height 25
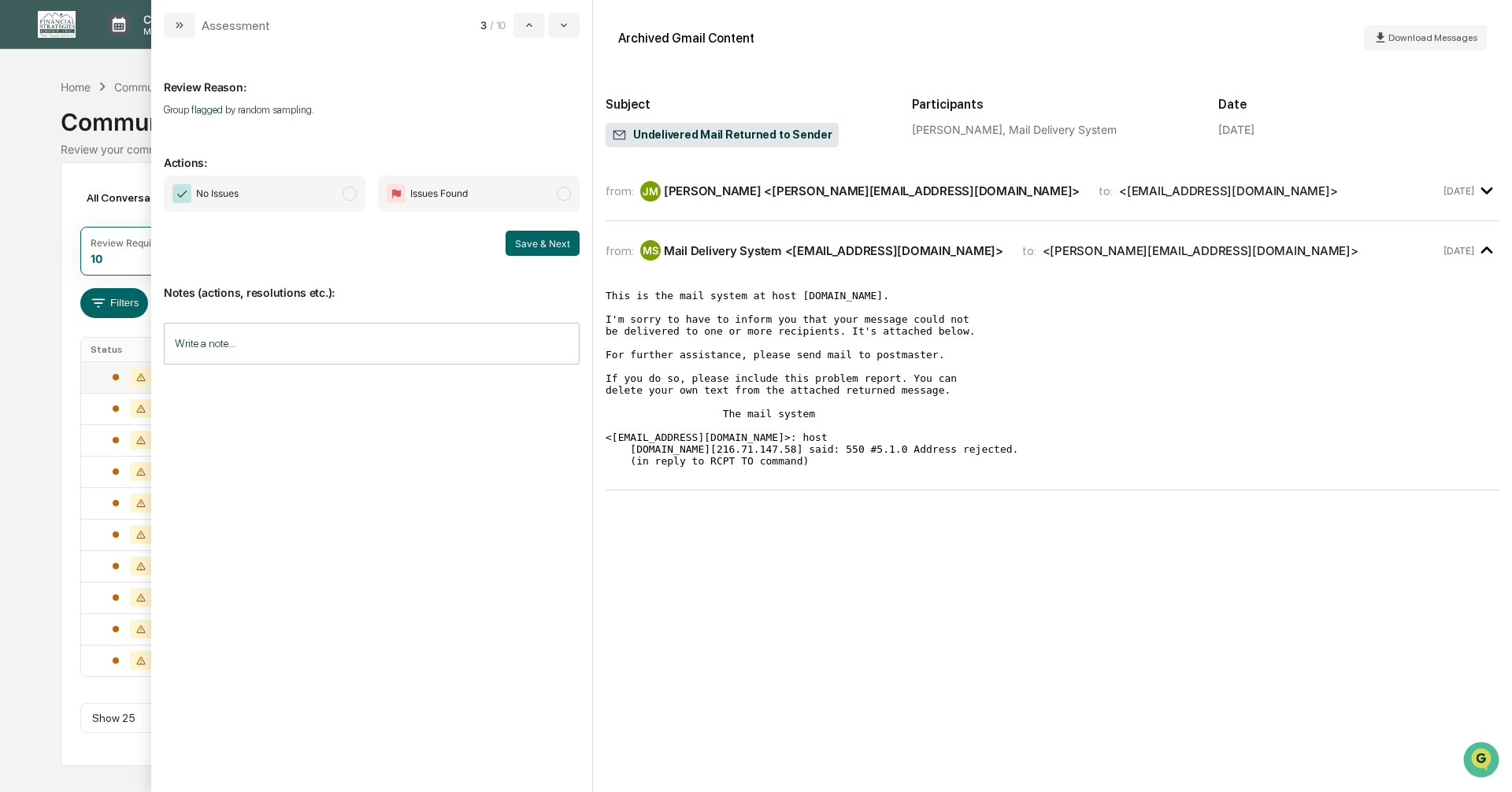
click at [352, 190] on span "modal" at bounding box center [349, 193] width 14 height 14
click at [512, 242] on button "Save & Next" at bounding box center [543, 243] width 74 height 25
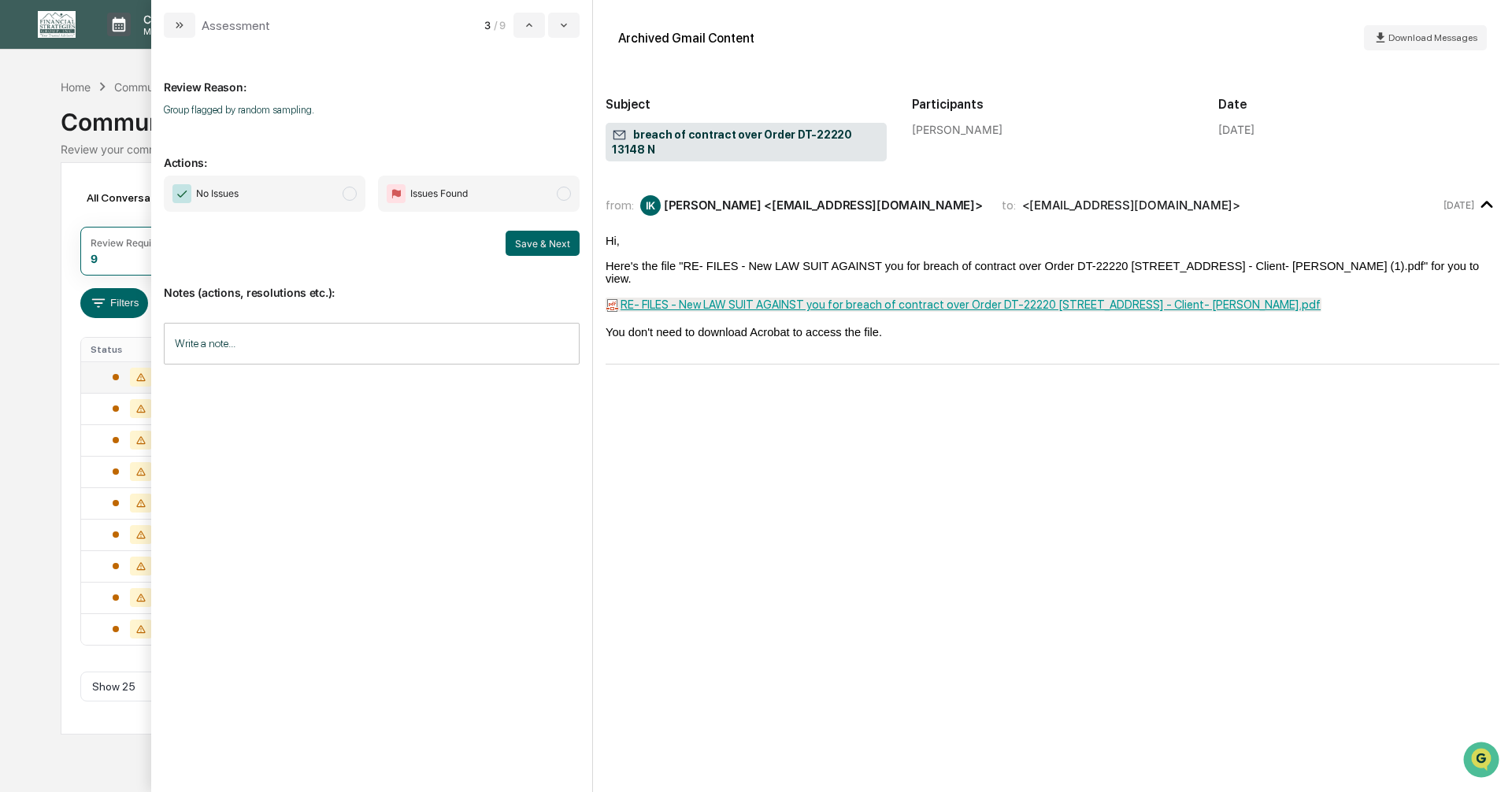
click at [348, 189] on span "modal" at bounding box center [349, 193] width 14 height 14
click at [514, 241] on button "Save & Next" at bounding box center [543, 243] width 74 height 25
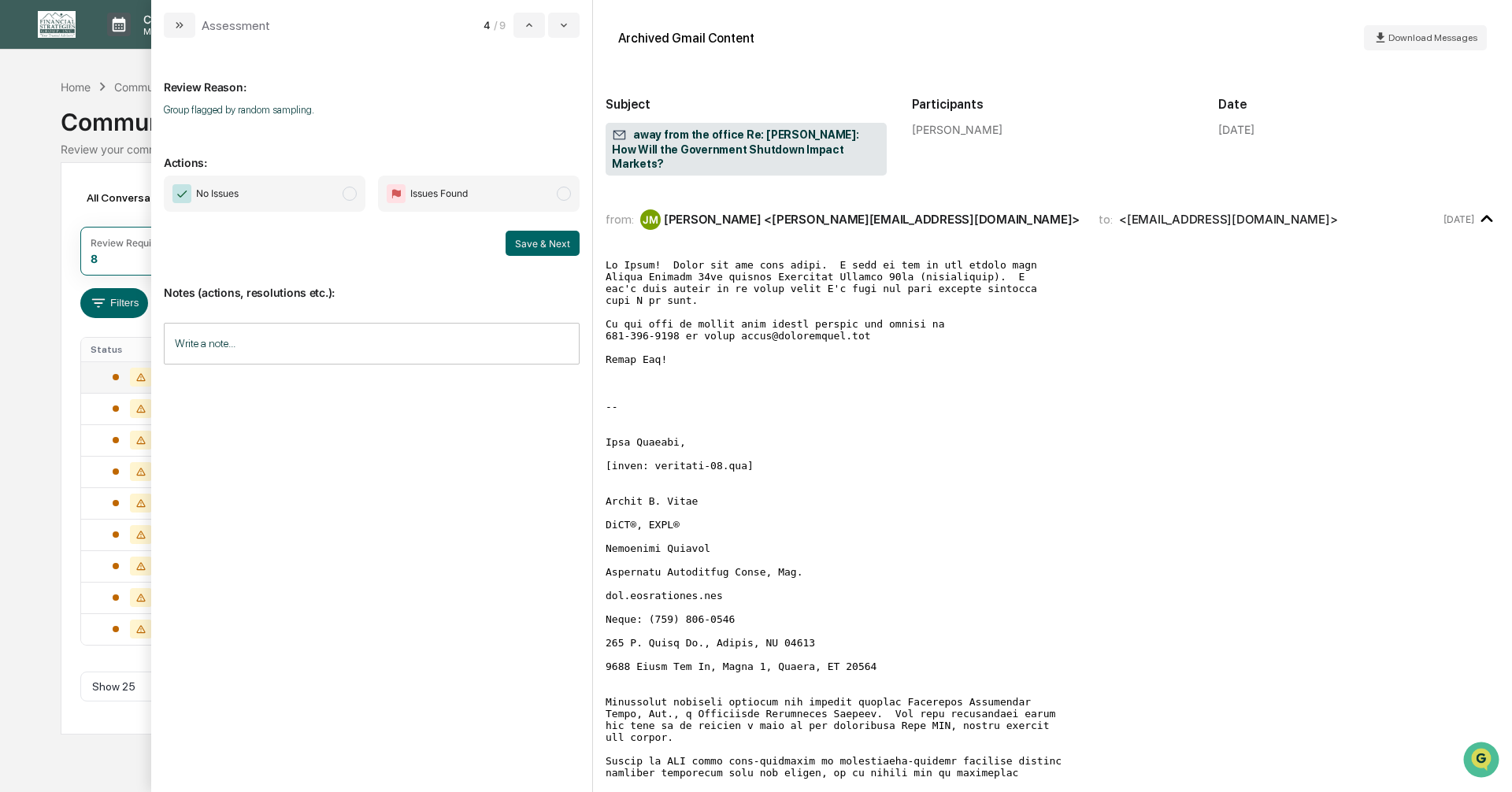
click at [344, 190] on span "modal" at bounding box center [349, 193] width 14 height 14
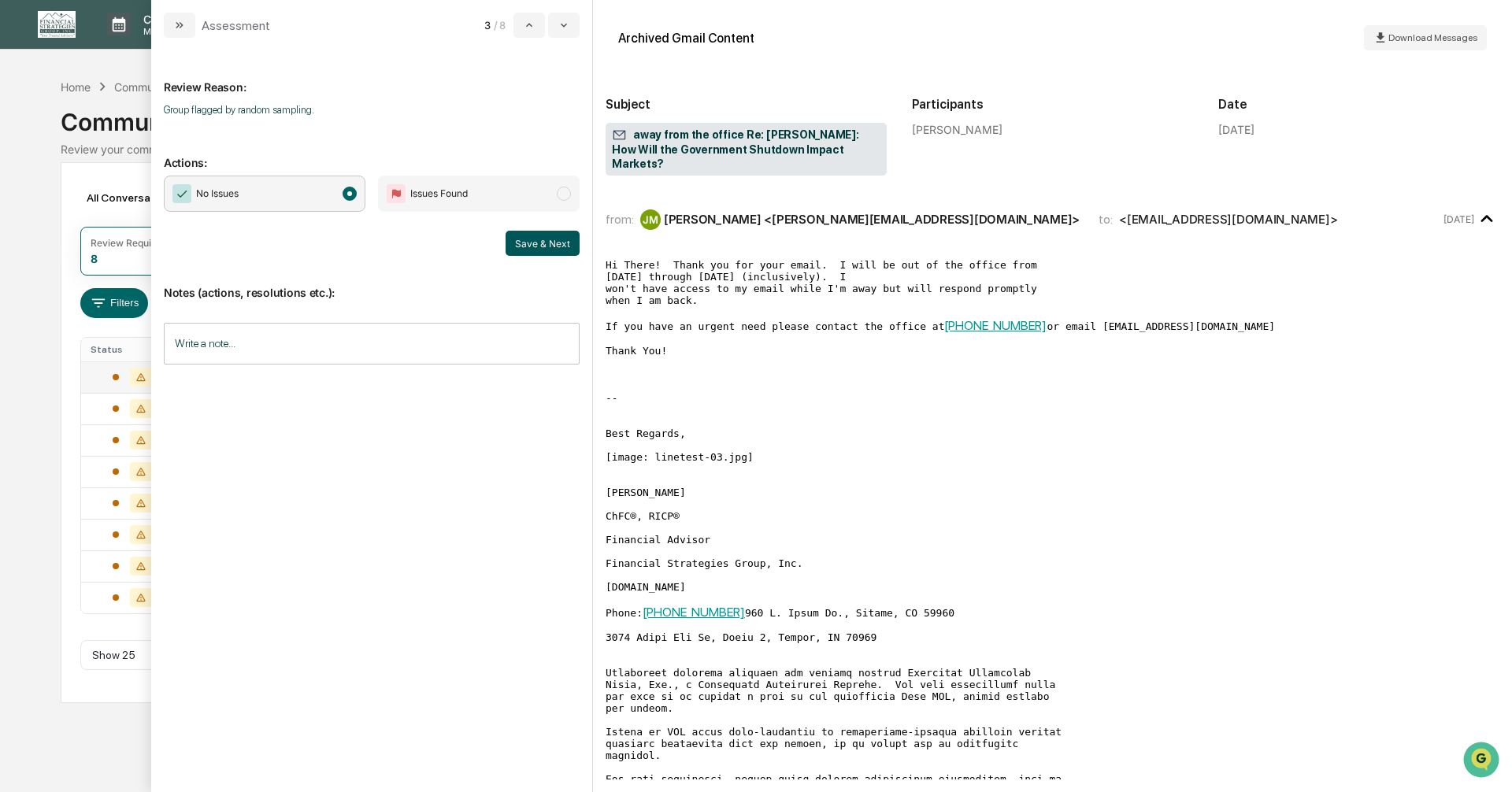
click at [530, 238] on button "Save & Next" at bounding box center [543, 243] width 74 height 25
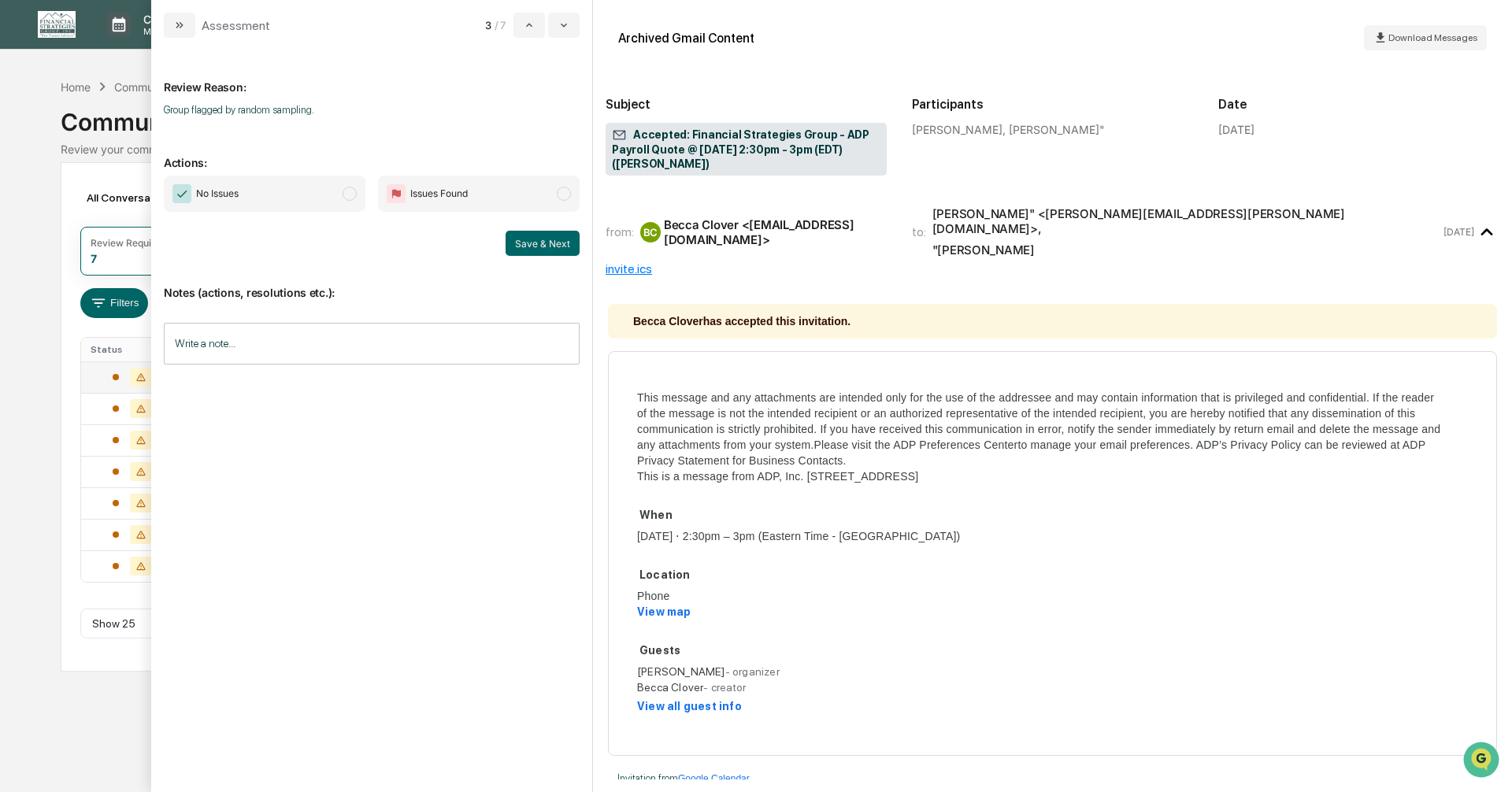
drag, startPoint x: 350, startPoint y: 194, endPoint x: 356, endPoint y: 207, distance: 14.3
click at [351, 194] on span "modal" at bounding box center [349, 193] width 14 height 14
click at [523, 245] on button "Save & Next" at bounding box center [543, 243] width 74 height 25
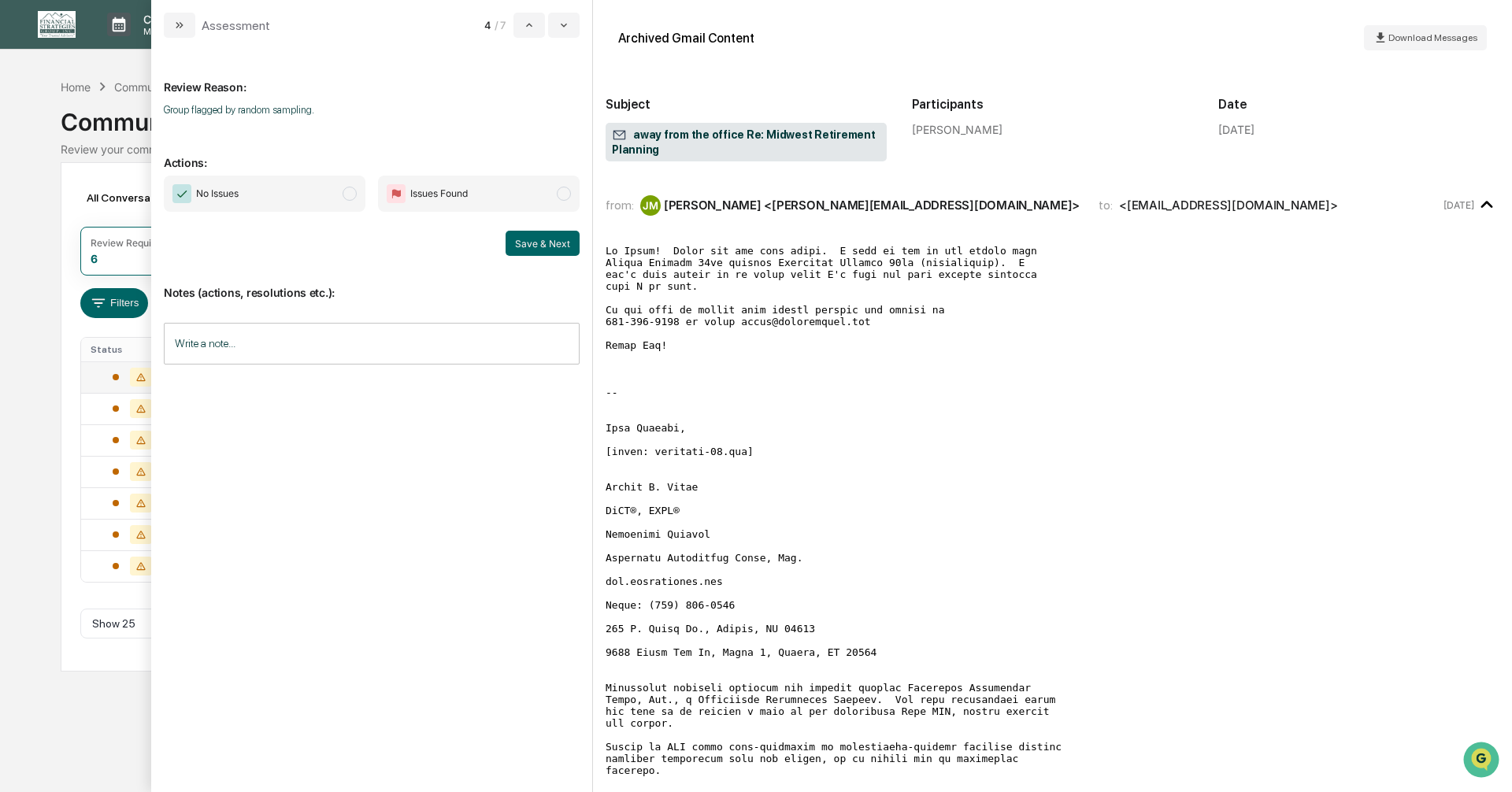
click at [354, 192] on span "modal" at bounding box center [349, 193] width 14 height 14
click at [535, 240] on button "Save & Next" at bounding box center [543, 243] width 74 height 25
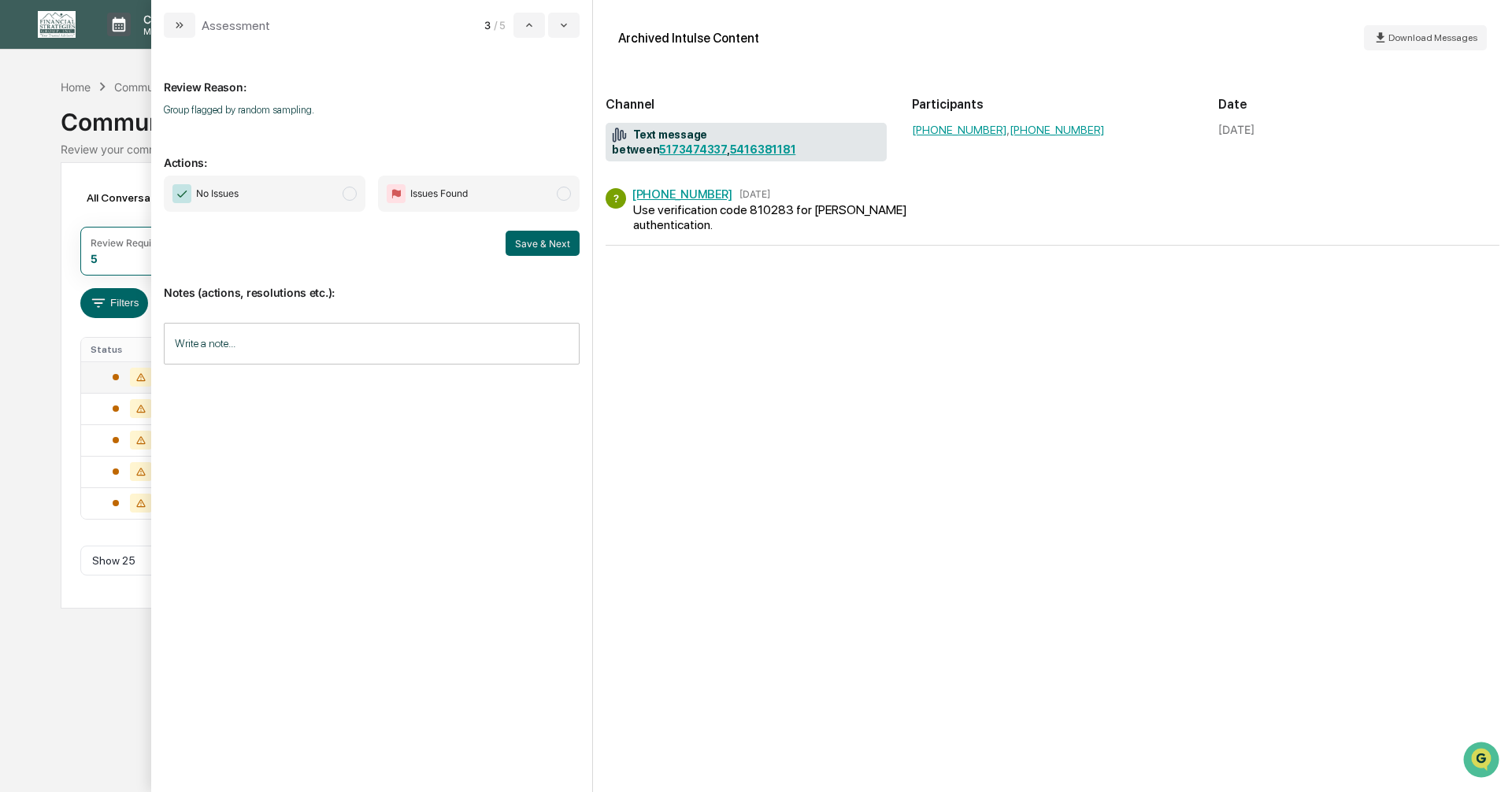
click at [354, 192] on span "modal" at bounding box center [349, 193] width 14 height 14
click at [527, 238] on button "Save & Next" at bounding box center [543, 243] width 74 height 25
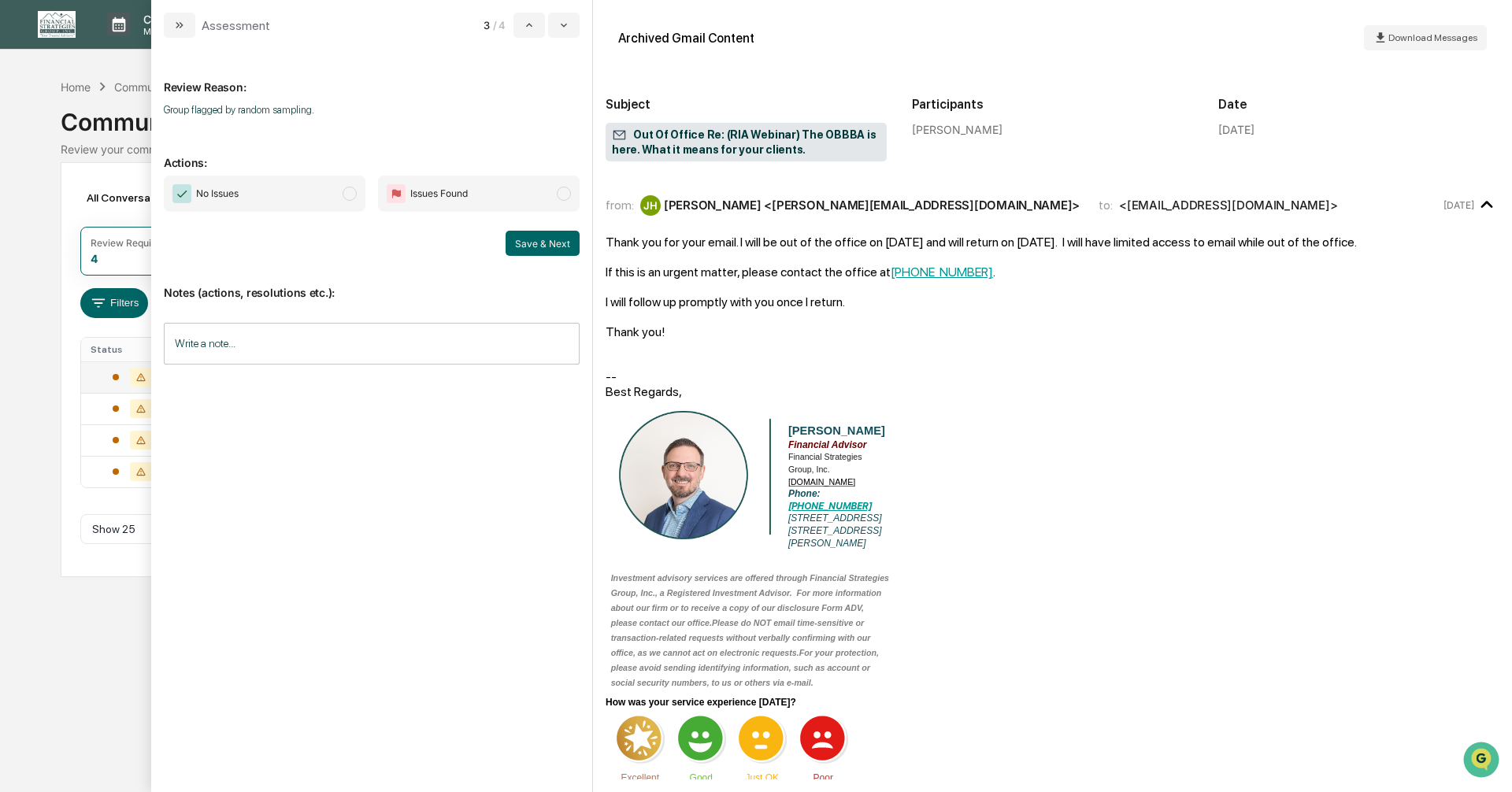
click at [346, 195] on span "modal" at bounding box center [349, 193] width 14 height 14
click at [527, 244] on button "Save & Next" at bounding box center [543, 243] width 74 height 25
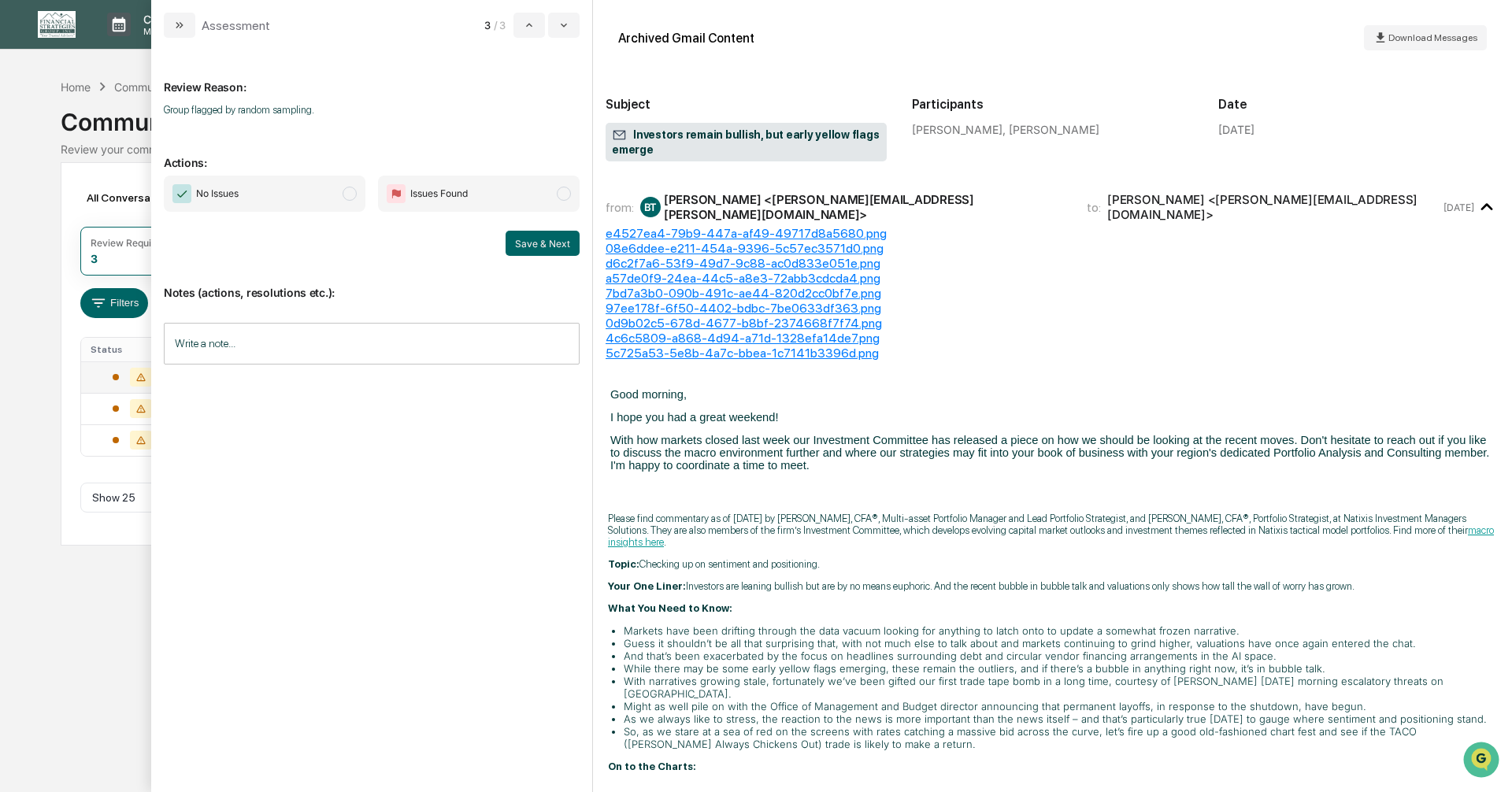
click at [346, 195] on span "modal" at bounding box center [349, 193] width 14 height 14
click at [532, 251] on button "Save & Next" at bounding box center [543, 243] width 74 height 25
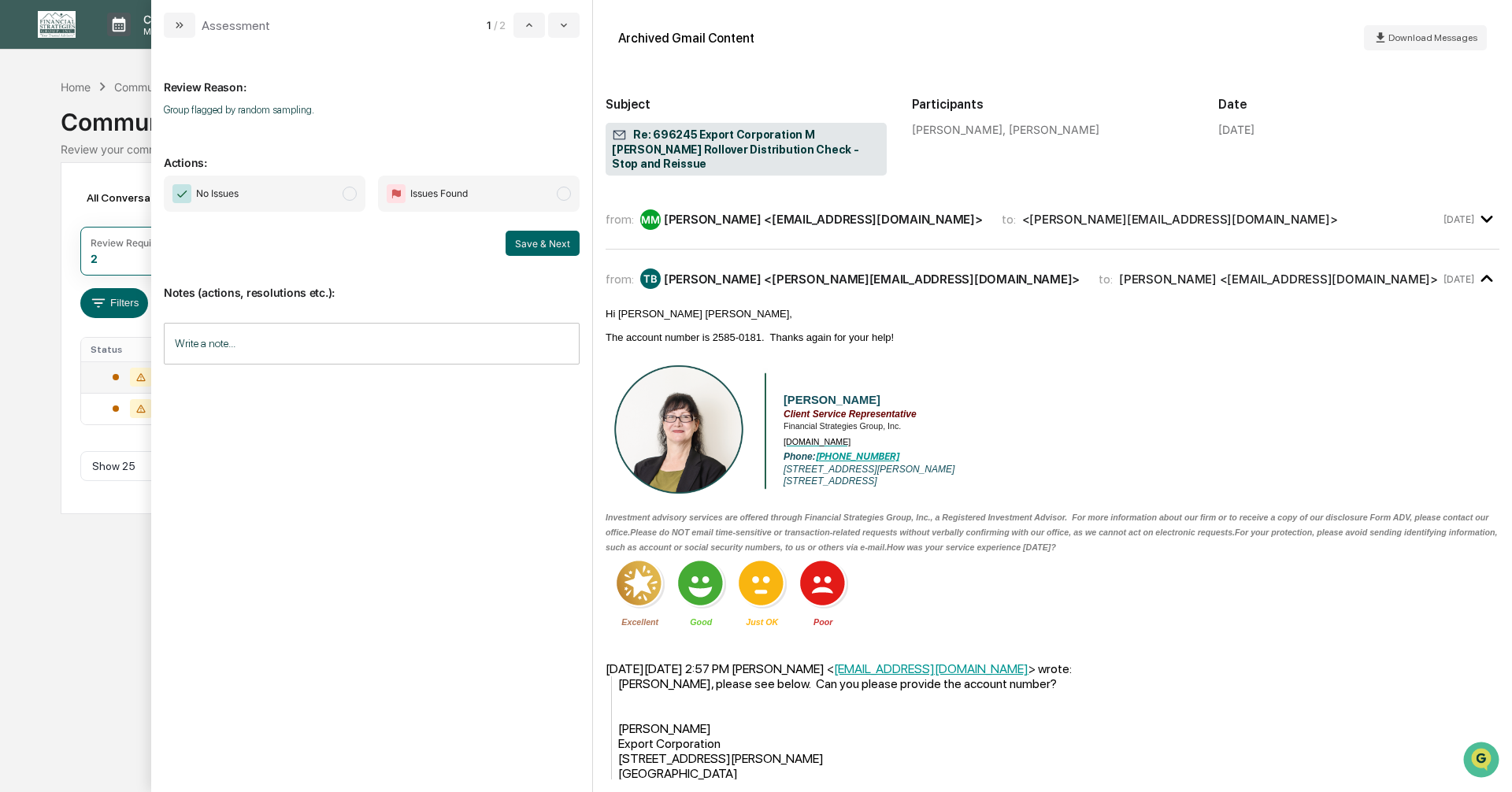
click at [351, 195] on span "modal" at bounding box center [349, 193] width 14 height 14
click at [556, 243] on button "Save & Next" at bounding box center [543, 243] width 74 height 25
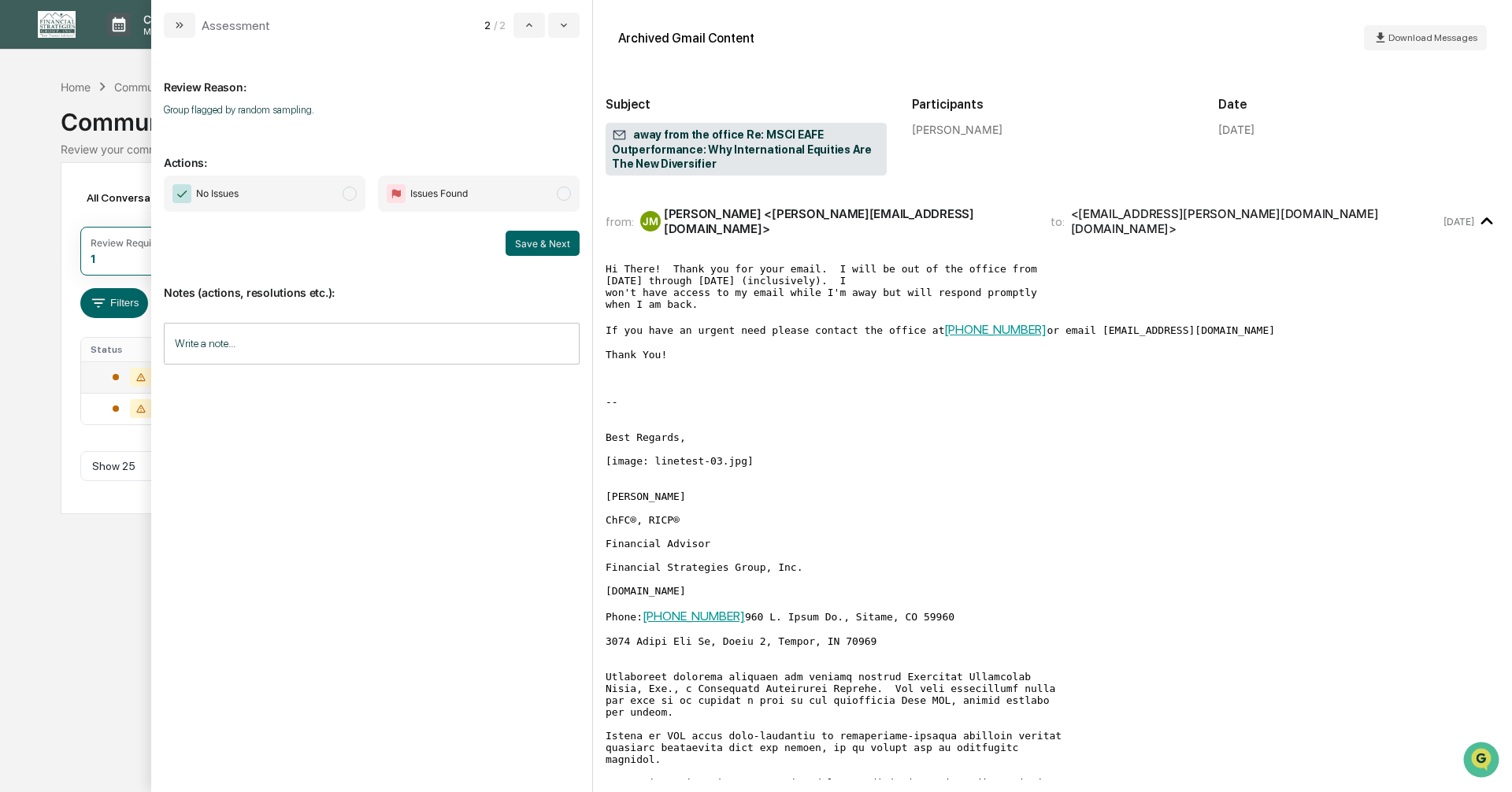
click at [349, 193] on span "modal" at bounding box center [349, 193] width 14 height 14
click at [524, 244] on button "Save & Next" at bounding box center [543, 243] width 74 height 25
